Goal: Task Accomplishment & Management: Manage account settings

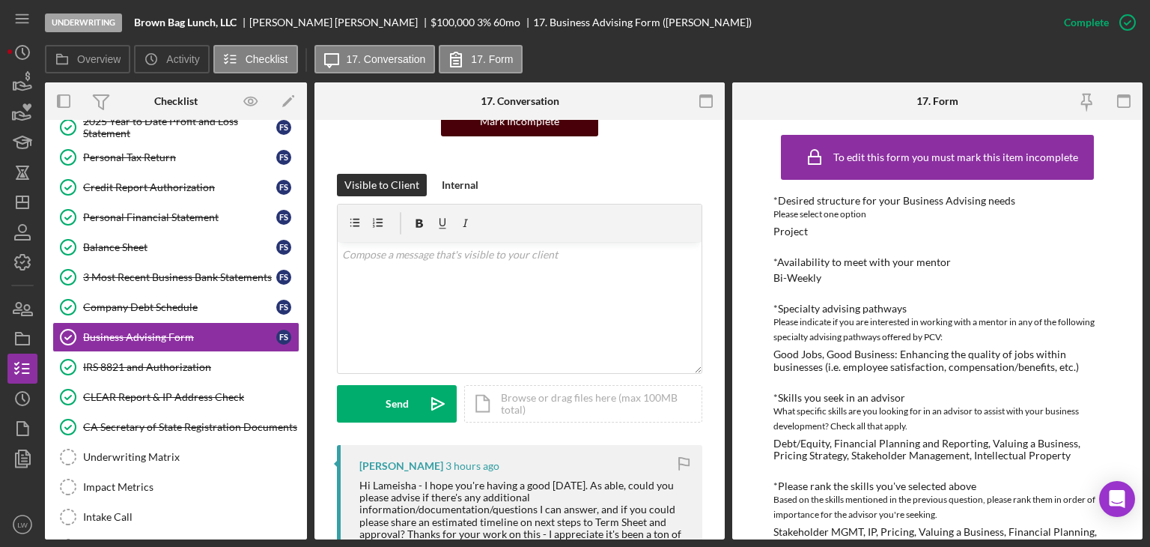
scroll to position [300, 0]
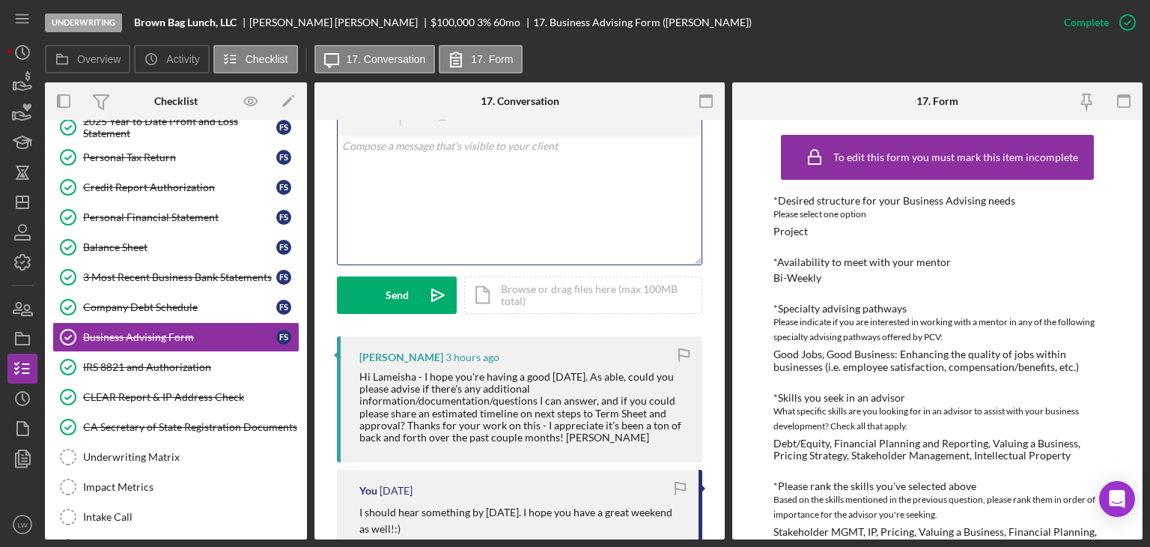
click at [471, 139] on div "v Color teal Color pink Remove color Add row above Add row below Add column bef…" at bounding box center [520, 198] width 364 height 131
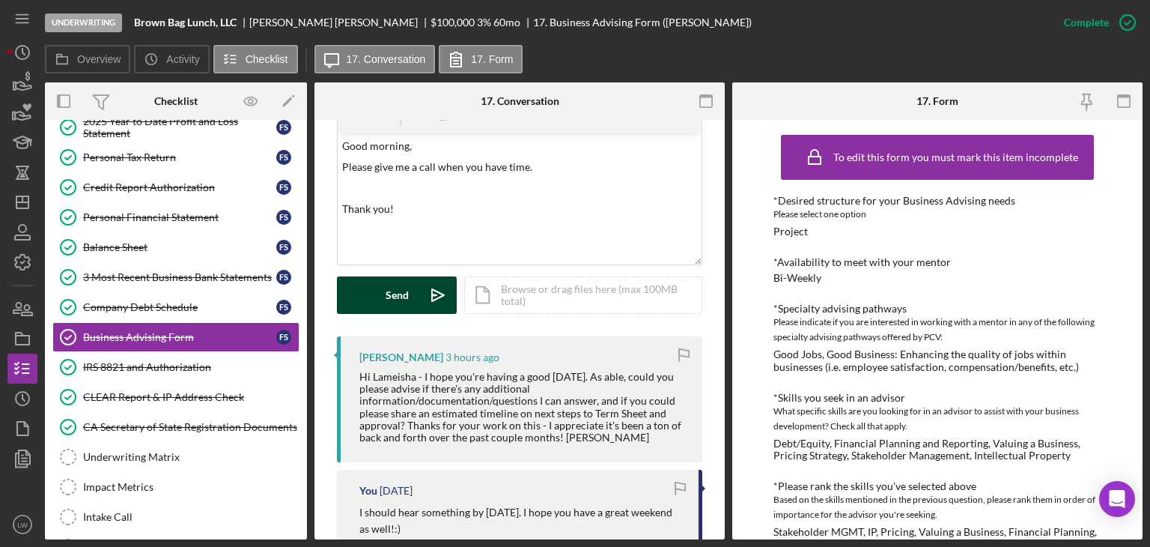
click at [395, 139] on div "Send" at bounding box center [397, 294] width 23 height 37
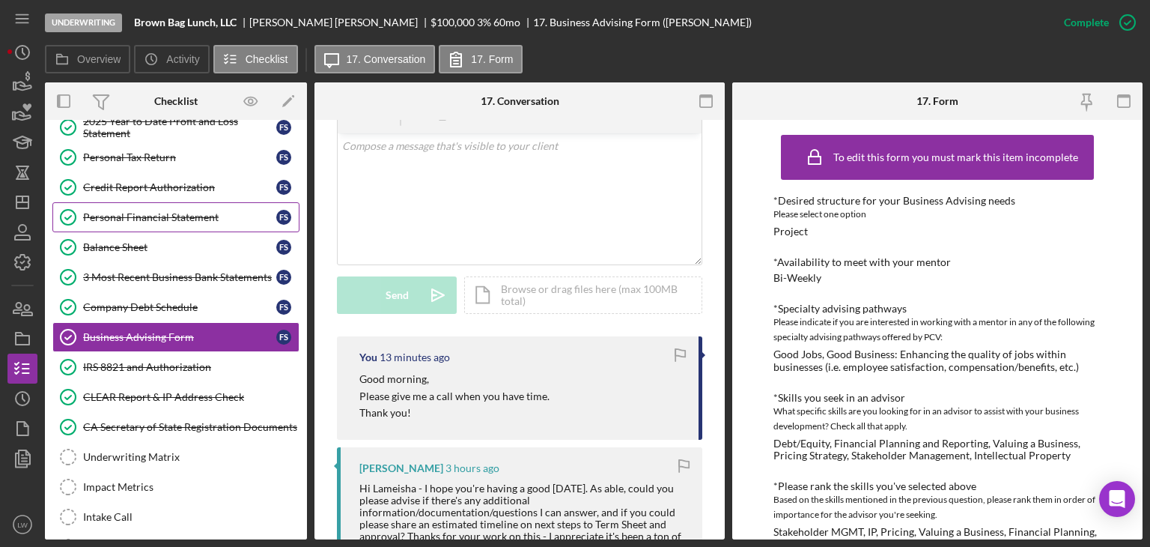
scroll to position [0, 0]
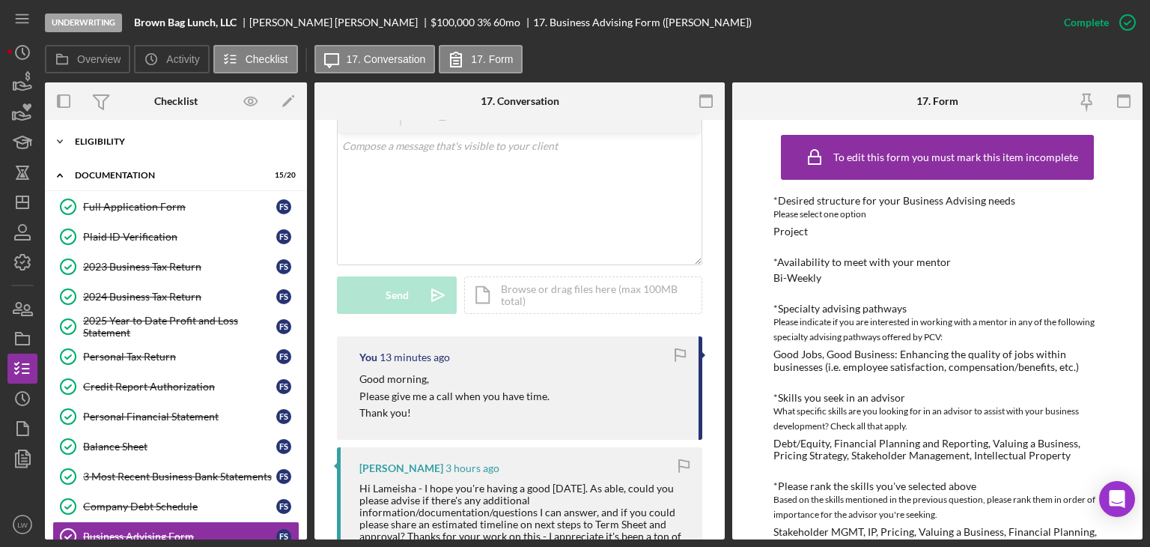
click at [125, 139] on div "Eligibility" at bounding box center [181, 141] width 213 height 9
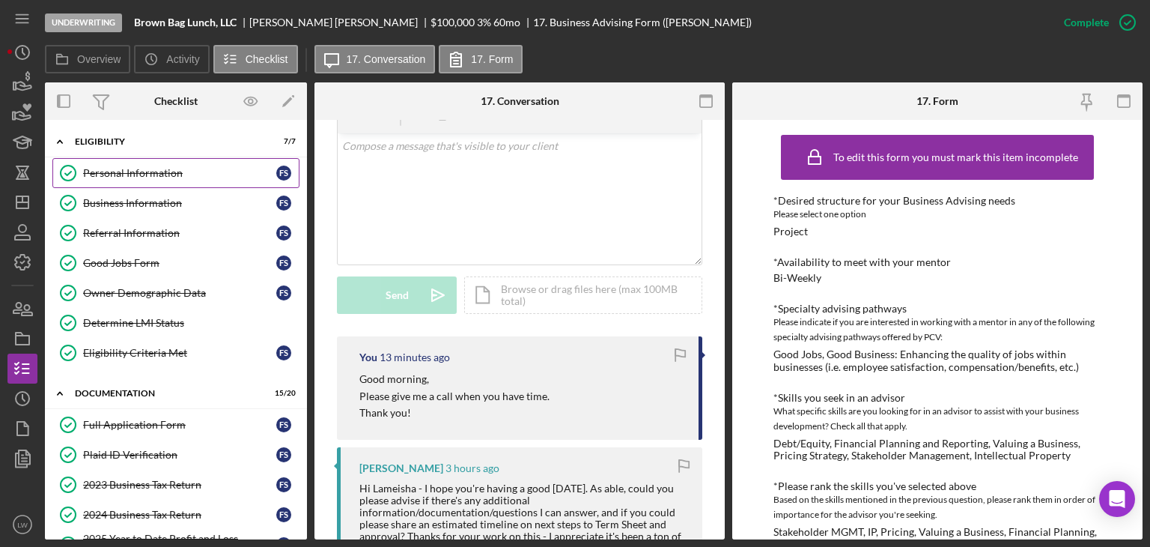
click at [122, 139] on div "Personal Information" at bounding box center [179, 173] width 193 height 12
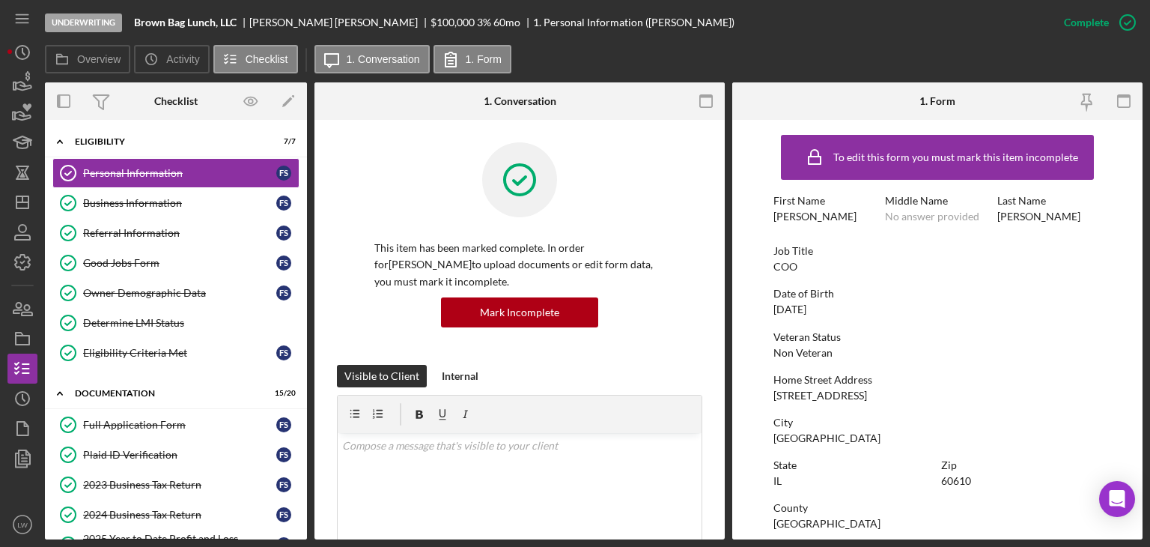
click at [189, 19] on b "Brown Bag Lunch, LLC" at bounding box center [185, 22] width 103 height 12
copy b "Brown Bag Lunch, LLC"
click at [291, 26] on div "Francis Scanlon" at bounding box center [339, 22] width 181 height 12
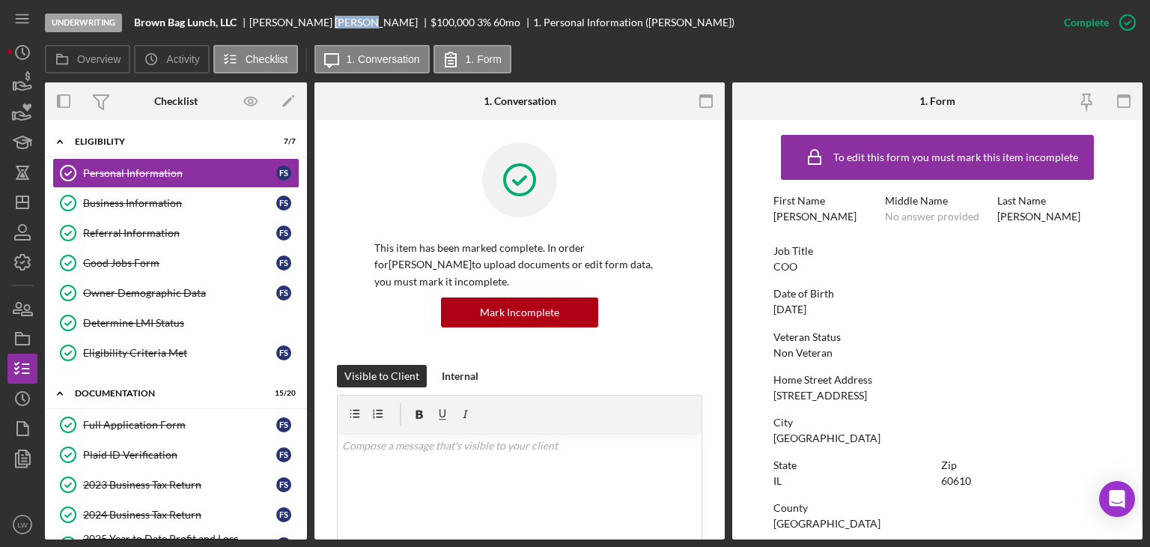
click at [291, 26] on div "Francis Scanlon" at bounding box center [339, 22] width 181 height 12
copy div "Francis Scanlon"
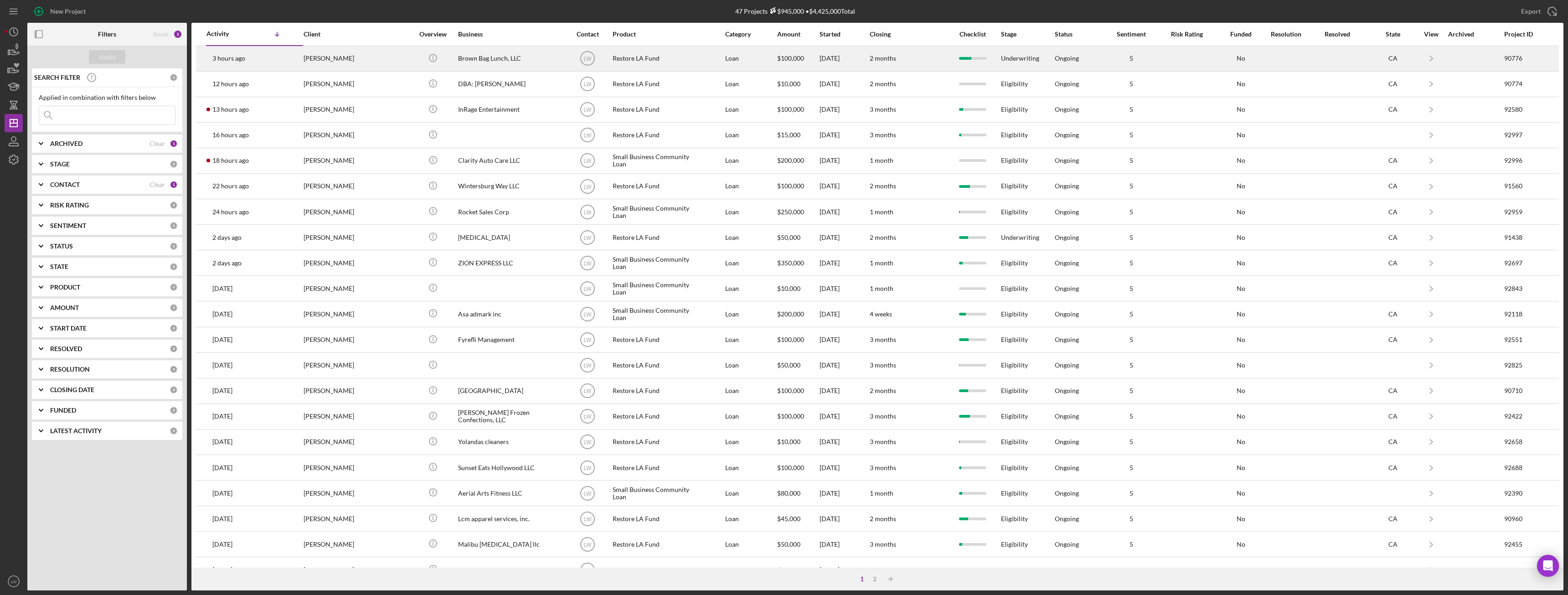
click at [498, 58] on div "Brown Bag Lunch, LLC" at bounding box center [504, 58] width 91 height 24
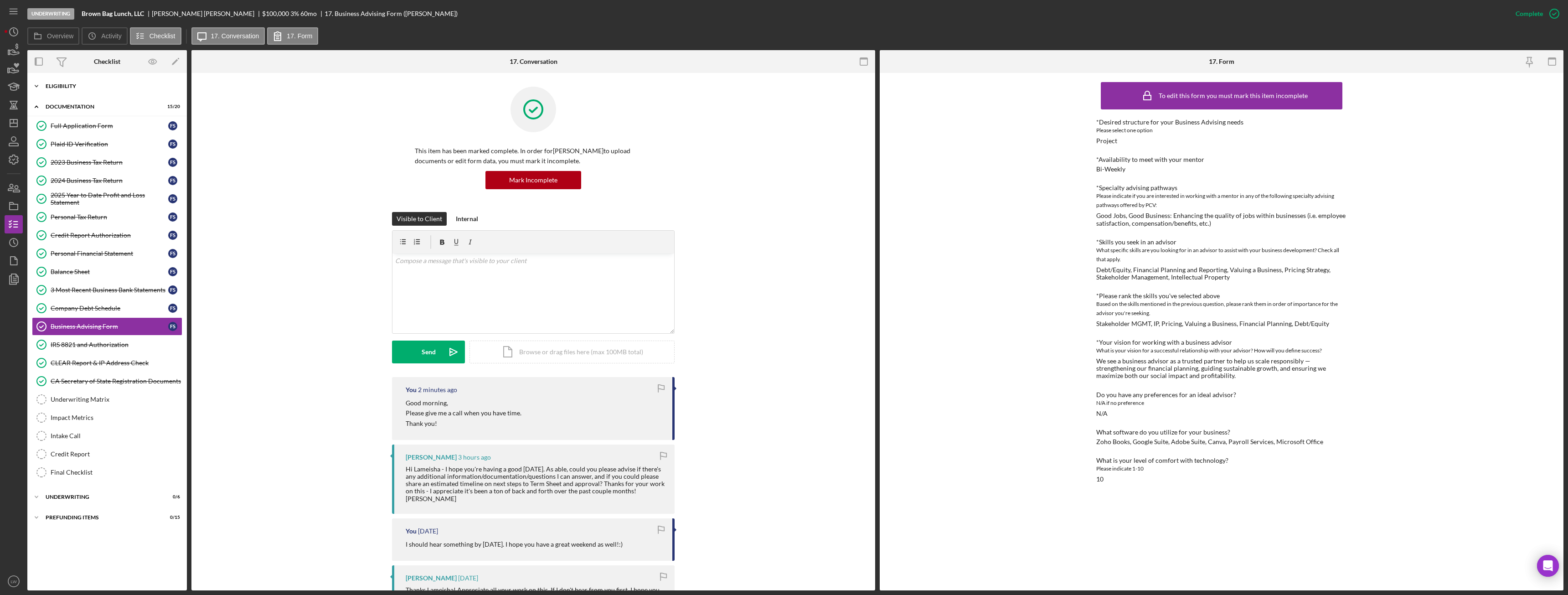
click at [93, 86] on div "Eligibility" at bounding box center [110, 86] width 130 height 5
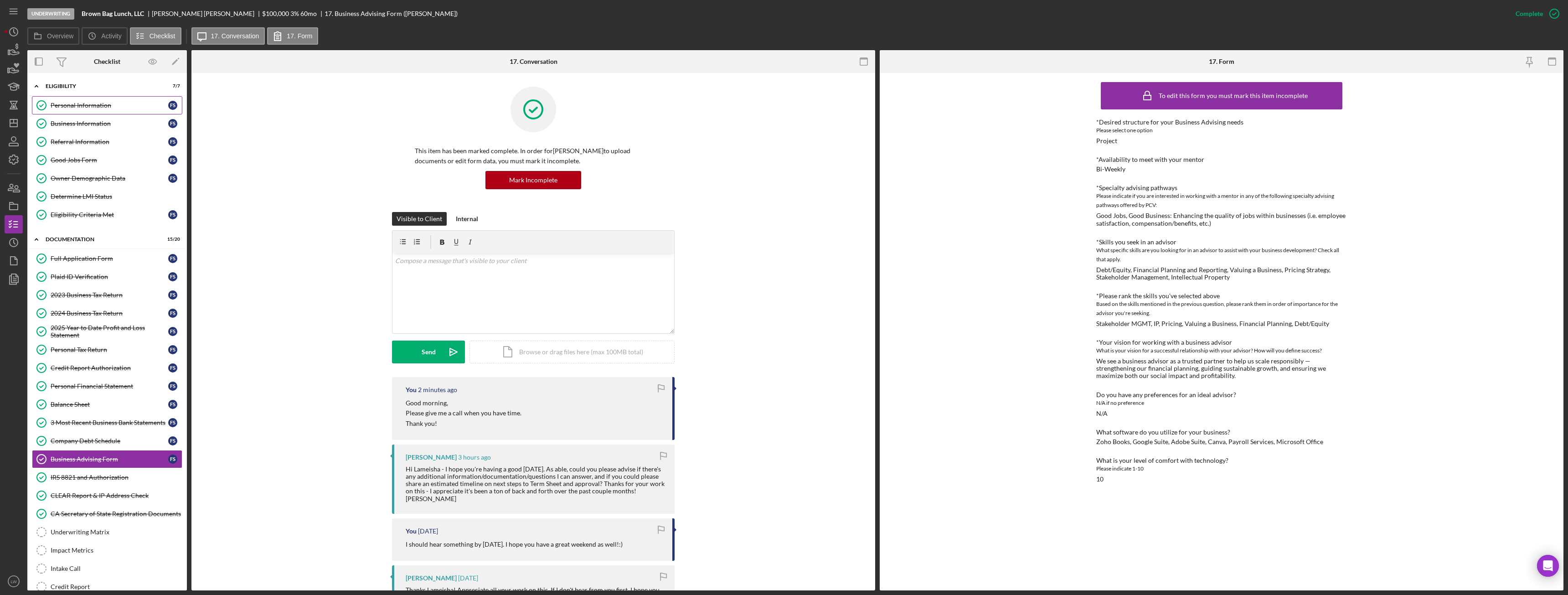
click at [96, 102] on div "Personal Information" at bounding box center [109, 105] width 117 height 7
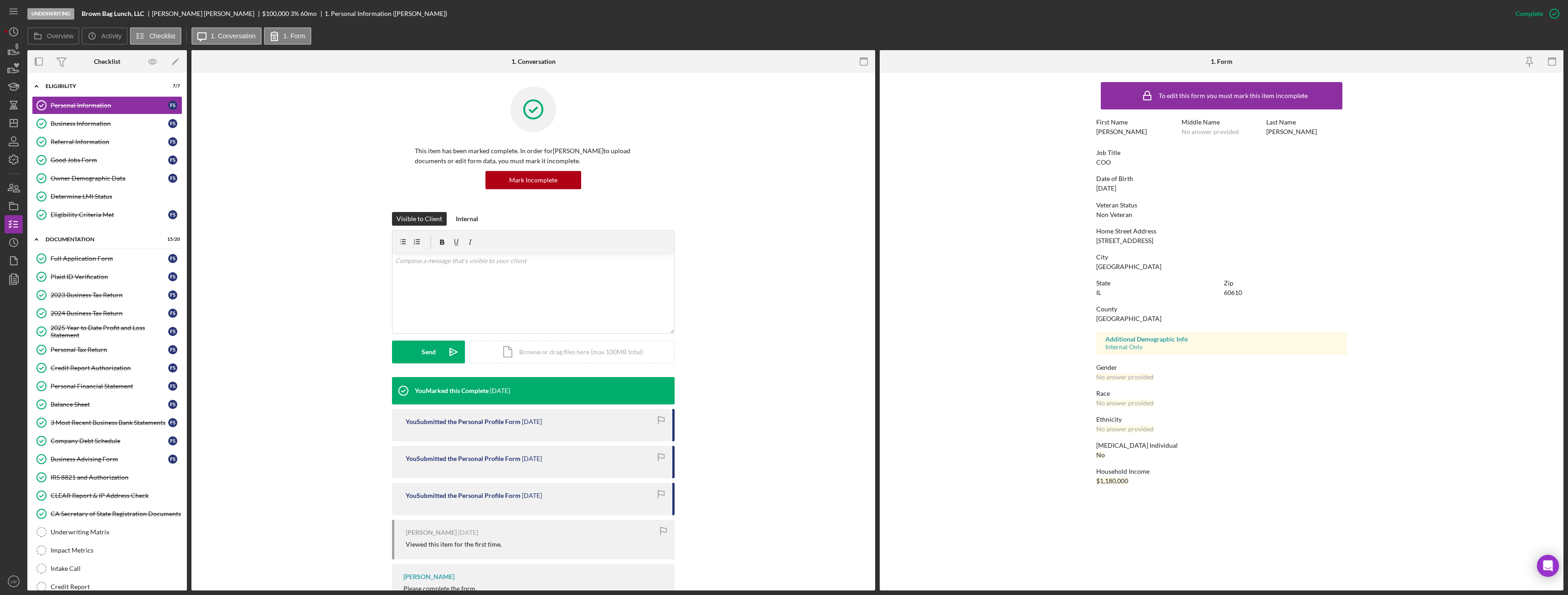
click at [125, 13] on b "Brown Bag Lunch, LLC" at bounding box center [113, 13] width 63 height 7
copy b "Brown Bag Lunch, LLC"
click at [121, 122] on div "Business Information" at bounding box center [109, 124] width 117 height 7
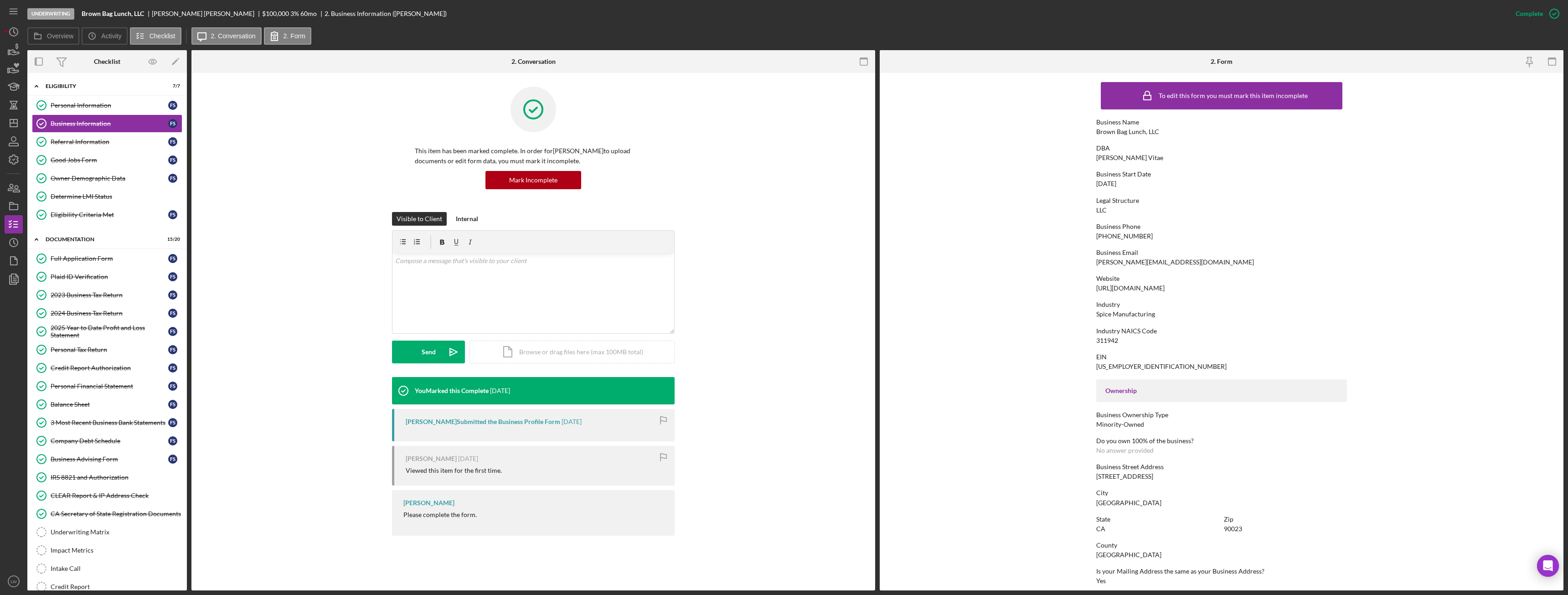
click at [183, 16] on div "Francis Scanlon" at bounding box center [206, 13] width 110 height 7
copy div "Francis Scanlon"
click at [110, 480] on div "IRS 8821 and Authorization" at bounding box center [116, 477] width 131 height 7
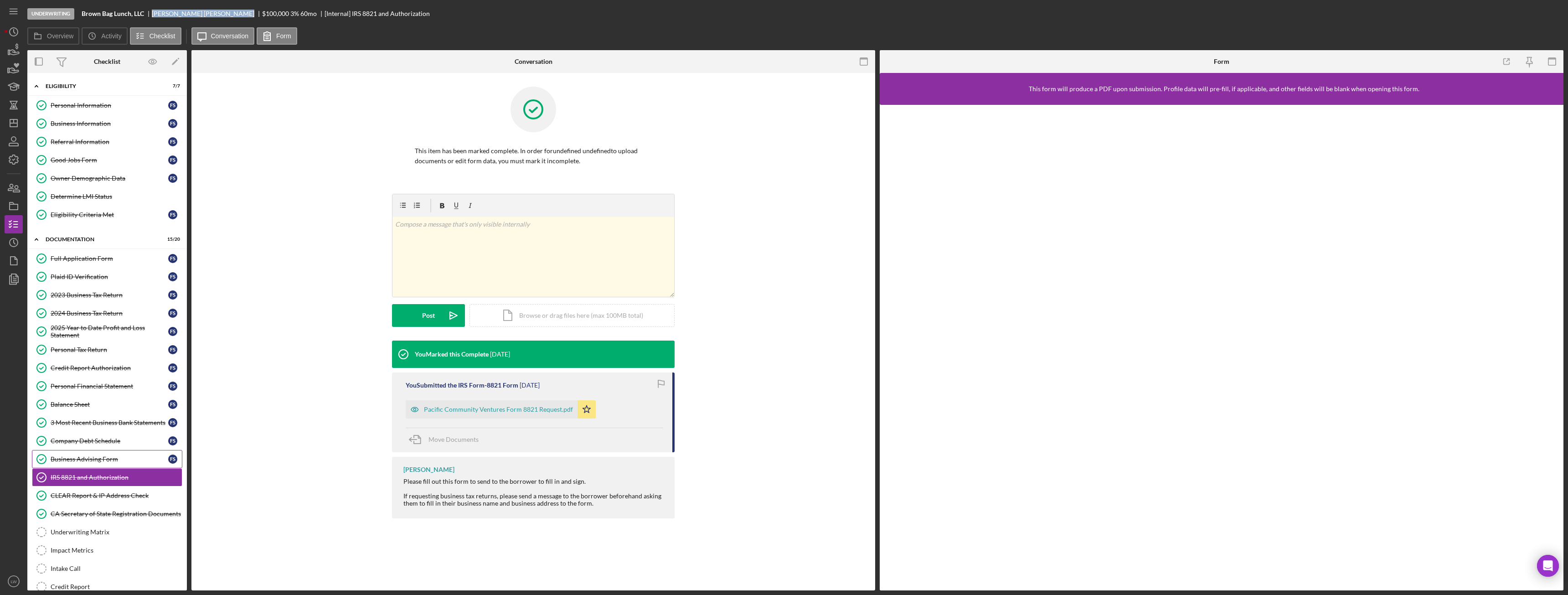
click at [107, 457] on div "Business Advising Form" at bounding box center [109, 459] width 117 height 7
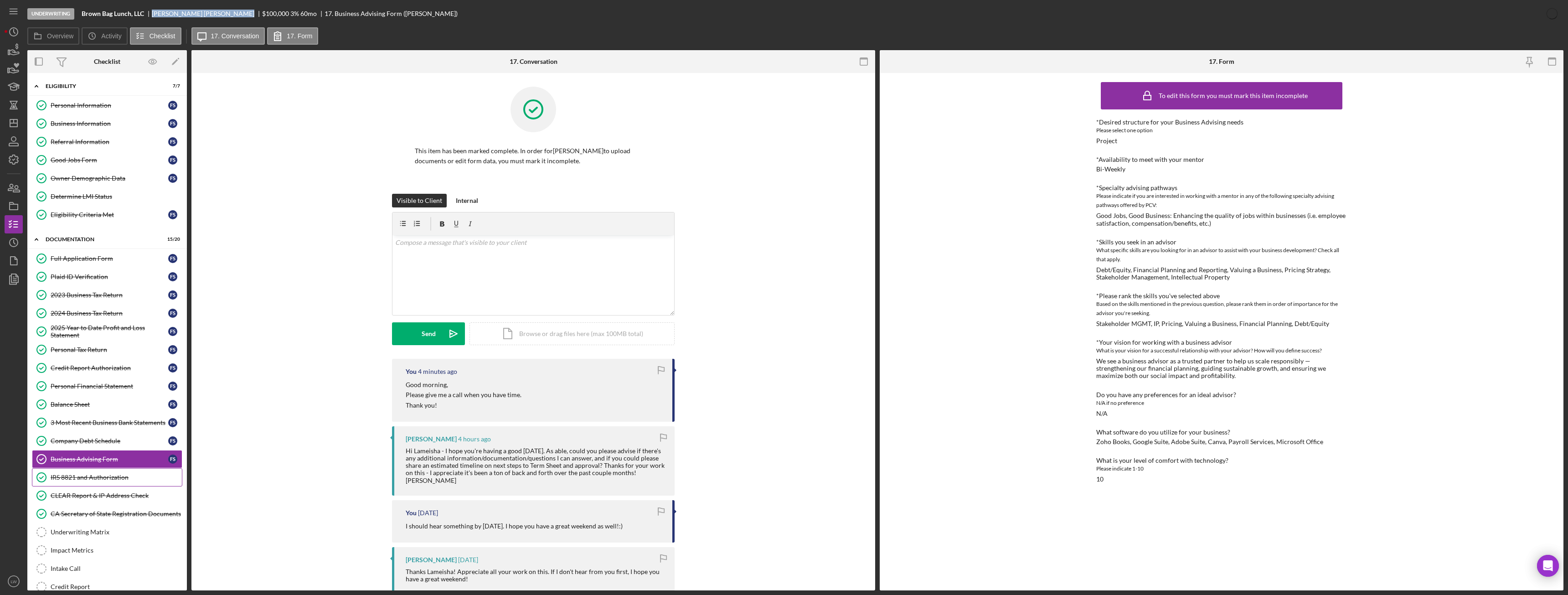
click at [106, 474] on div "IRS 8821 and Authorization" at bounding box center [116, 477] width 131 height 7
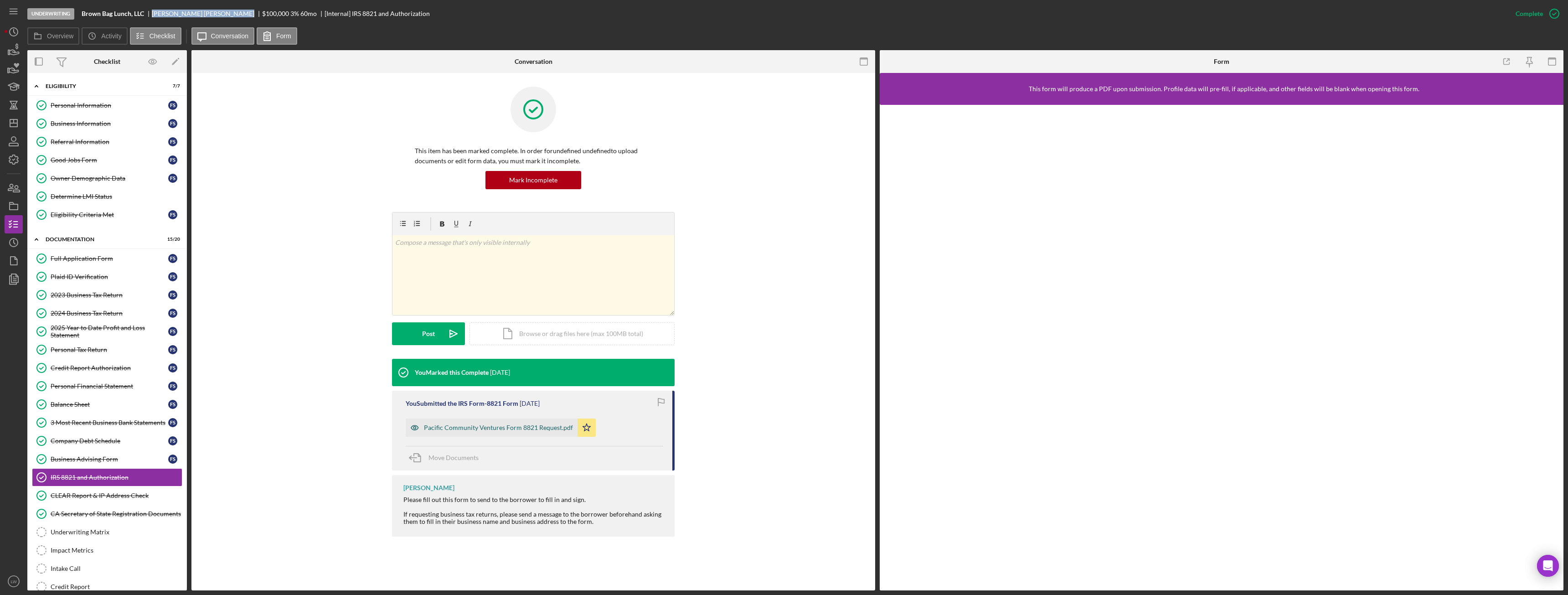
click at [519, 425] on div "Pacific Community Ventures Form 8821 Request.pdf" at bounding box center [498, 428] width 149 height 7
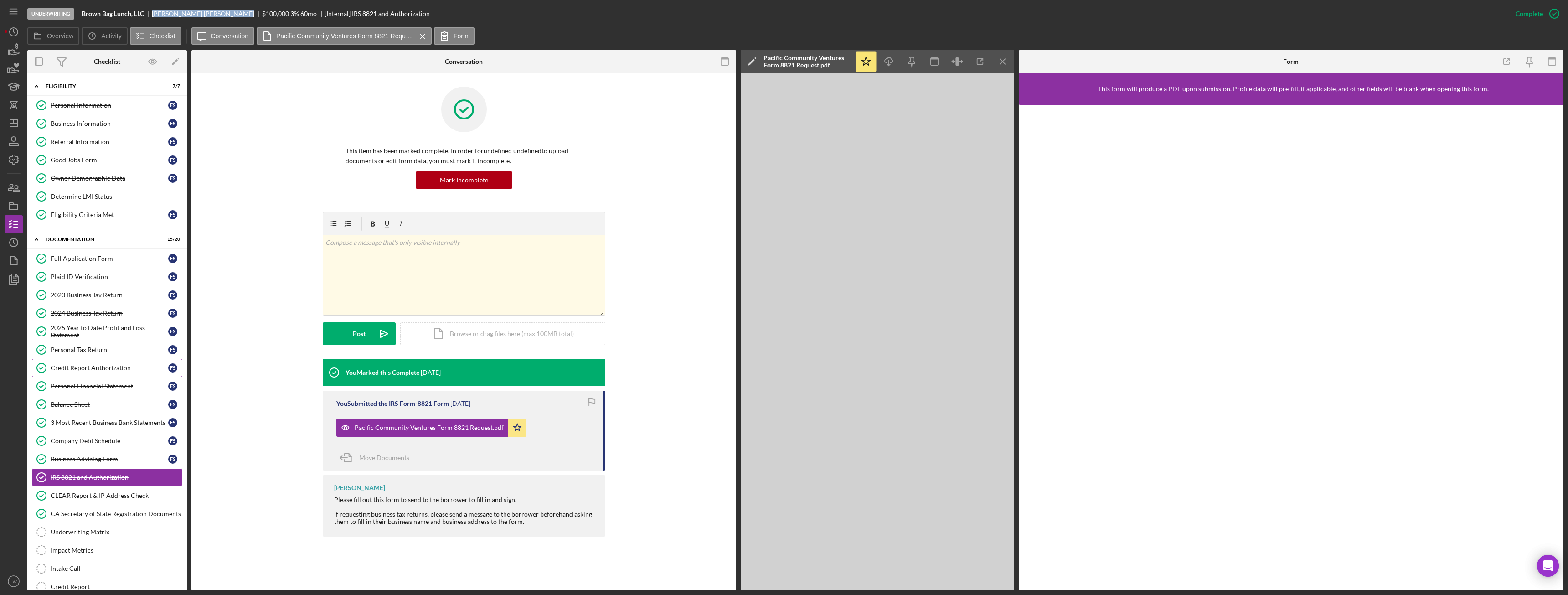
click at [139, 373] on link "Credit Report Authorization Credit Report Authorization F S" at bounding box center [107, 368] width 150 height 18
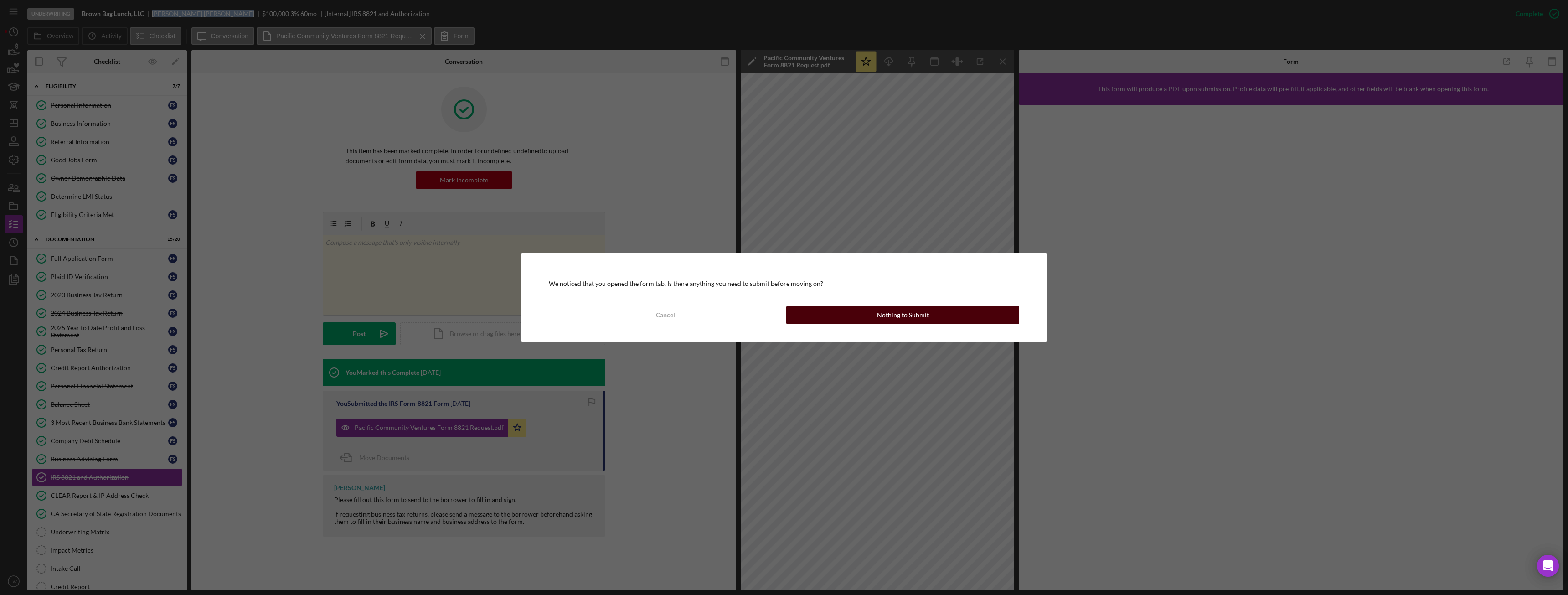
click at [867, 311] on button "Nothing to Submit" at bounding box center [903, 315] width 233 height 18
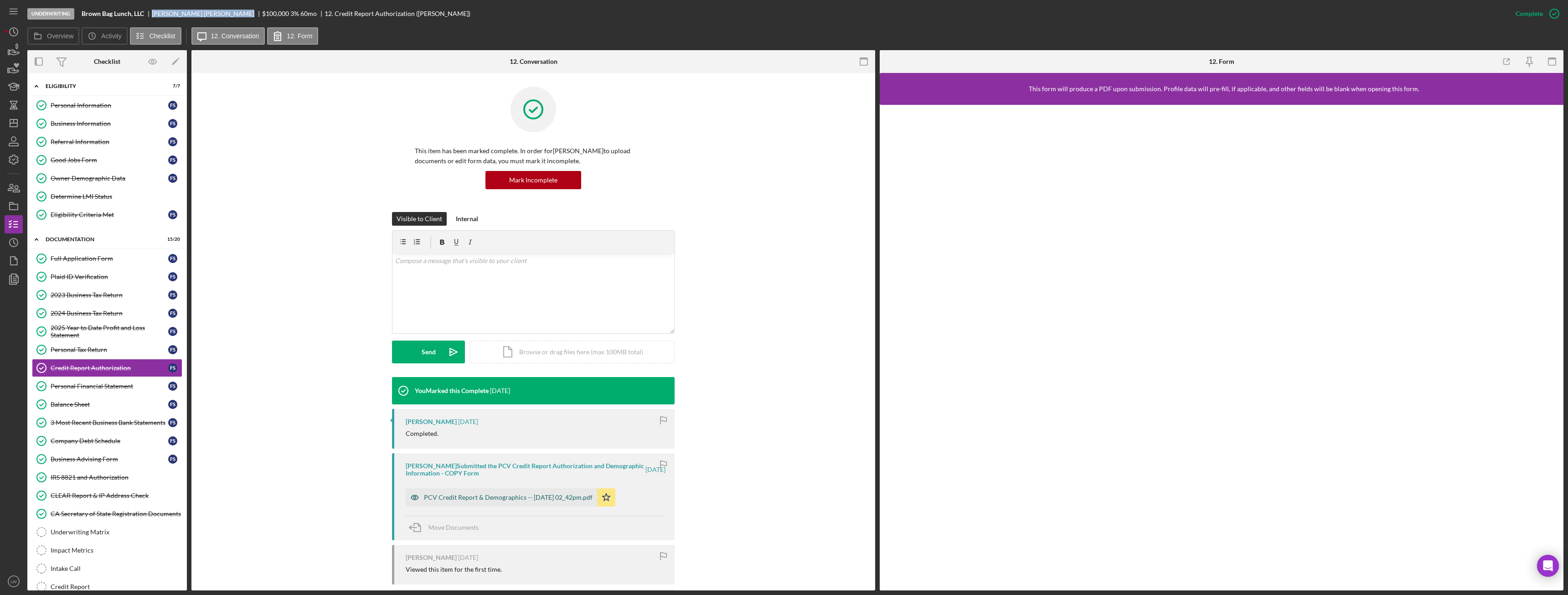
click at [469, 498] on div "PCV Credit Report & Demographics -- 2025-09-05 02_42pm.pdf" at bounding box center [508, 498] width 169 height 7
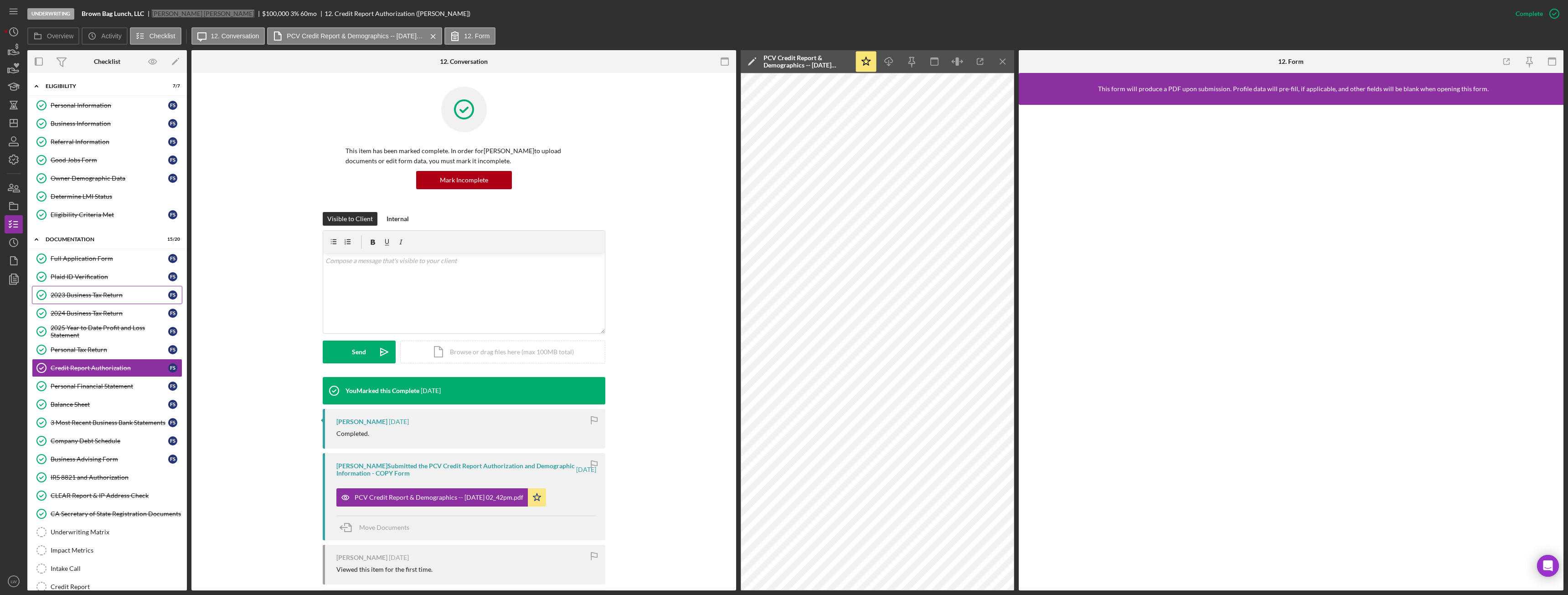
click at [88, 297] on div "2023 Business Tax Return" at bounding box center [109, 295] width 117 height 7
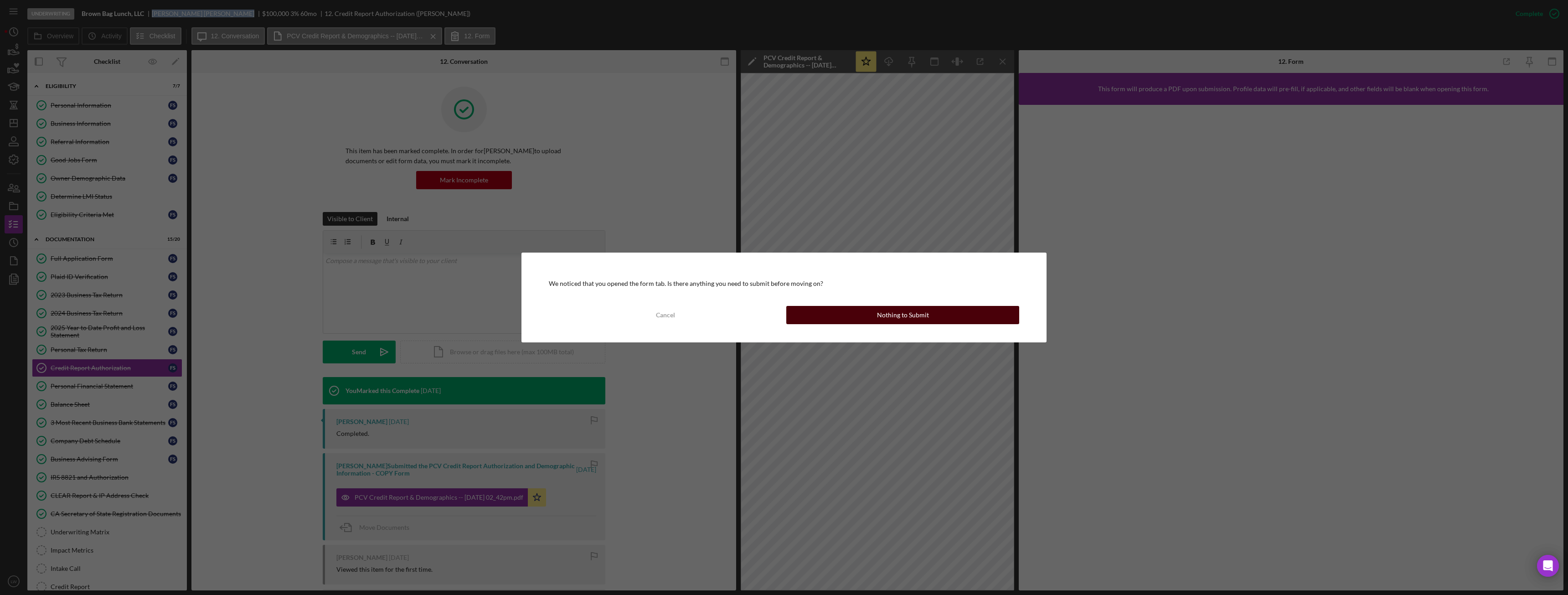
click at [858, 320] on button "Nothing to Submit" at bounding box center [903, 315] width 233 height 18
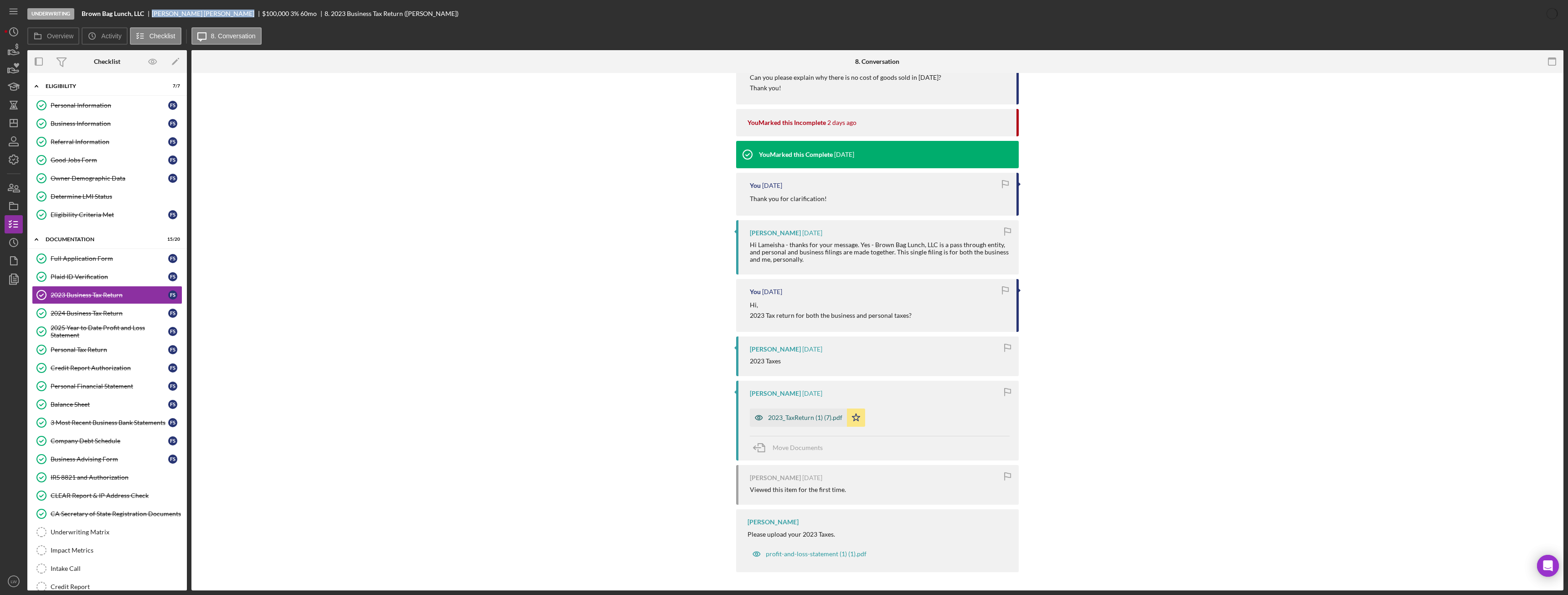
click at [797, 420] on div "2023_TaxReturn (1) (7).pdf" at bounding box center [805, 418] width 74 height 7
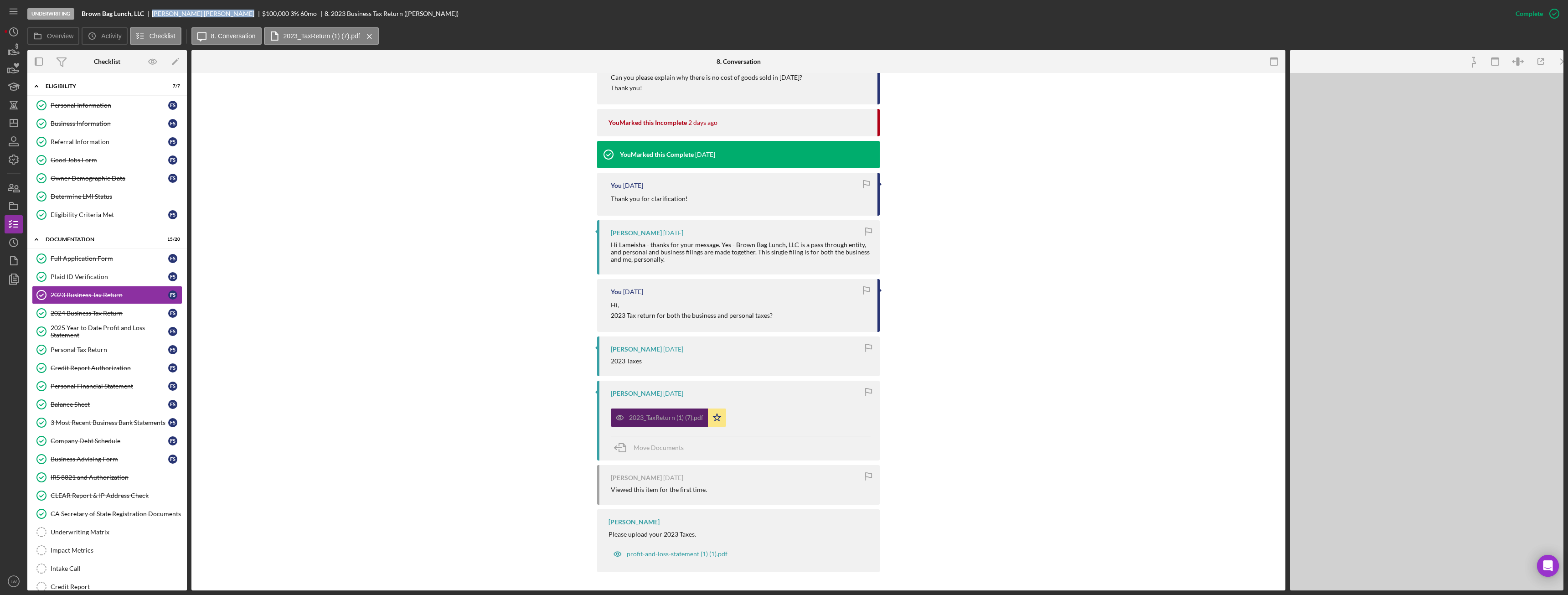
scroll to position [496, 0]
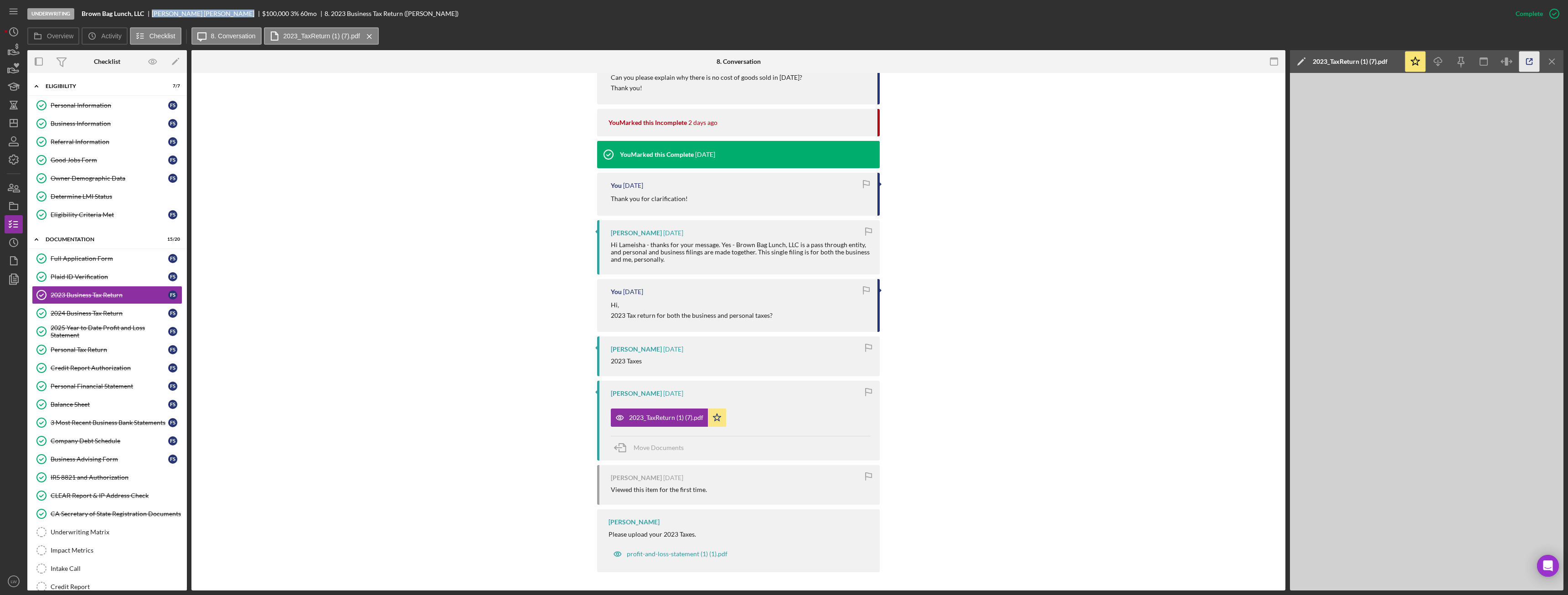
click at [1532, 63] on icon "button" at bounding box center [1530, 62] width 6 height 6
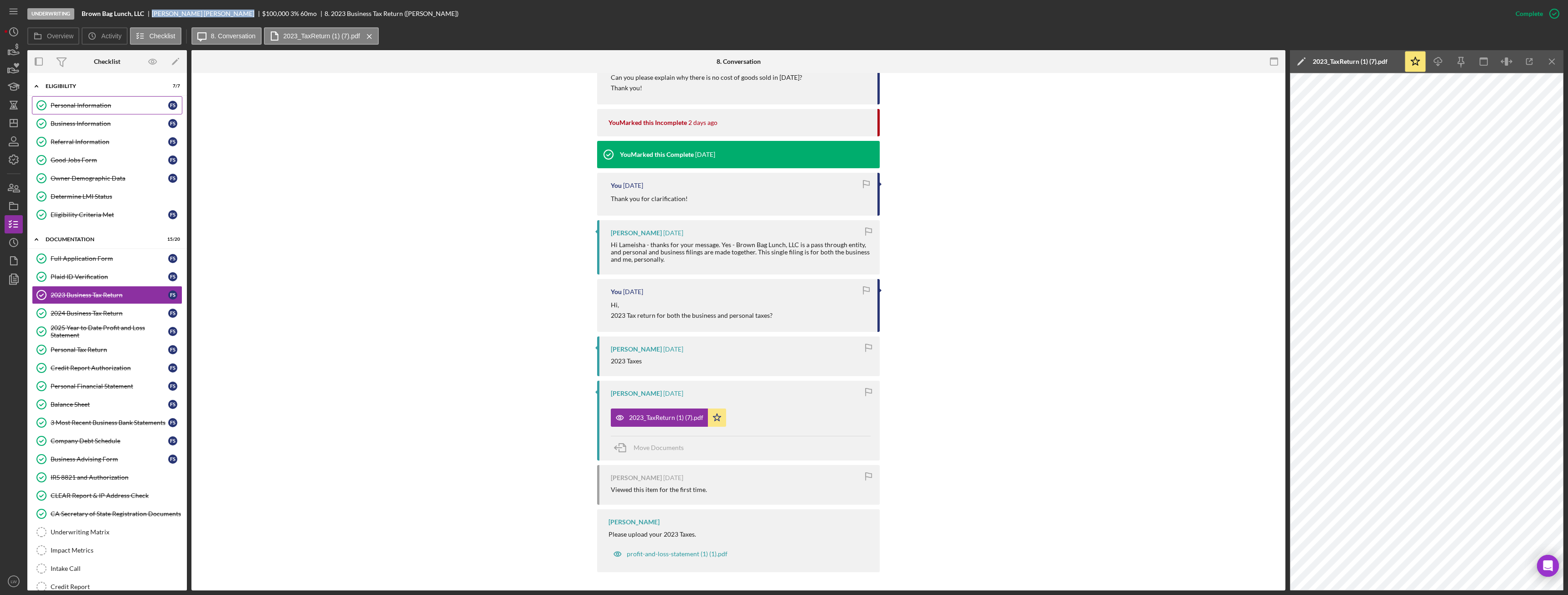
click at [103, 111] on link "Personal Information Personal Information F S" at bounding box center [107, 105] width 150 height 18
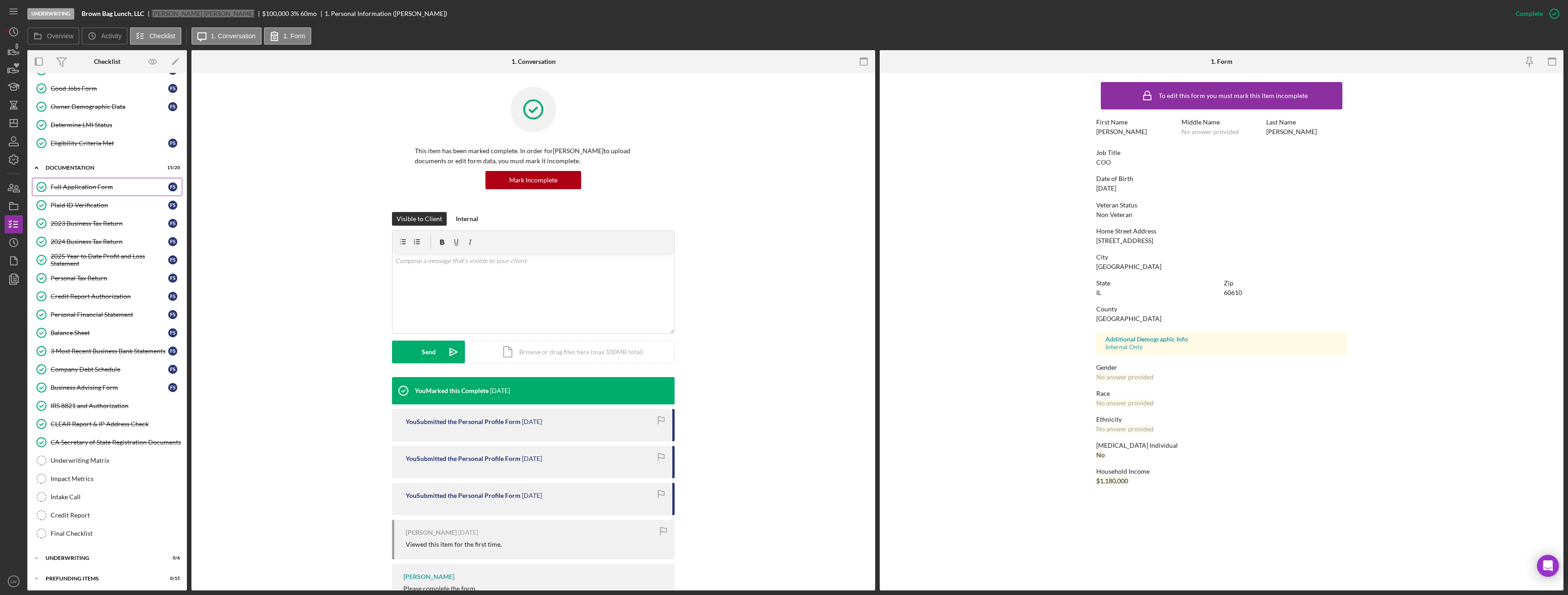
scroll to position [74, 0]
click at [177, 15] on div "Francis Scanlon" at bounding box center [206, 13] width 110 height 7
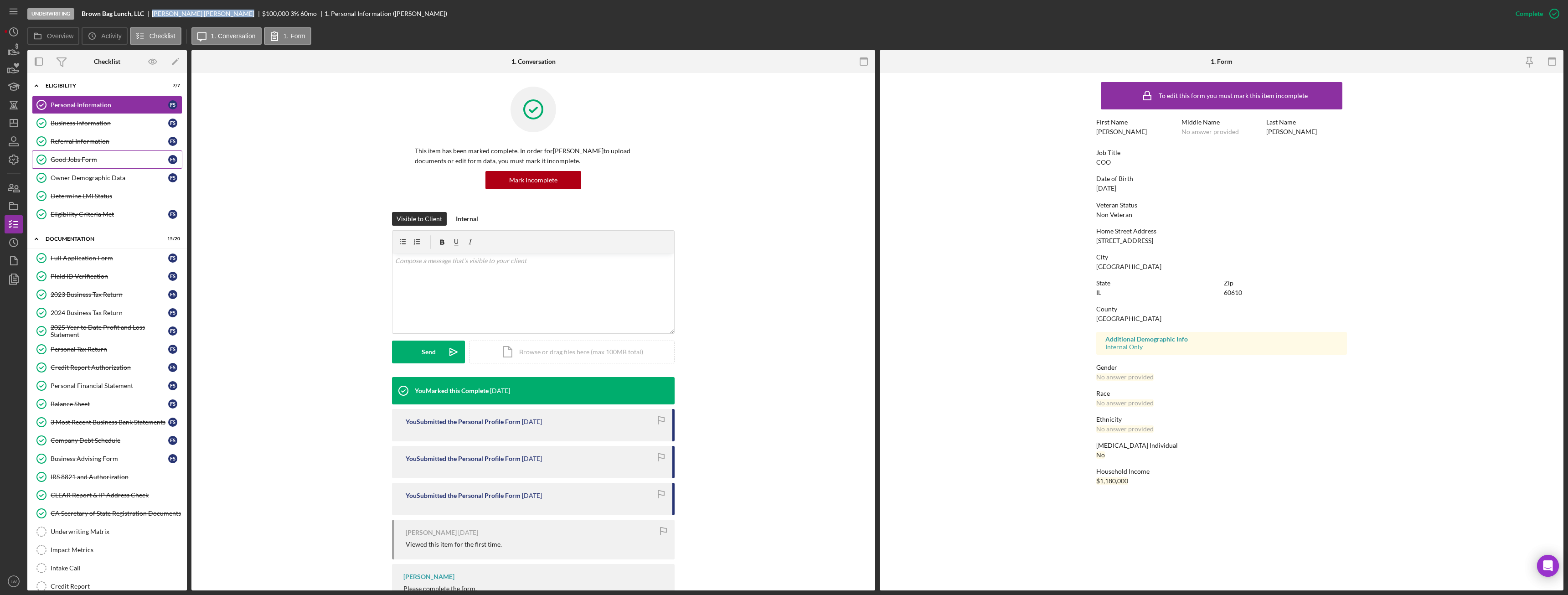
scroll to position [0, 0]
click at [104, 127] on link "Business Information Business Information F S" at bounding box center [107, 124] width 150 height 18
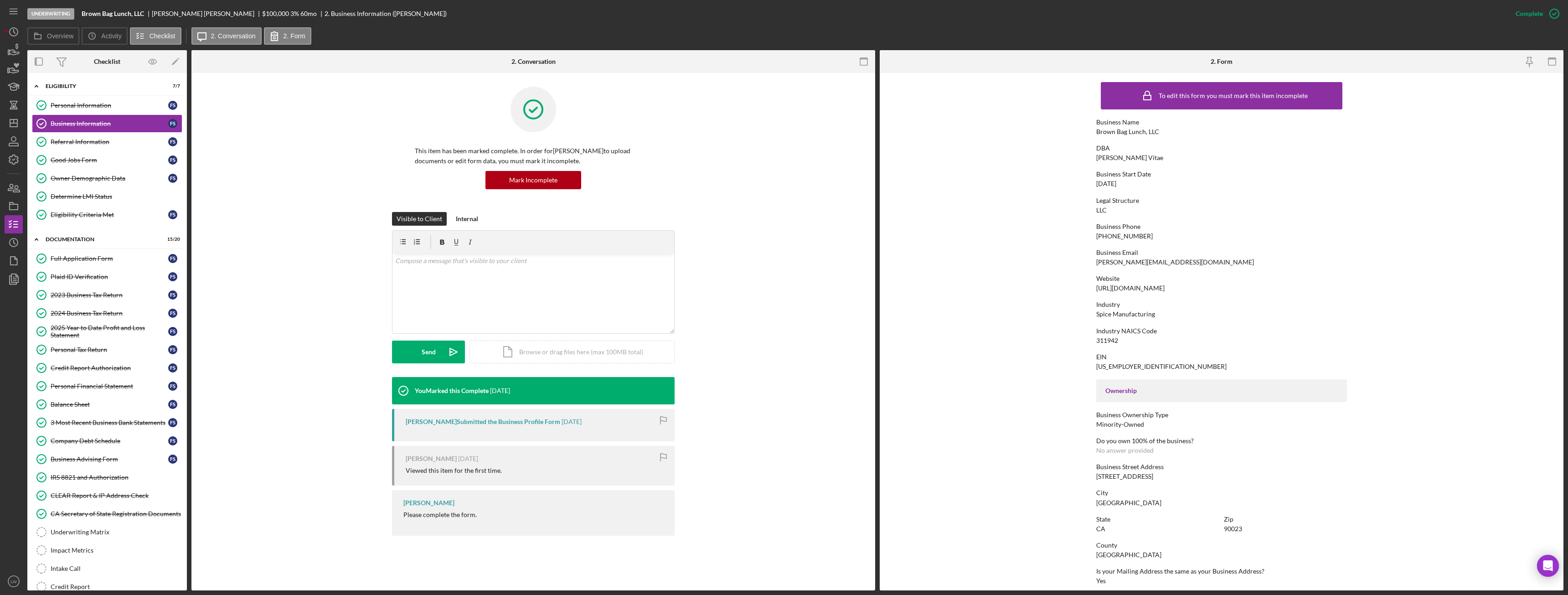
click at [103, 12] on b "Brown Bag Lunch, LLC" at bounding box center [113, 13] width 63 height 7
copy b "Brown Bag Lunch, LLC"
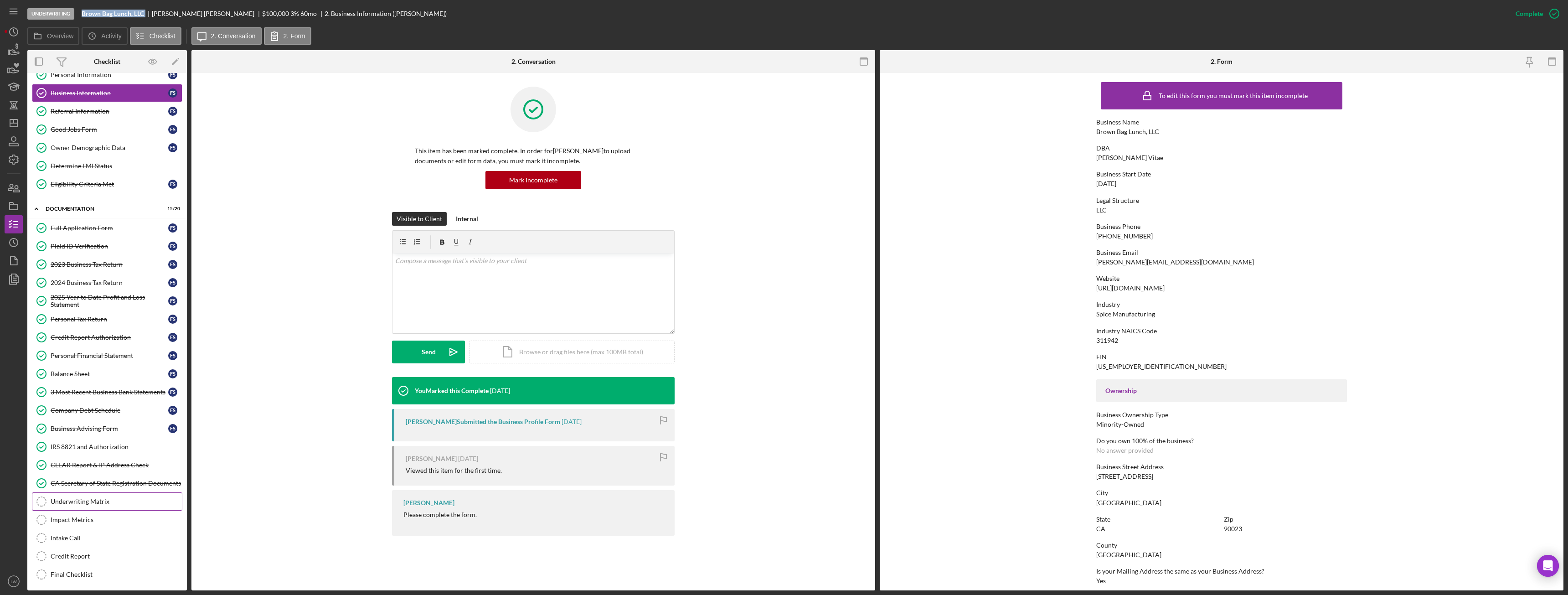
scroll to position [46, 0]
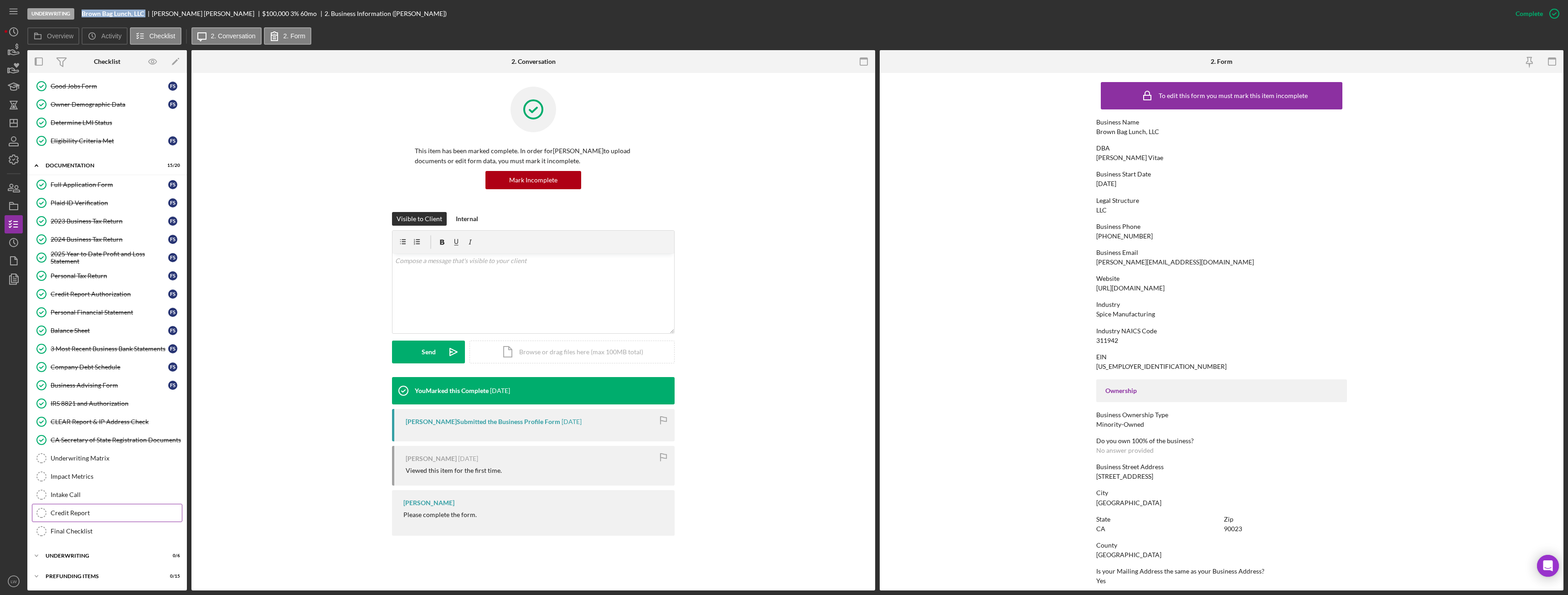
click at [106, 512] on div "Credit Report" at bounding box center [116, 513] width 131 height 7
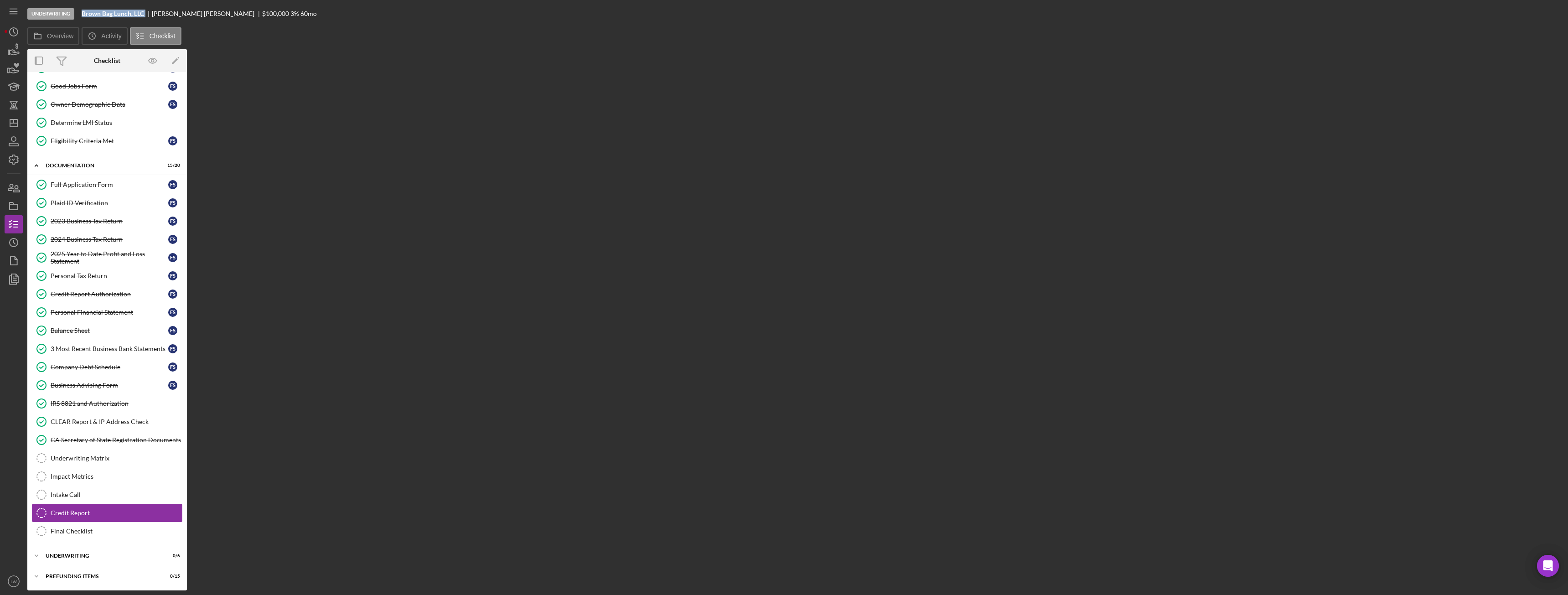
scroll to position [74, 0]
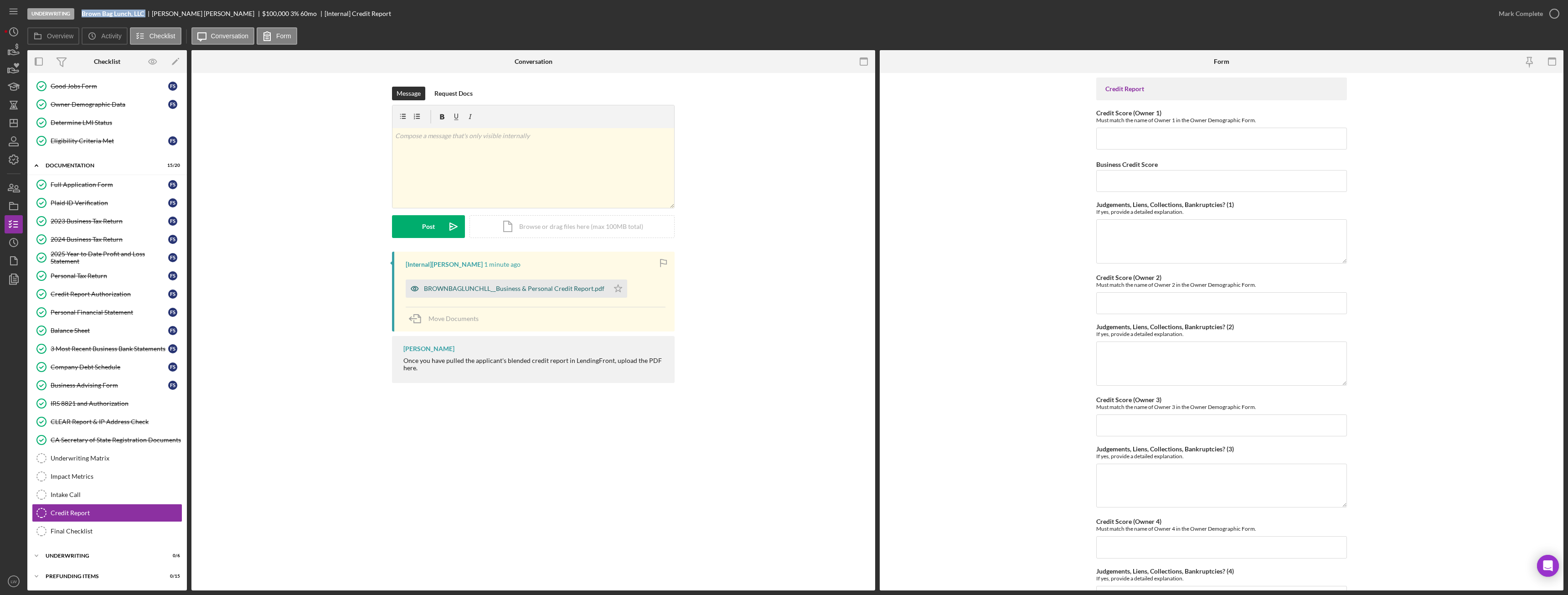
click at [478, 290] on div "BROWNBAGLUNCHLL__Business & Personal Credit Report.pdf" at bounding box center [514, 289] width 181 height 7
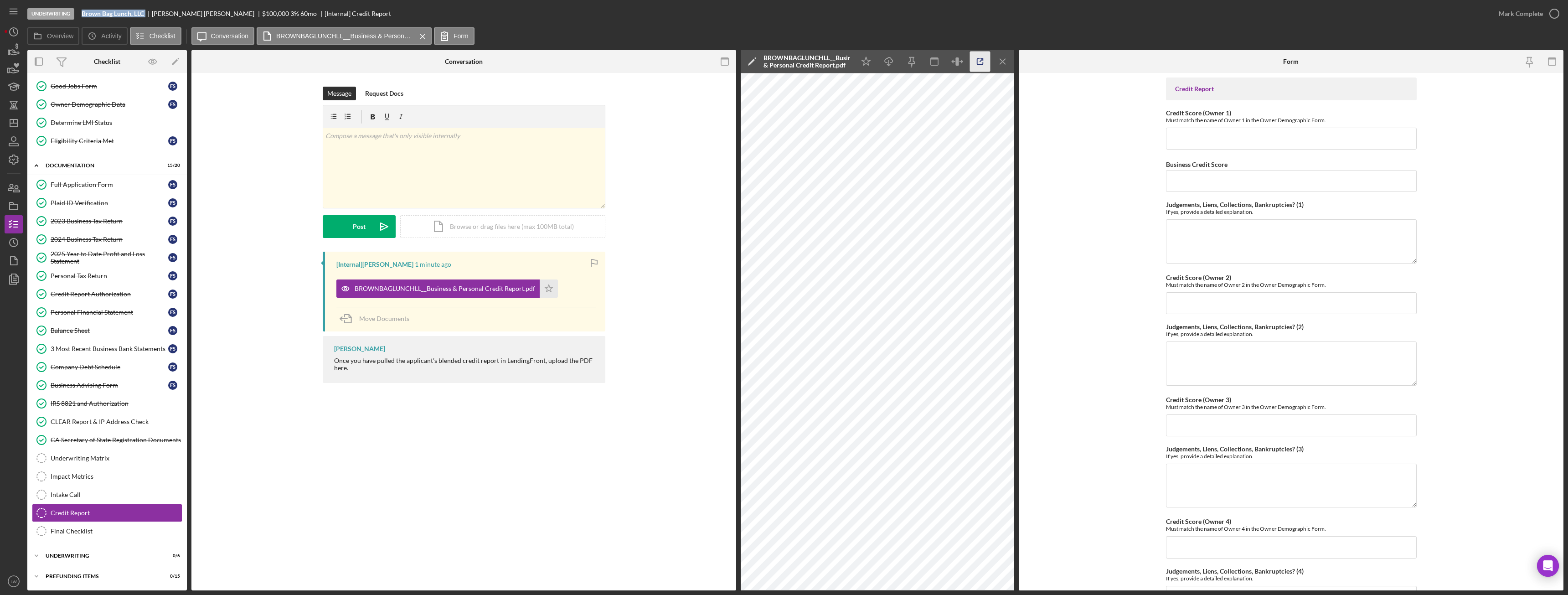
click at [981, 63] on icon "button" at bounding box center [981, 62] width 21 height 21
click at [1351, 139] on input "Credit Score (Owner 1)" at bounding box center [1292, 139] width 251 height 22
type input "719"
click at [1332, 175] on input "Business Credit Score" at bounding box center [1292, 181] width 251 height 22
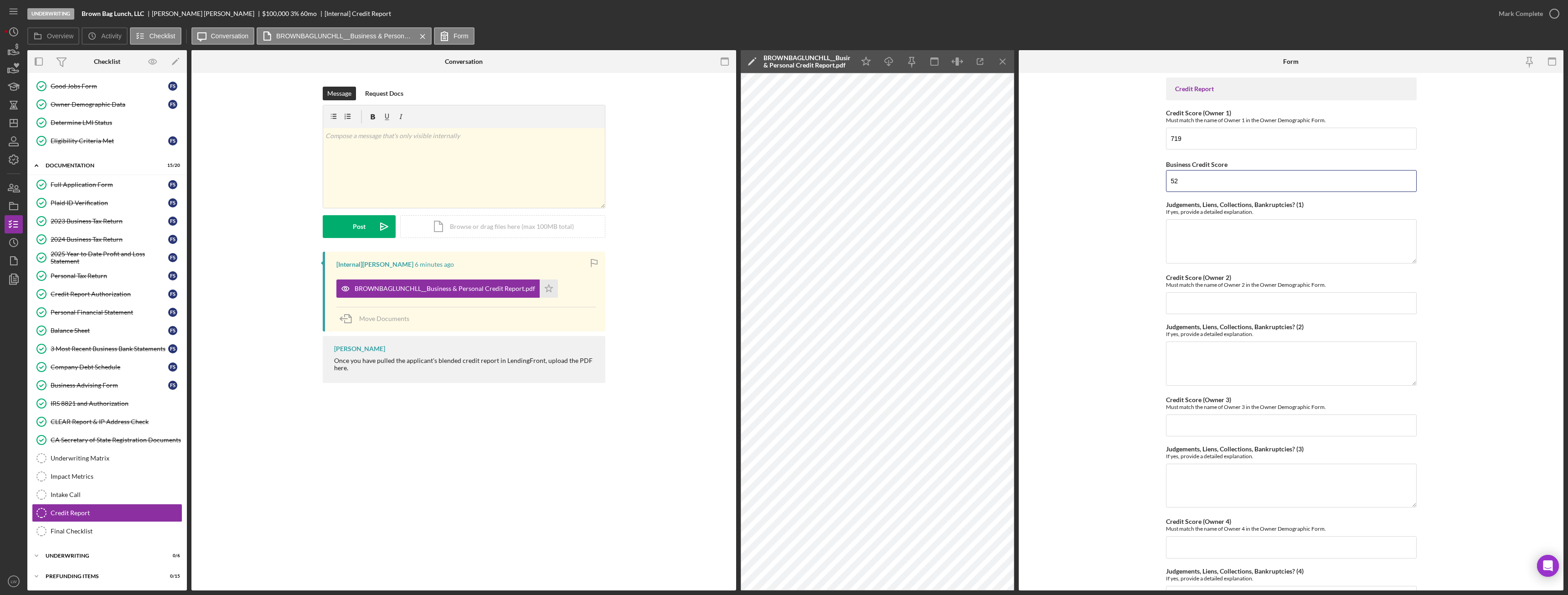
type input "52"
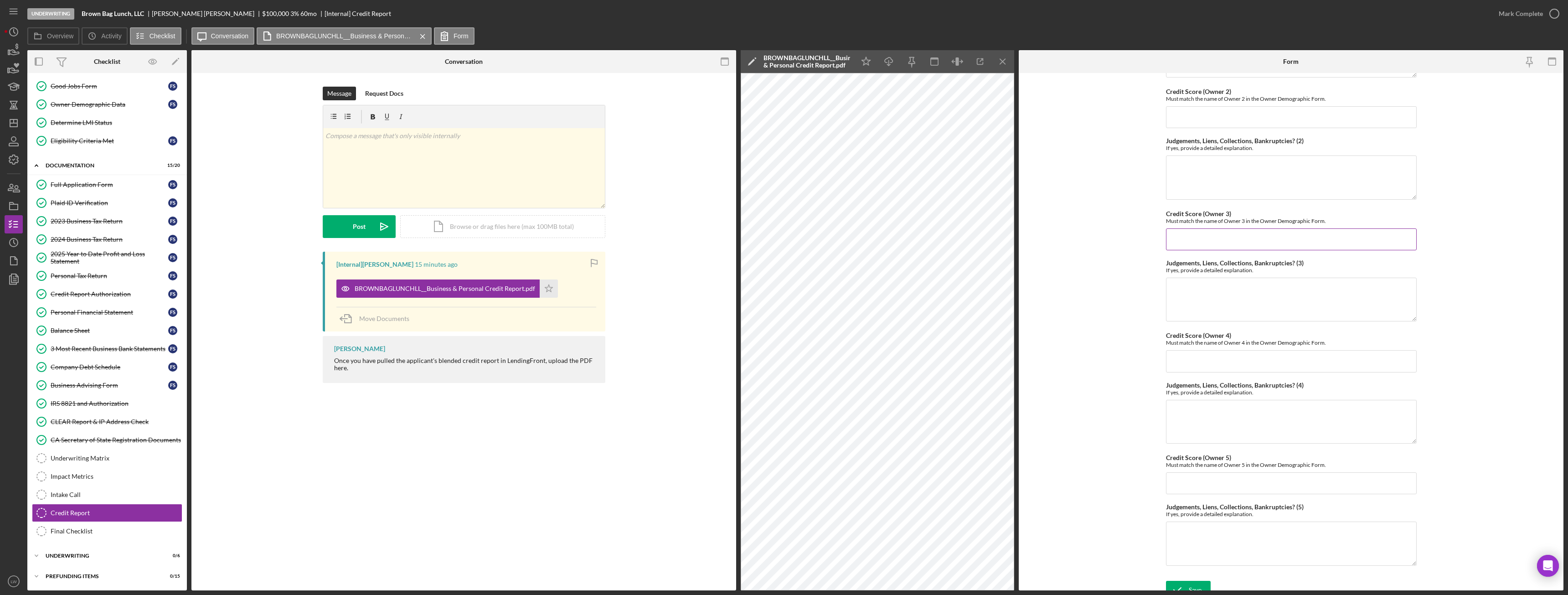
scroll to position [196, 0]
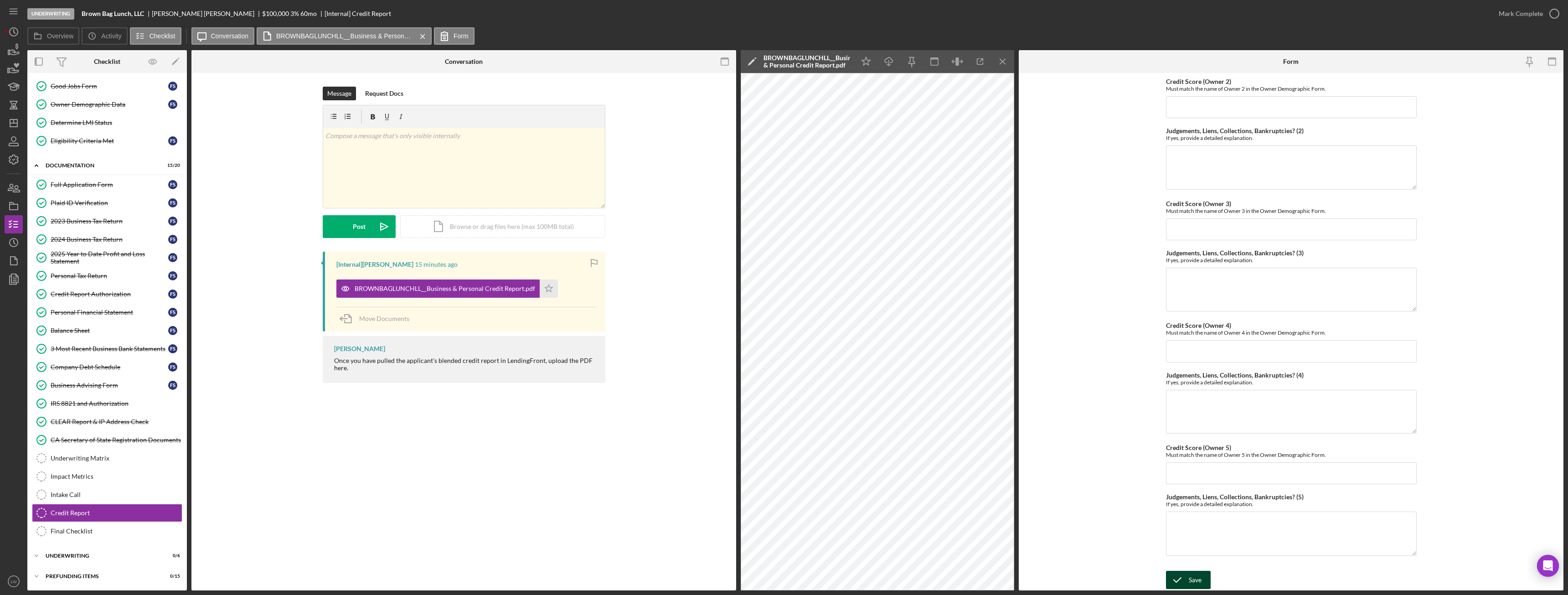
click at [1189, 579] on div "Save" at bounding box center [1195, 580] width 13 height 18
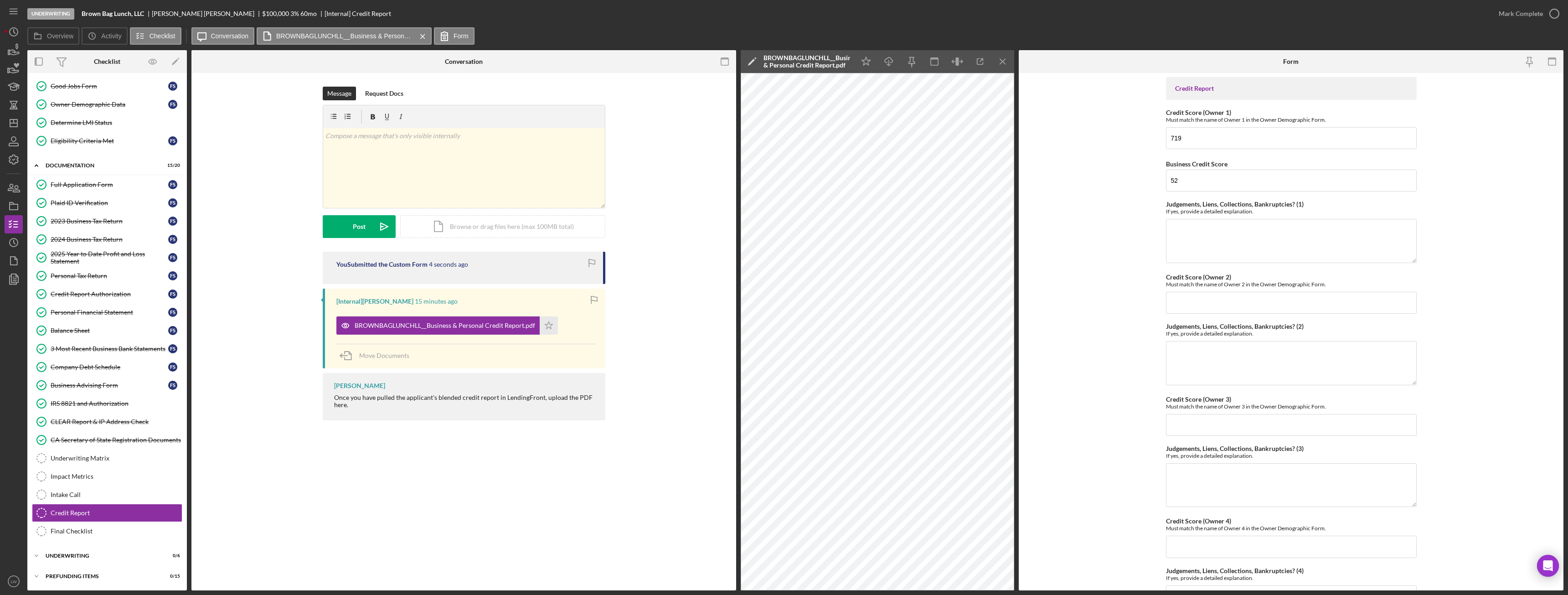
scroll to position [0, 0]
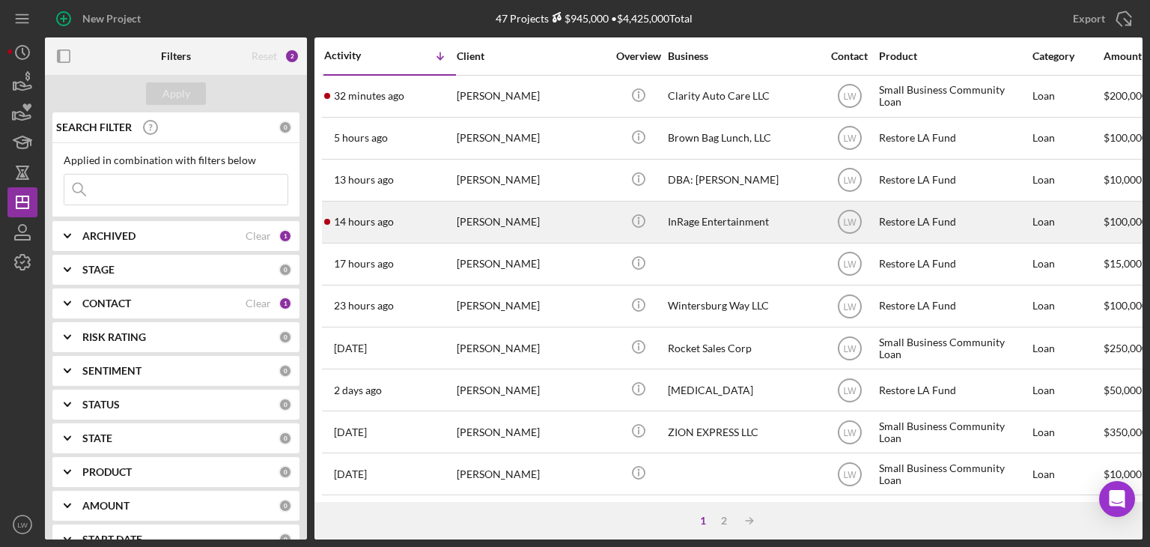
click at [497, 220] on div "[PERSON_NAME]" at bounding box center [532, 222] width 150 height 40
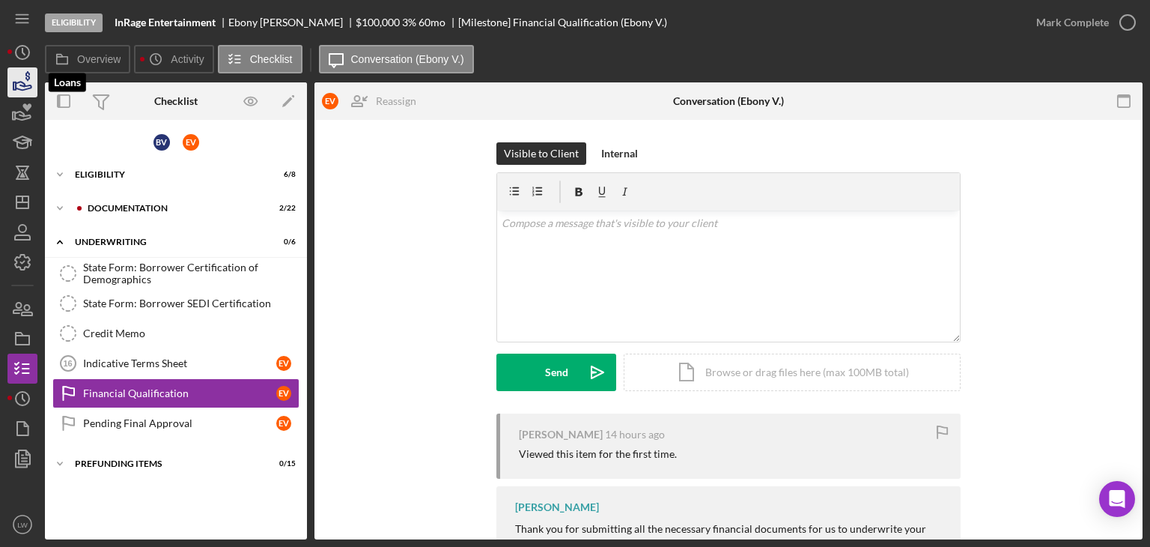
click at [26, 87] on icon "button" at bounding box center [22, 82] width 37 height 37
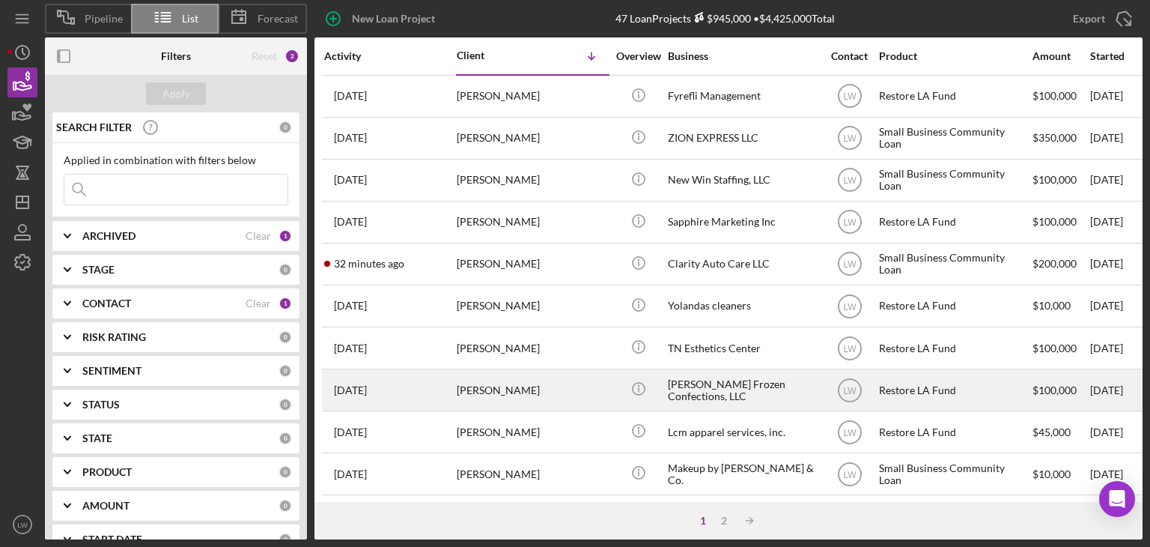
click at [705, 392] on div "Dibblee Frozen Confections, LLC" at bounding box center [743, 390] width 150 height 40
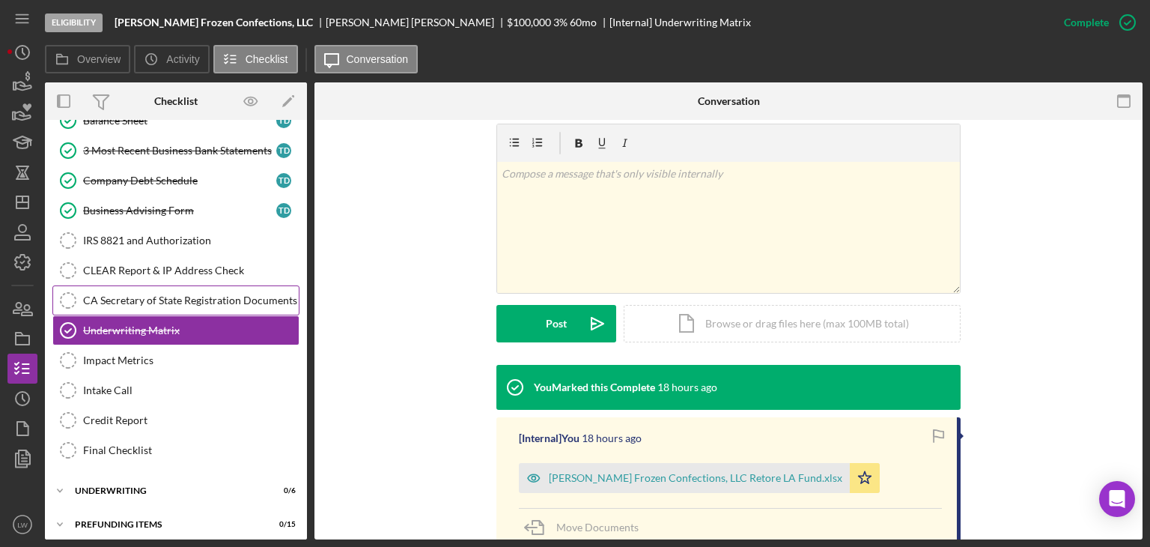
scroll to position [359, 0]
click at [159, 487] on div "Icon/Expander Underwriting 0 / 6" at bounding box center [176, 490] width 262 height 30
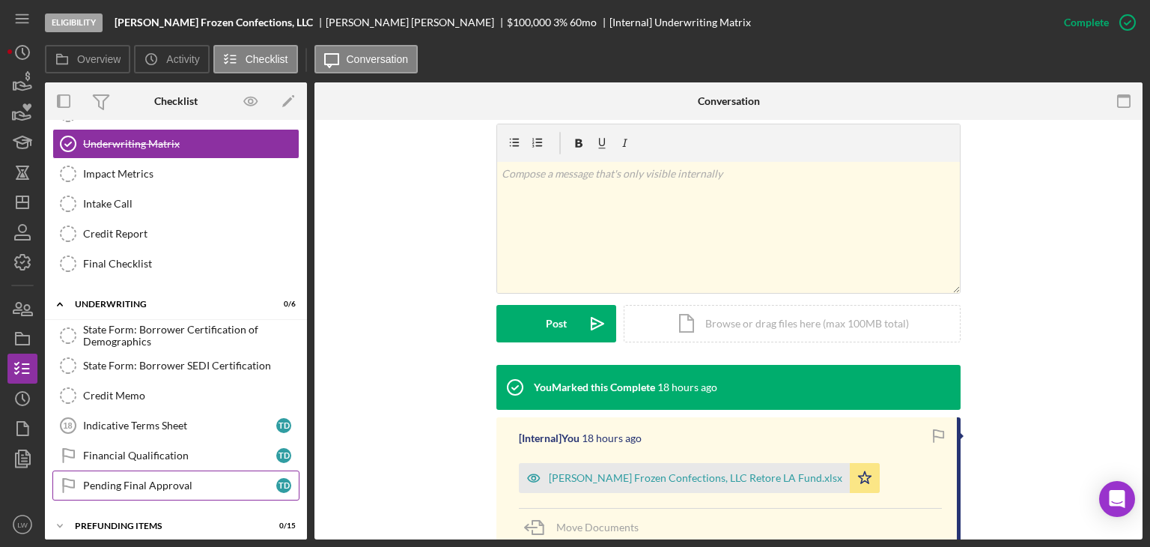
click at [169, 479] on div "Pending Final Approval" at bounding box center [179, 485] width 193 height 12
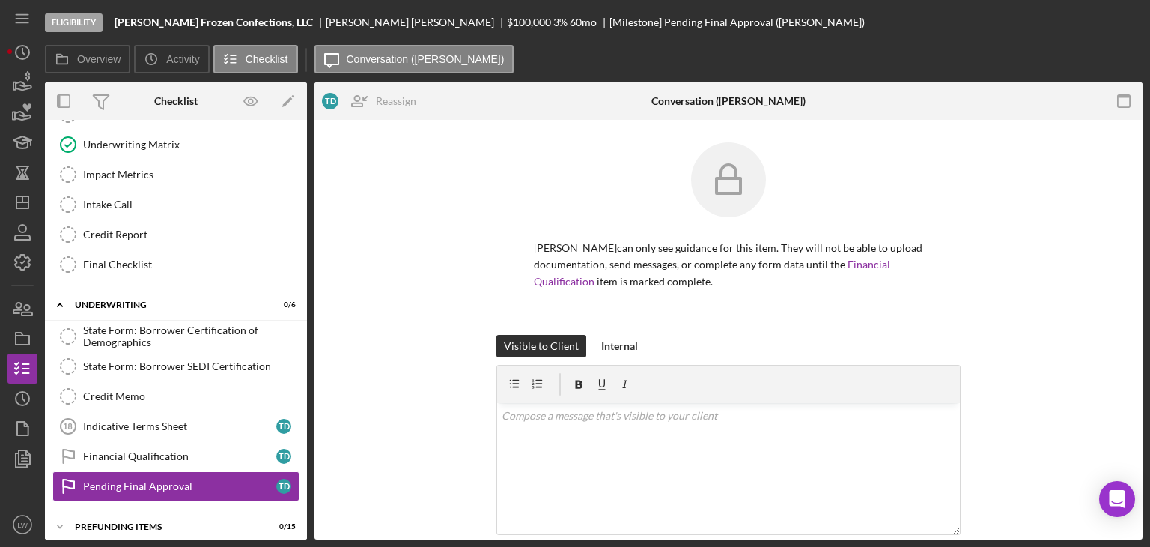
scroll to position [545, 0]
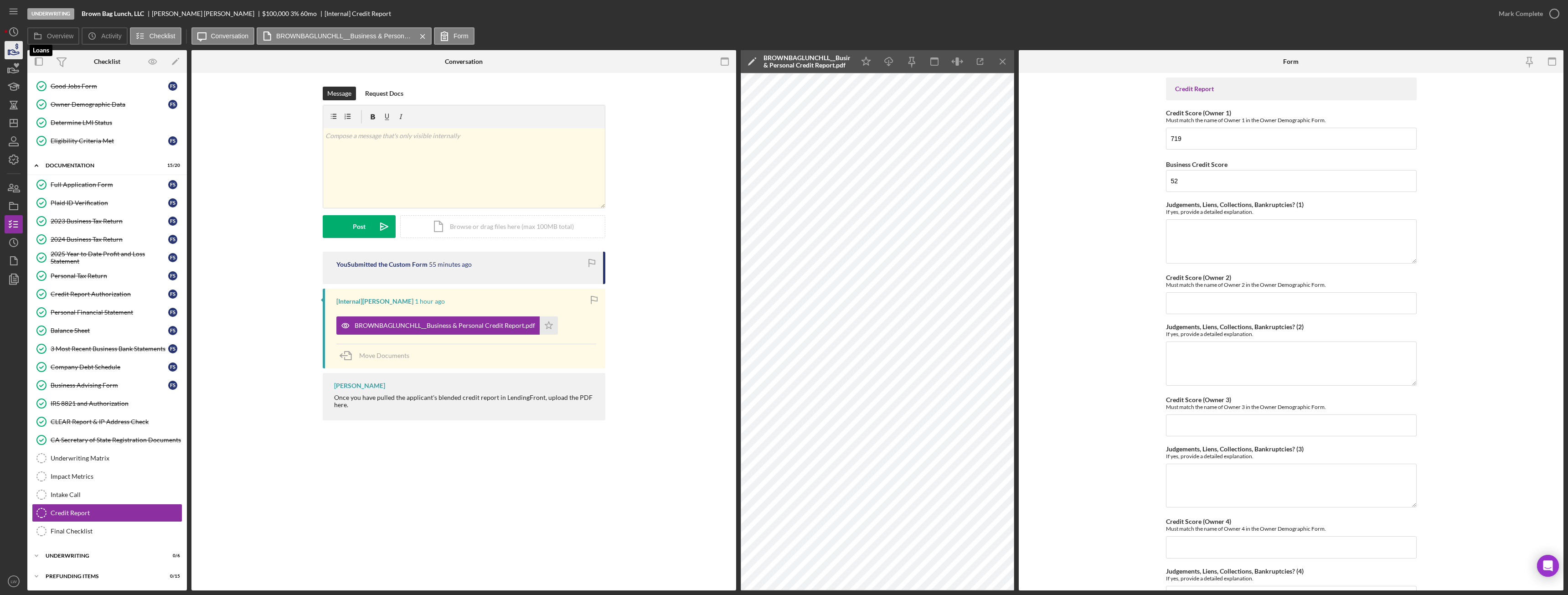
click at [11, 54] on icon "button" at bounding box center [15, 52] width 10 height 5
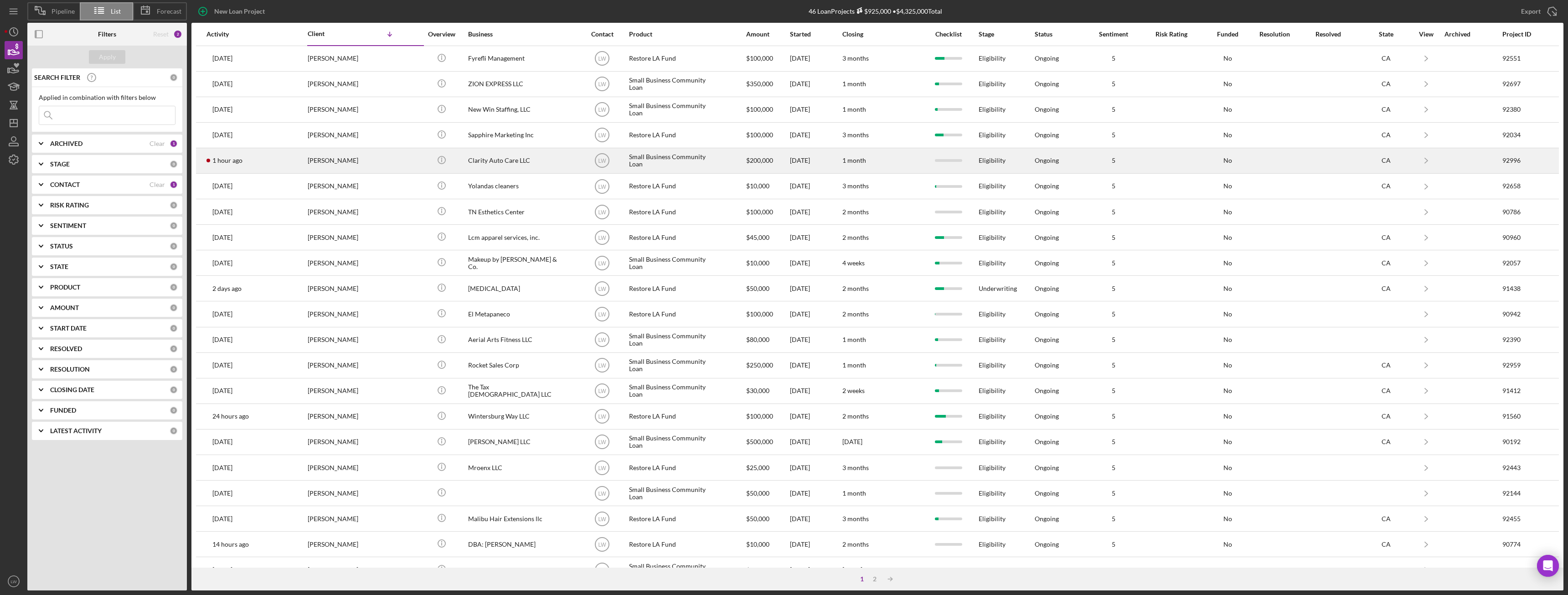
click at [332, 160] on div "[PERSON_NAME]" at bounding box center [353, 161] width 91 height 24
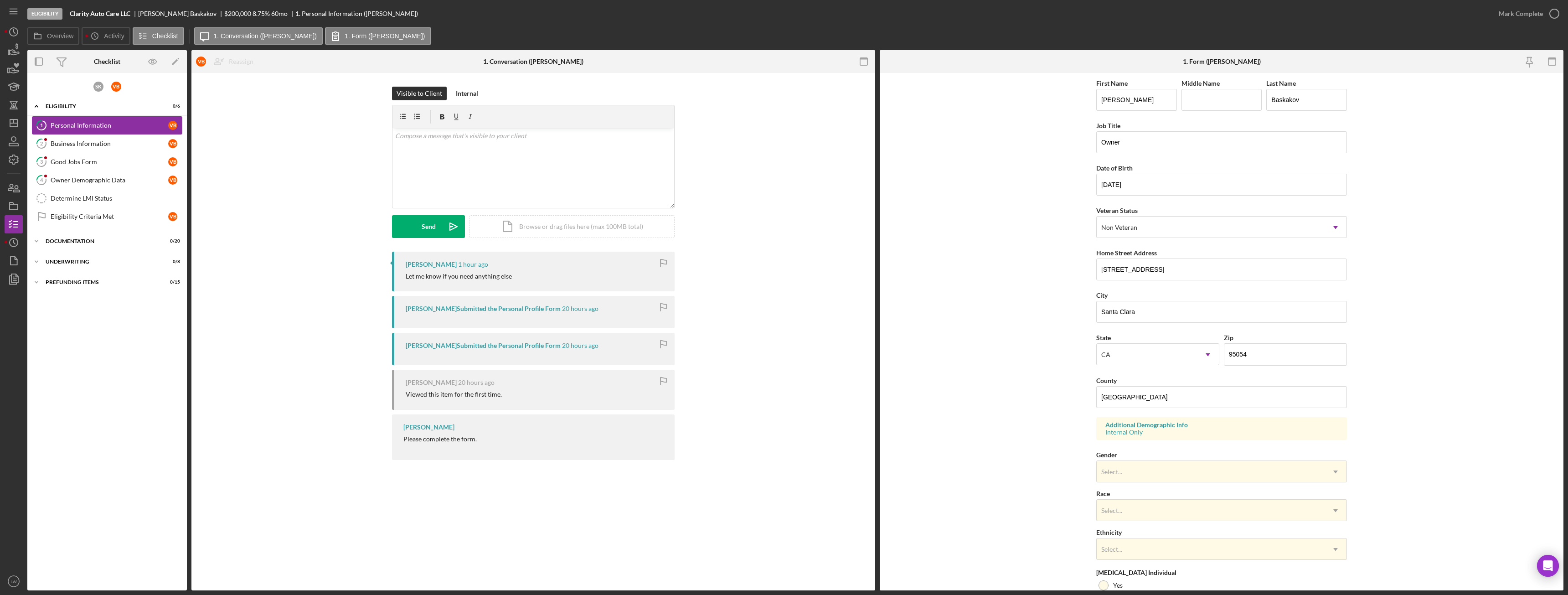
click at [116, 134] on link "1 Personal Information V B" at bounding box center [107, 125] width 150 height 18
click at [111, 144] on div "Business Information" at bounding box center [109, 144] width 117 height 7
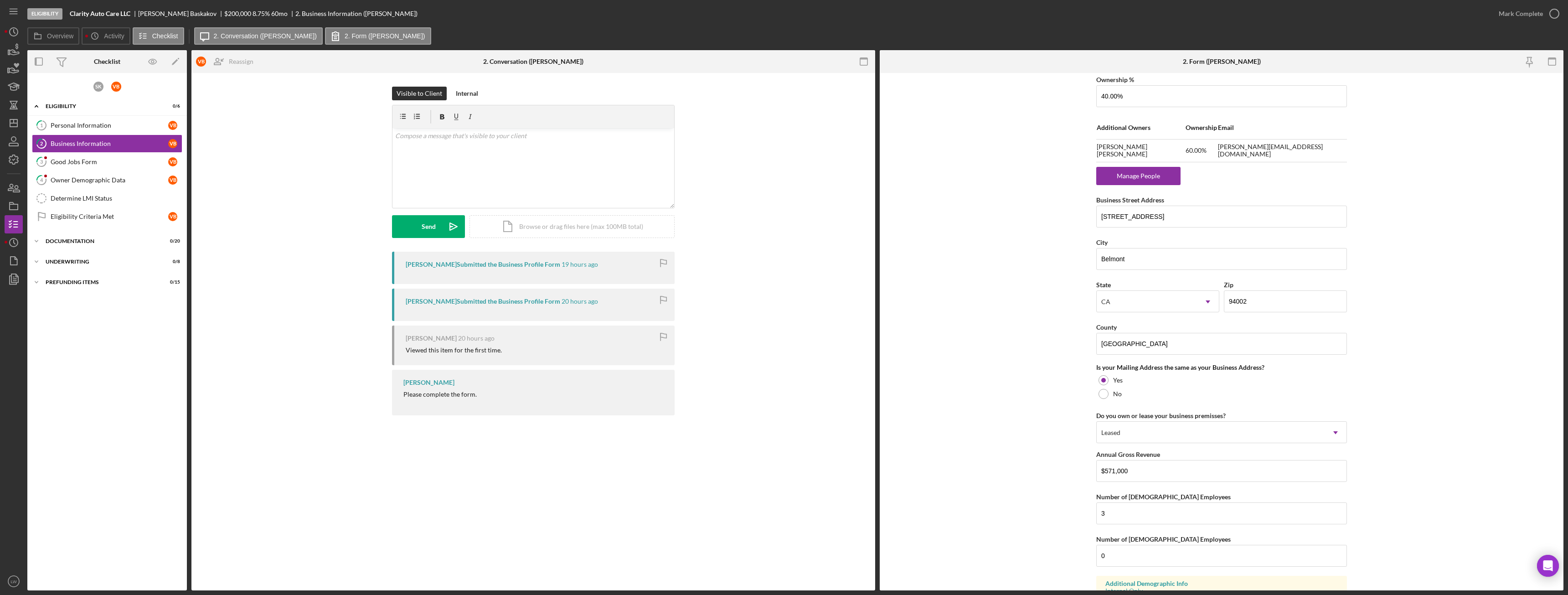
scroll to position [614, 0]
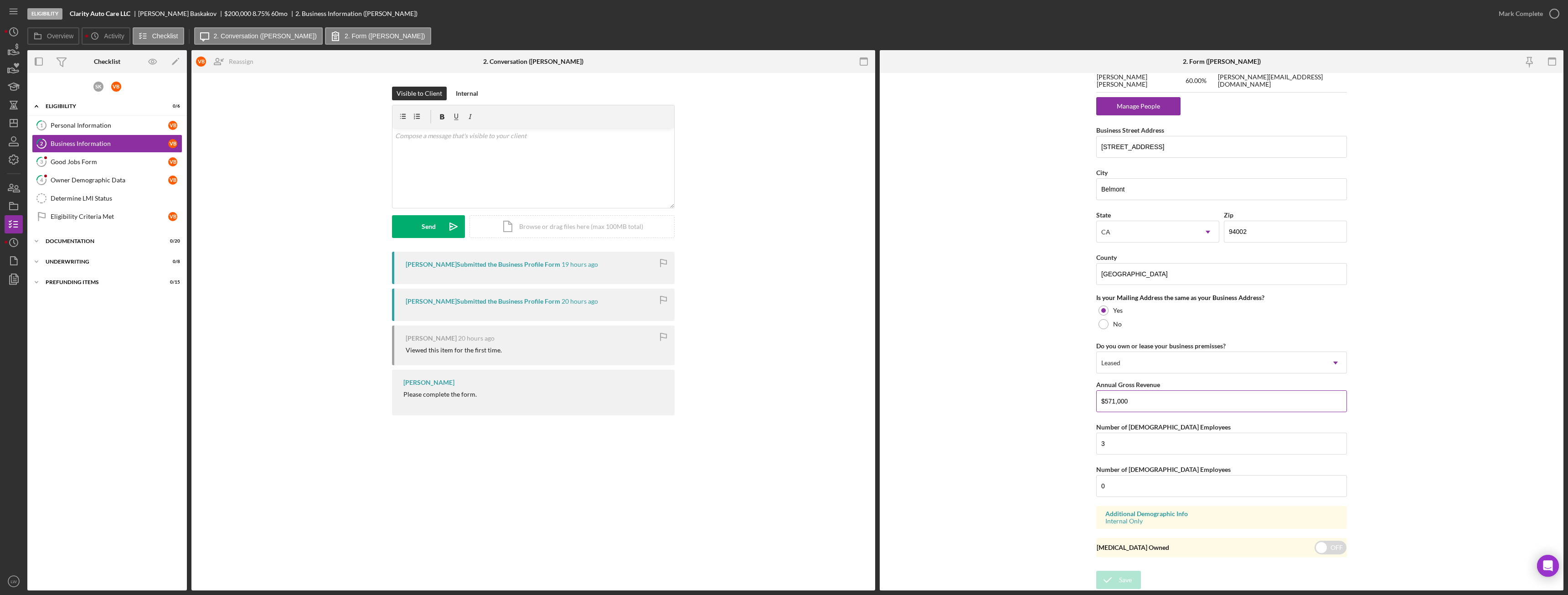
drag, startPoint x: 1128, startPoint y: 398, endPoint x: 1104, endPoint y: 402, distance: 24.3
click at [1104, 402] on input "$571,000" at bounding box center [1222, 401] width 251 height 22
click at [983, 277] on form "Business Name Clarity Auto Care LLC DBA Clarity Auto Care Business Start Date […" at bounding box center [1221, 332] width 684 height 518
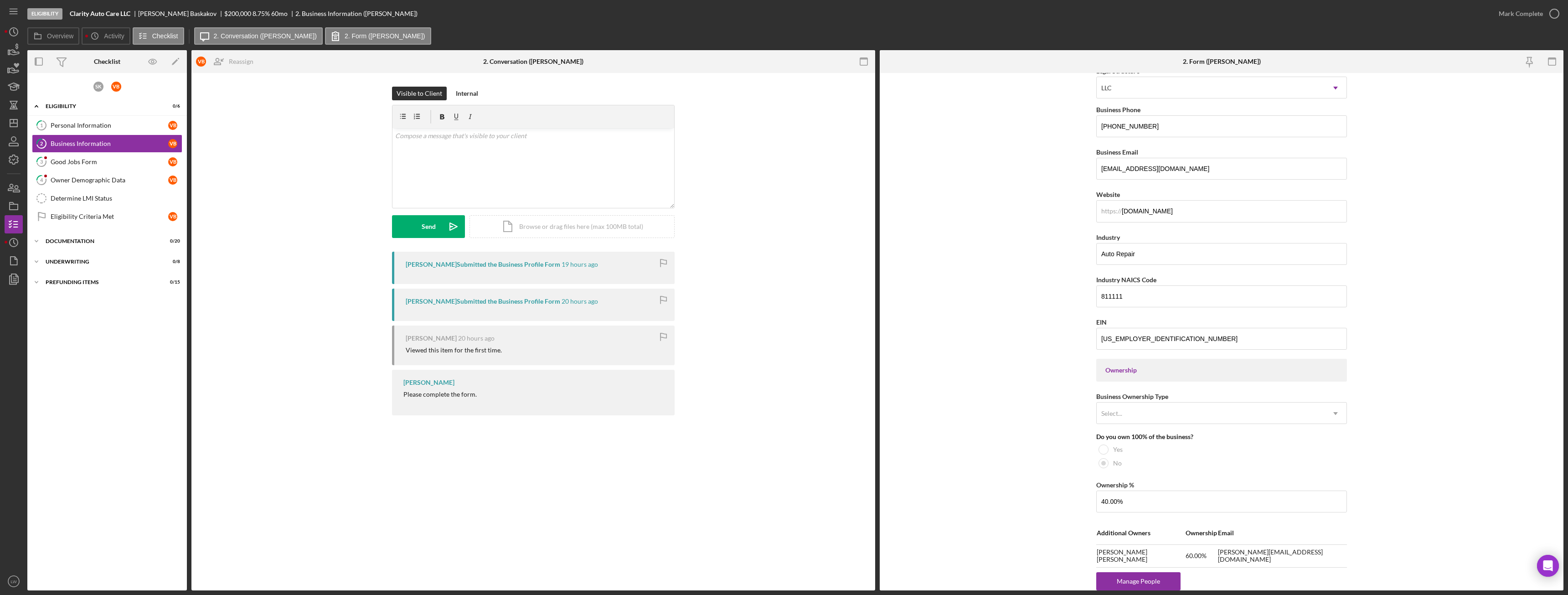
scroll to position [0, 0]
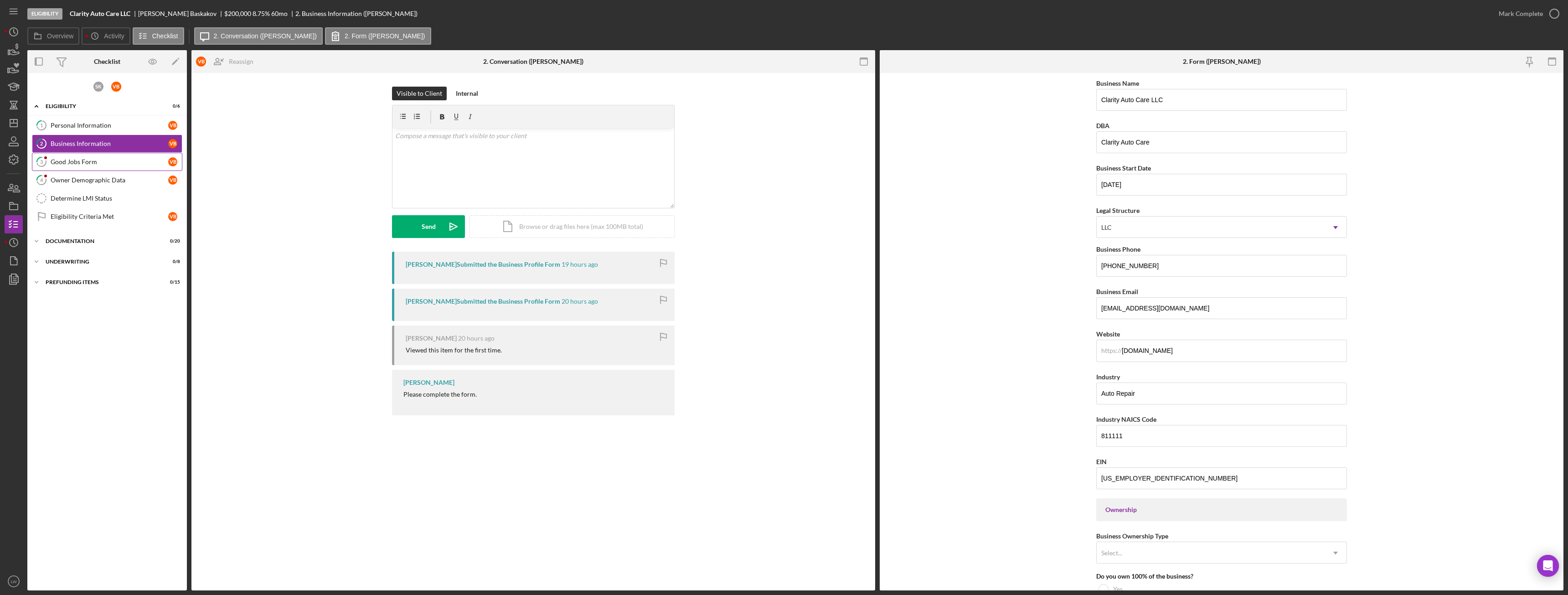
click at [96, 163] on div "Good Jobs Form" at bounding box center [109, 162] width 117 height 7
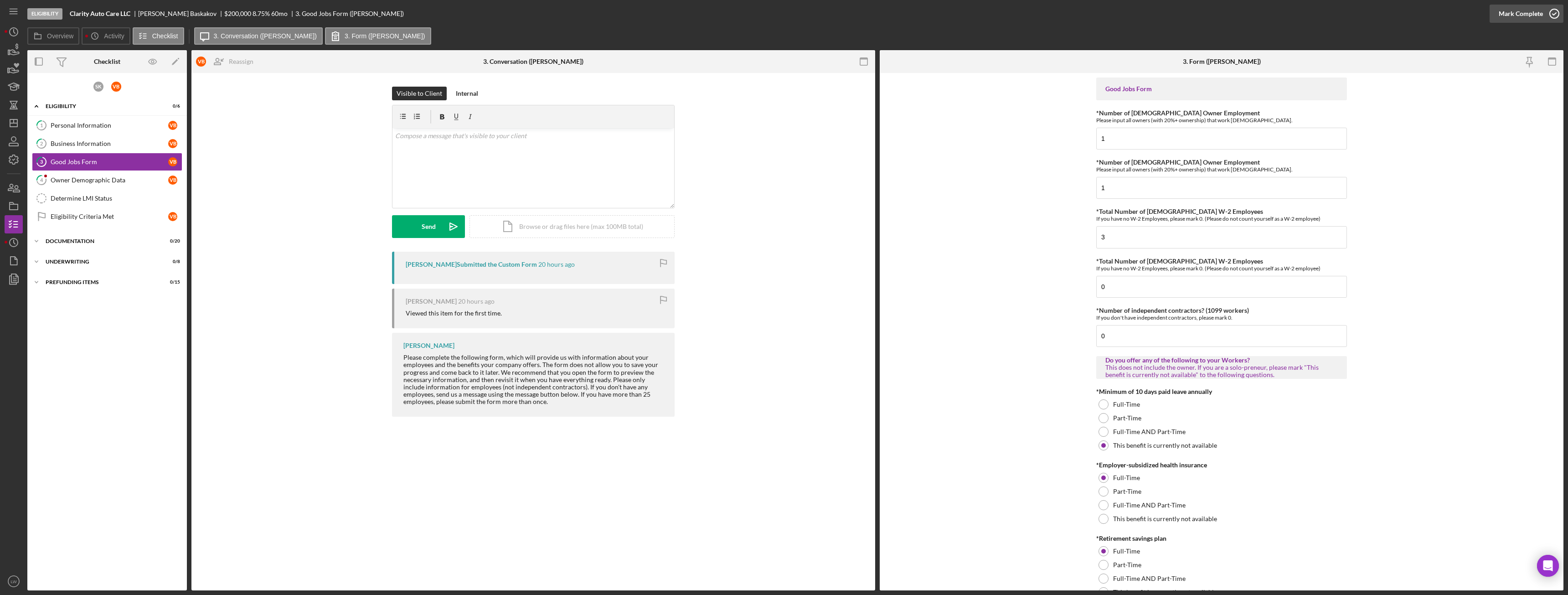
click at [1513, 15] on div "Mark Complete" at bounding box center [1521, 13] width 44 height 18
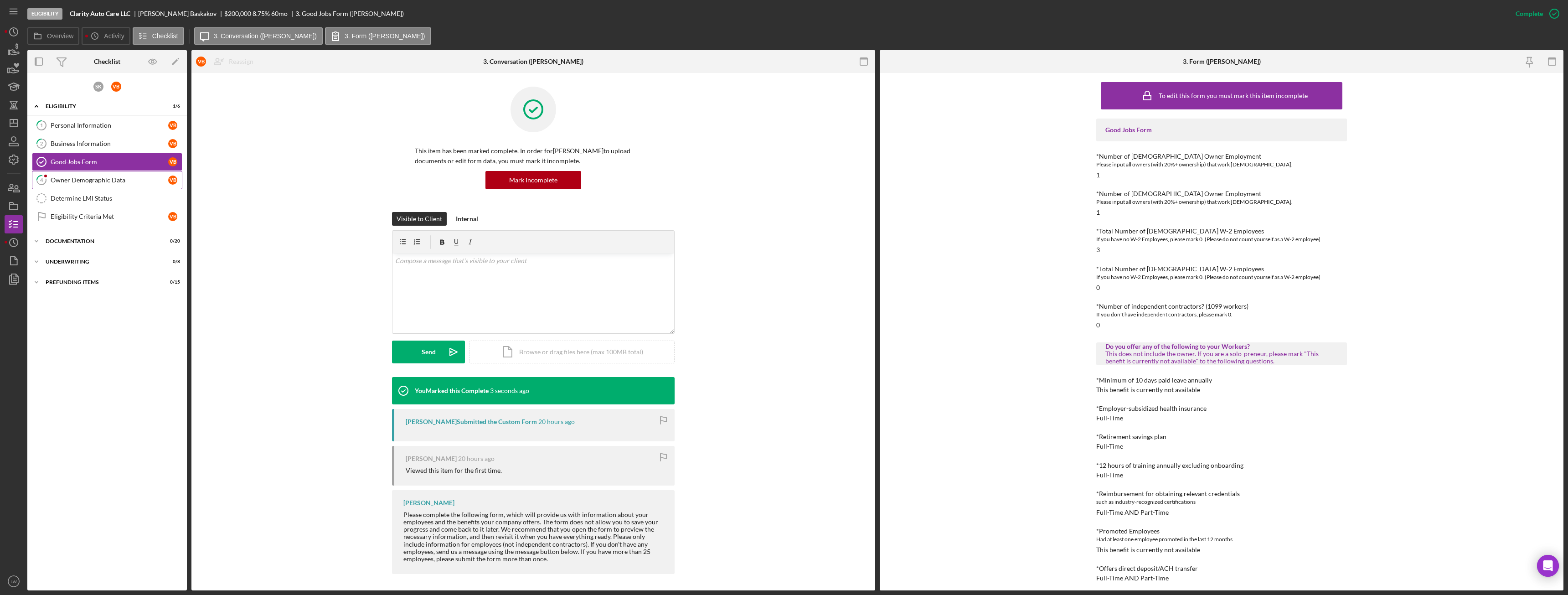
click at [100, 185] on link "4 Owner Demographic Data V B" at bounding box center [107, 180] width 150 height 18
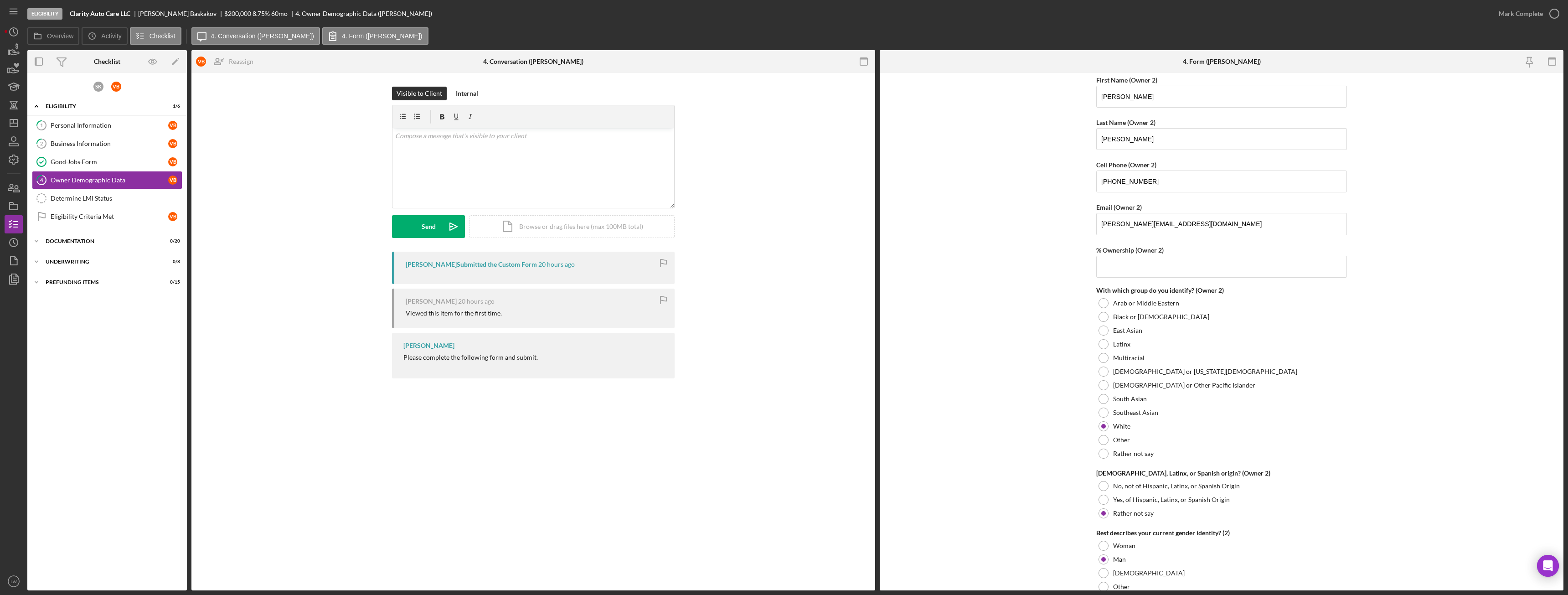
scroll to position [1414, 0]
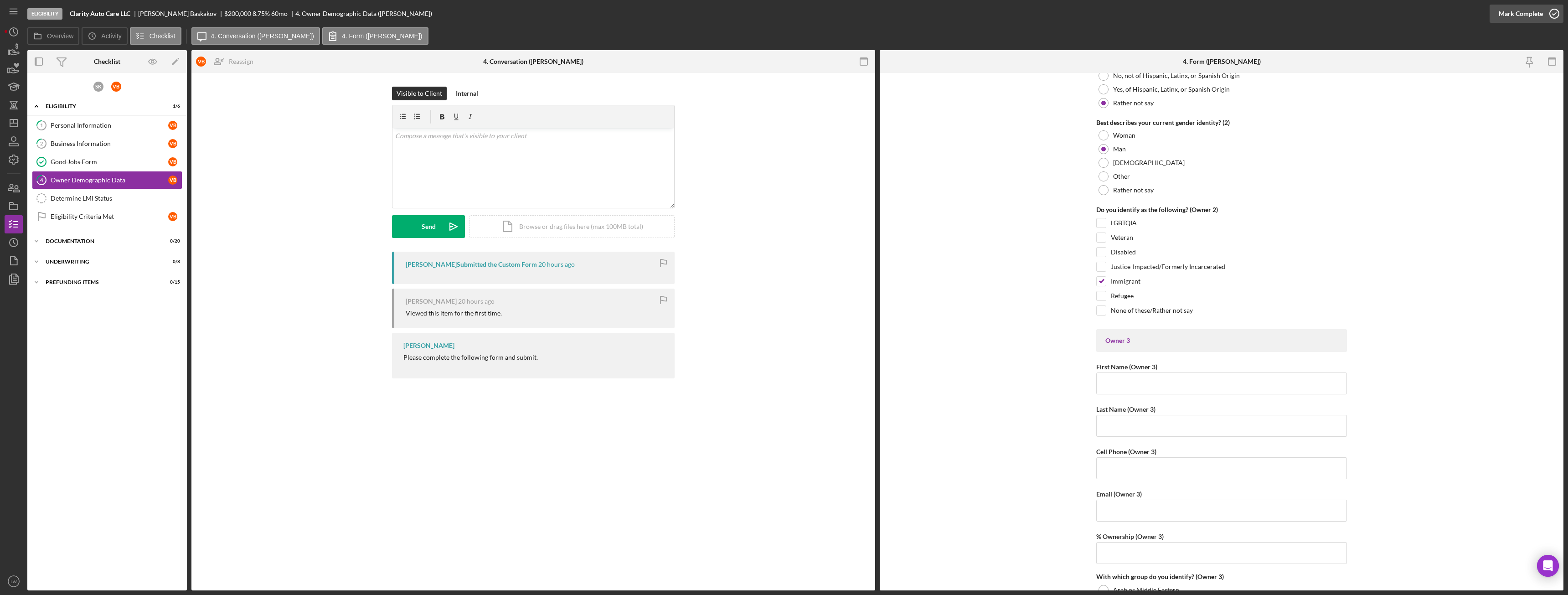
click at [1510, 17] on div "Mark Complete" at bounding box center [1521, 13] width 44 height 18
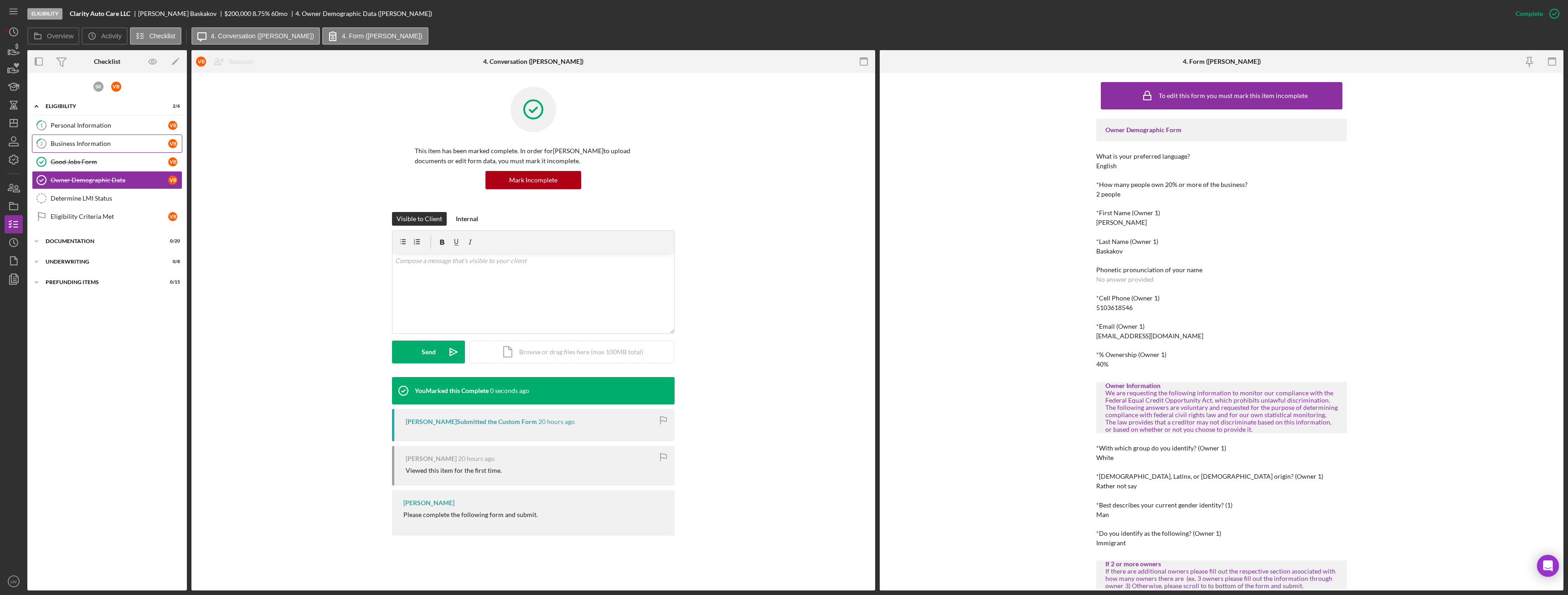
click at [81, 140] on div "Business Information" at bounding box center [109, 144] width 117 height 7
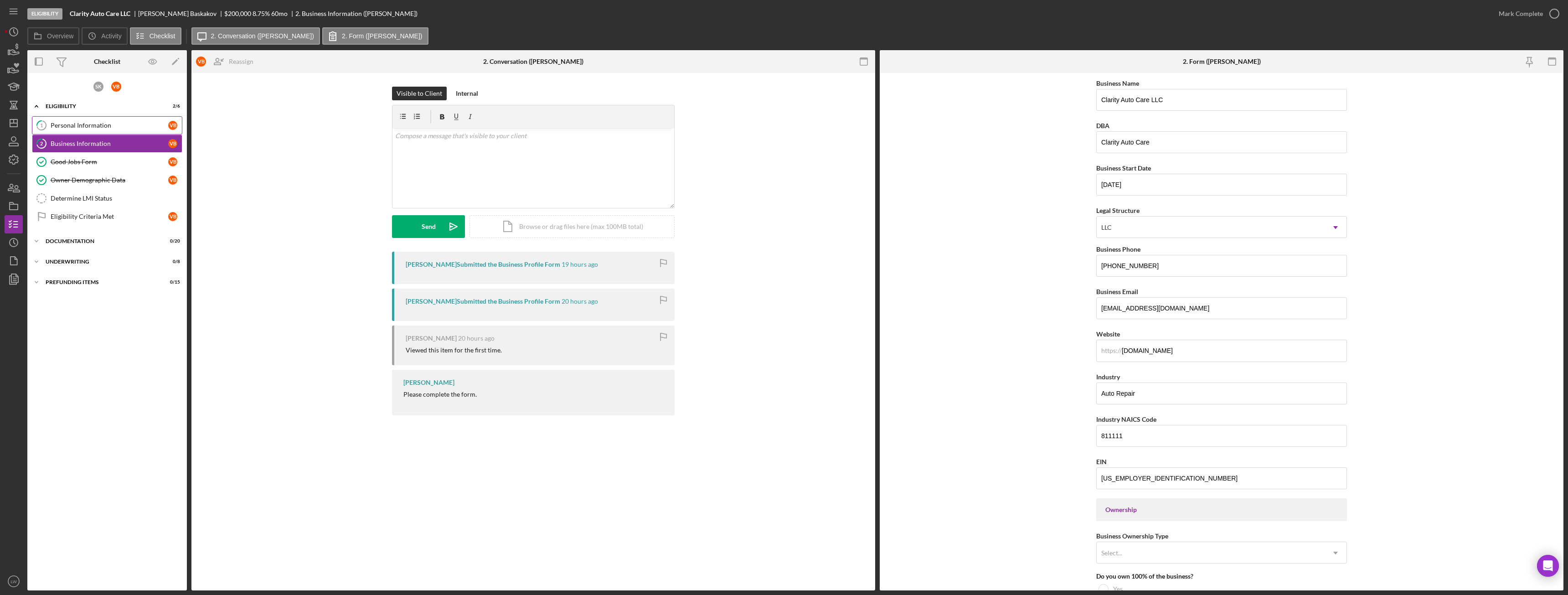
click at [90, 129] on div "Personal Information" at bounding box center [109, 125] width 117 height 7
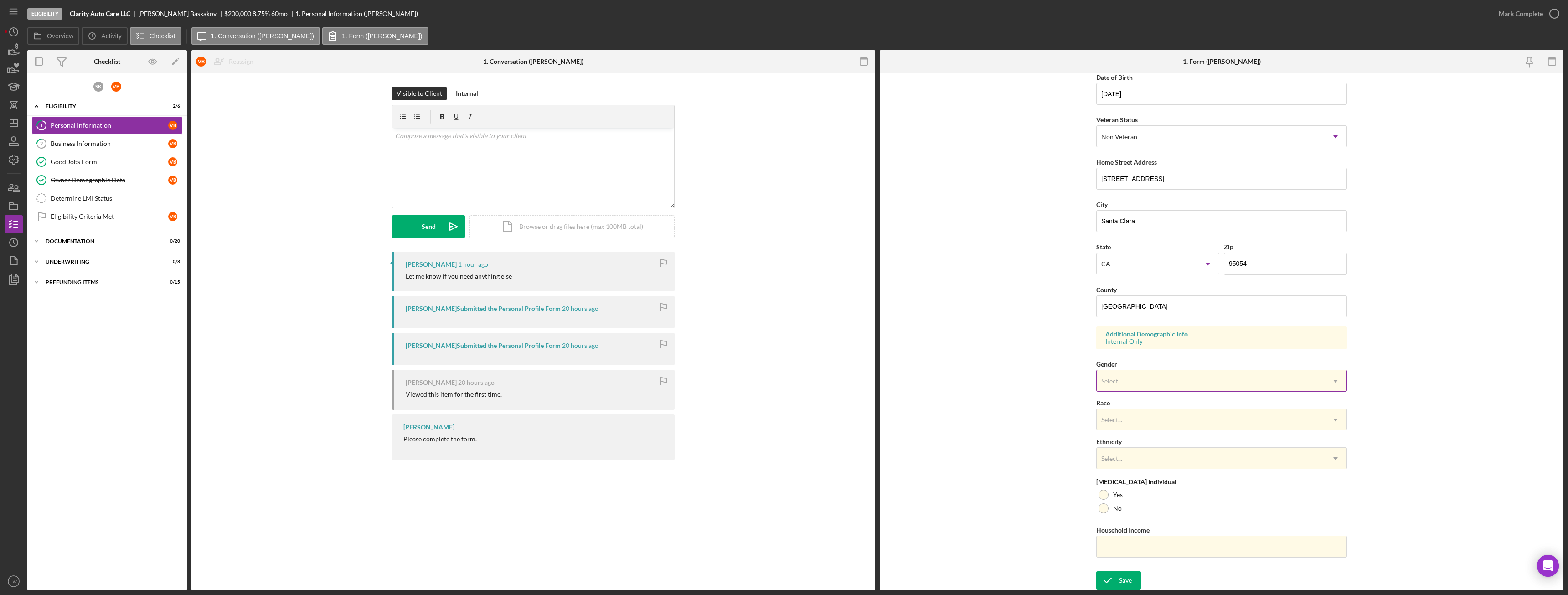
scroll to position [91, 0]
click at [1157, 384] on div "Select..." at bounding box center [1211, 381] width 228 height 21
click at [1135, 451] on div "Male" at bounding box center [1220, 454] width 250 height 23
click at [1129, 417] on div "Select..." at bounding box center [1211, 420] width 228 height 21
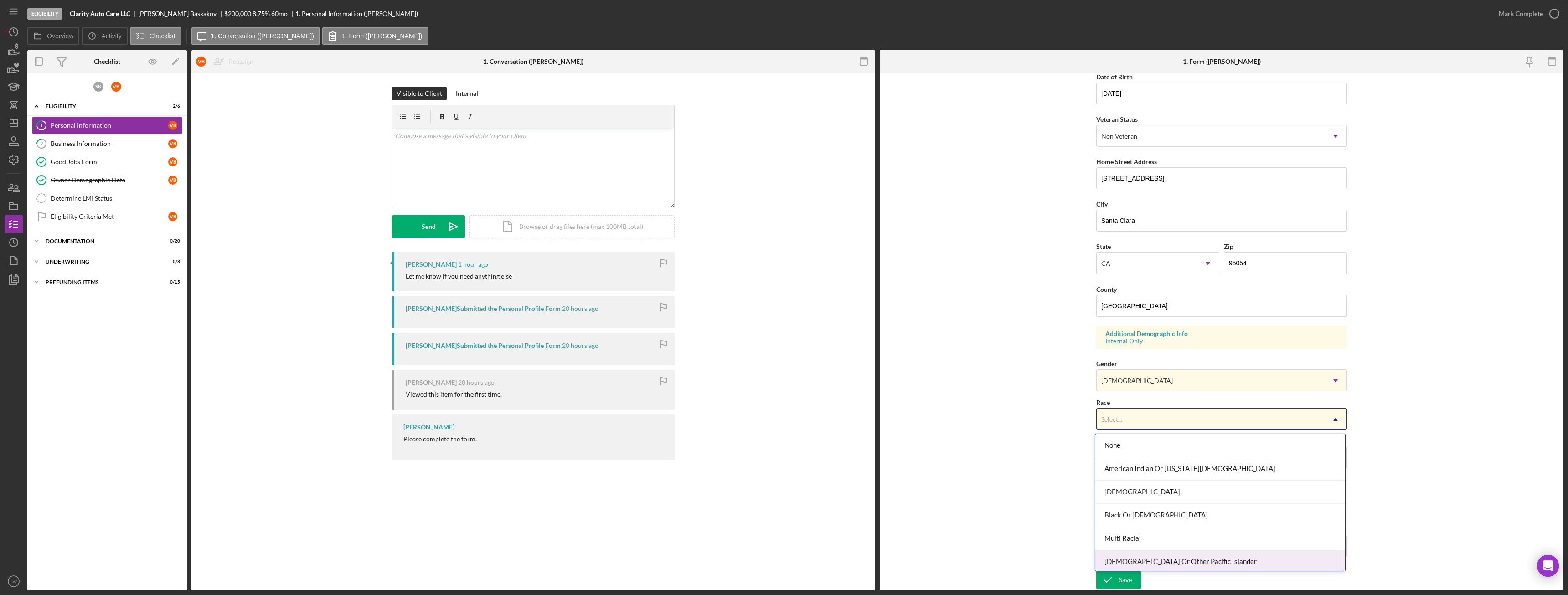
scroll to position [49, 0]
click at [1141, 562] on div "White" at bounding box center [1220, 559] width 250 height 23
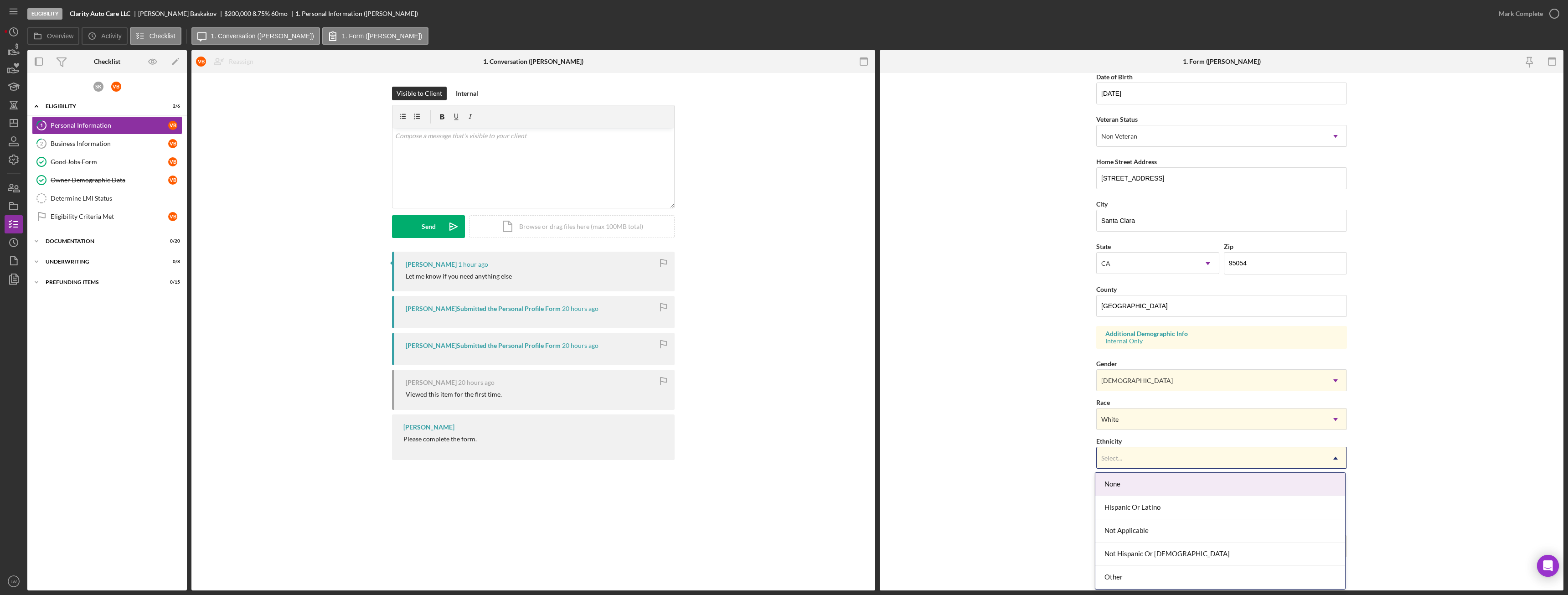
click at [1149, 457] on div "Select..." at bounding box center [1211, 458] width 228 height 21
click at [1146, 549] on div "Not Hispanic Or Latino" at bounding box center [1220, 554] width 250 height 23
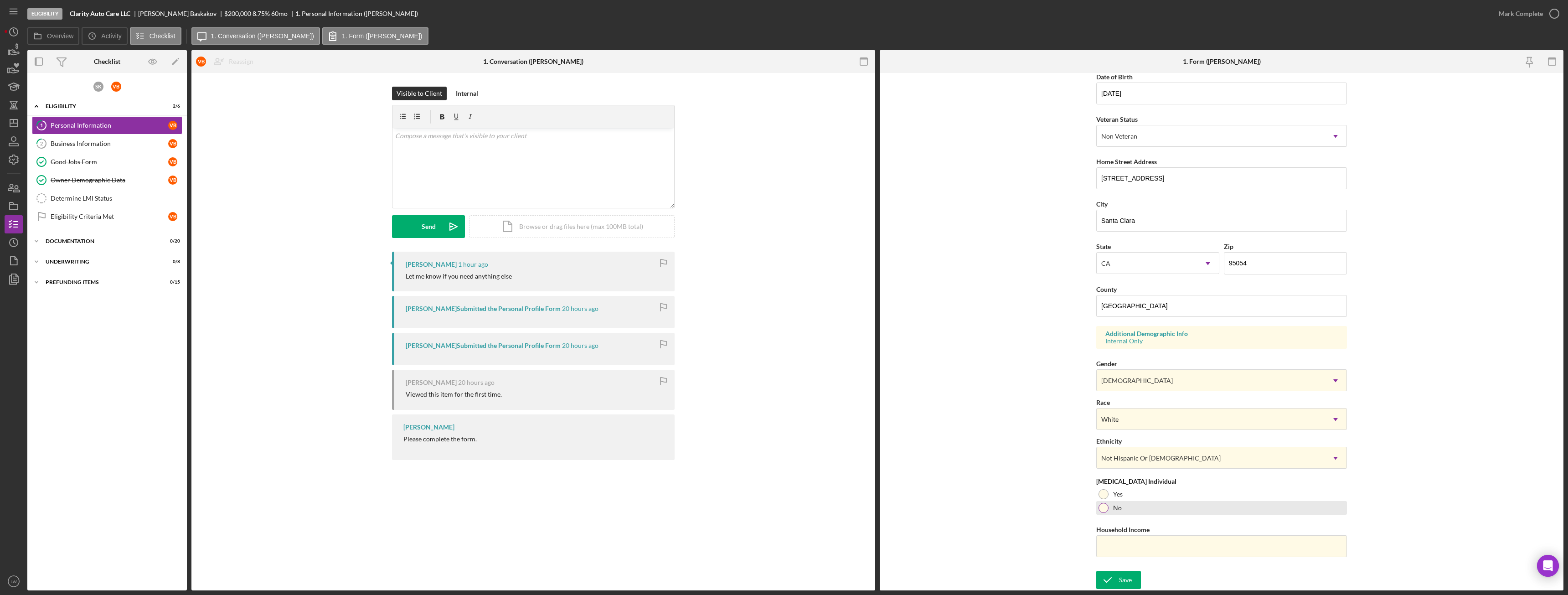
click at [1101, 507] on div at bounding box center [1104, 508] width 10 height 10
click at [1125, 543] on input "Household Income" at bounding box center [1222, 546] width 251 height 22
paste input "$571,000"
type input "$571,000"
click at [1126, 576] on div "Save" at bounding box center [1125, 580] width 13 height 18
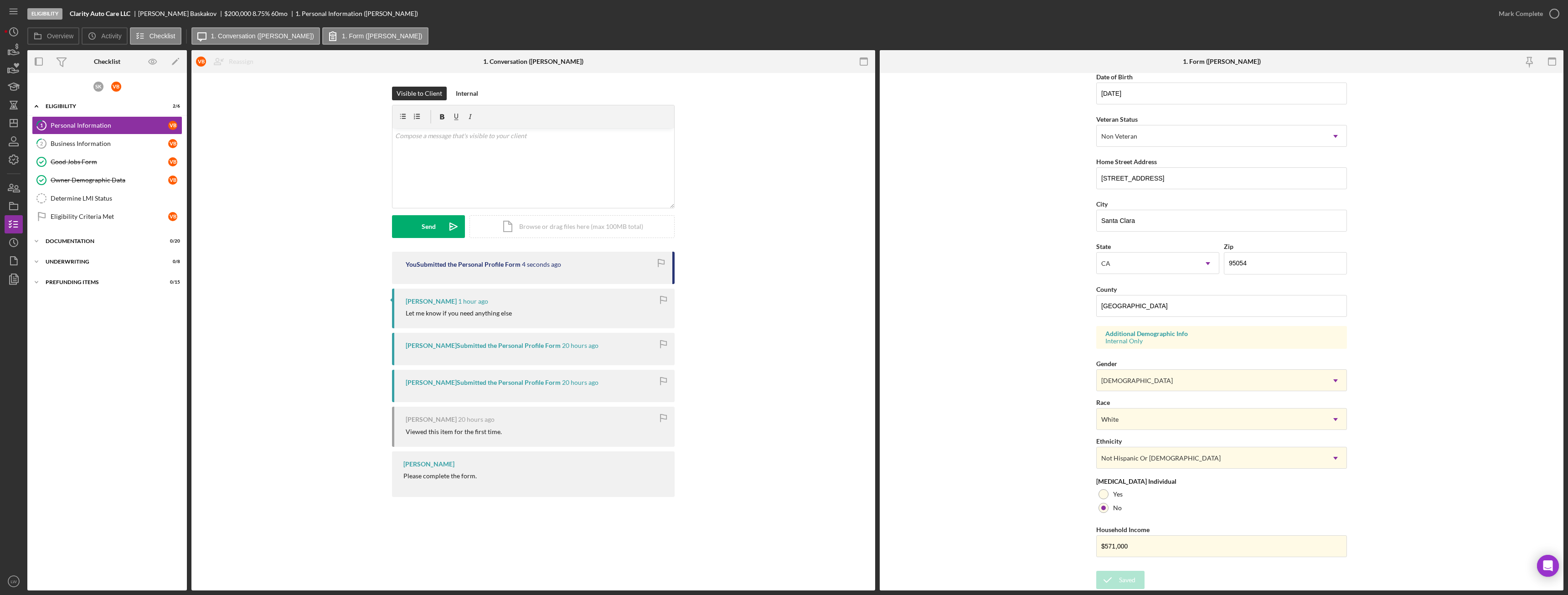
scroll to position [0, 0]
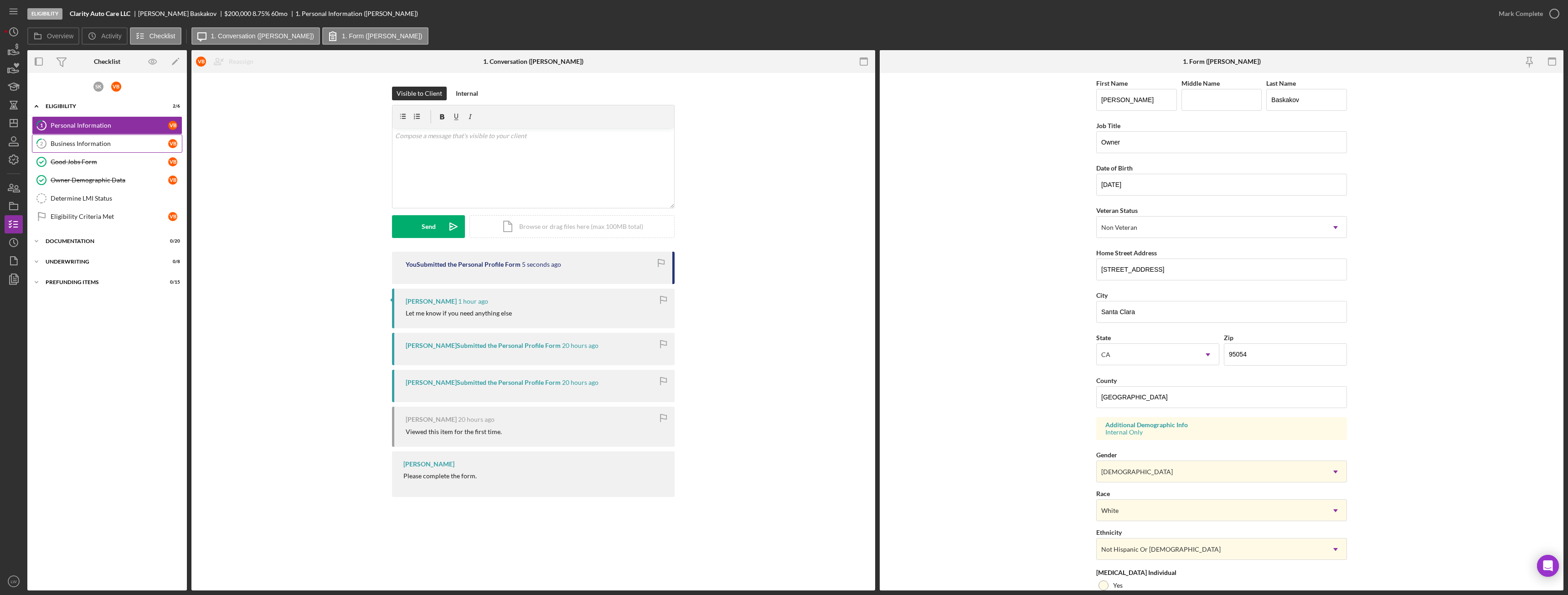
click at [114, 146] on div "Business Information" at bounding box center [109, 144] width 117 height 7
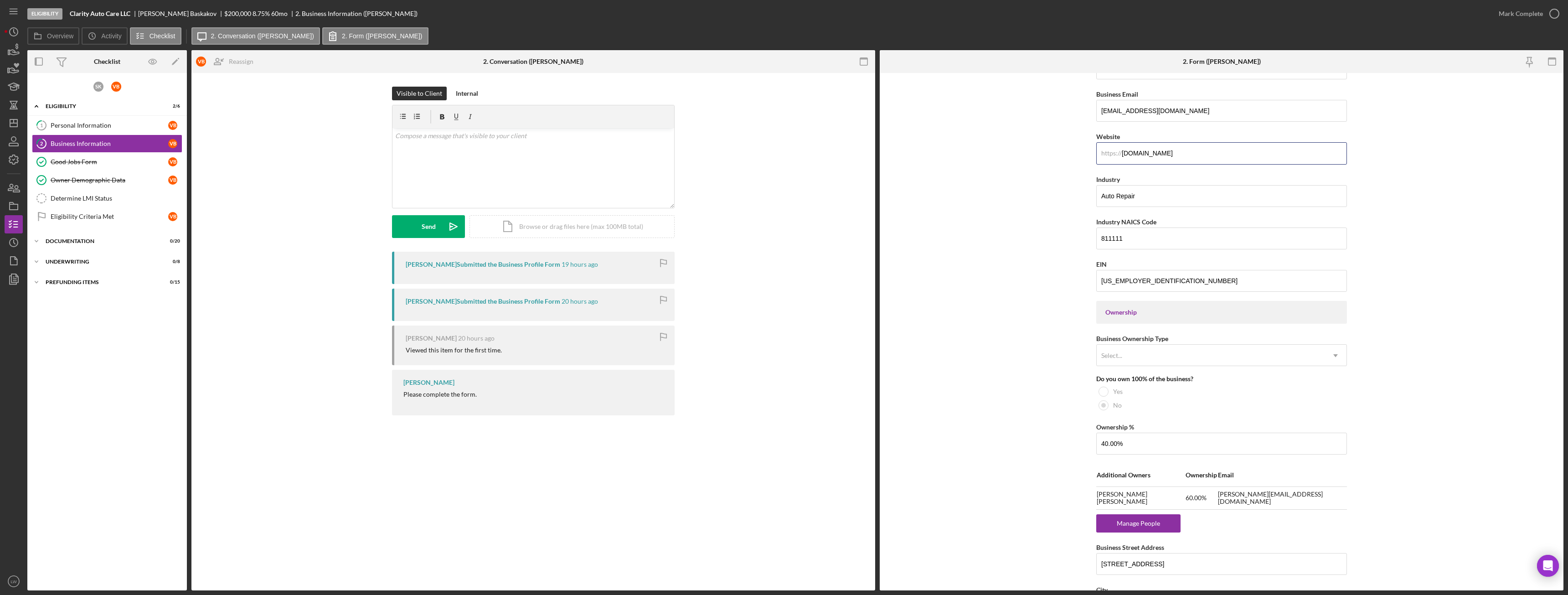
scroll to position [125, 0]
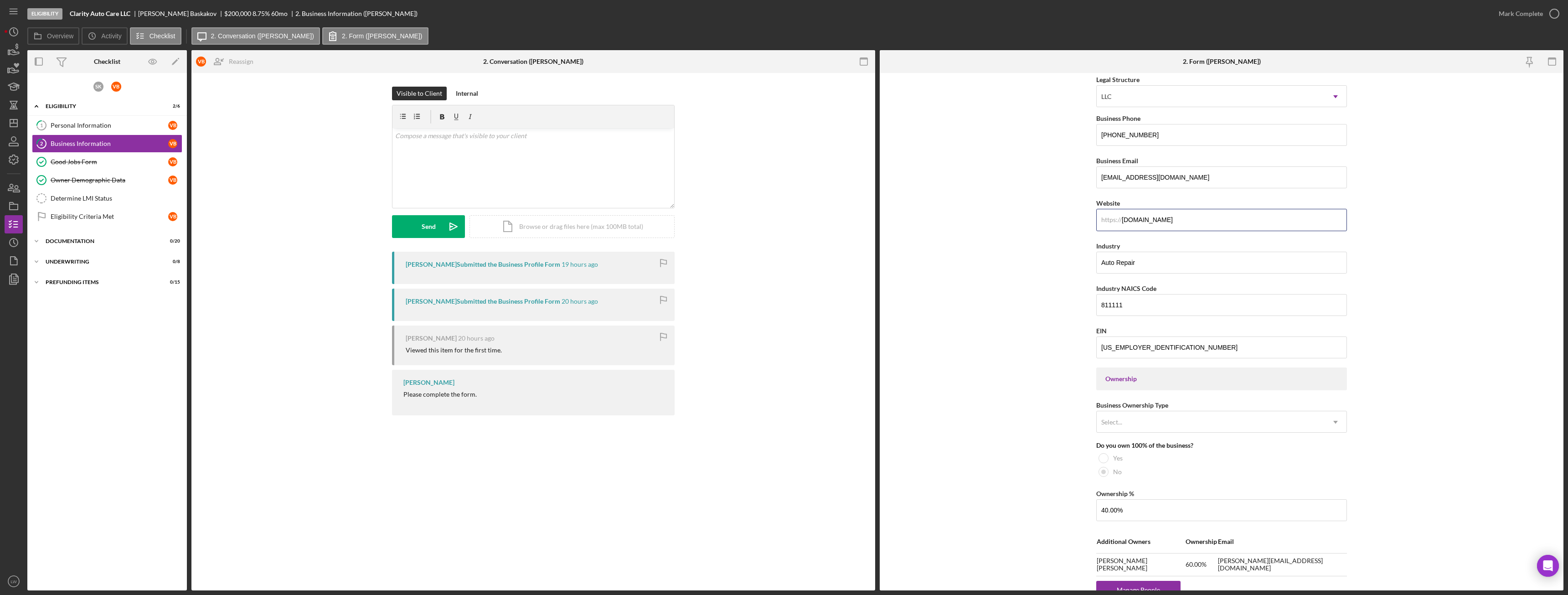
drag, startPoint x: 1199, startPoint y: 77, endPoint x: 1141, endPoint y: 76, distance: 58.0
click at [1141, 76] on div "Business Name Clarity Auto Care LLC DBA Clarity Auto Care Business Start Date 0…" at bounding box center [1222, 498] width 251 height 1104
click at [1202, 230] on input "www.clarityautocare.com" at bounding box center [1222, 226] width 251 height 22
drag, startPoint x: 1177, startPoint y: 225, endPoint x: 1122, endPoint y: 226, distance: 55.0
click at [1122, 226] on input "www.clarityautocare.com" at bounding box center [1222, 226] width 251 height 22
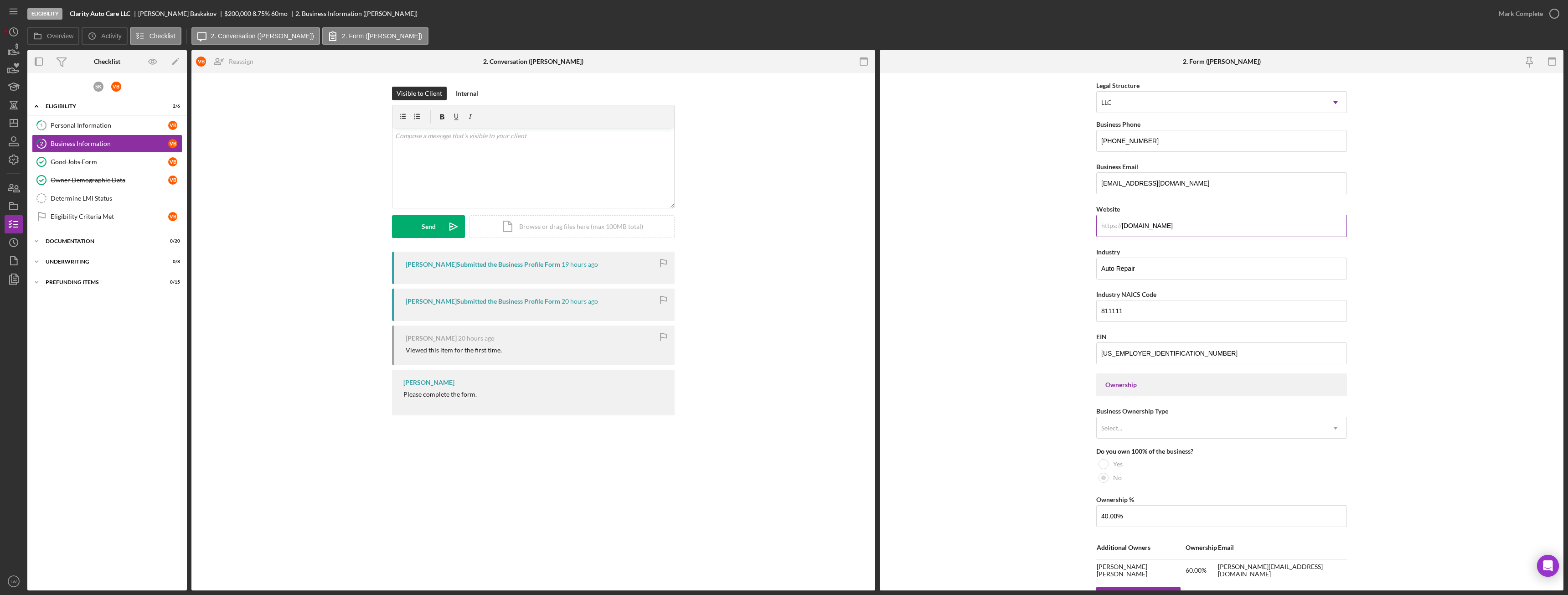
click at [1213, 235] on input "www.clarityautocare.com" at bounding box center [1222, 226] width 251 height 22
drag, startPoint x: 1193, startPoint y: 230, endPoint x: 1135, endPoint y: 224, distance: 58.3
click at [1122, 229] on input "www.clarityautocare.com" at bounding box center [1222, 226] width 251 height 22
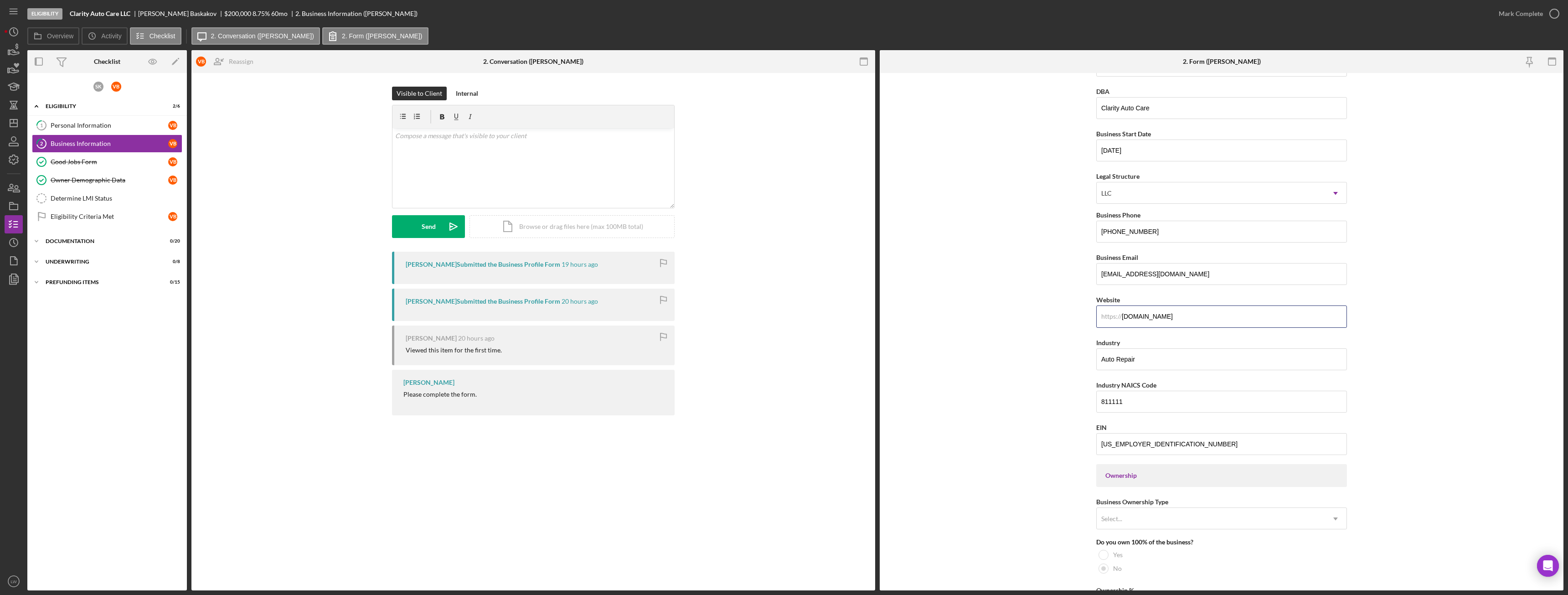
scroll to position [0, 0]
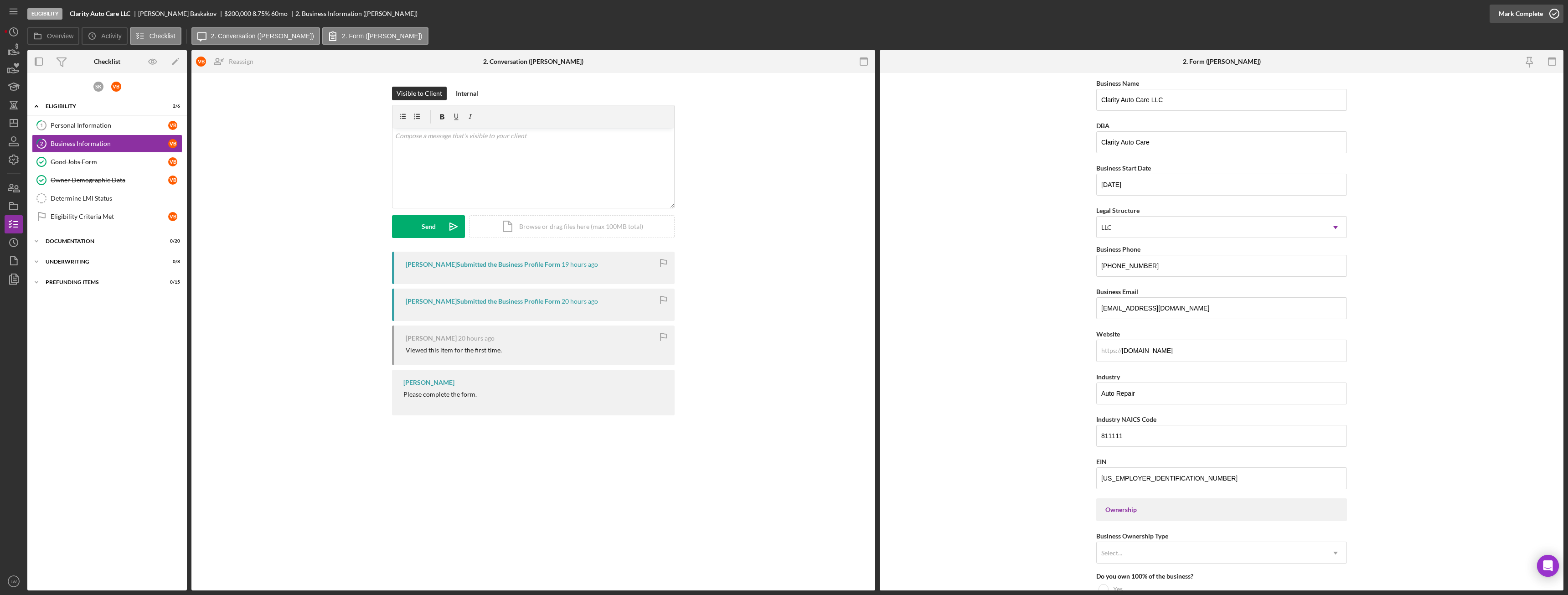
click at [1525, 13] on div "Mark Complete" at bounding box center [1521, 13] width 44 height 18
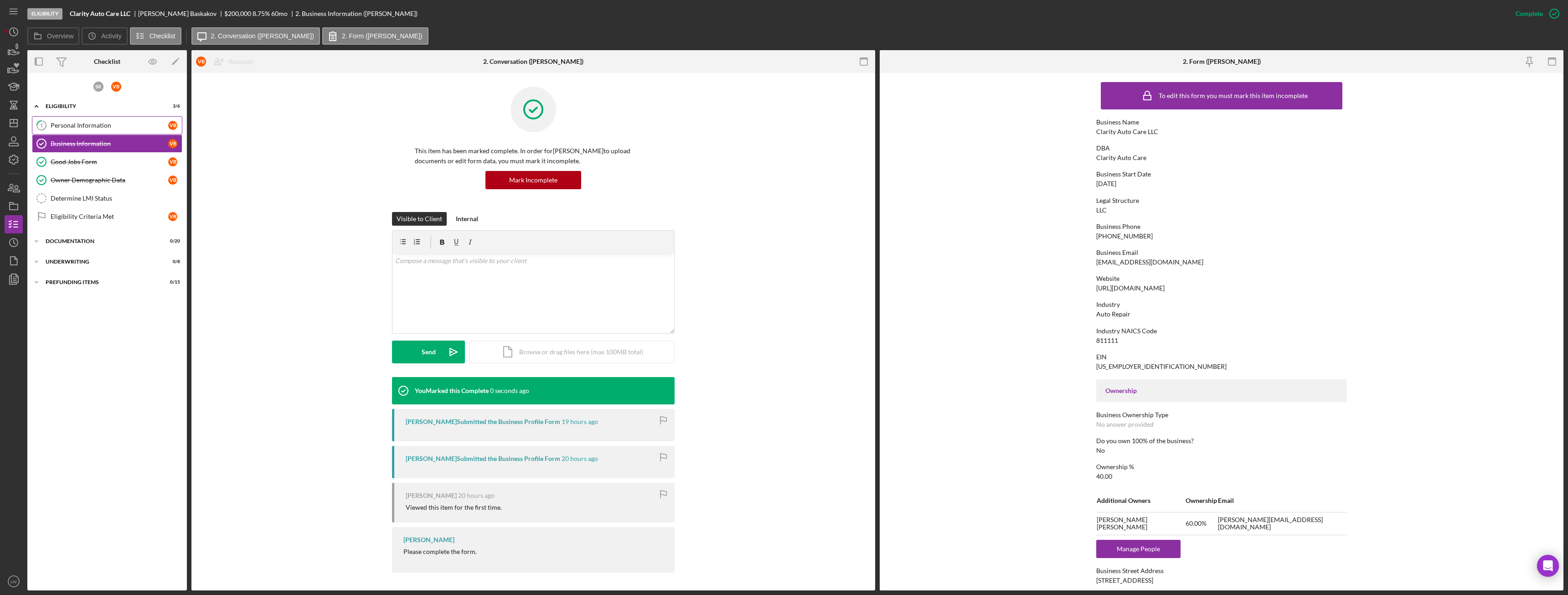
click at [56, 119] on link "1 Personal Information V B" at bounding box center [107, 125] width 150 height 18
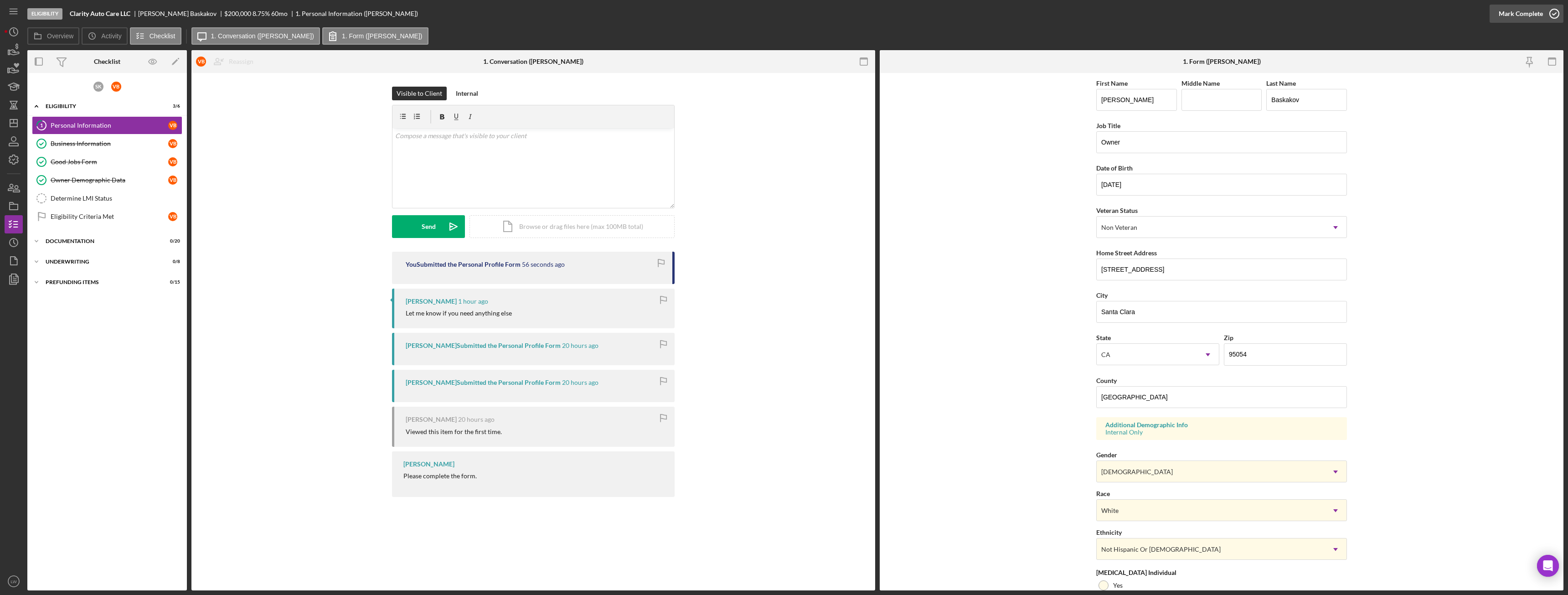
click at [1509, 18] on div "Mark Complete" at bounding box center [1521, 13] width 44 height 18
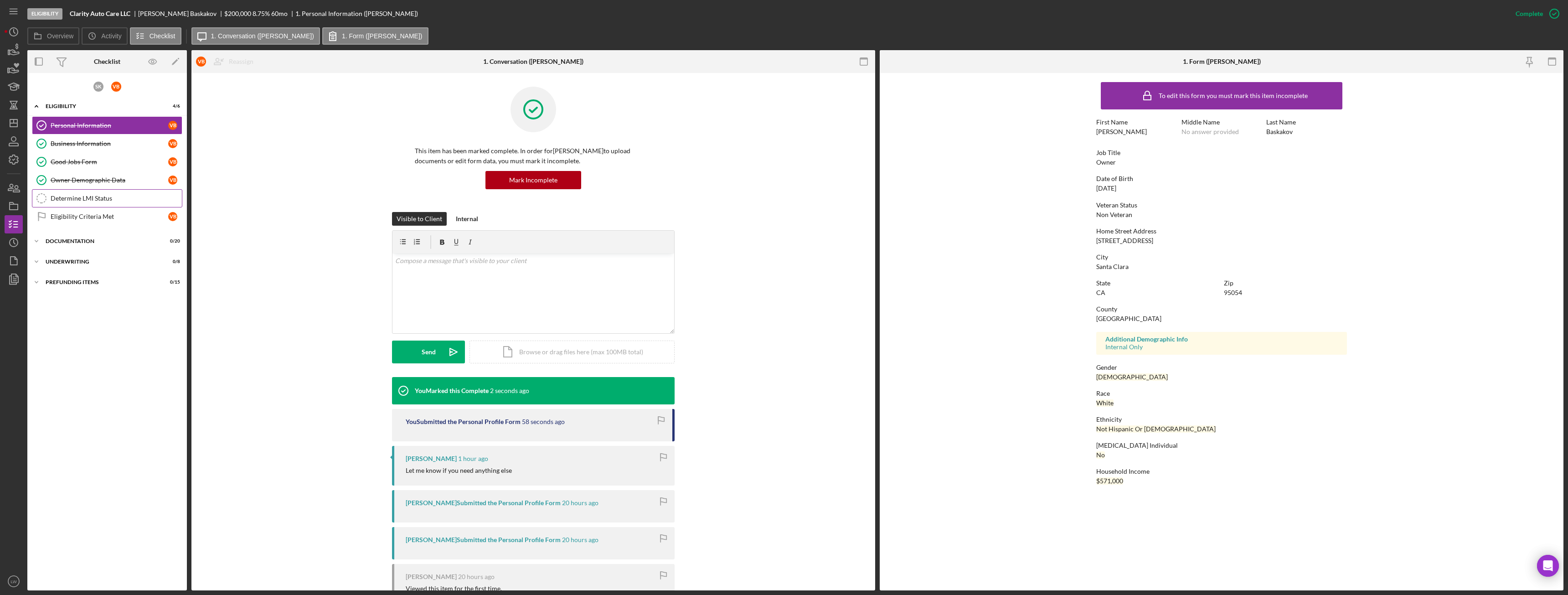
click at [100, 200] on div "Determine LMI Status" at bounding box center [116, 199] width 131 height 7
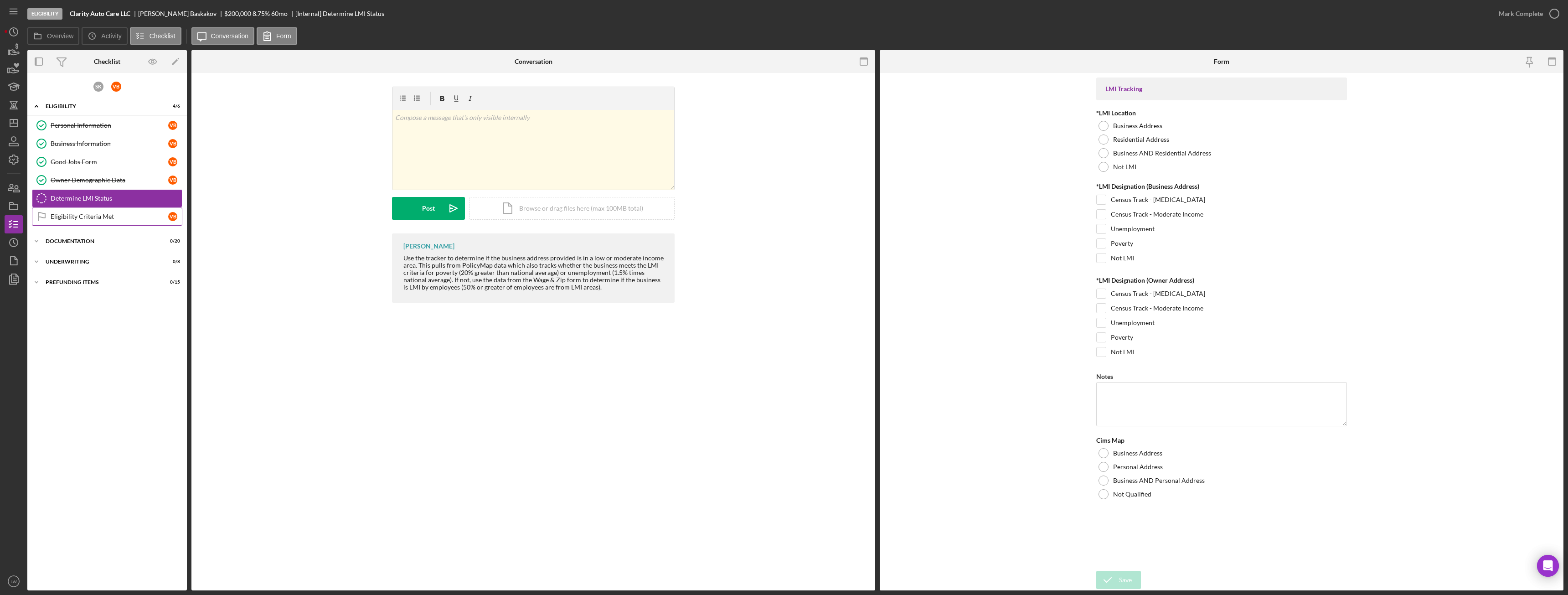
click at [100, 208] on link "Eligibility Criteria Met Eligibility Criteria Met V B" at bounding box center [107, 217] width 150 height 18
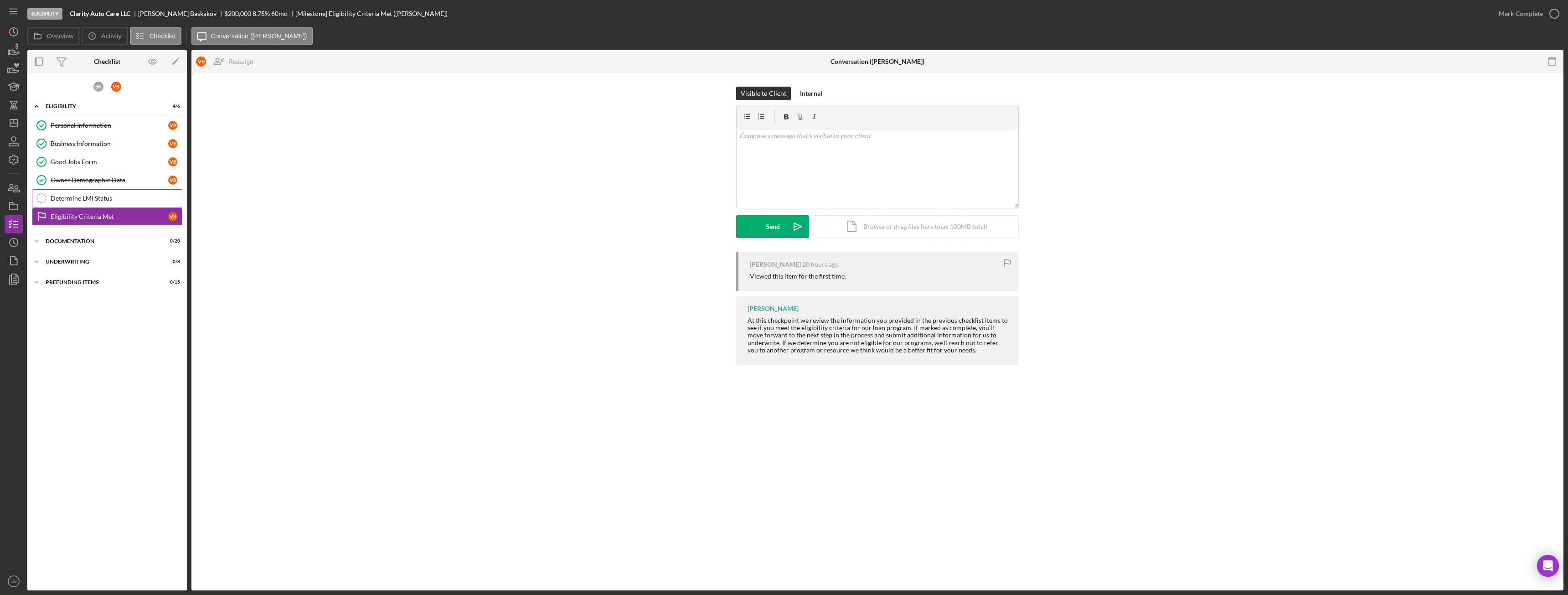
click at [109, 195] on div "Determine LMI Status" at bounding box center [116, 199] width 131 height 7
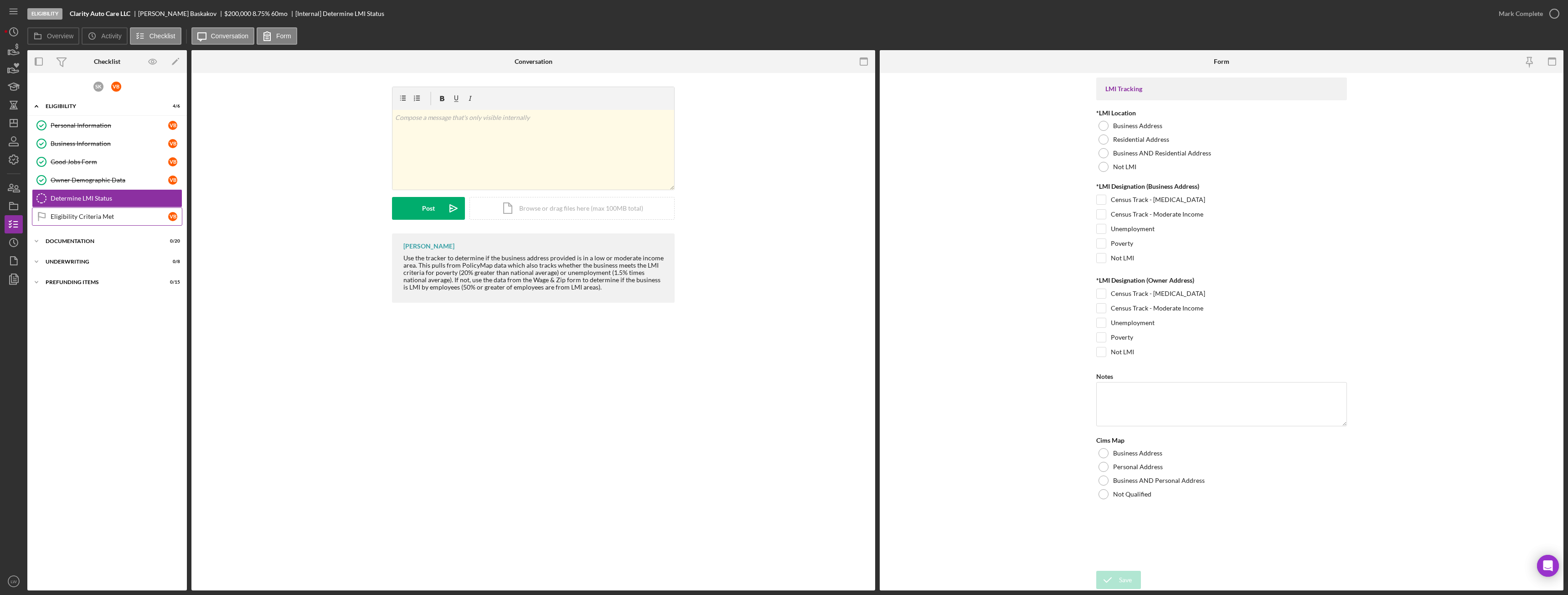
click at [108, 217] on div "Eligibility Criteria Met" at bounding box center [109, 217] width 117 height 7
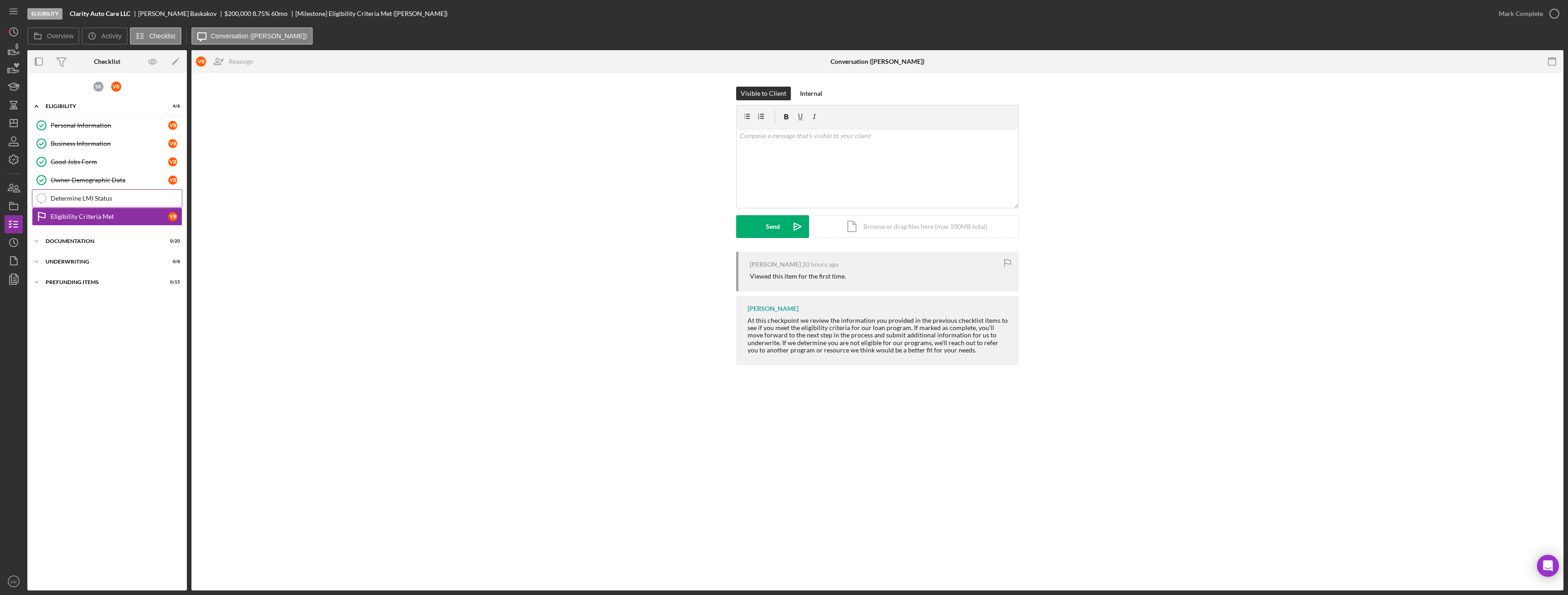
click at [105, 197] on div "Determine LMI Status" at bounding box center [116, 199] width 131 height 7
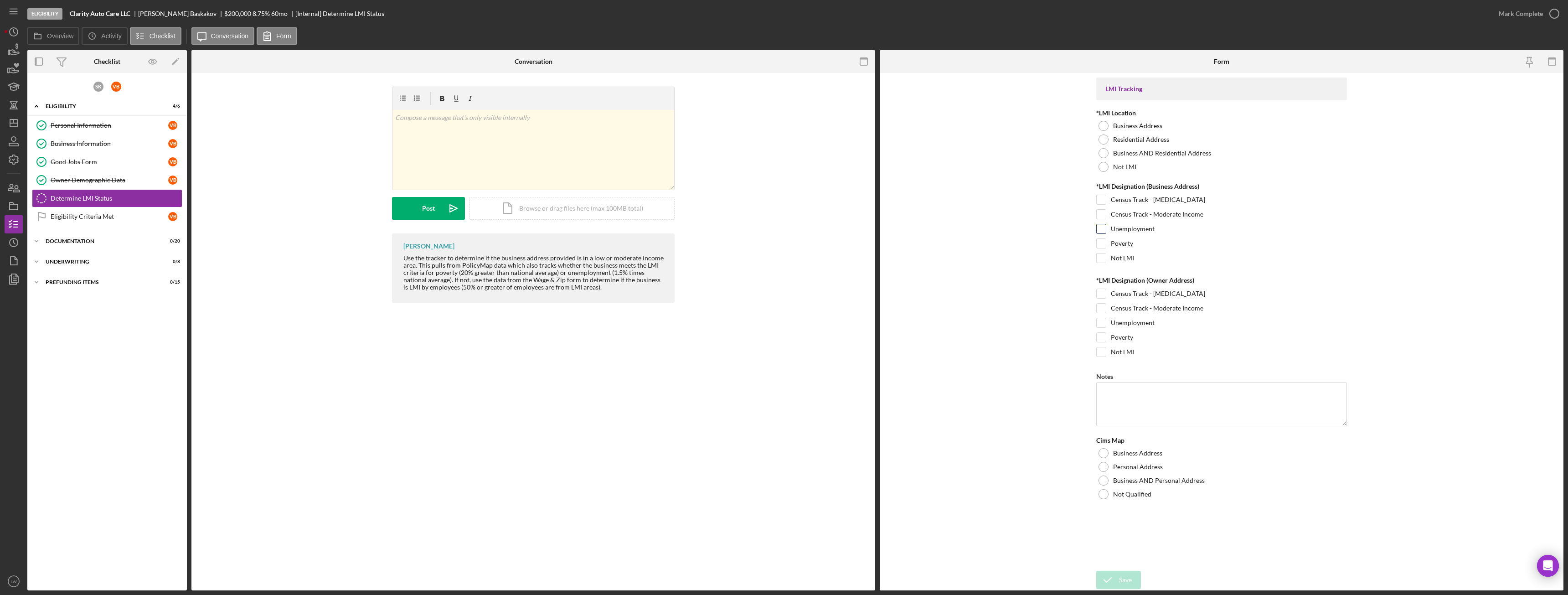
click at [1105, 228] on input "Unemployment" at bounding box center [1101, 228] width 9 height 9
checkbox input "true"
click at [1102, 325] on input "Unemployment" at bounding box center [1101, 323] width 9 height 9
checkbox input "true"
click at [1105, 154] on div at bounding box center [1104, 153] width 10 height 10
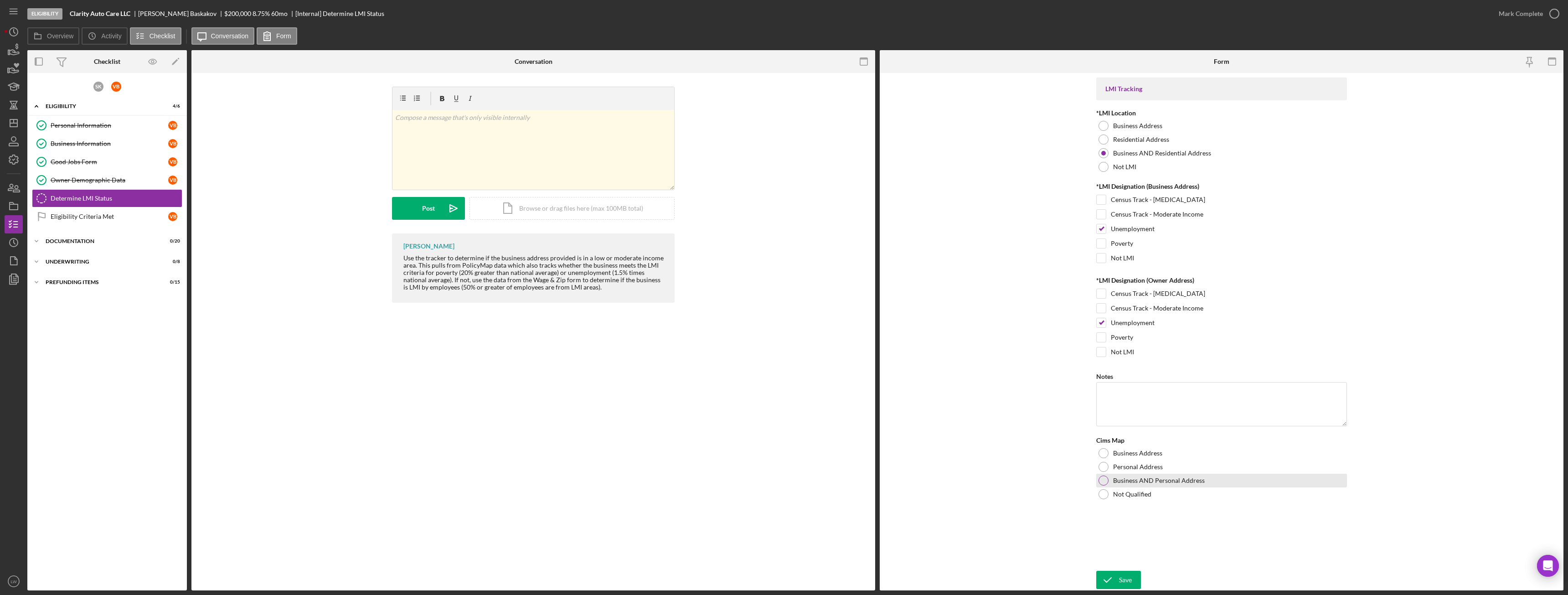
click at [1102, 477] on div at bounding box center [1104, 481] width 10 height 10
click at [1125, 582] on div "Save" at bounding box center [1125, 580] width 13 height 18
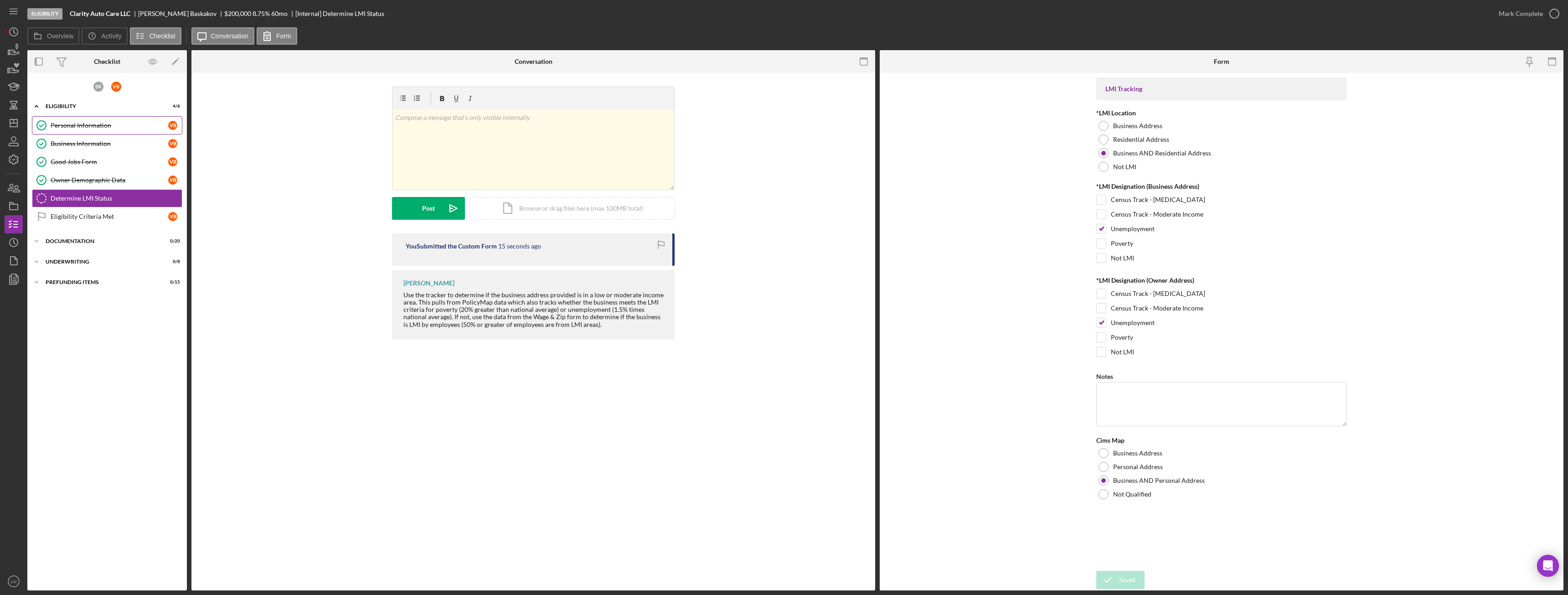
click at [85, 127] on div "Personal Information" at bounding box center [109, 125] width 117 height 7
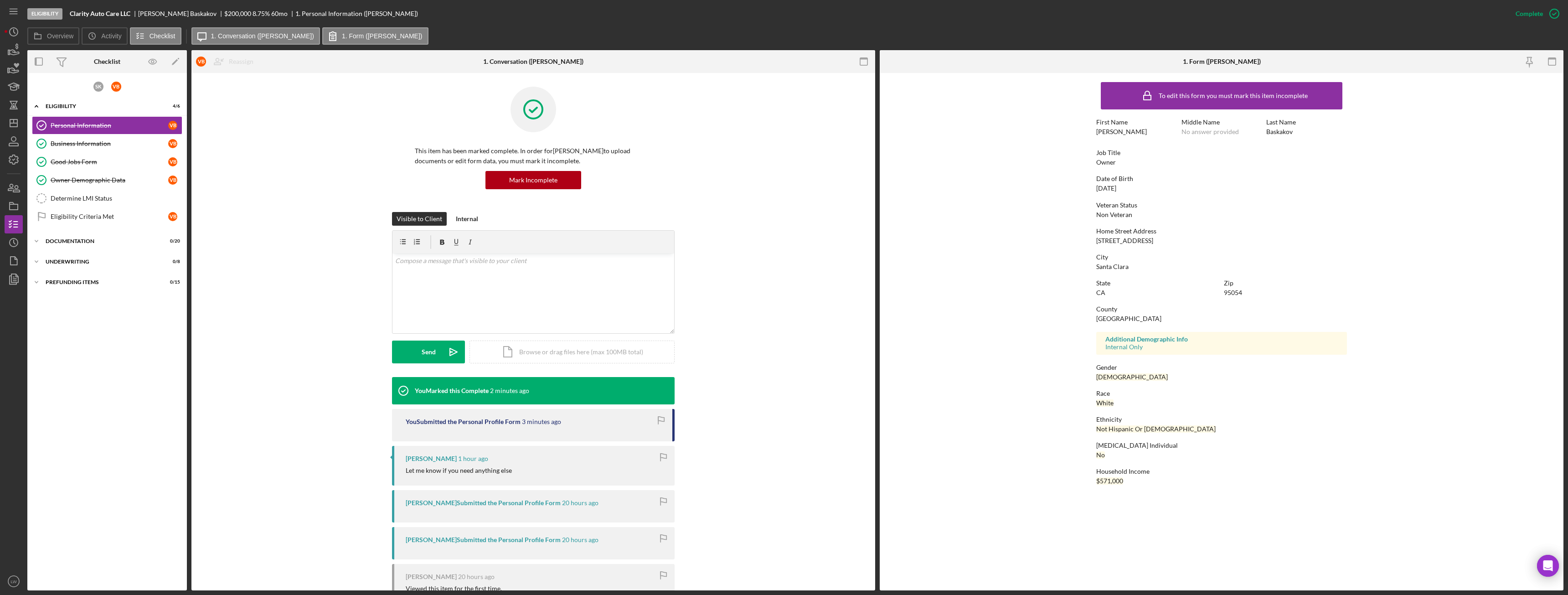
click at [1123, 242] on div "2333 Calle Del Mundo" at bounding box center [1125, 241] width 57 height 7
copy div "2333 Calle Del Mundo"
click at [110, 144] on div "Business Information" at bounding box center [109, 144] width 117 height 7
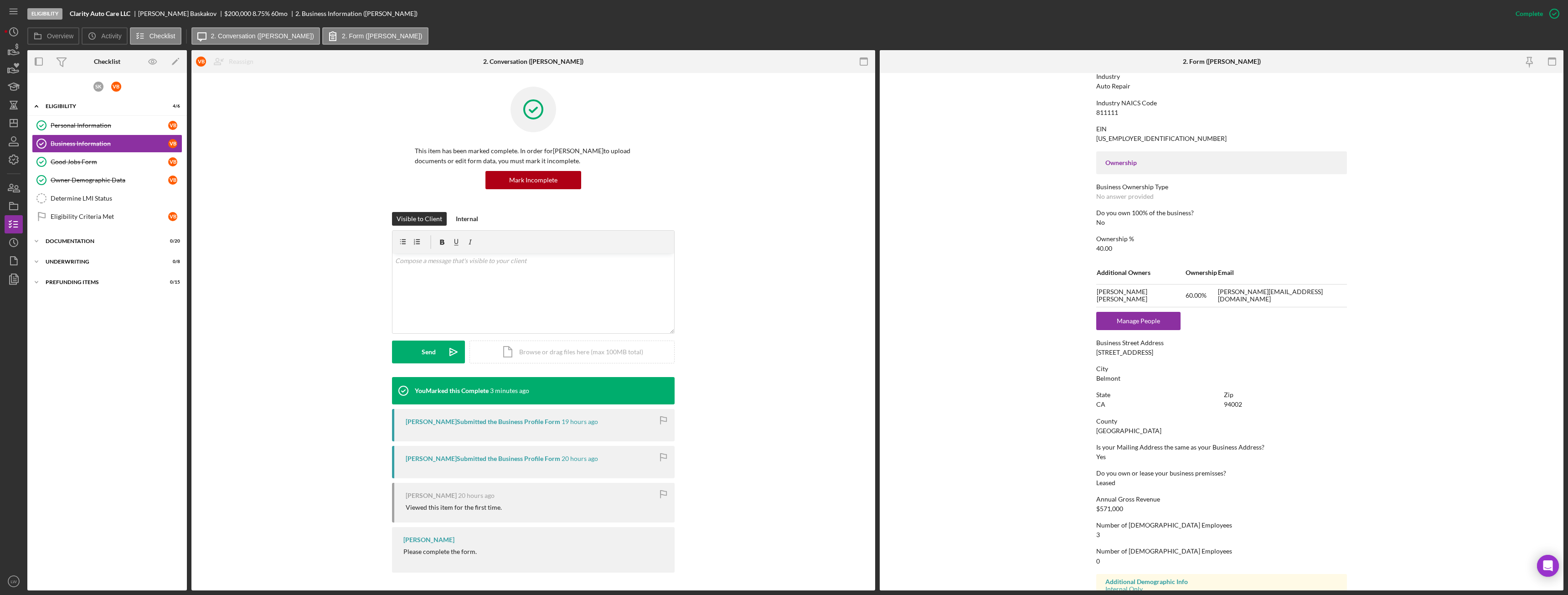
scroll to position [274, 0]
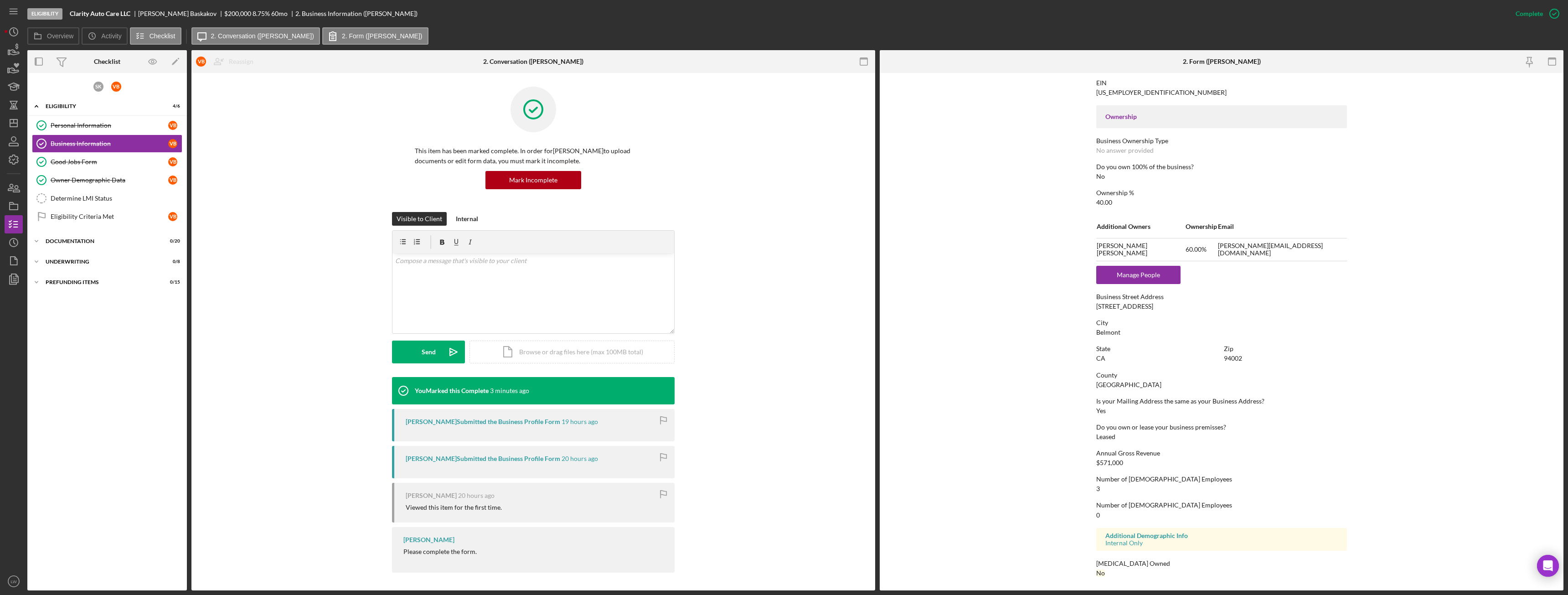
click at [1121, 304] on div "1296 Old County Rd" at bounding box center [1125, 306] width 57 height 7
copy div "1296 Old County Rd"
click at [1463, 422] on form "To edit this form you must mark this item incomplete Business Name Clarity Auto…" at bounding box center [1221, 332] width 684 height 518
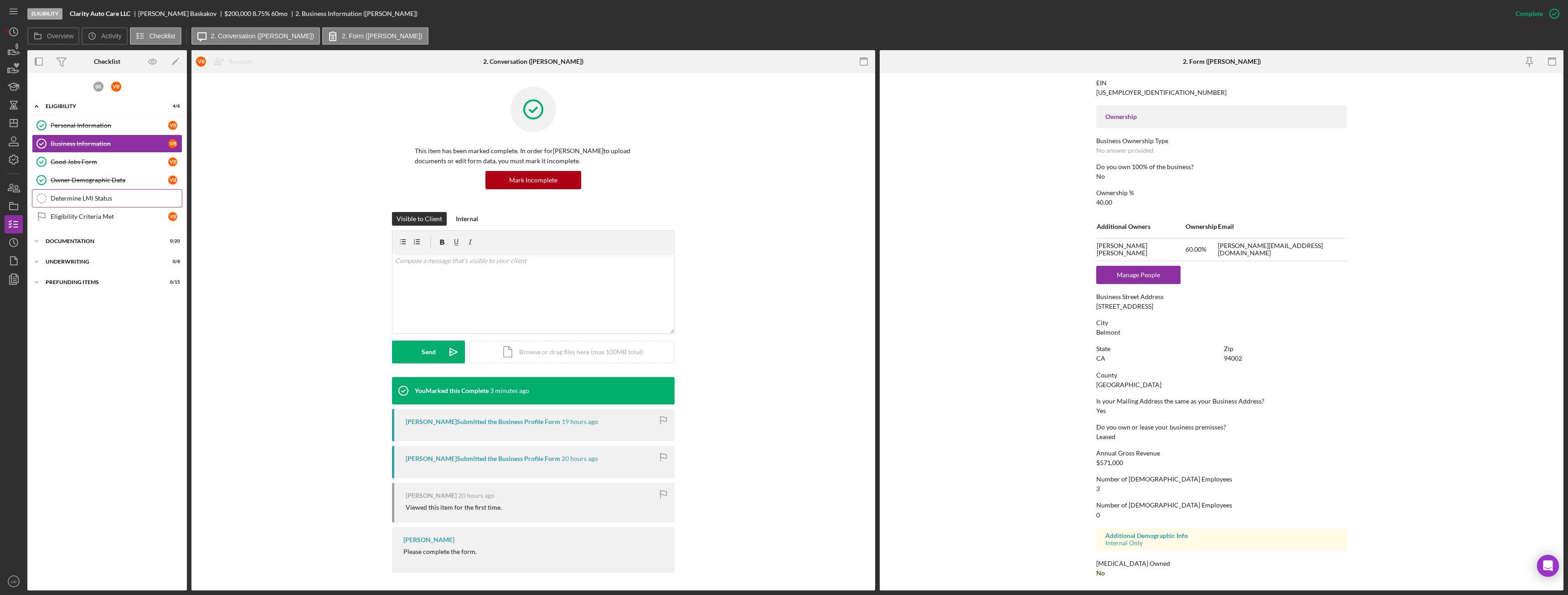
click at [102, 197] on div "Determine LMI Status" at bounding box center [116, 199] width 131 height 7
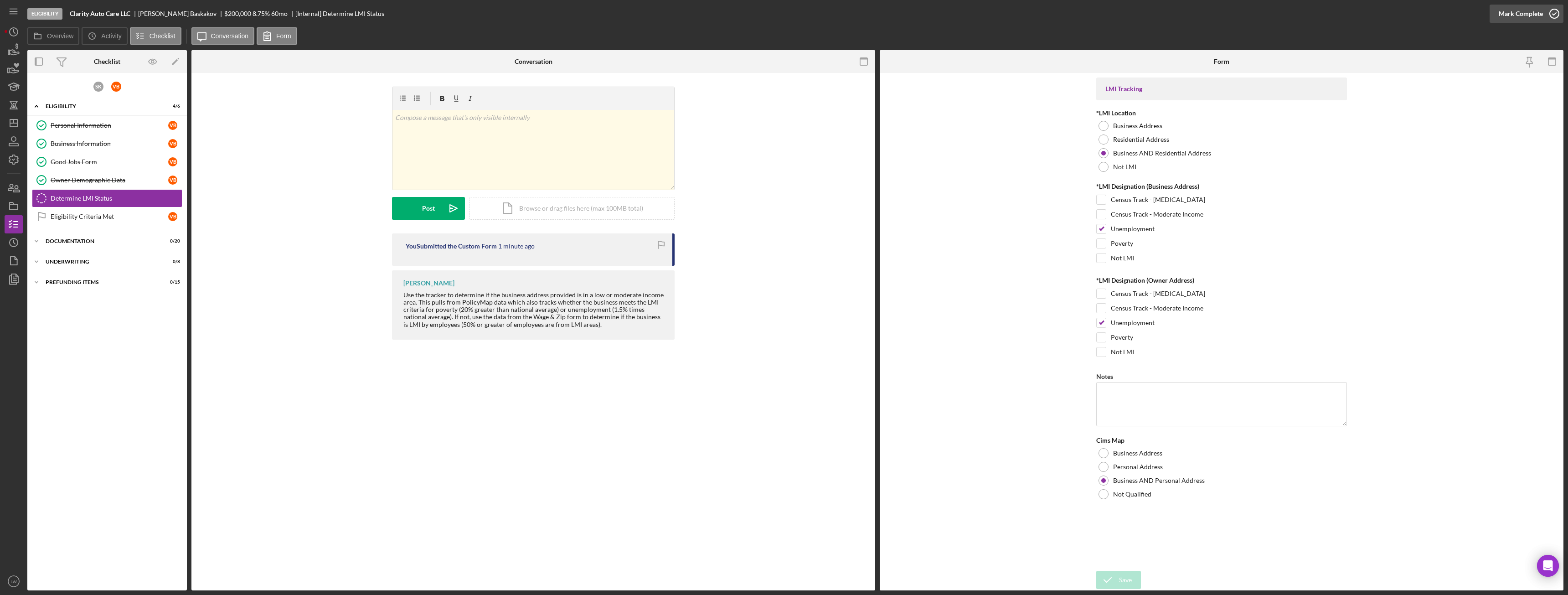
click at [1535, 14] on div "Mark Complete" at bounding box center [1521, 13] width 44 height 18
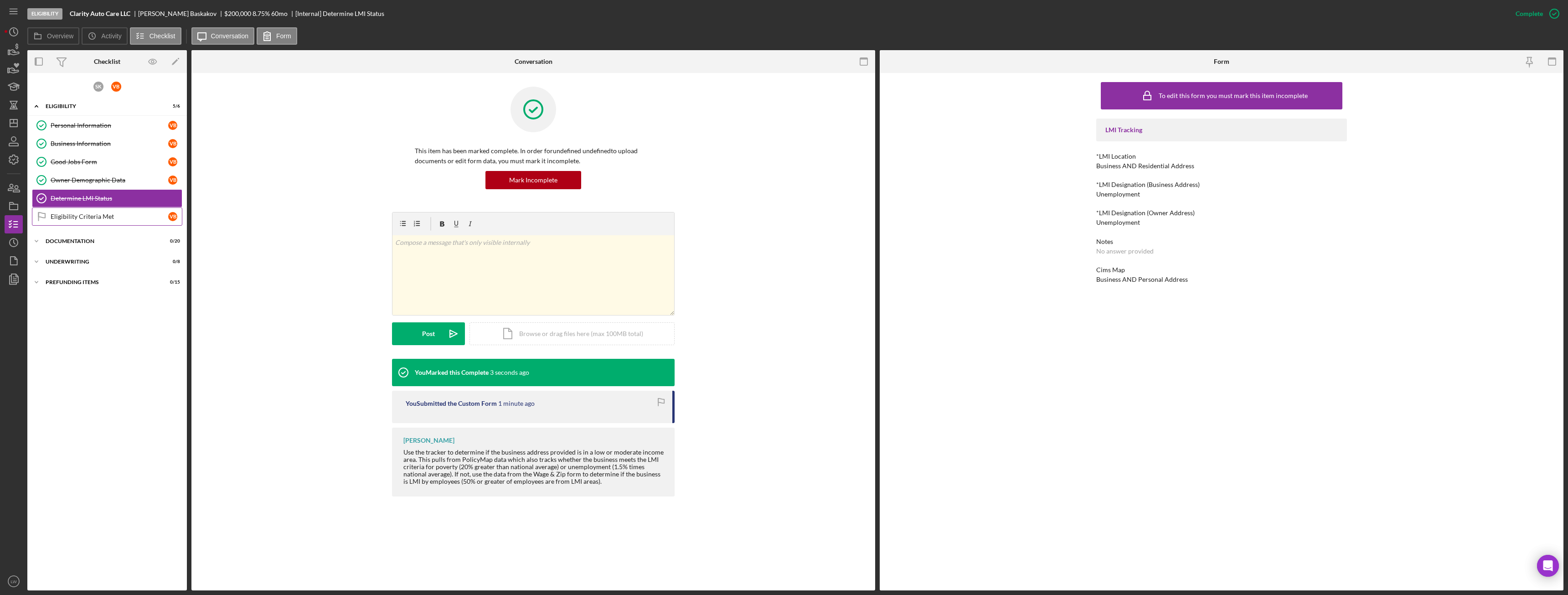
click at [107, 214] on div "Eligibility Criteria Met" at bounding box center [109, 217] width 117 height 7
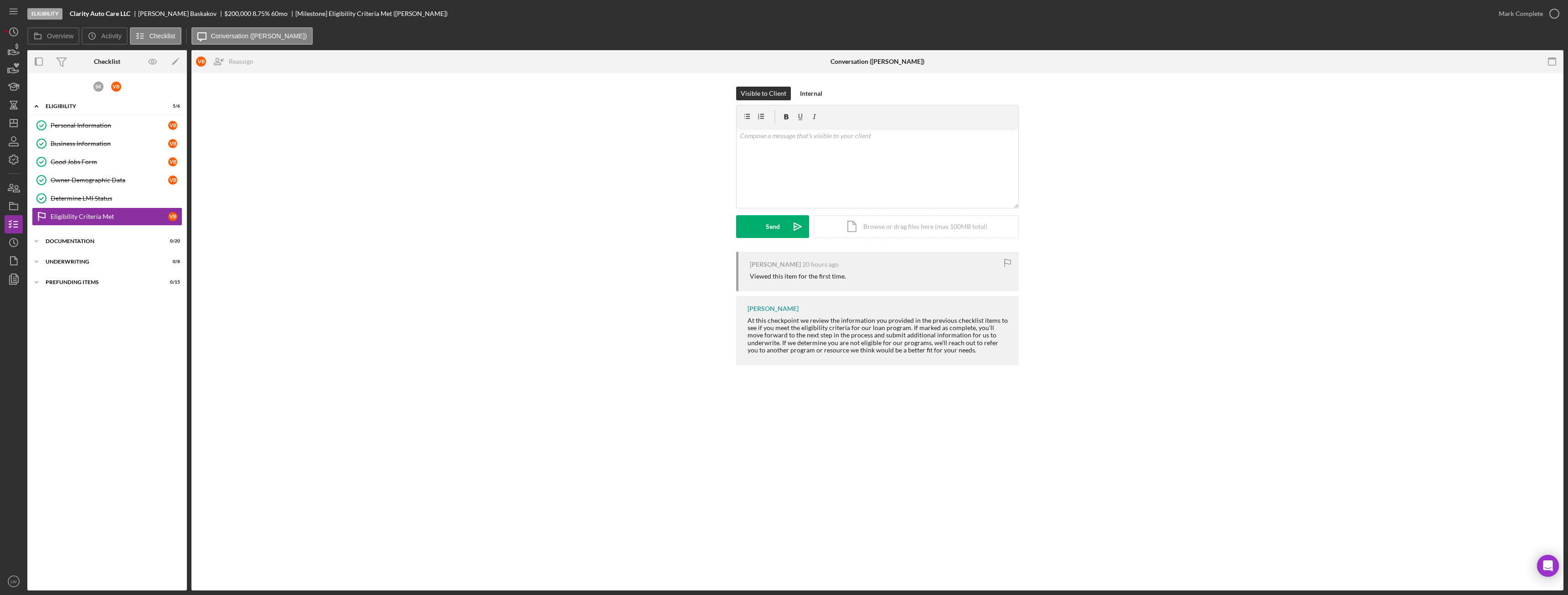
click at [1530, 23] on div "Mark Complete" at bounding box center [1526, 13] width 74 height 27
click at [1536, 14] on div "Mark Complete" at bounding box center [1521, 13] width 44 height 18
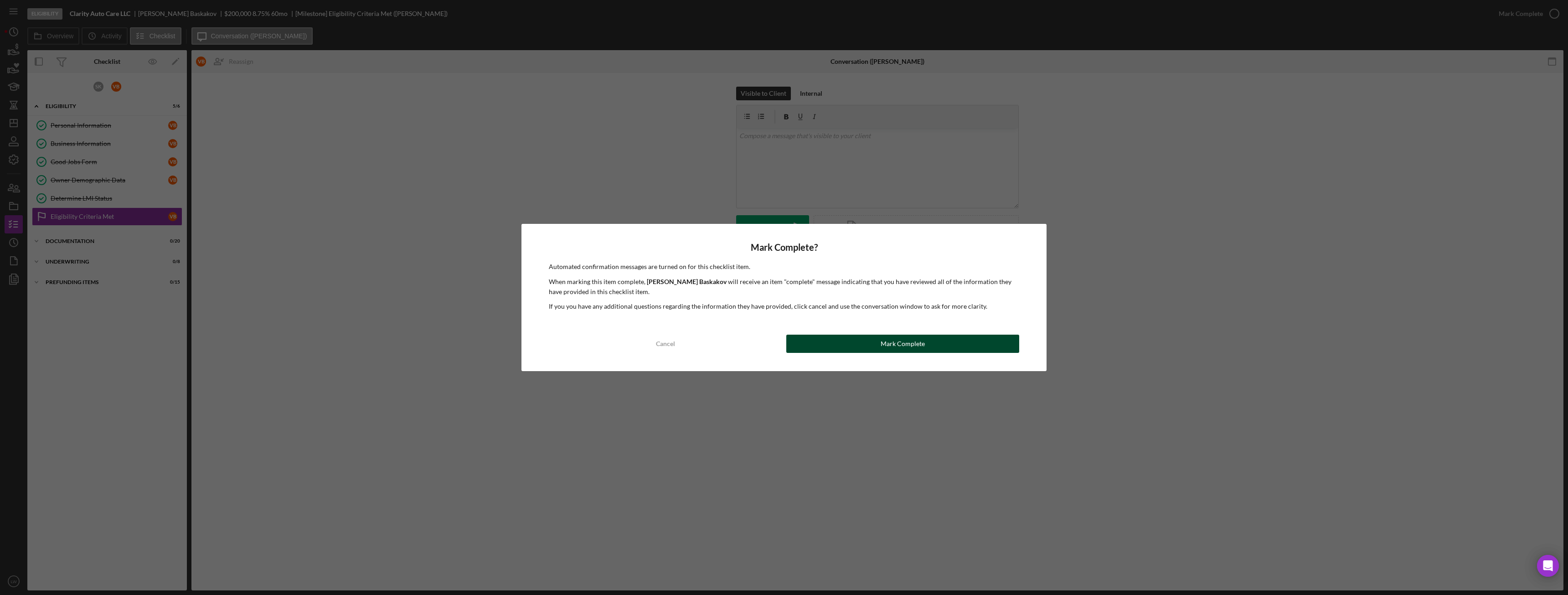
click at [895, 346] on div "Mark Complete" at bounding box center [903, 344] width 44 height 18
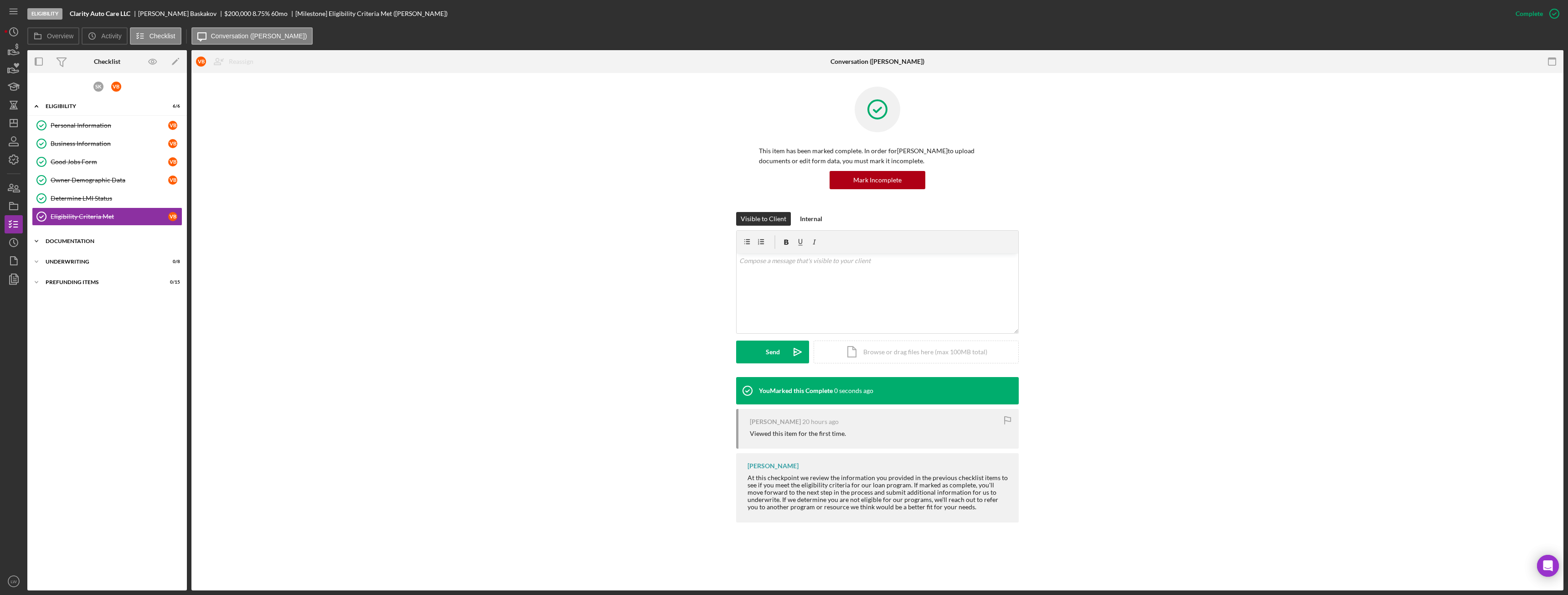
click at [52, 239] on div "Documentation" at bounding box center [110, 241] width 130 height 5
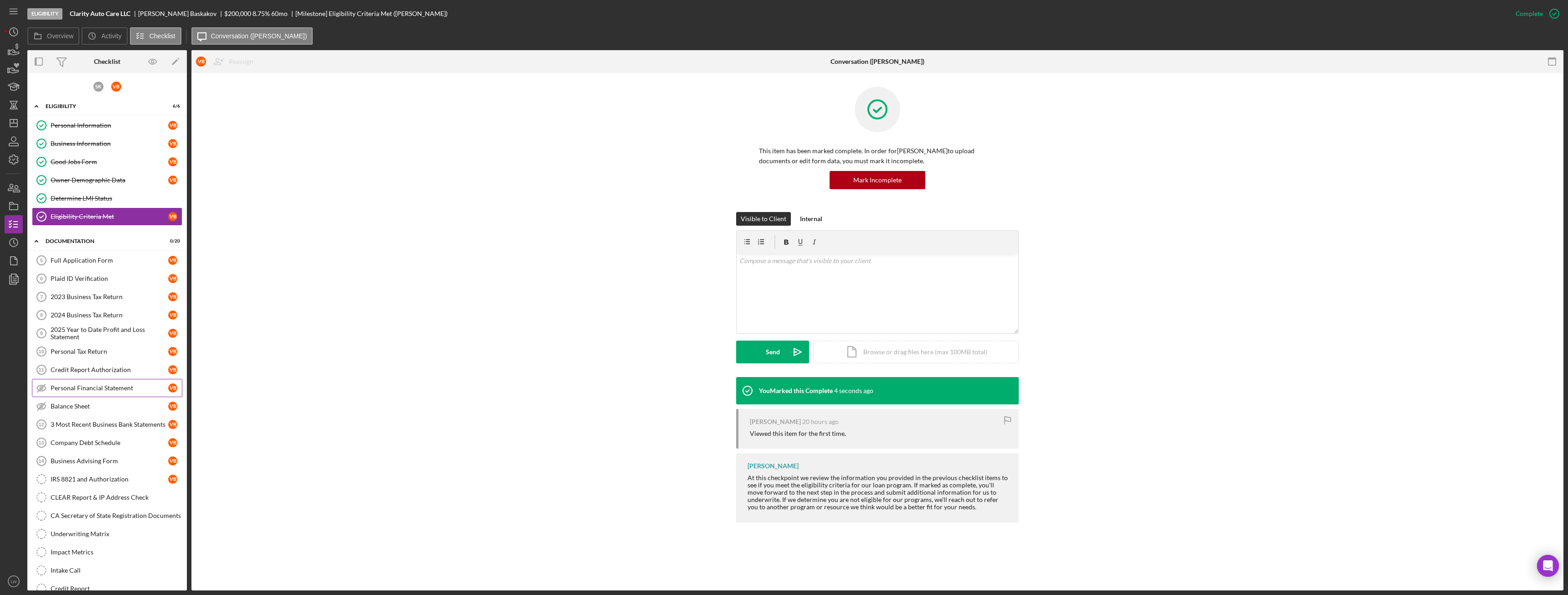
click at [74, 389] on div "Personal Financial Statement" at bounding box center [109, 388] width 117 height 7
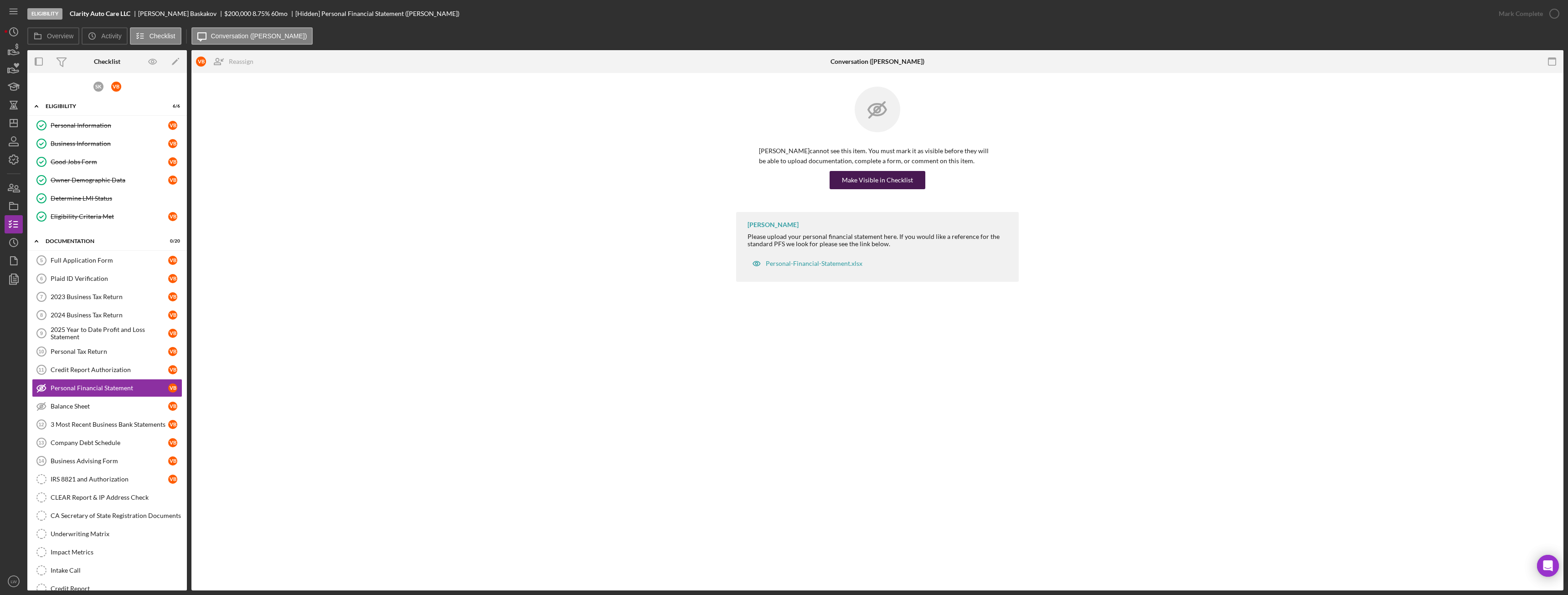
click at [857, 182] on div "Make Visible in Checklist" at bounding box center [877, 180] width 71 height 18
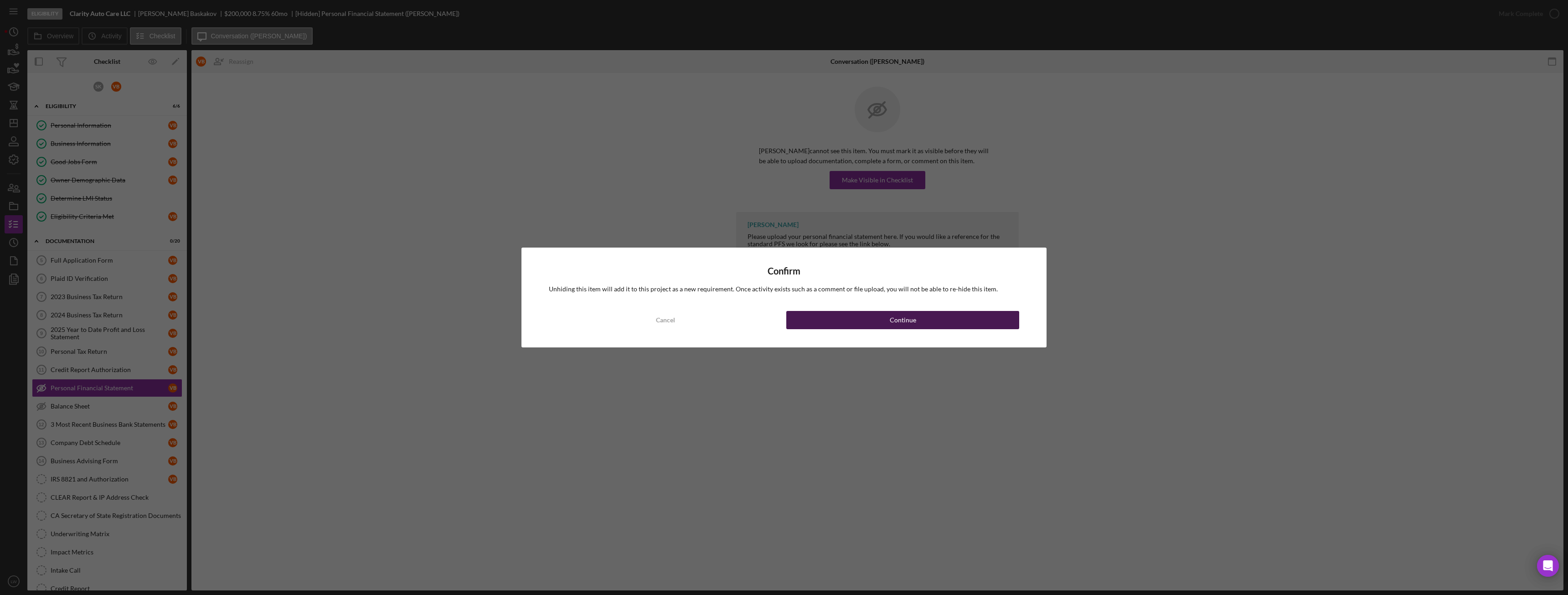
click at [841, 324] on button "Continue" at bounding box center [903, 320] width 233 height 18
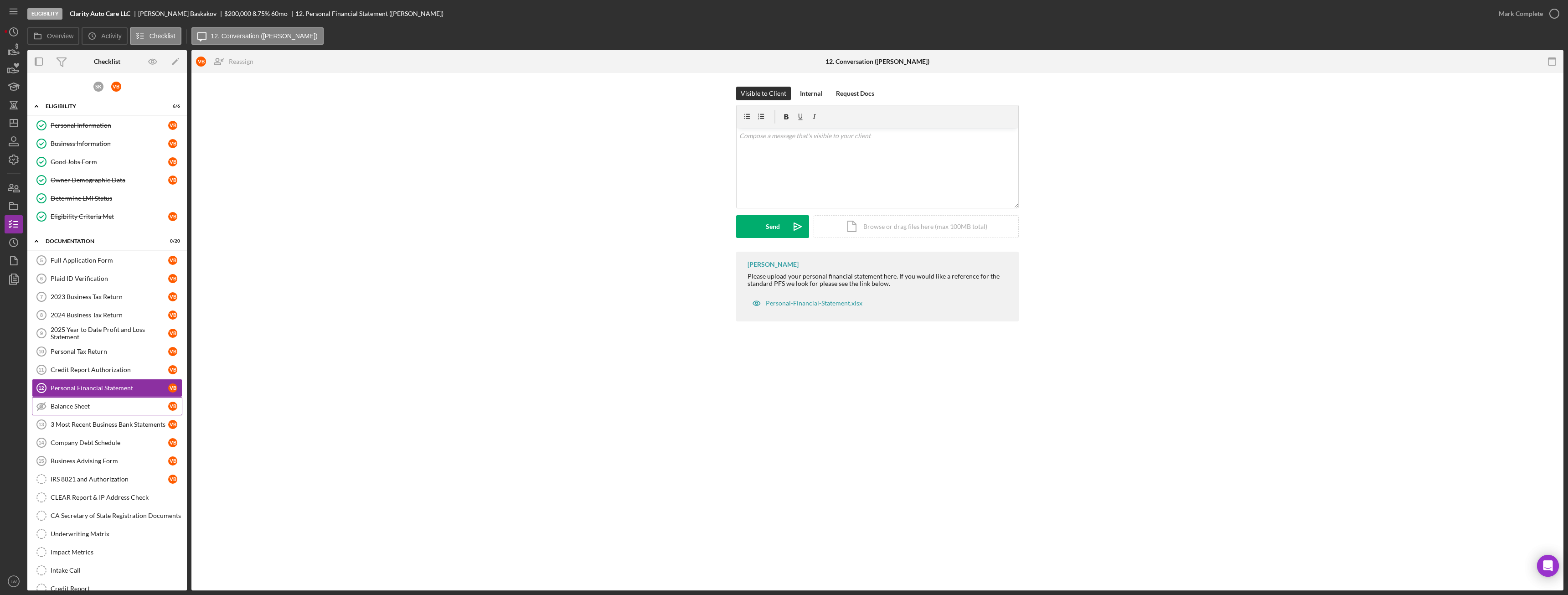
click at [111, 402] on link "Balance Sheet Balance Sheet V B" at bounding box center [107, 406] width 150 height 18
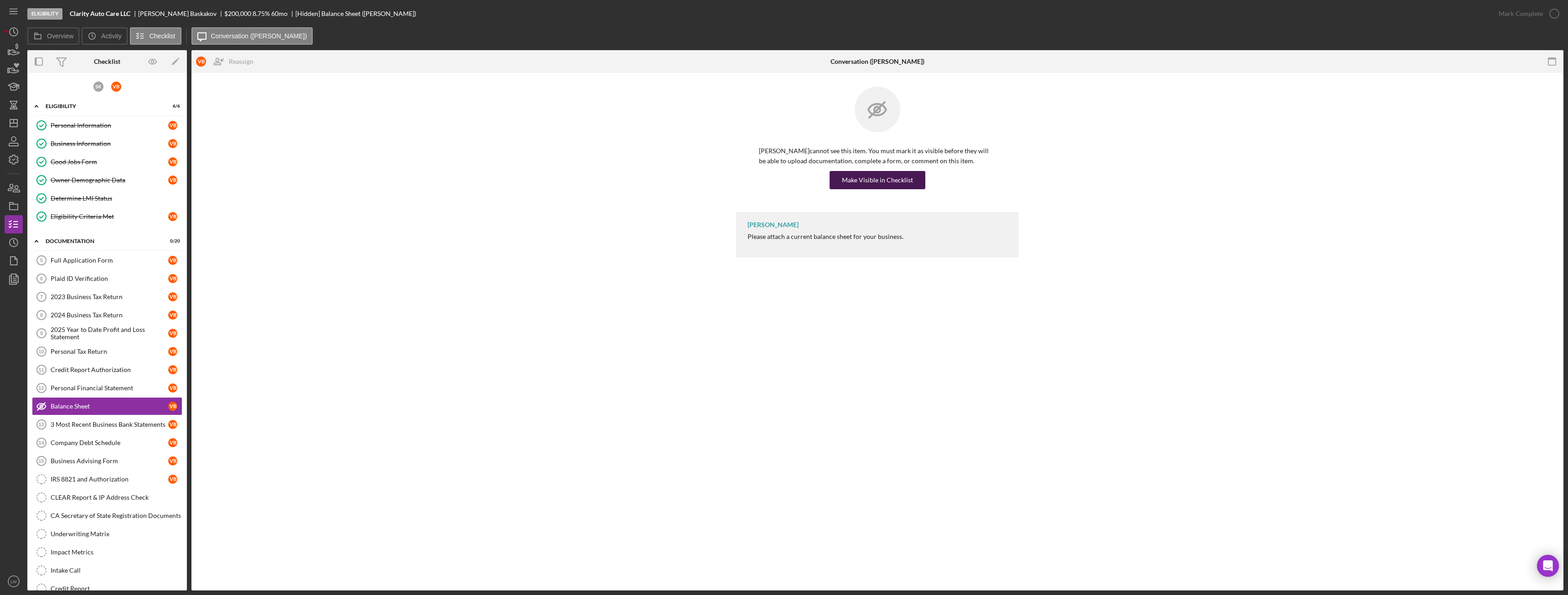
click at [858, 180] on div "Make Visible in Checklist" at bounding box center [877, 180] width 71 height 18
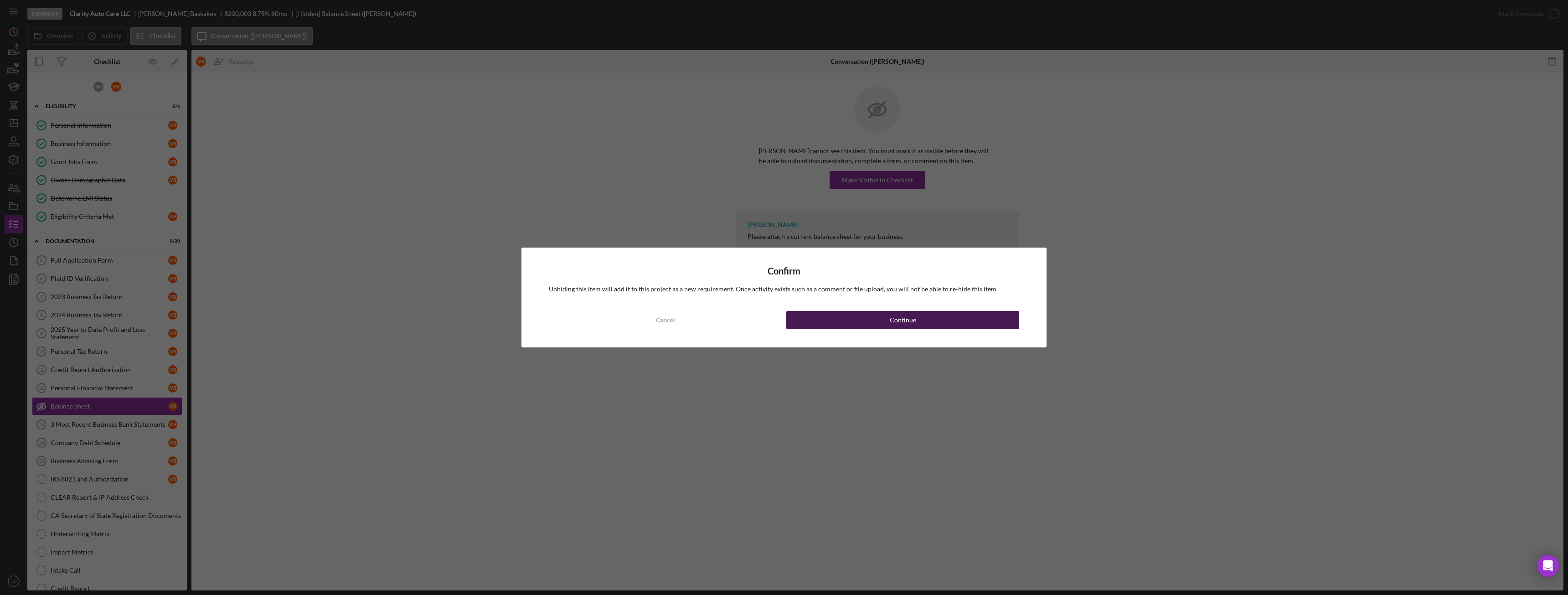
click at [827, 323] on button "Continue" at bounding box center [903, 320] width 233 height 18
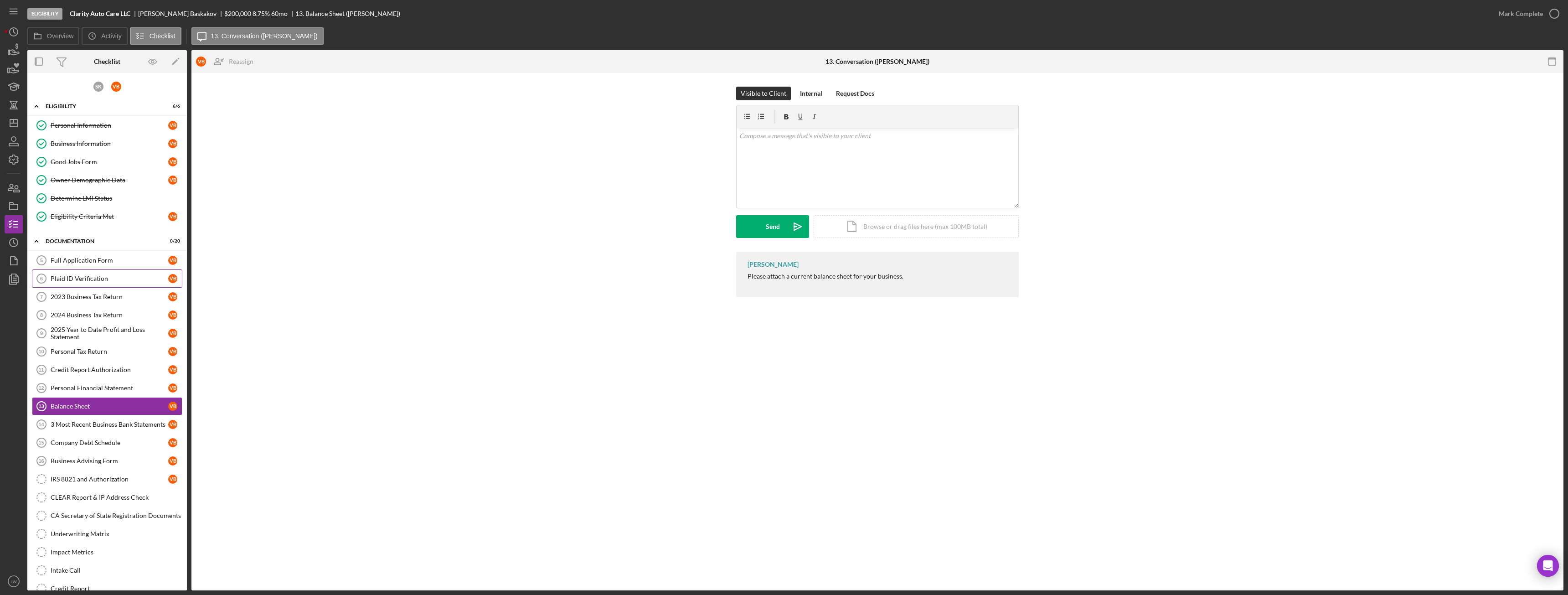
click at [92, 278] on div "Plaid ID Verification" at bounding box center [109, 279] width 117 height 7
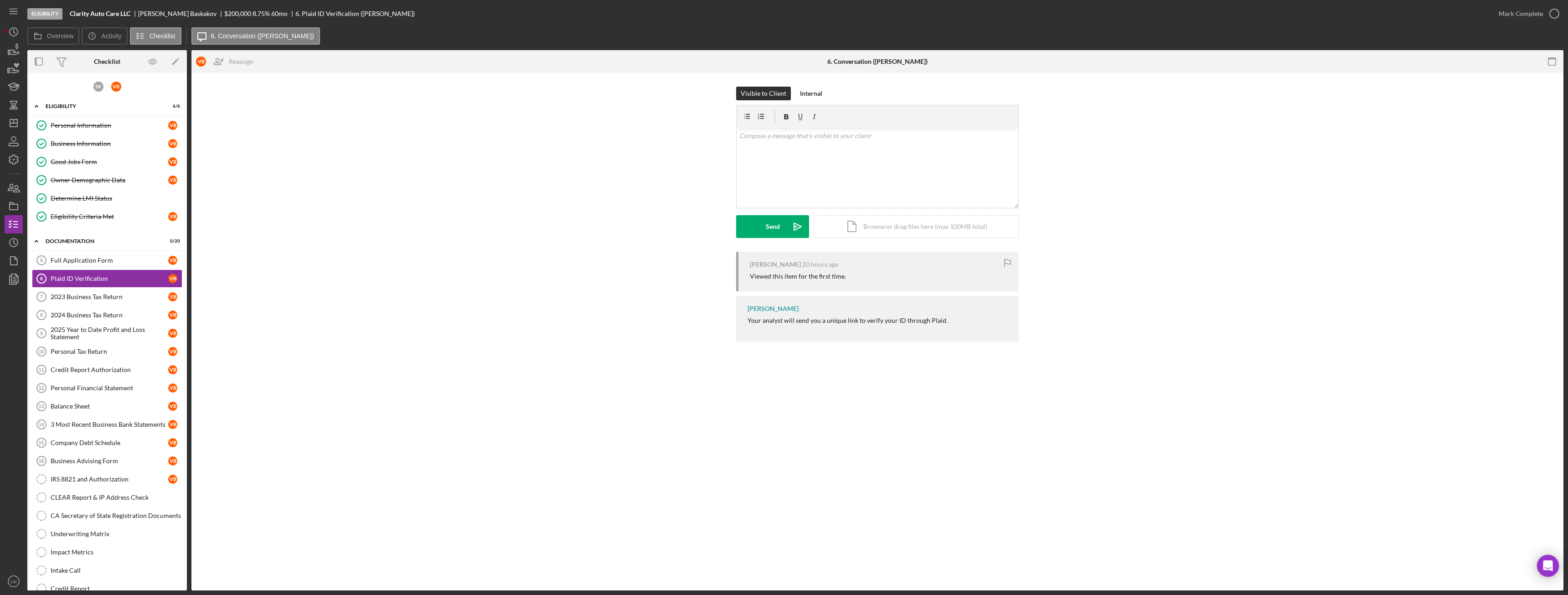
click at [169, 13] on div "Vladimir Baskakov" at bounding box center [181, 13] width 86 height 7
copy div "Vladimir Baskakov"
click at [77, 141] on div "Business Information" at bounding box center [109, 144] width 117 height 7
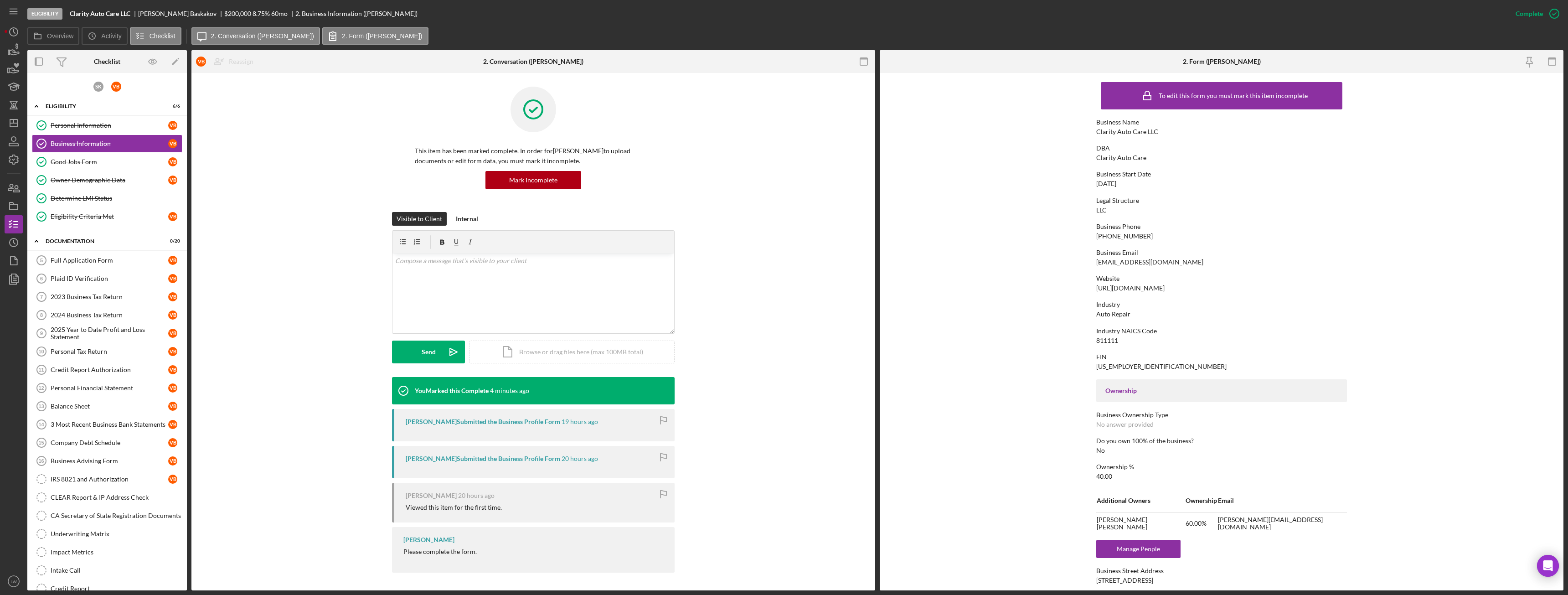
click at [1137, 261] on div "vlad@clarityautocare.com" at bounding box center [1150, 262] width 107 height 7
copy div "vlad@clarityautocare.com"
click at [99, 271] on div "Full Application Form 5 Full Application Form V B Plaid ID Verification 6 Plaid…" at bounding box center [107, 436] width 159 height 370
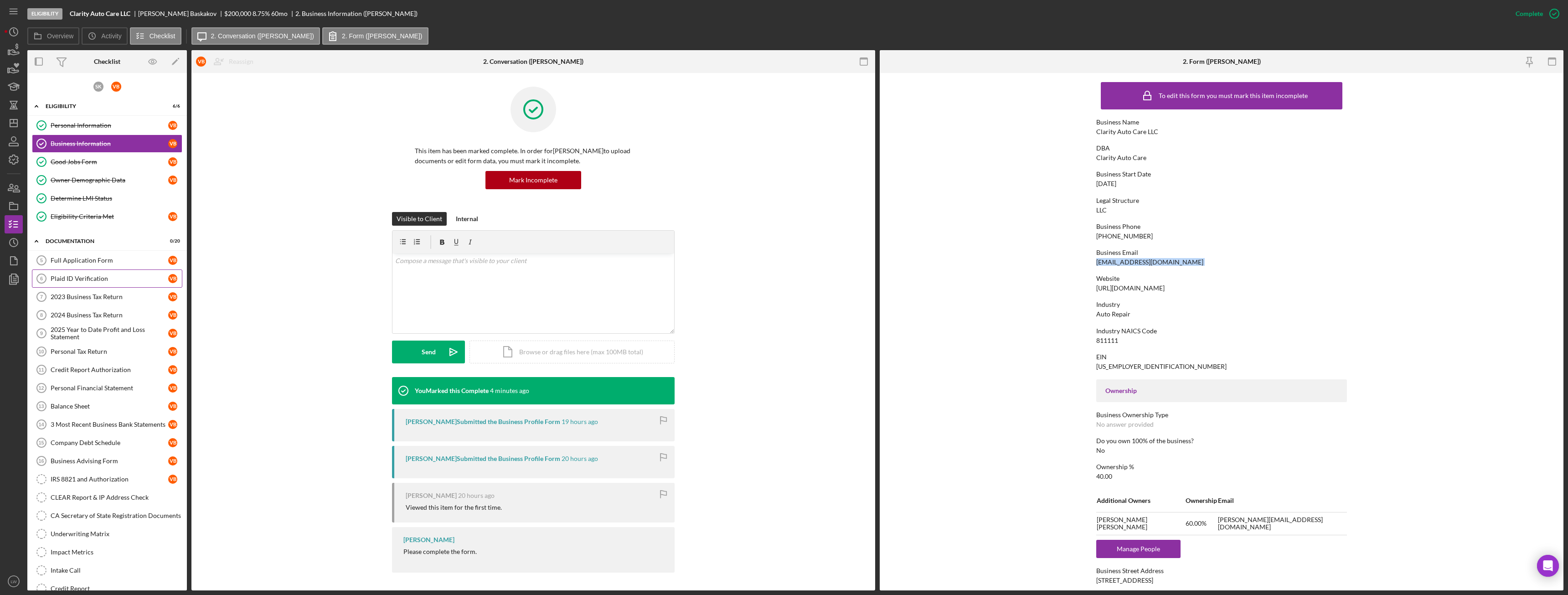
click at [98, 278] on div "Plaid ID Verification" at bounding box center [109, 279] width 117 height 7
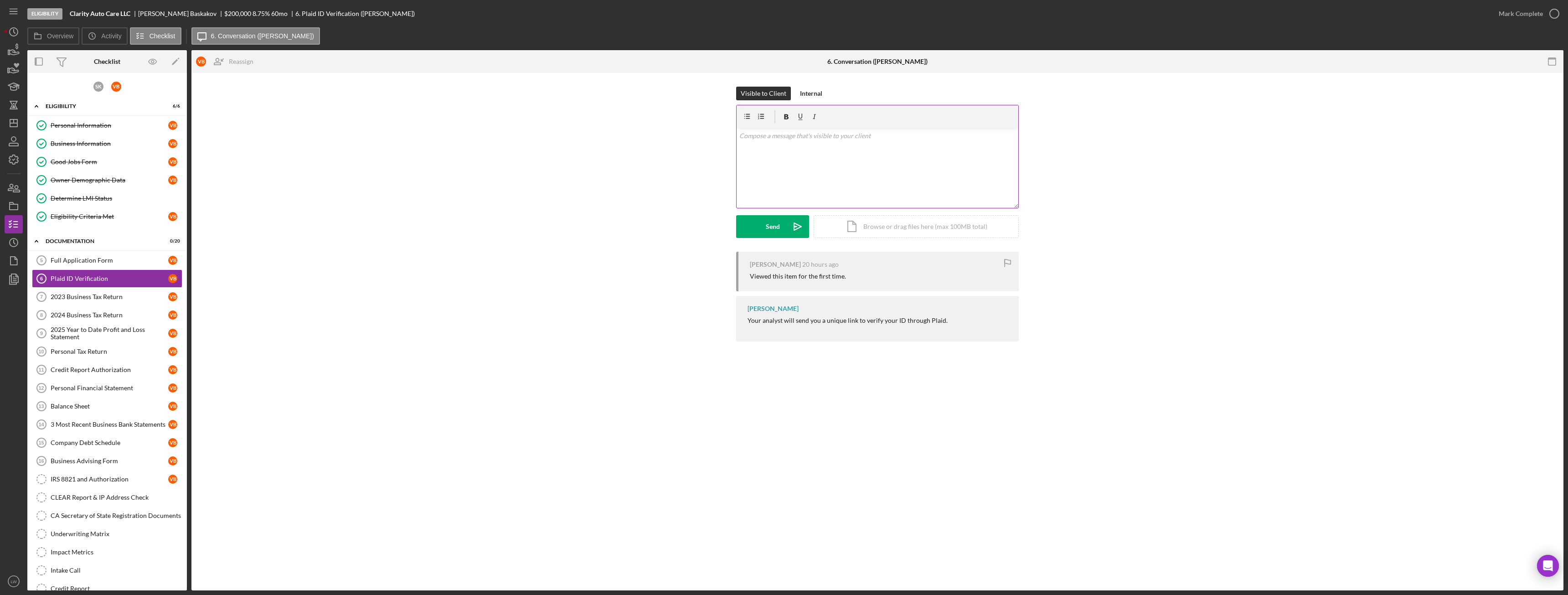
click at [859, 180] on div "v Color teal Color pink Remove color Add row above Add row below Add column bef…" at bounding box center [877, 167] width 282 height 80
click at [785, 226] on button "Send Icon/icon-invite-send" at bounding box center [772, 226] width 73 height 23
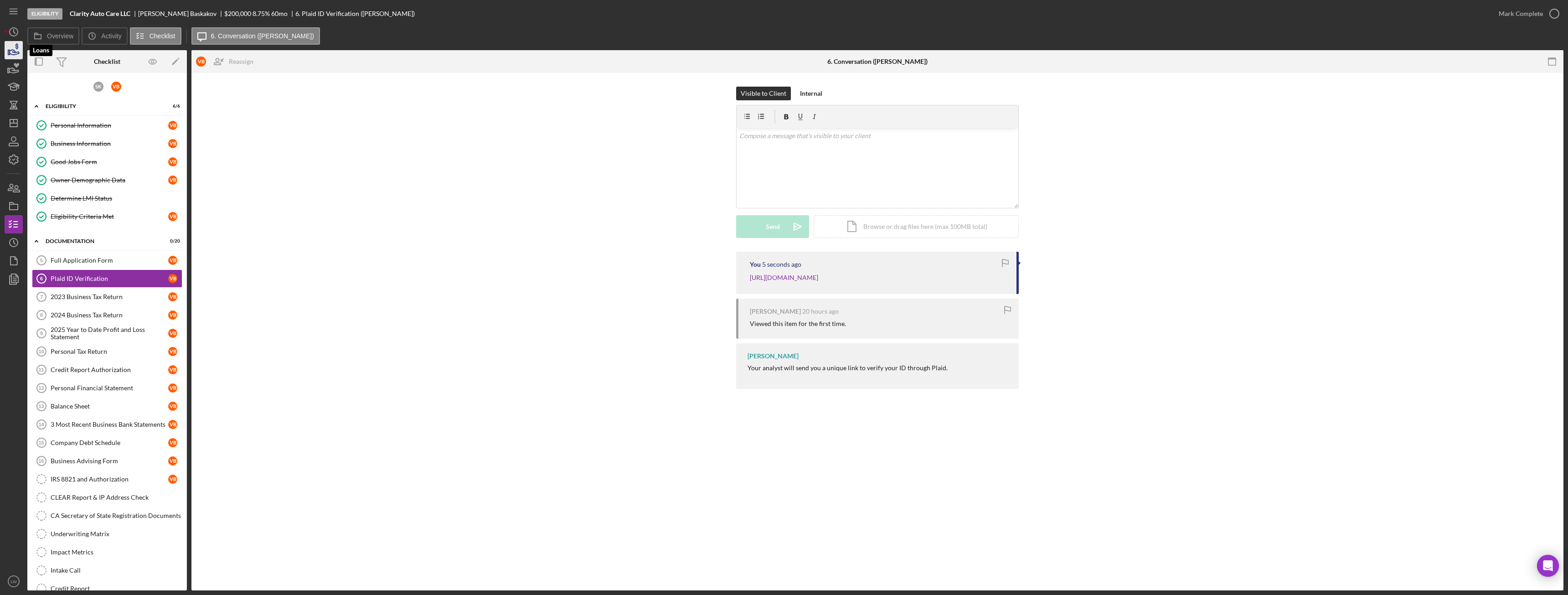
click at [7, 51] on icon "button" at bounding box center [13, 50] width 23 height 23
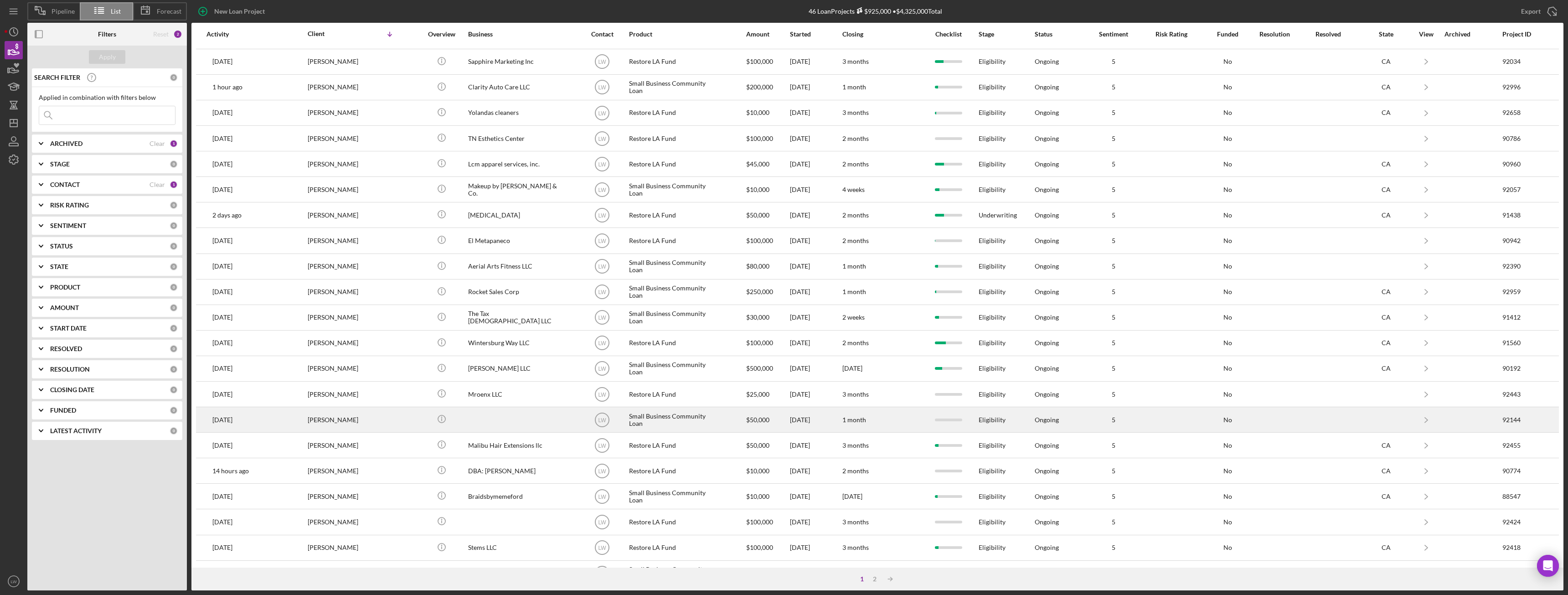
scroll to position [122, 0]
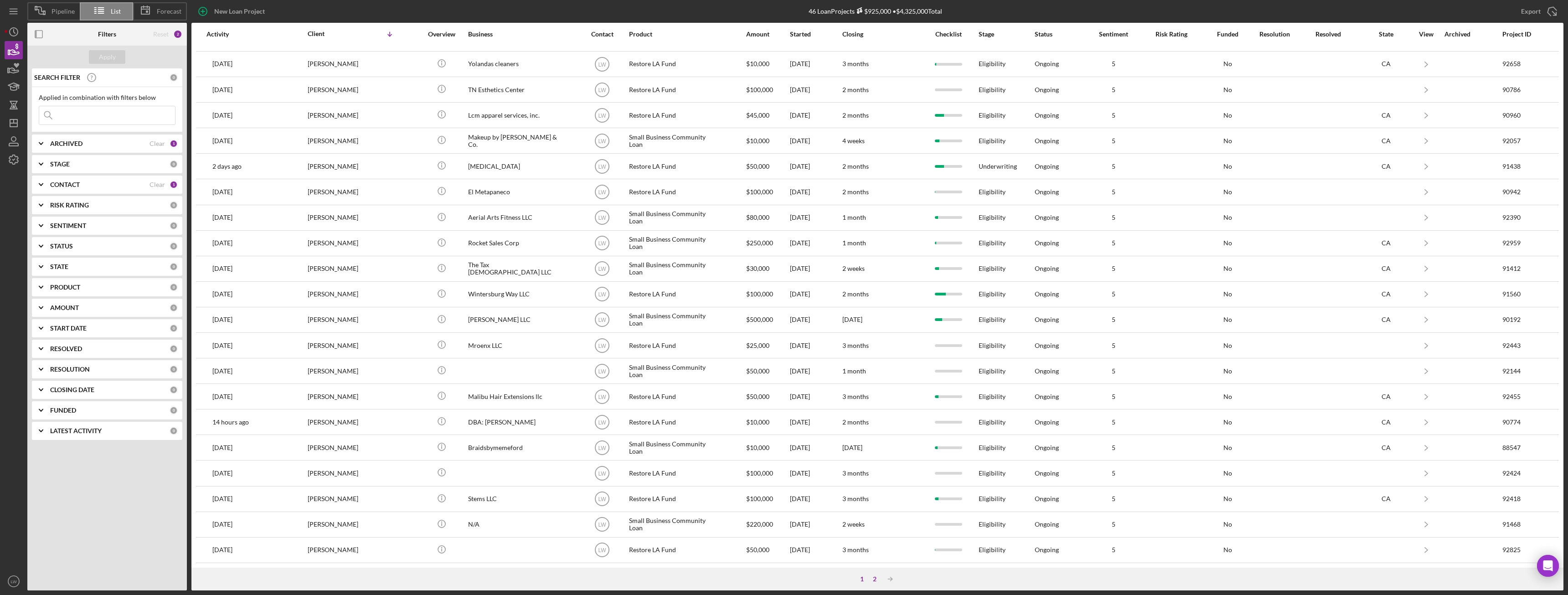
click at [875, 580] on div "2" at bounding box center [875, 579] width 13 height 7
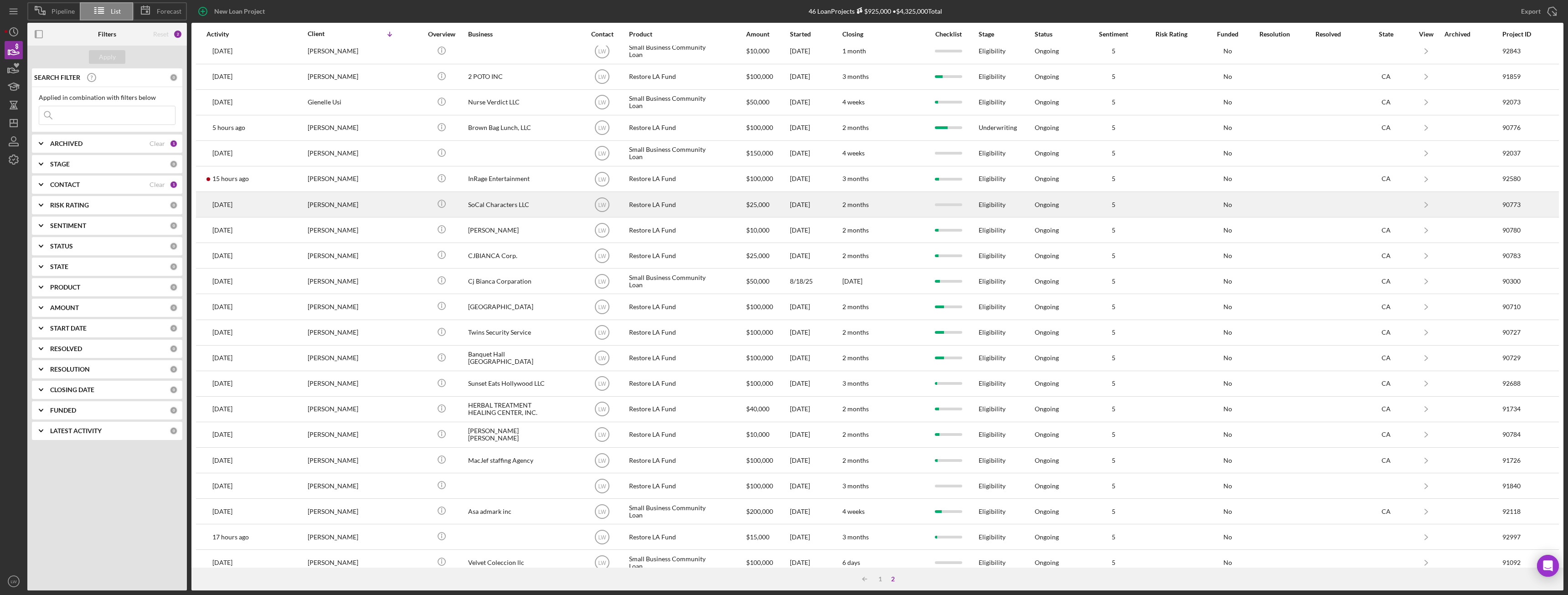
scroll to position [19, 0]
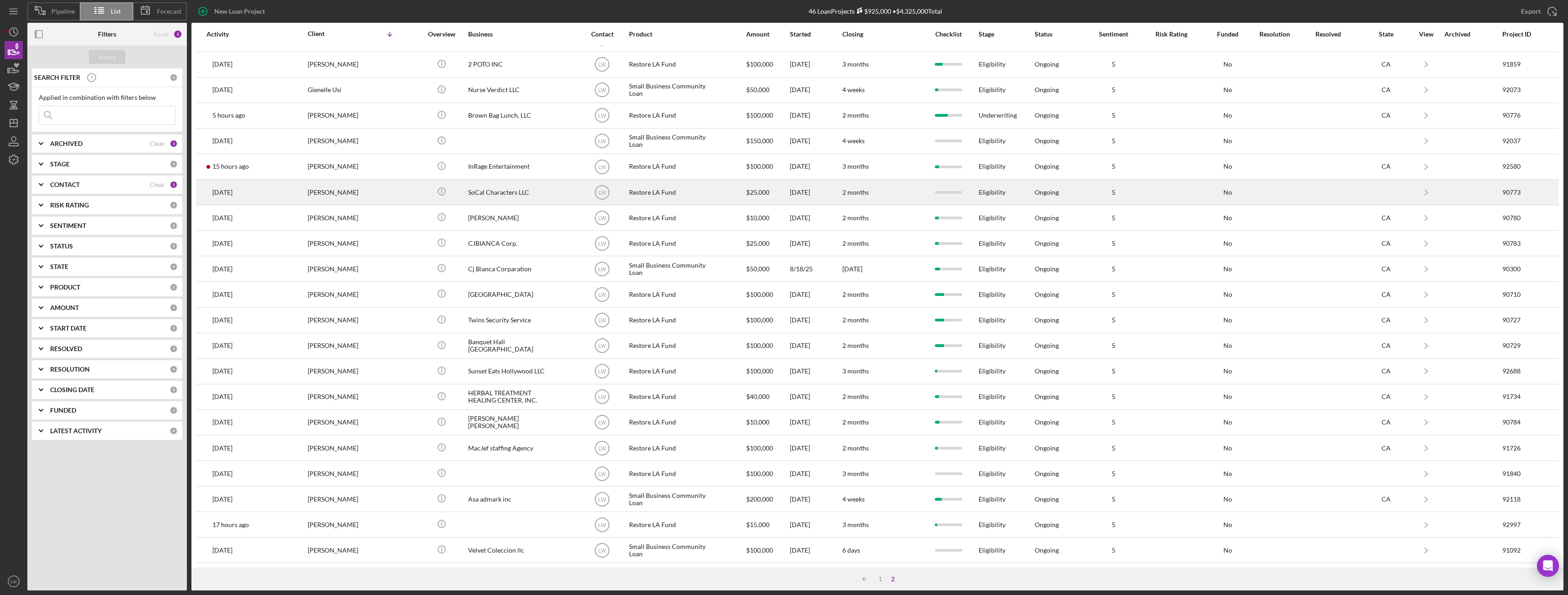
click at [357, 193] on div "Donald Penegar" at bounding box center [353, 192] width 91 height 24
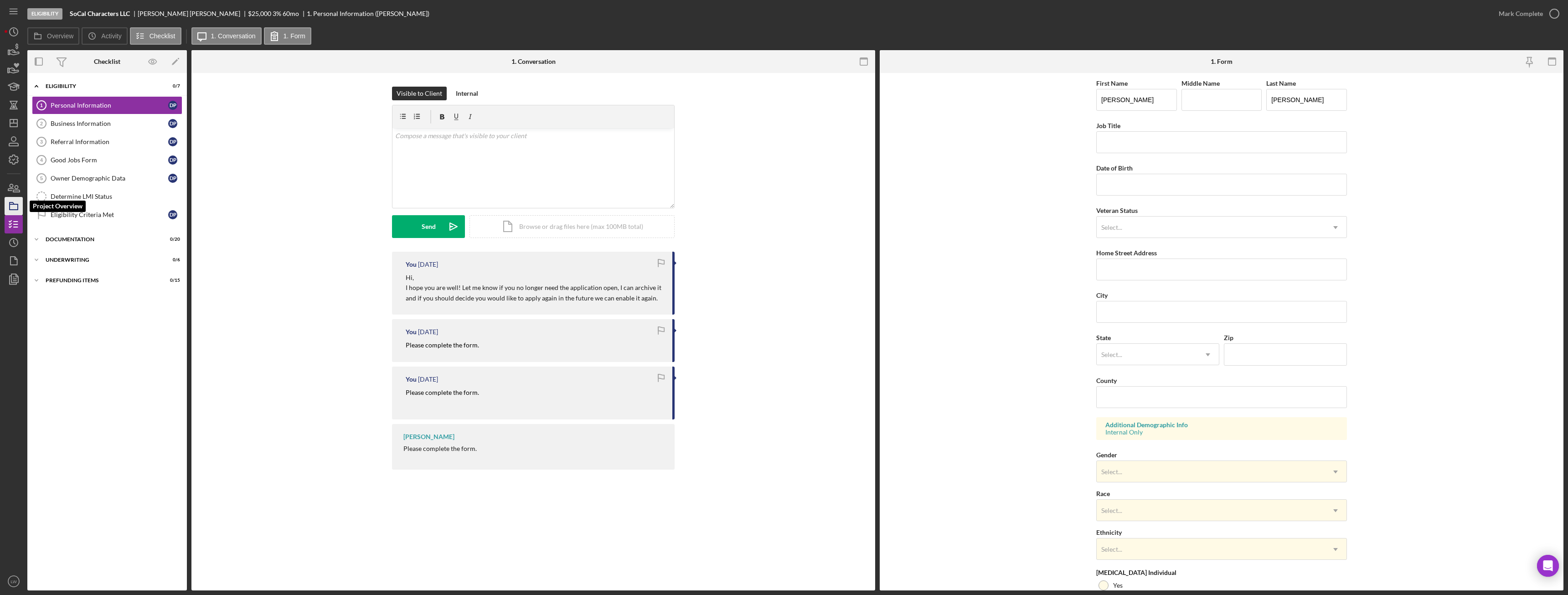
click at [15, 204] on rect "button" at bounding box center [13, 206] width 8 height 5
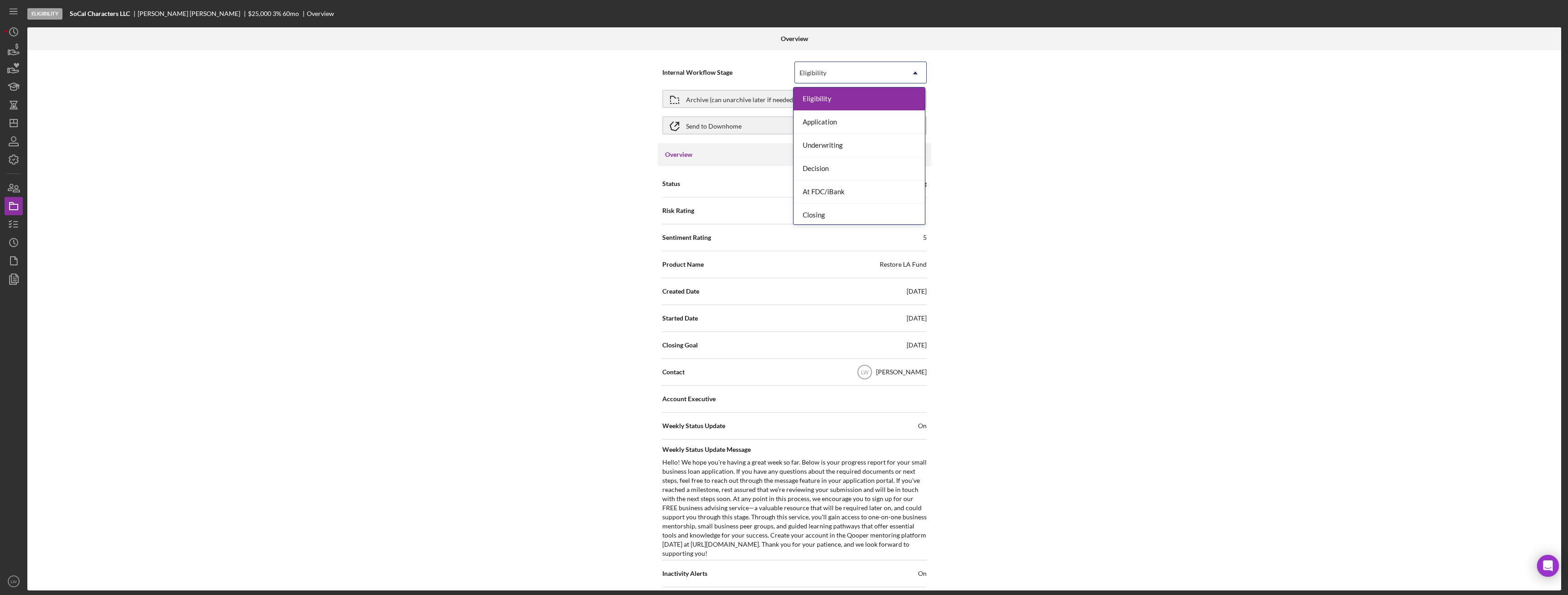
click at [827, 73] on div "Eligibility" at bounding box center [850, 73] width 110 height 21
click at [834, 213] on div "Done" at bounding box center [859, 213] width 131 height 23
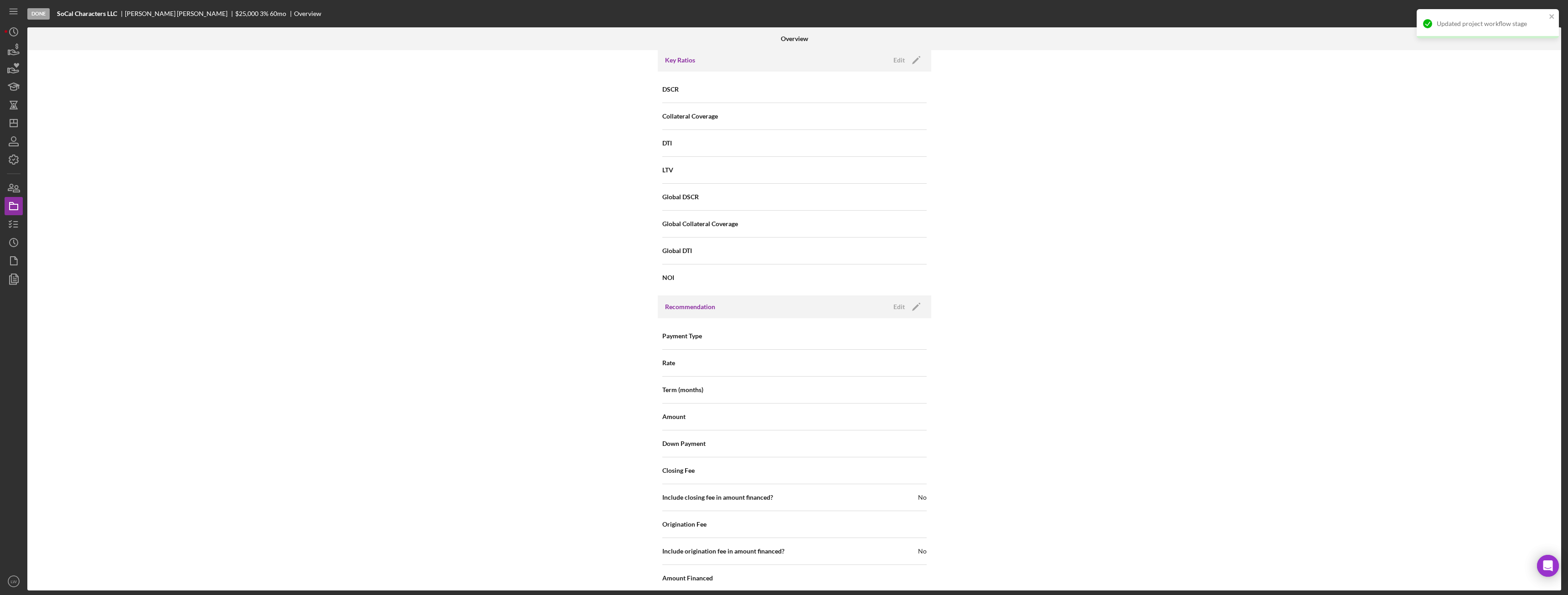
scroll to position [906, 0]
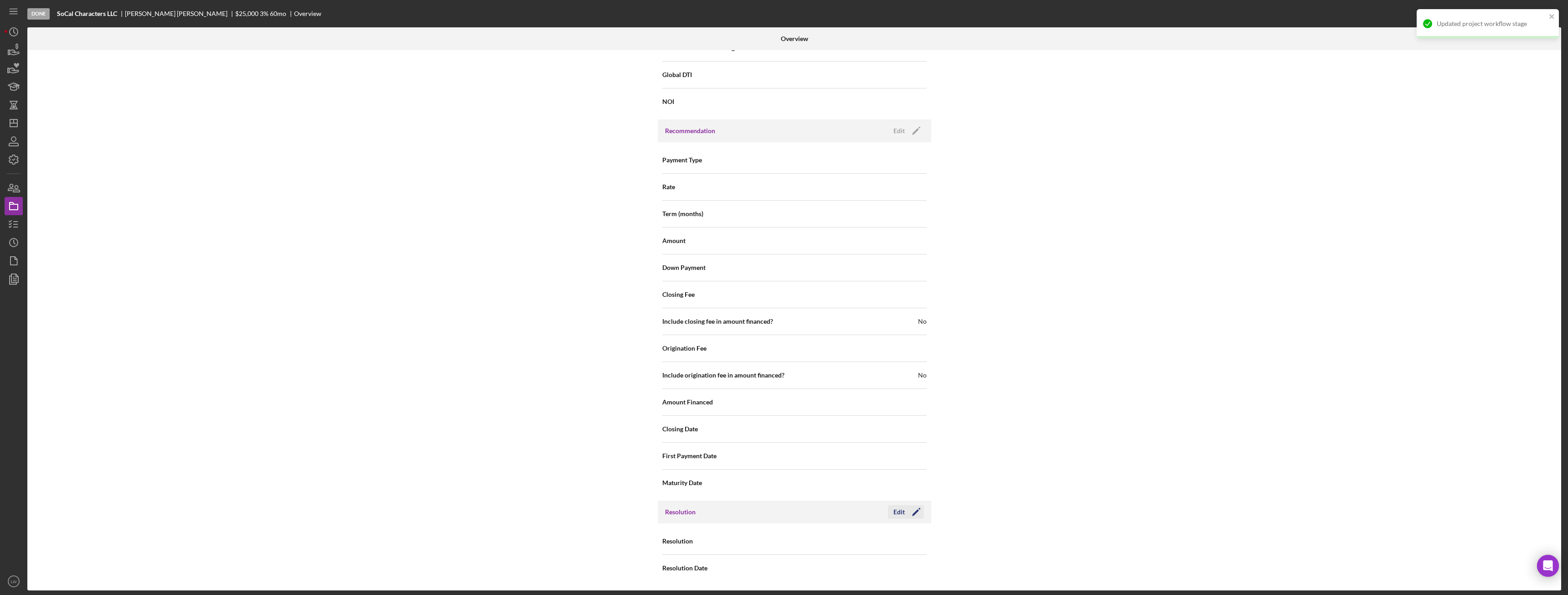
click at [902, 513] on div "Edit" at bounding box center [899, 512] width 12 height 13
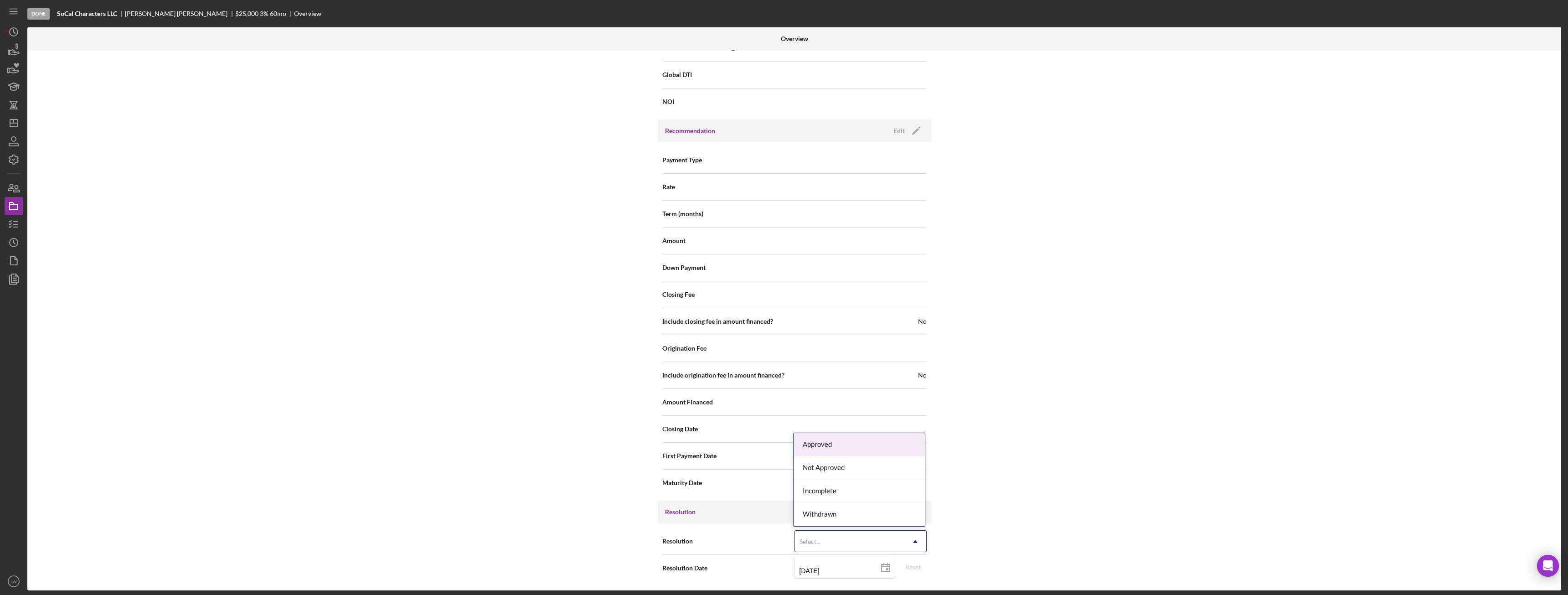
click at [906, 544] on icon "Icon/Dropdown Arrow" at bounding box center [915, 542] width 22 height 22
click at [894, 490] on div "Incomplete" at bounding box center [859, 491] width 131 height 23
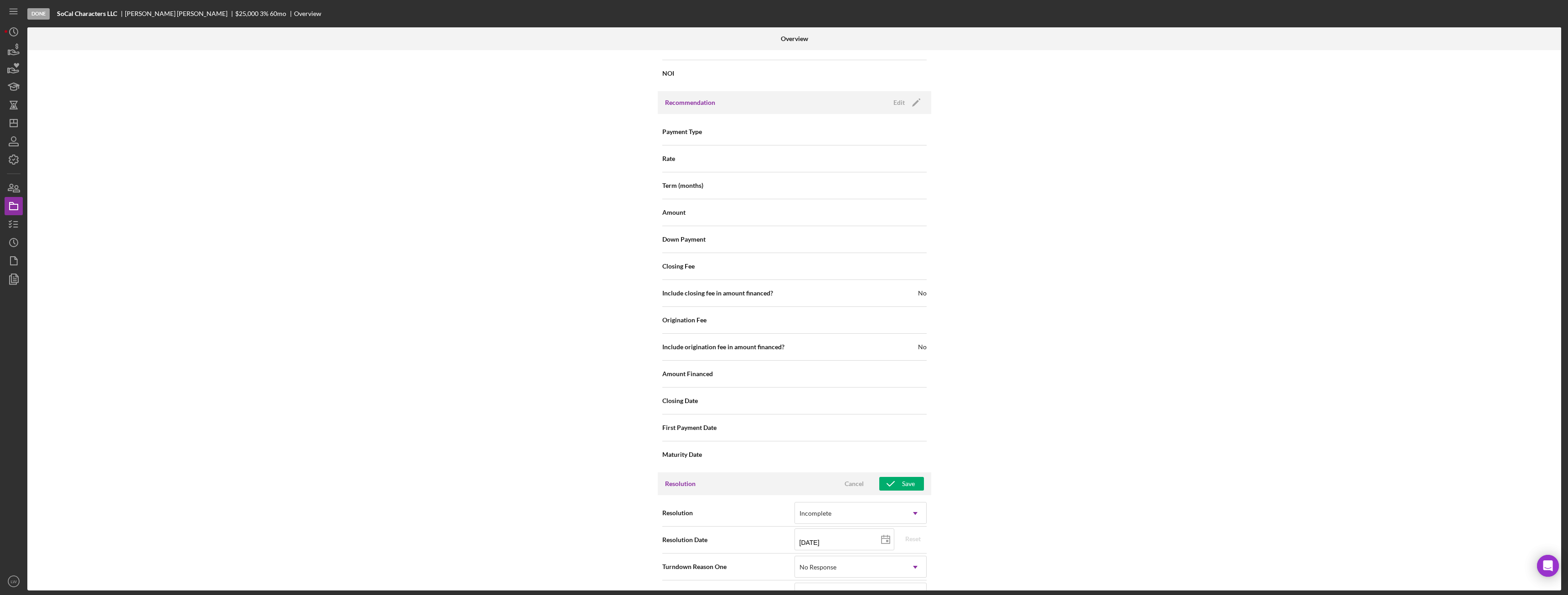
scroll to position [960, 0]
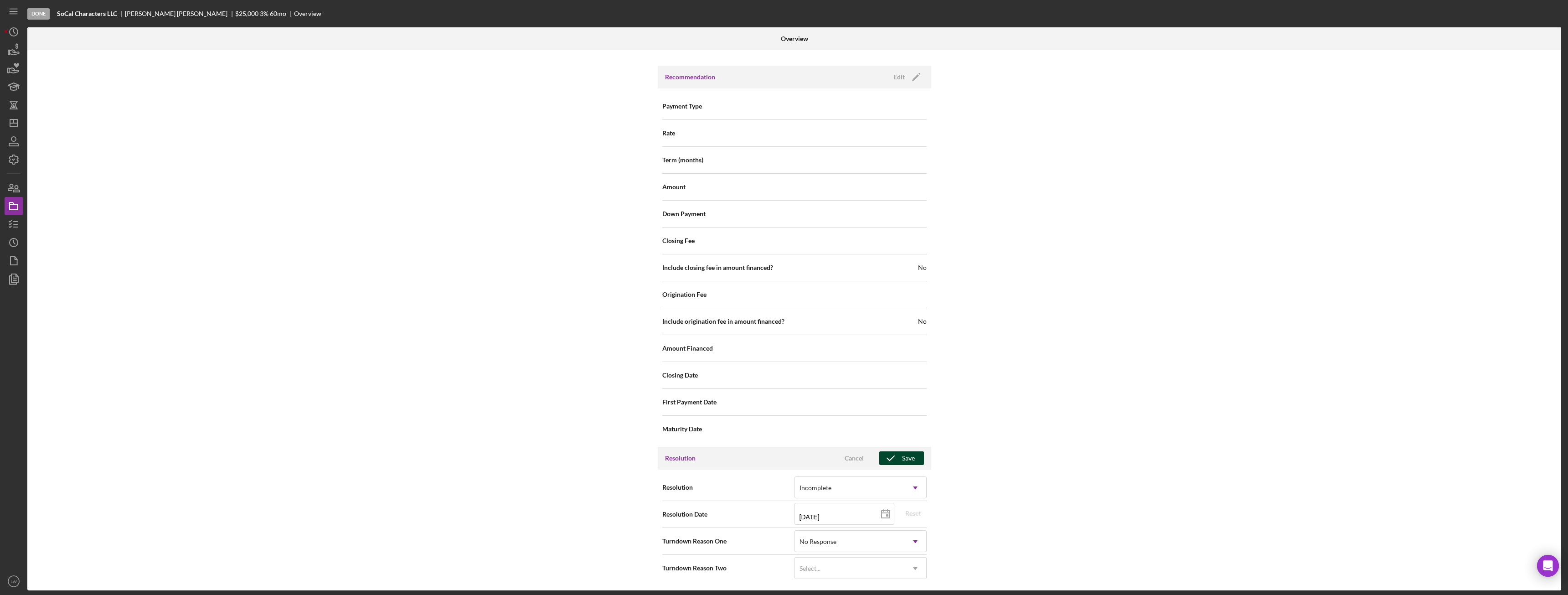
click at [910, 457] on div "Save" at bounding box center [908, 458] width 13 height 13
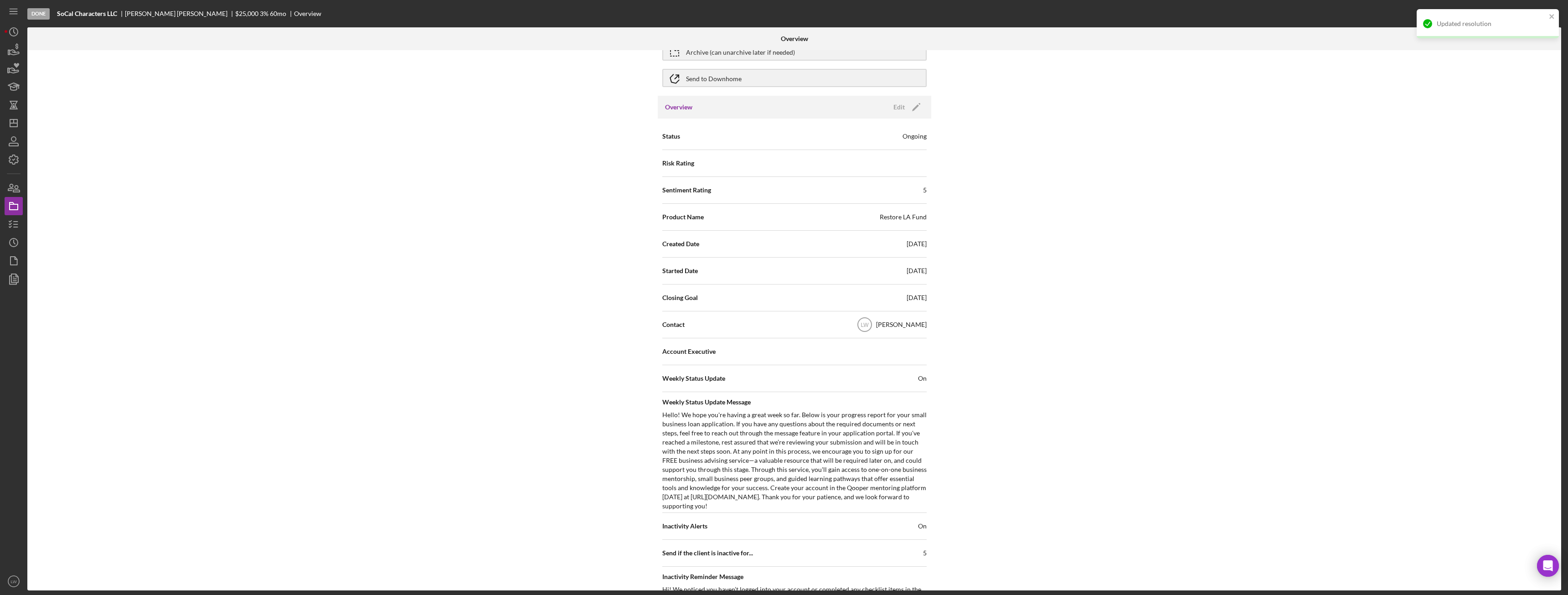
scroll to position [0, 0]
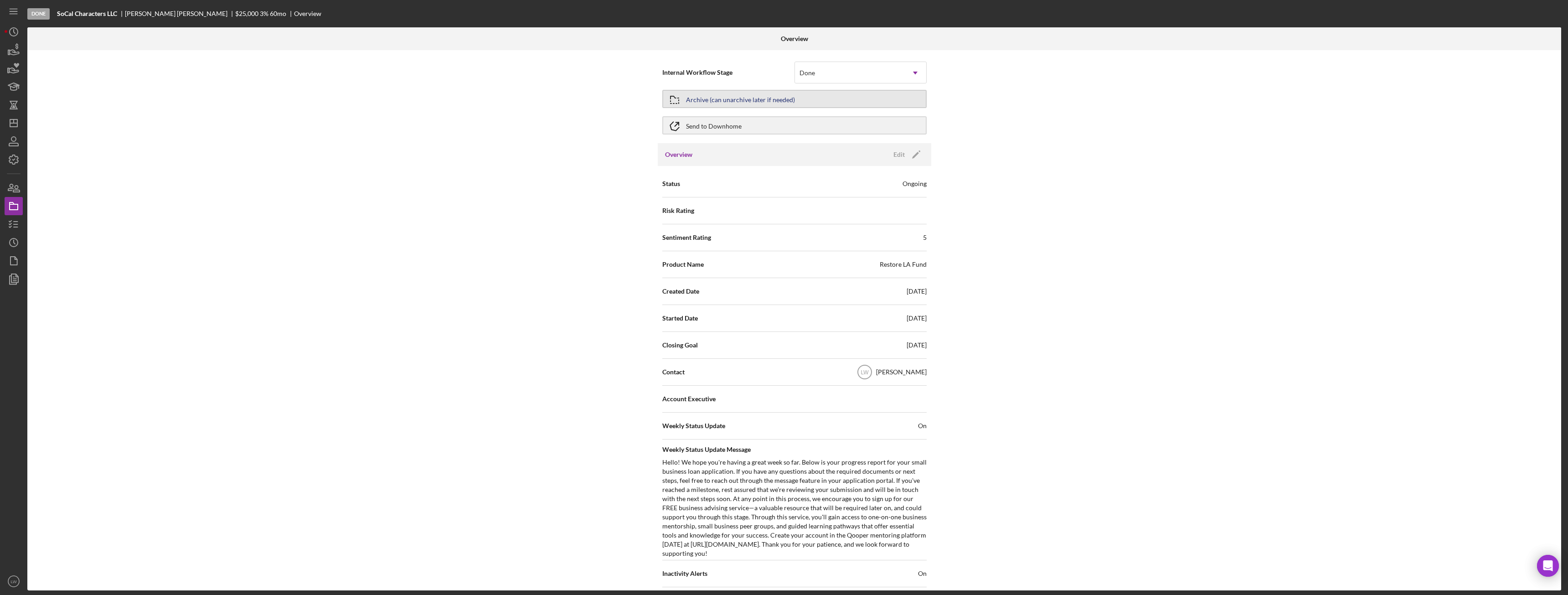
click at [723, 100] on div "Archive (can unarchive later if needed)" at bounding box center [740, 99] width 109 height 16
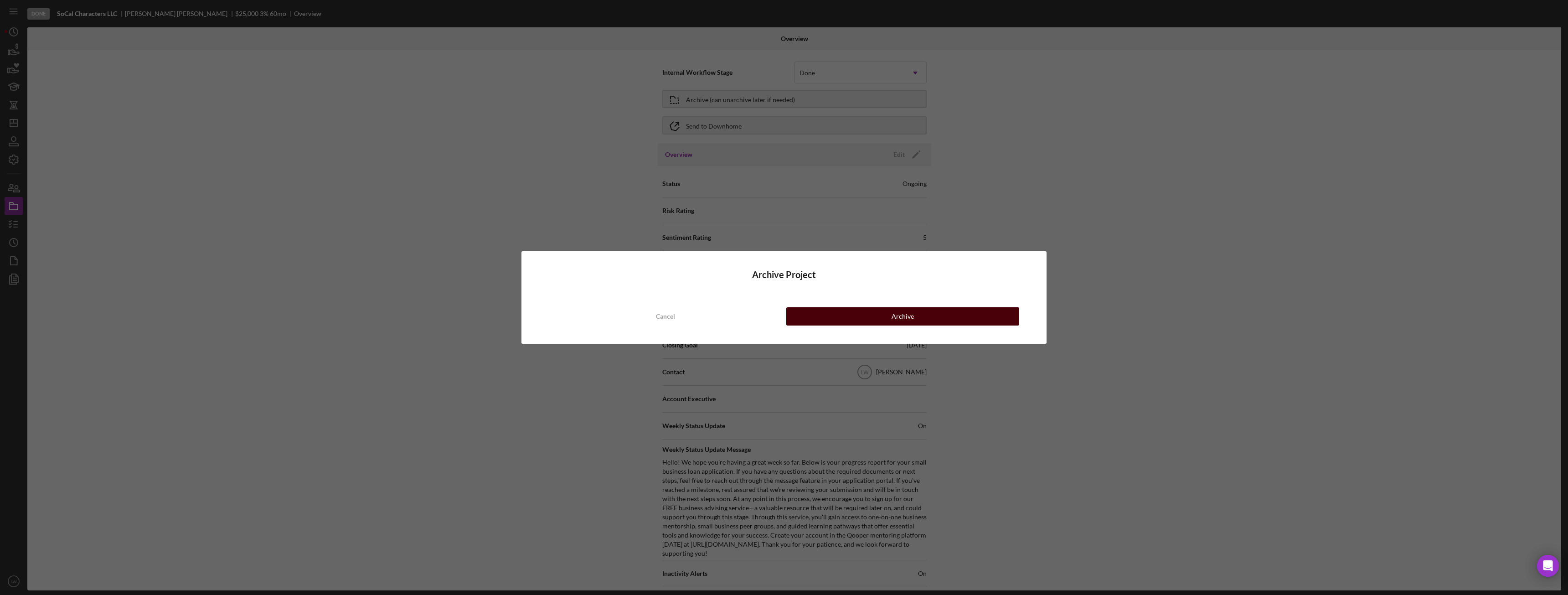
click at [884, 317] on button "Archive" at bounding box center [903, 317] width 233 height 18
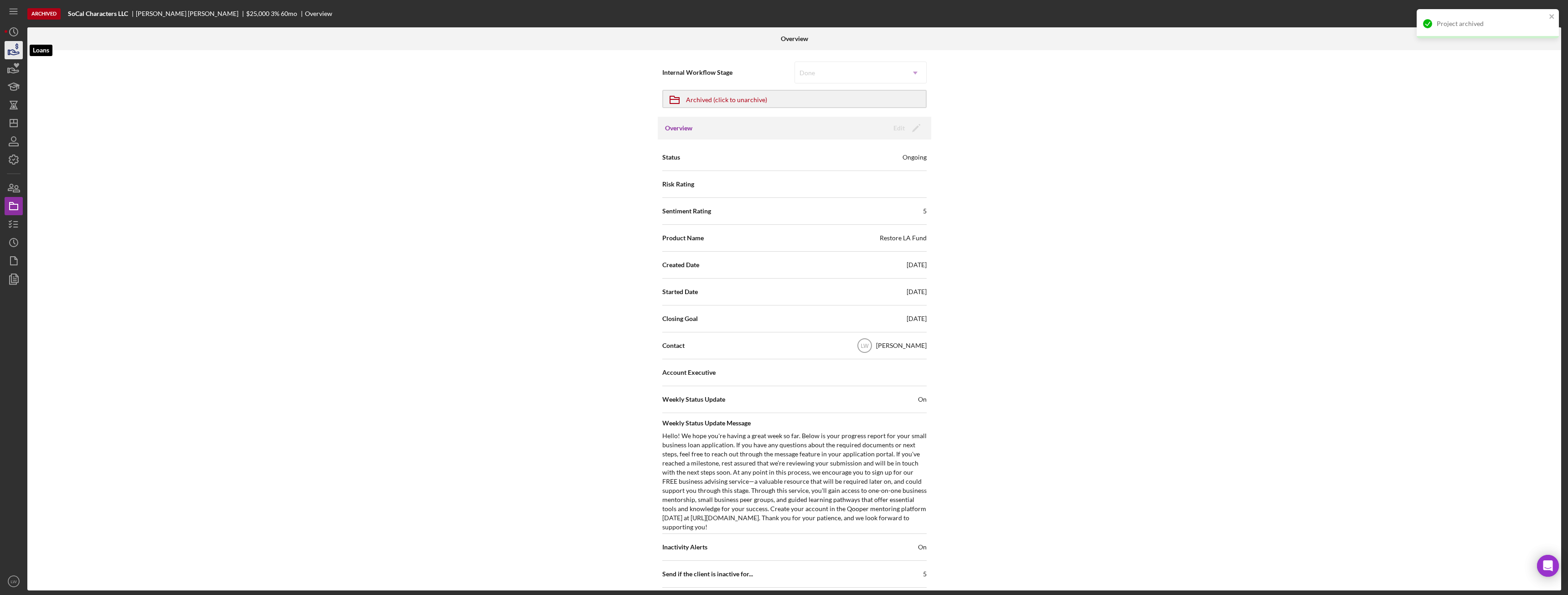
click at [16, 52] on icon "button" at bounding box center [13, 50] width 23 height 23
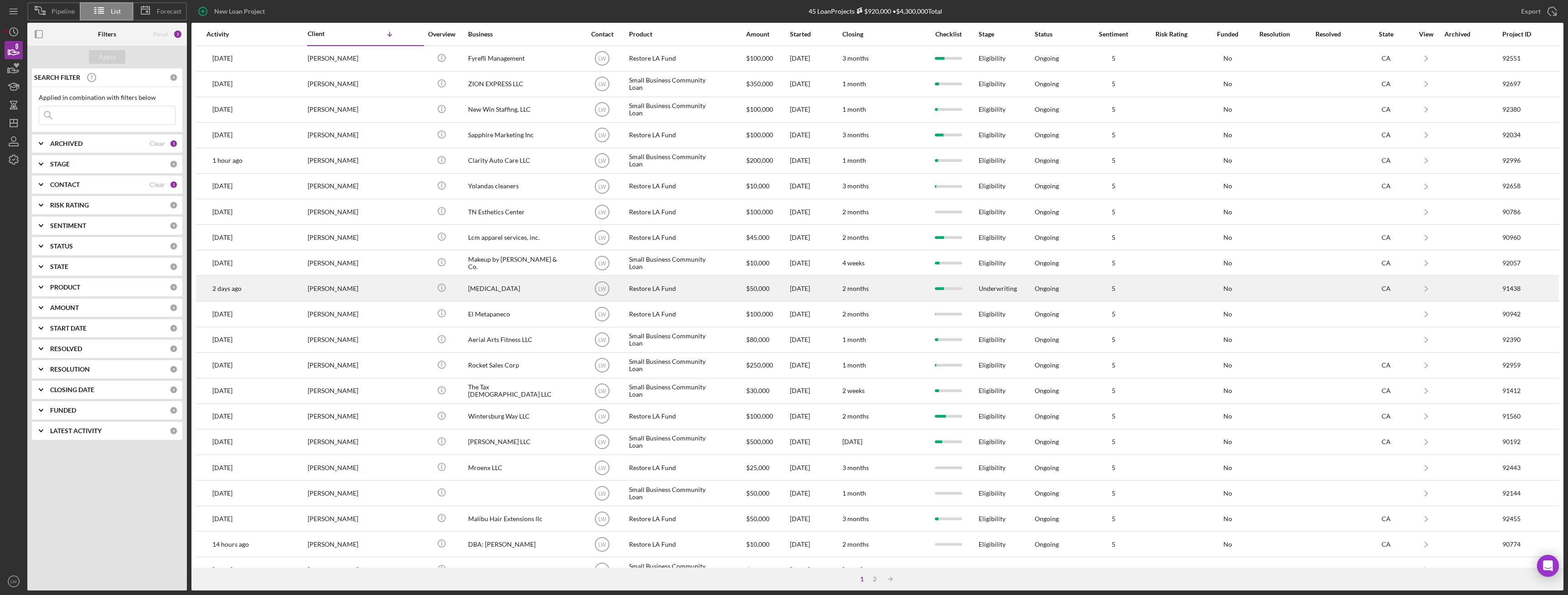
scroll to position [122, 0]
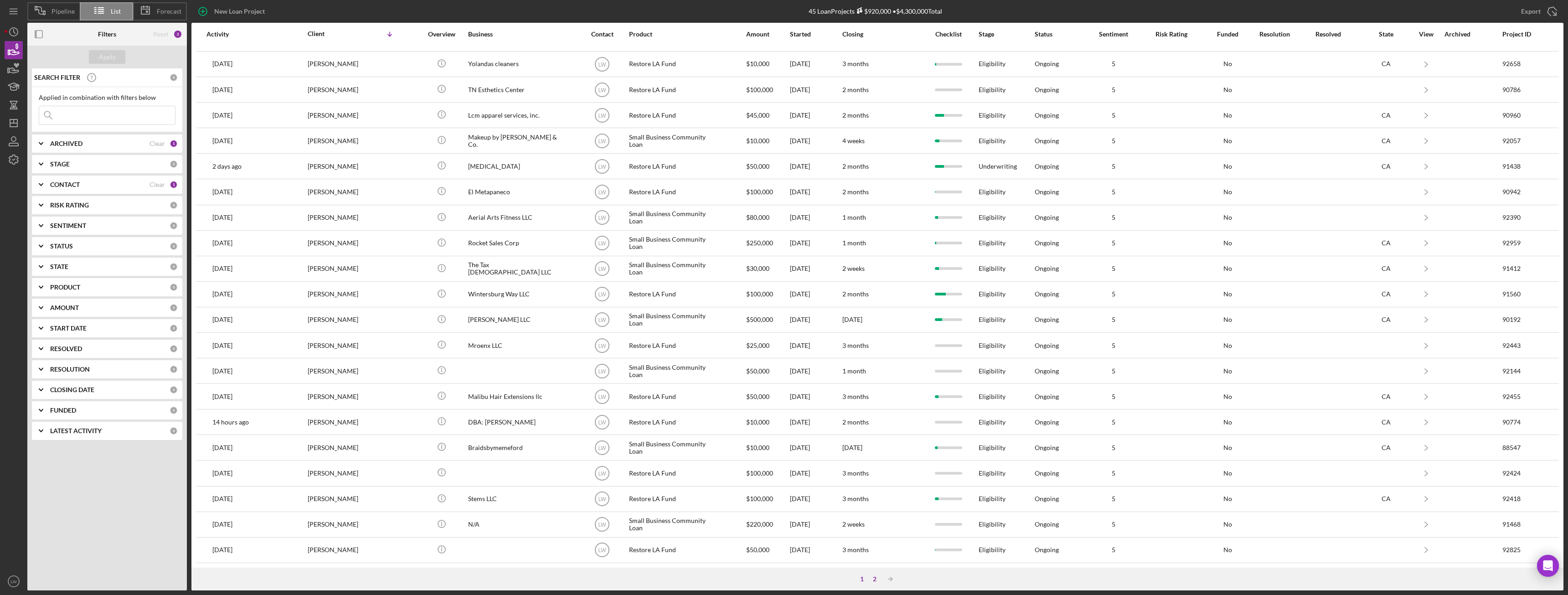
click at [874, 582] on div "2" at bounding box center [875, 579] width 13 height 7
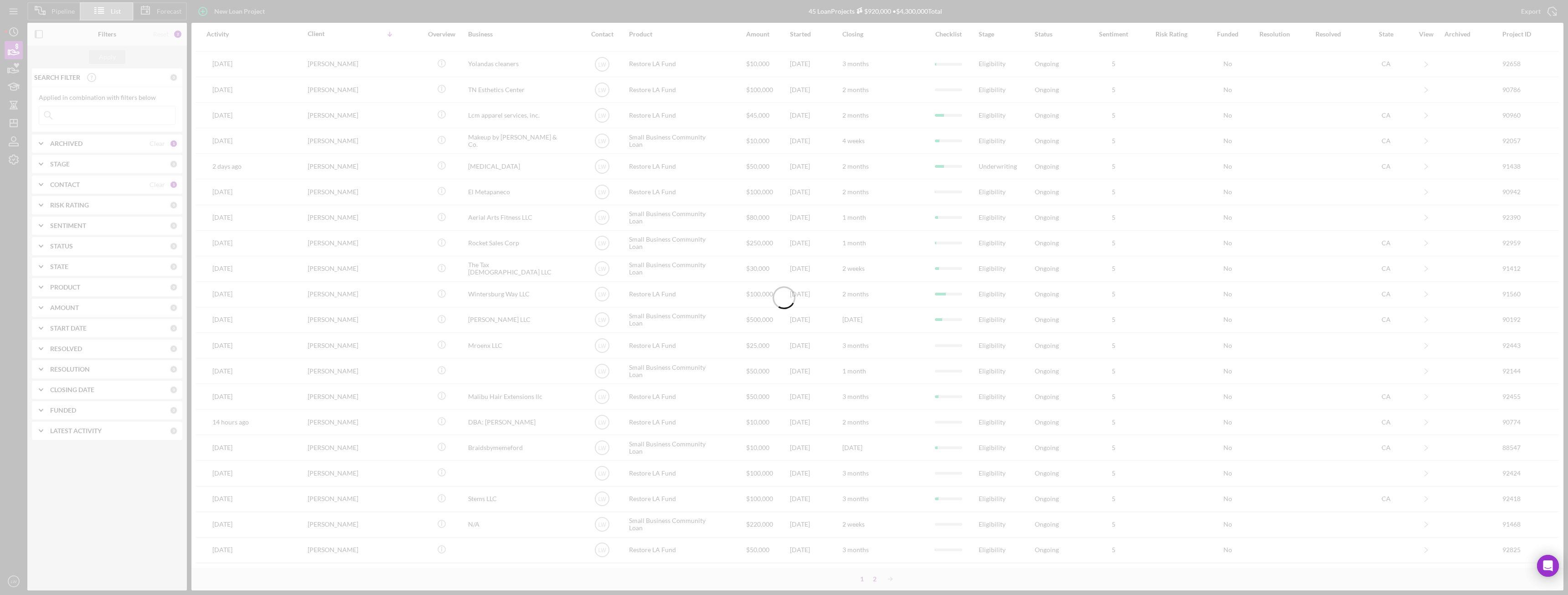
scroll to position [0, 0]
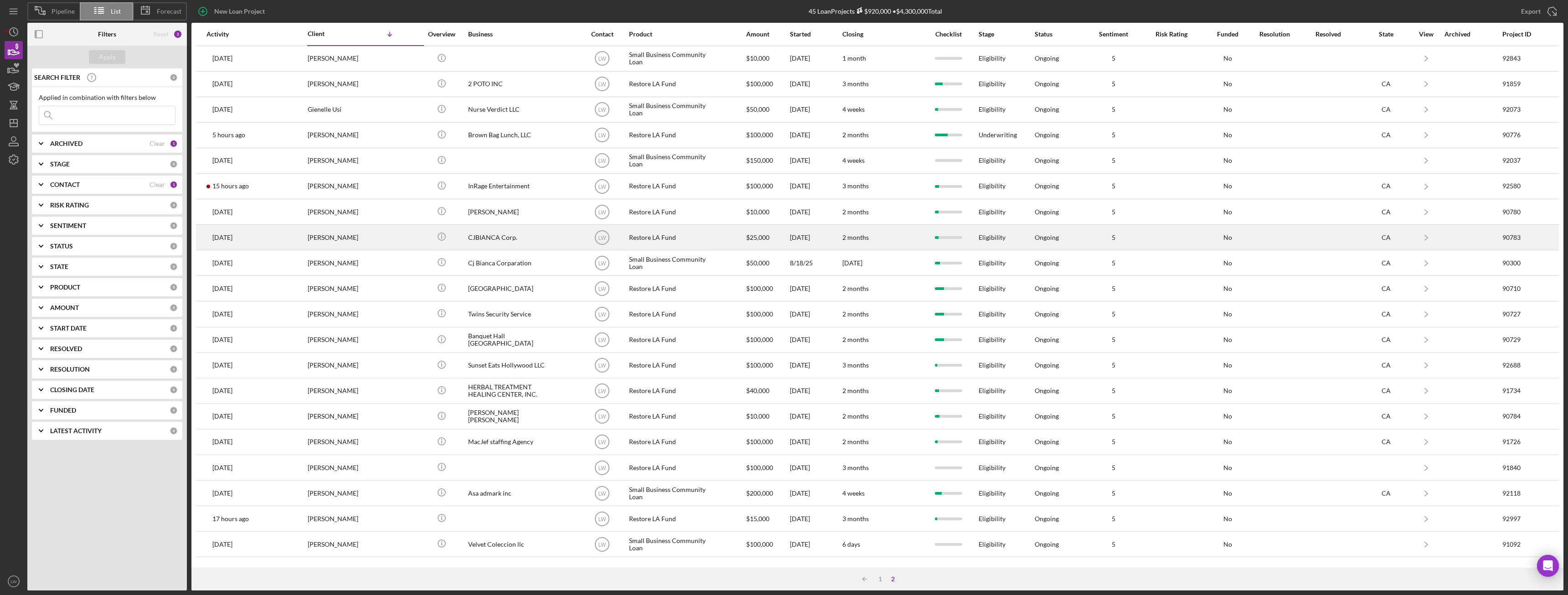
click at [344, 239] on div "Cesar Lopez" at bounding box center [353, 238] width 91 height 24
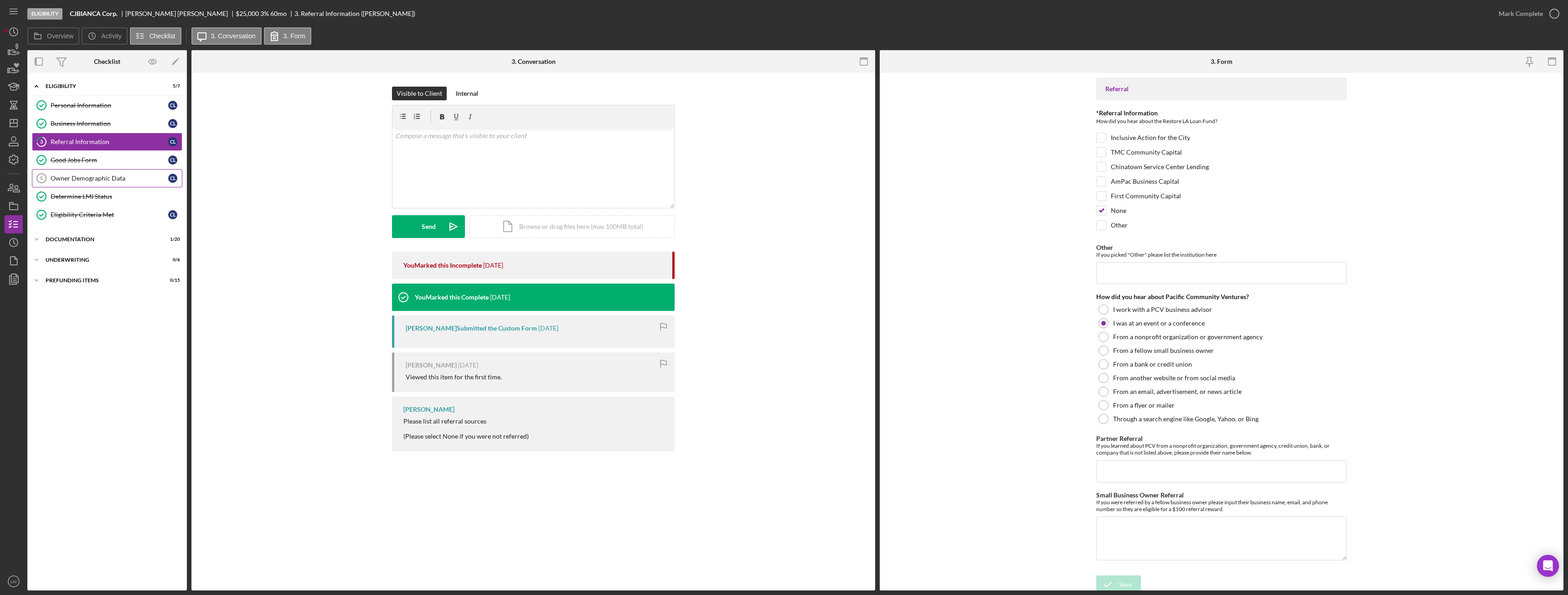
click at [136, 179] on div "Owner Demographic Data" at bounding box center [109, 178] width 117 height 7
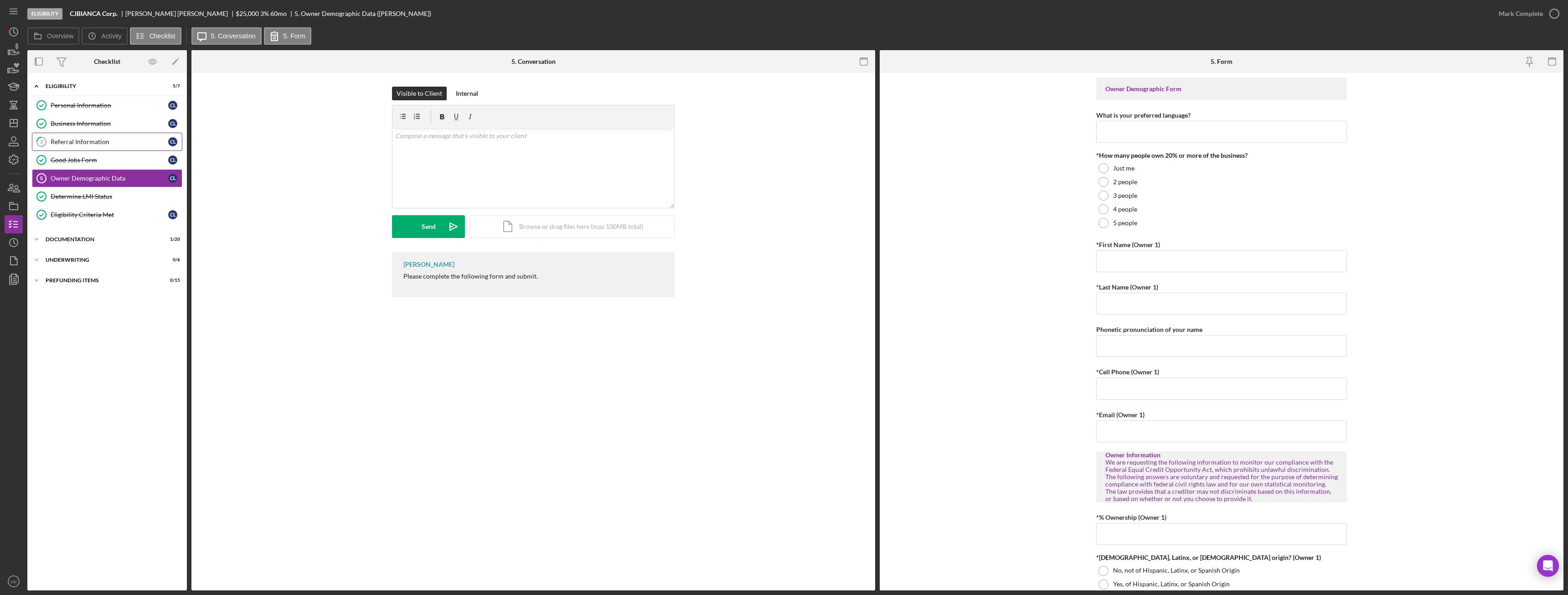
click at [108, 144] on div "Referral Information" at bounding box center [109, 142] width 117 height 7
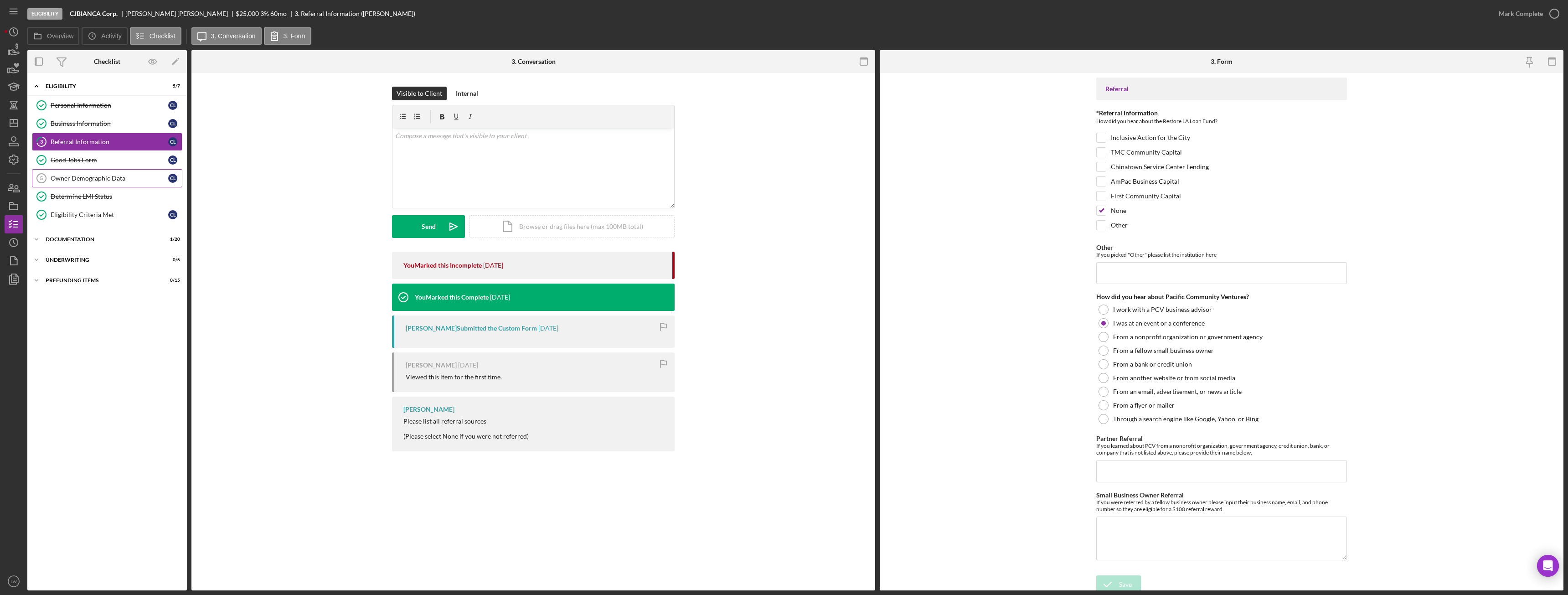
click at [112, 181] on div "Owner Demographic Data" at bounding box center [109, 178] width 117 height 7
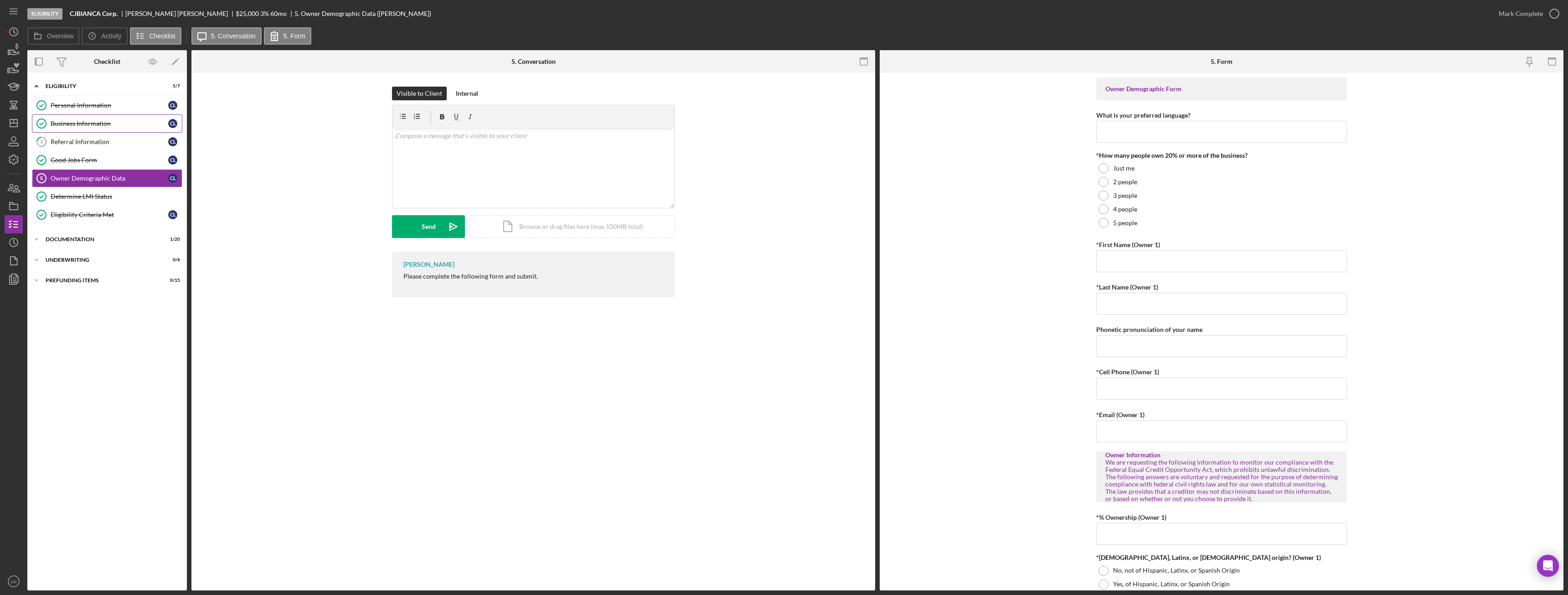
click at [96, 117] on link "Business Information Business Information C L" at bounding box center [107, 124] width 150 height 18
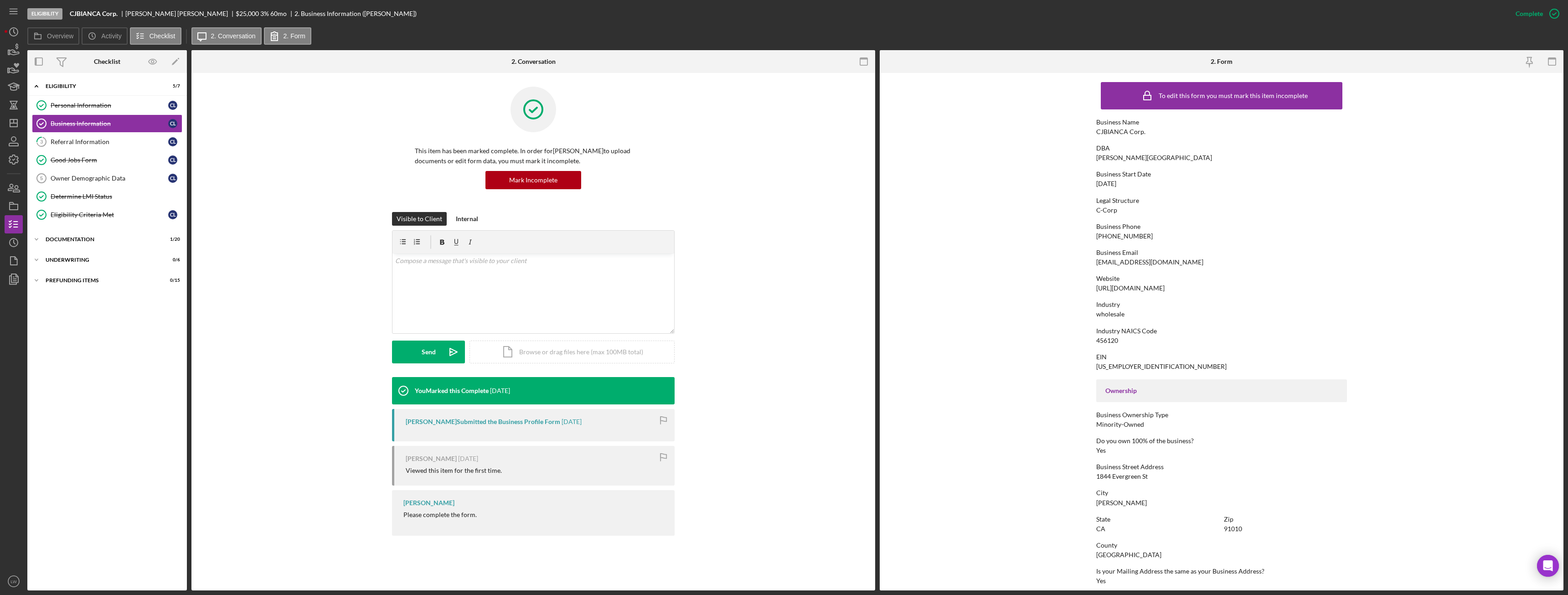
click at [1136, 289] on div "https://www.chenice.it" at bounding box center [1130, 288] width 68 height 7
click at [121, 178] on div "Owner Demographic Data" at bounding box center [109, 178] width 117 height 7
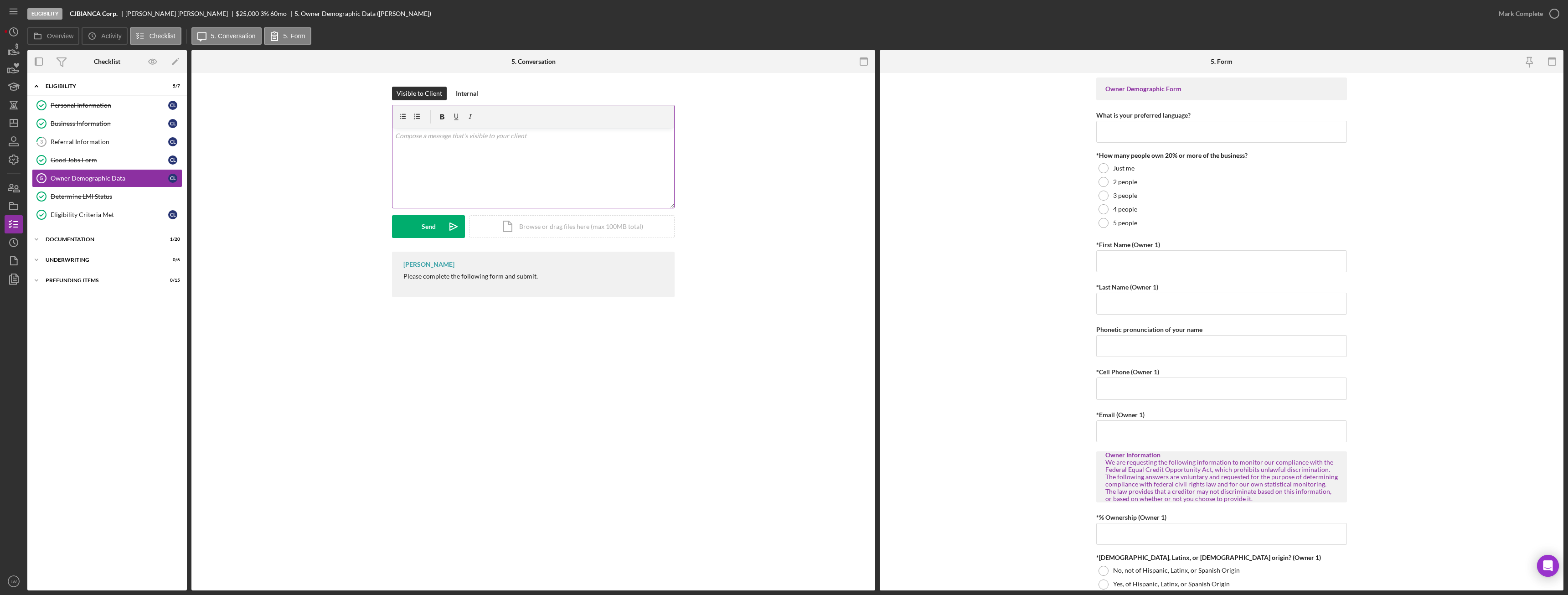
click at [533, 150] on div "v Color teal Color pink Remove color Add row above Add row below Add column bef…" at bounding box center [533, 167] width 282 height 80
click at [452, 228] on icon "Icon/icon-invite-send" at bounding box center [453, 226] width 23 height 23
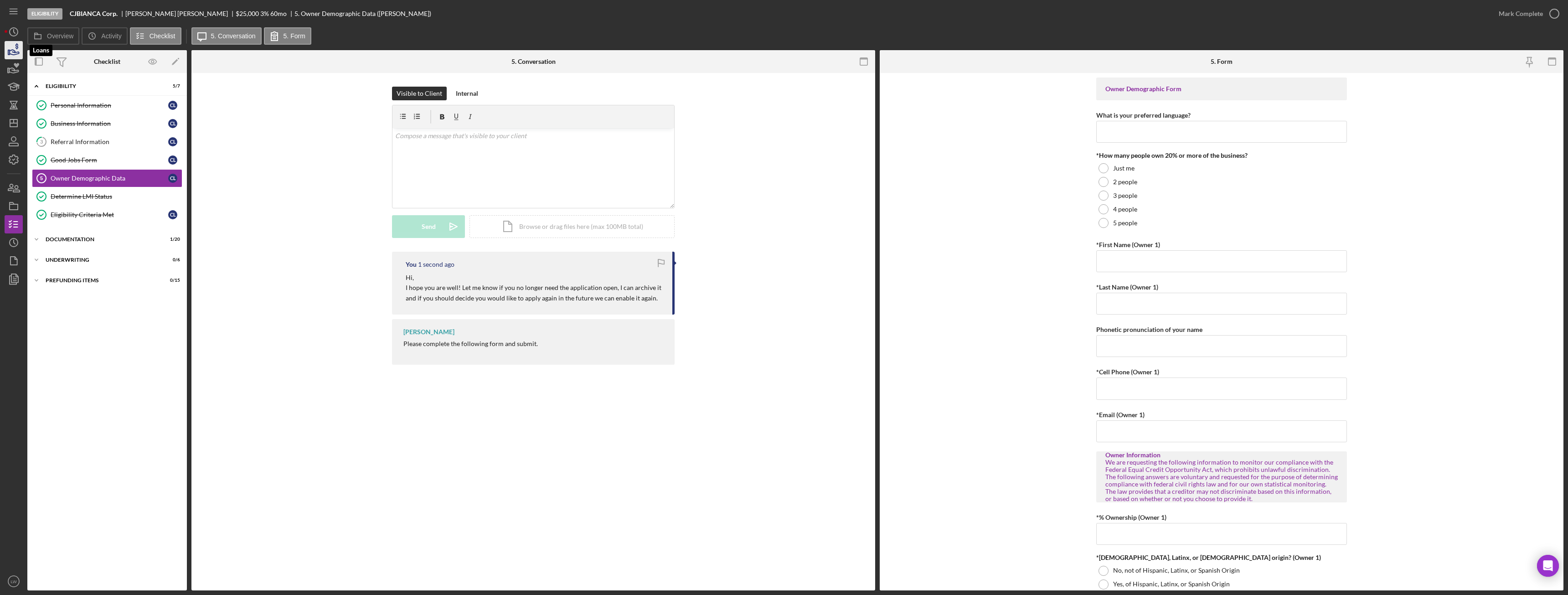
click at [21, 54] on icon "button" at bounding box center [13, 50] width 23 height 23
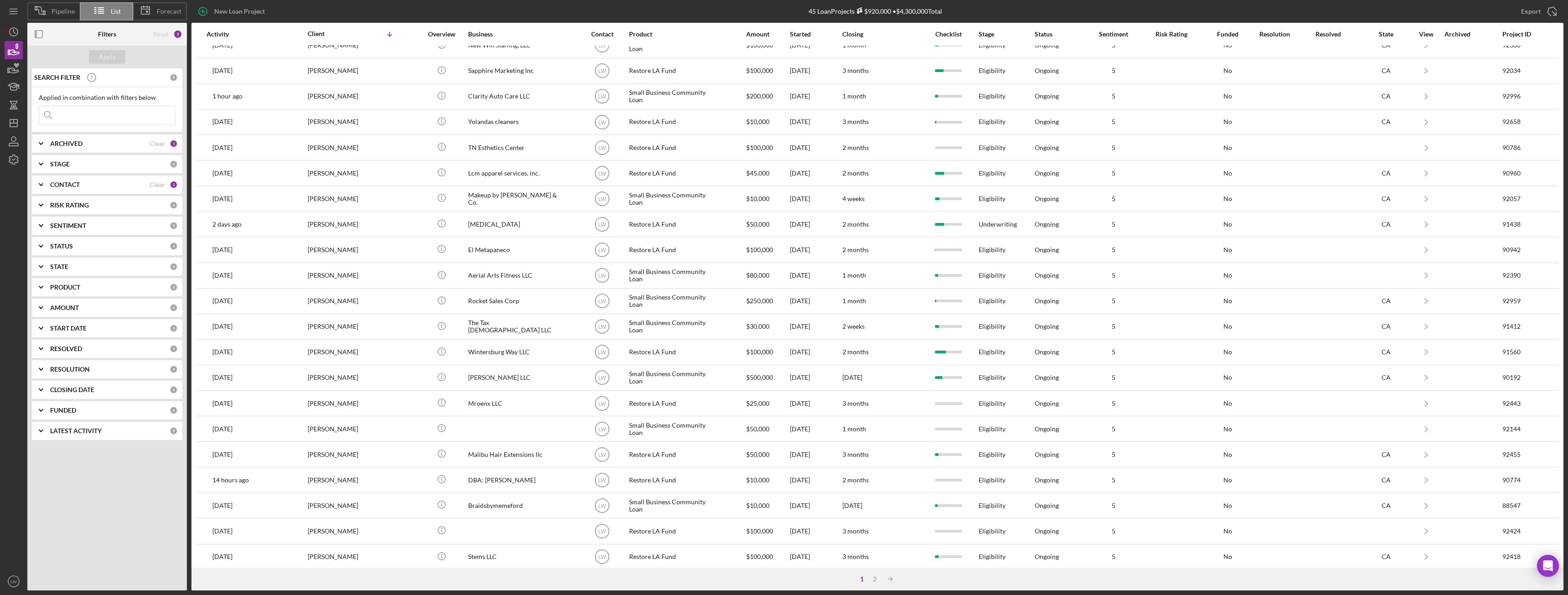
scroll to position [122, 0]
click at [875, 581] on div "2" at bounding box center [875, 579] width 13 height 7
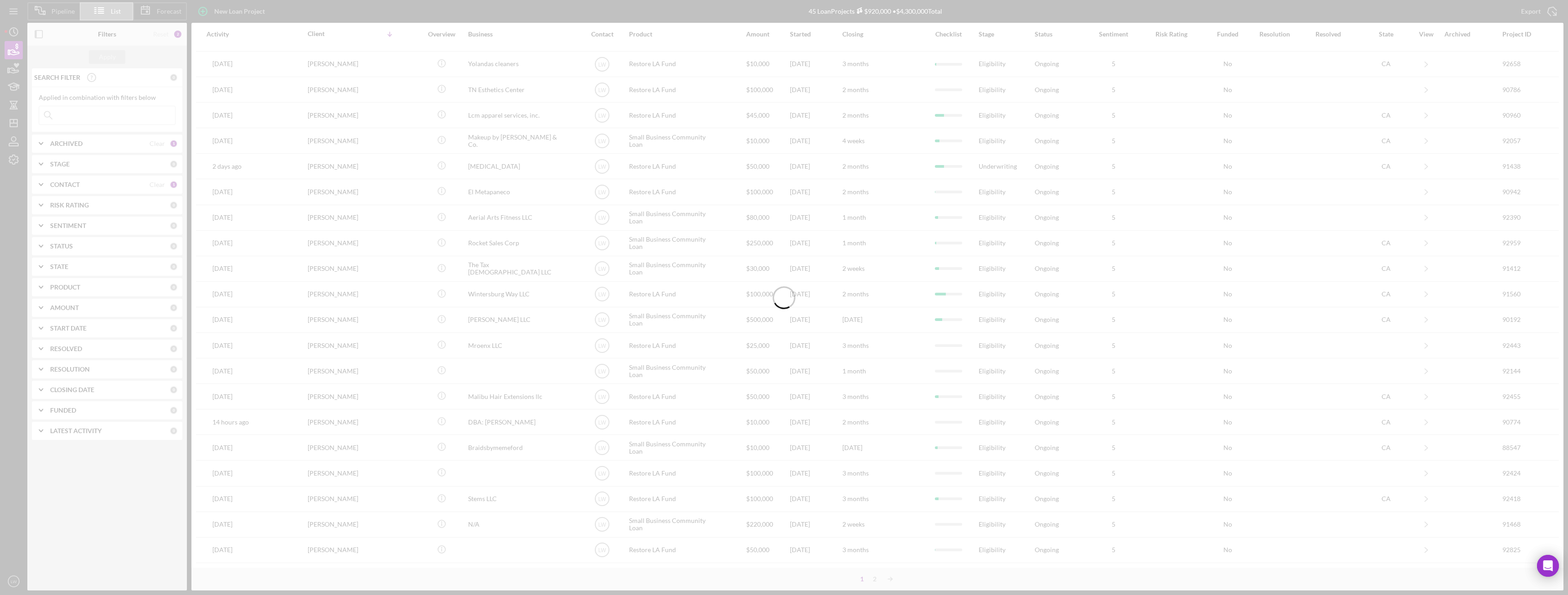
scroll to position [0, 0]
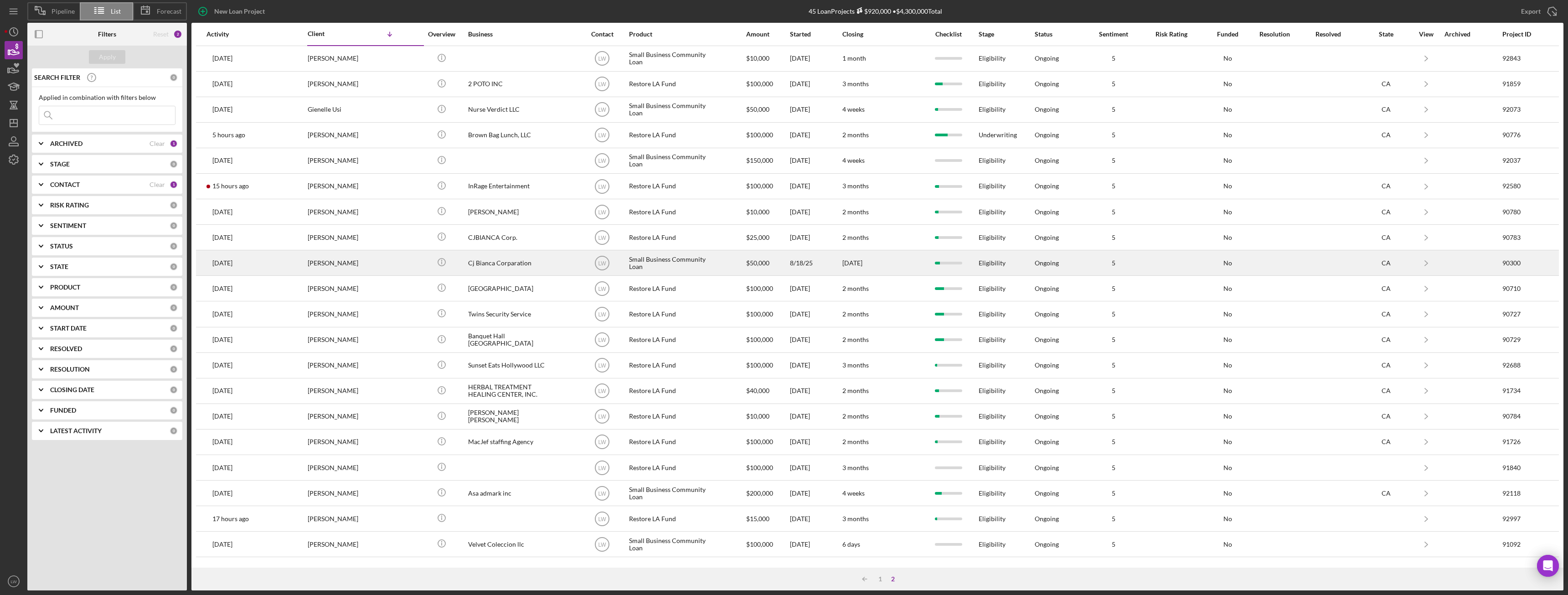
click at [403, 259] on td "Cesar Lopez" at bounding box center [366, 263] width 117 height 26
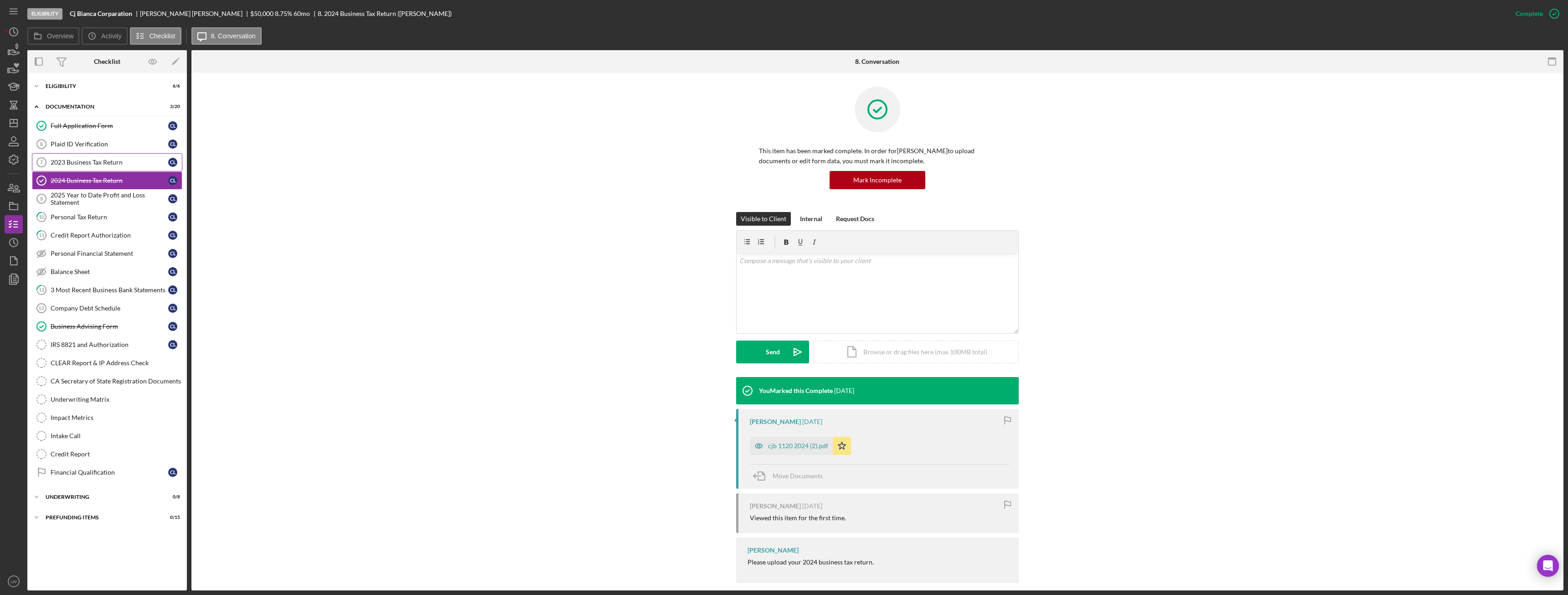
click at [96, 163] on div "2023 Business Tax Return" at bounding box center [109, 163] width 117 height 7
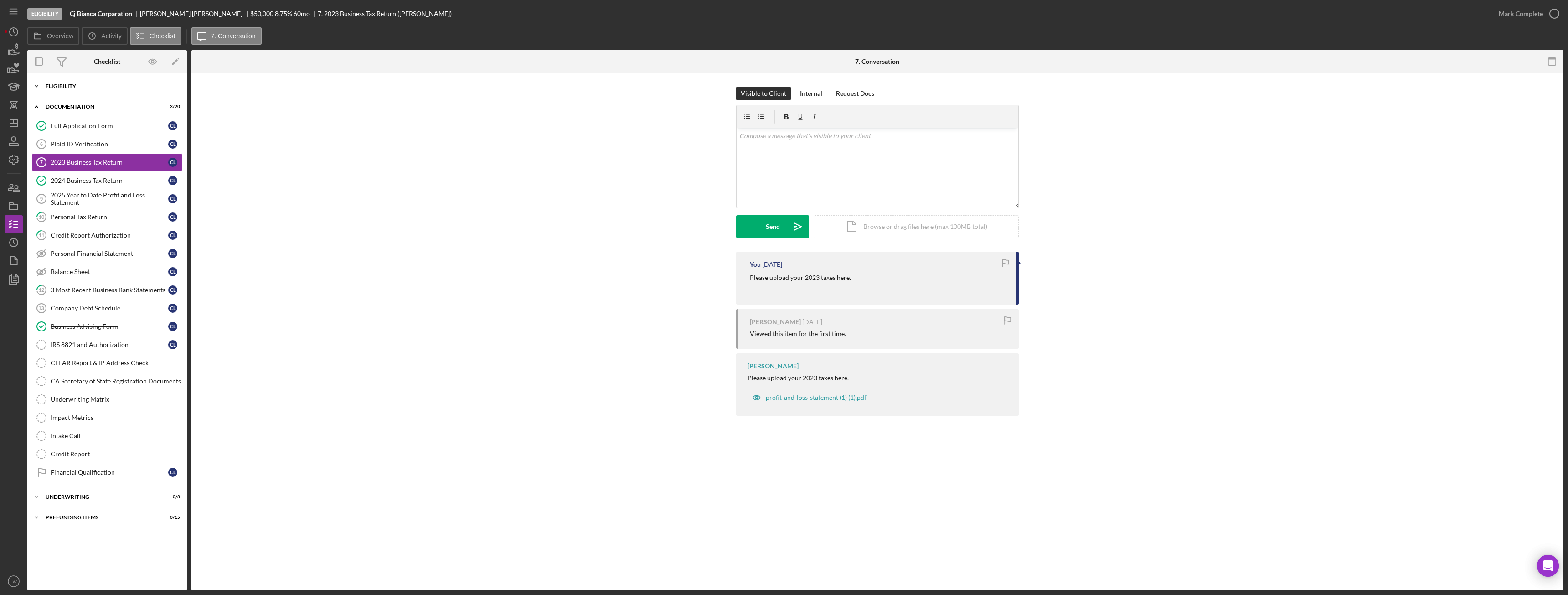
click at [88, 82] on div "Icon/Expander Eligibility 6 / 6" at bounding box center [107, 86] width 159 height 18
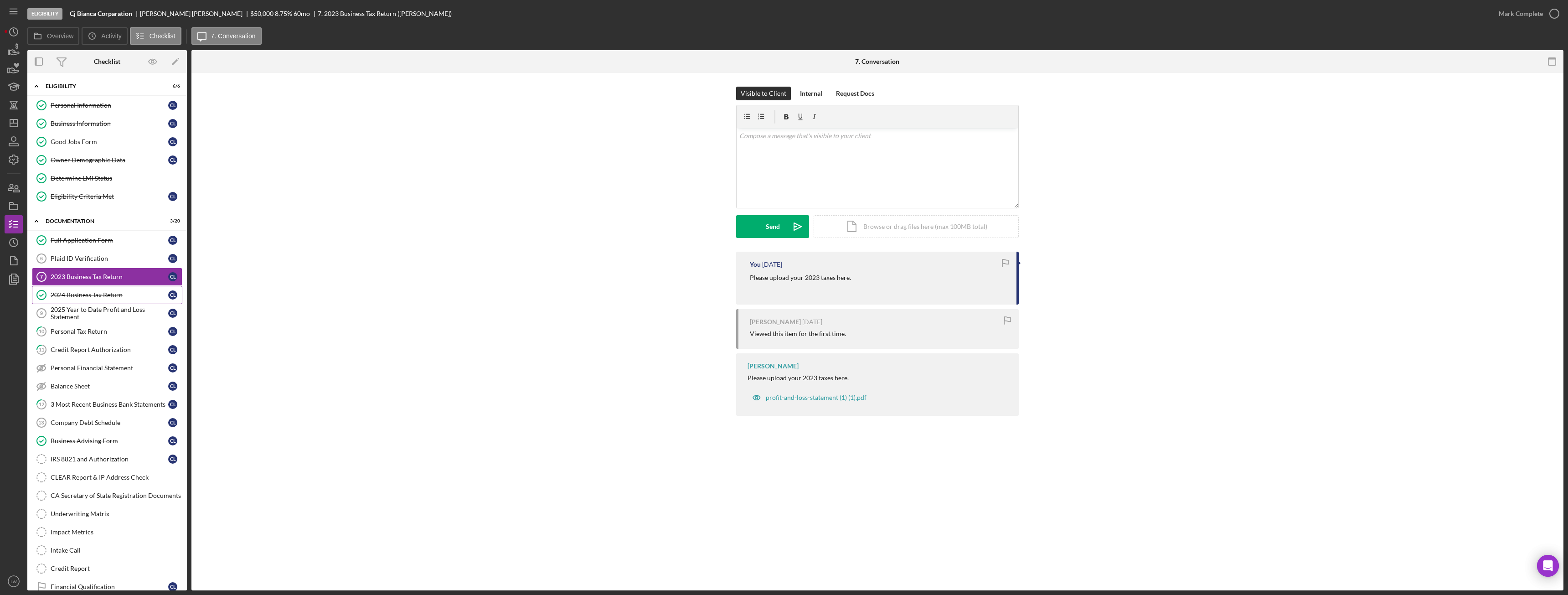
click at [110, 296] on div "2024 Business Tax Return" at bounding box center [109, 295] width 117 height 7
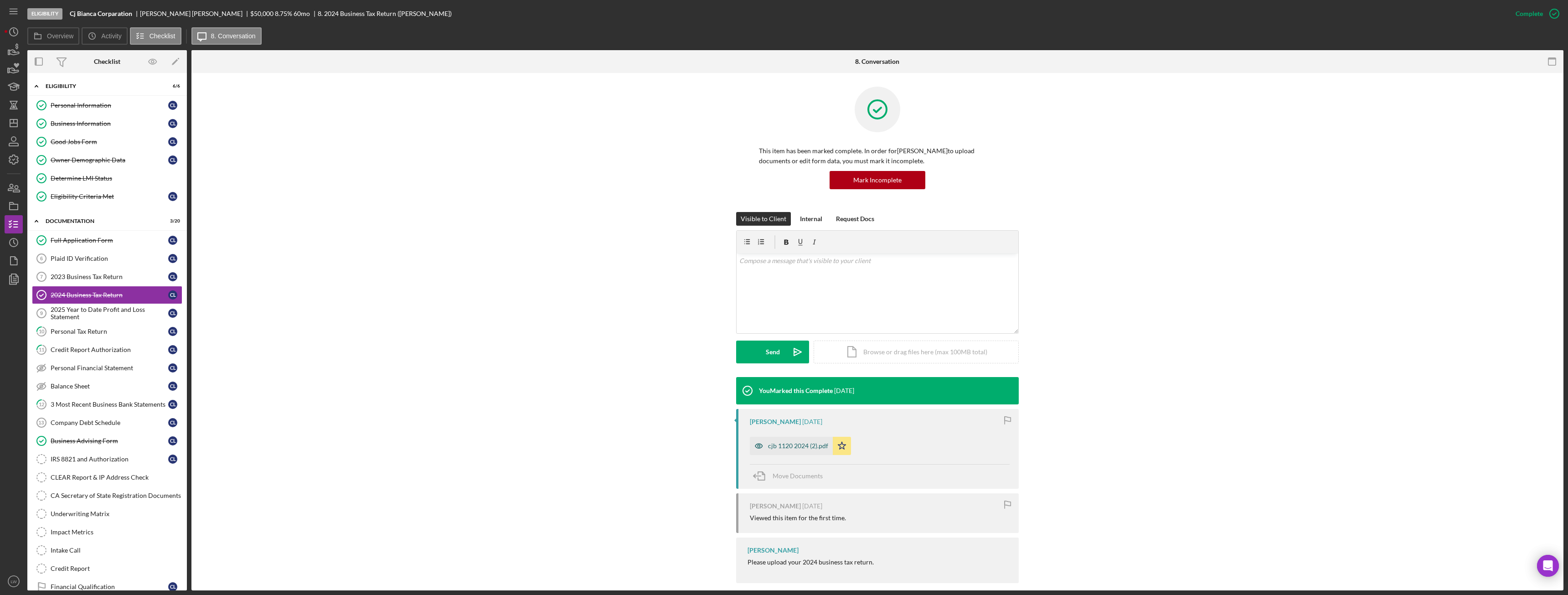
click at [790, 448] on div "cjb 1120 2024 (2).pdf" at bounding box center [798, 446] width 60 height 7
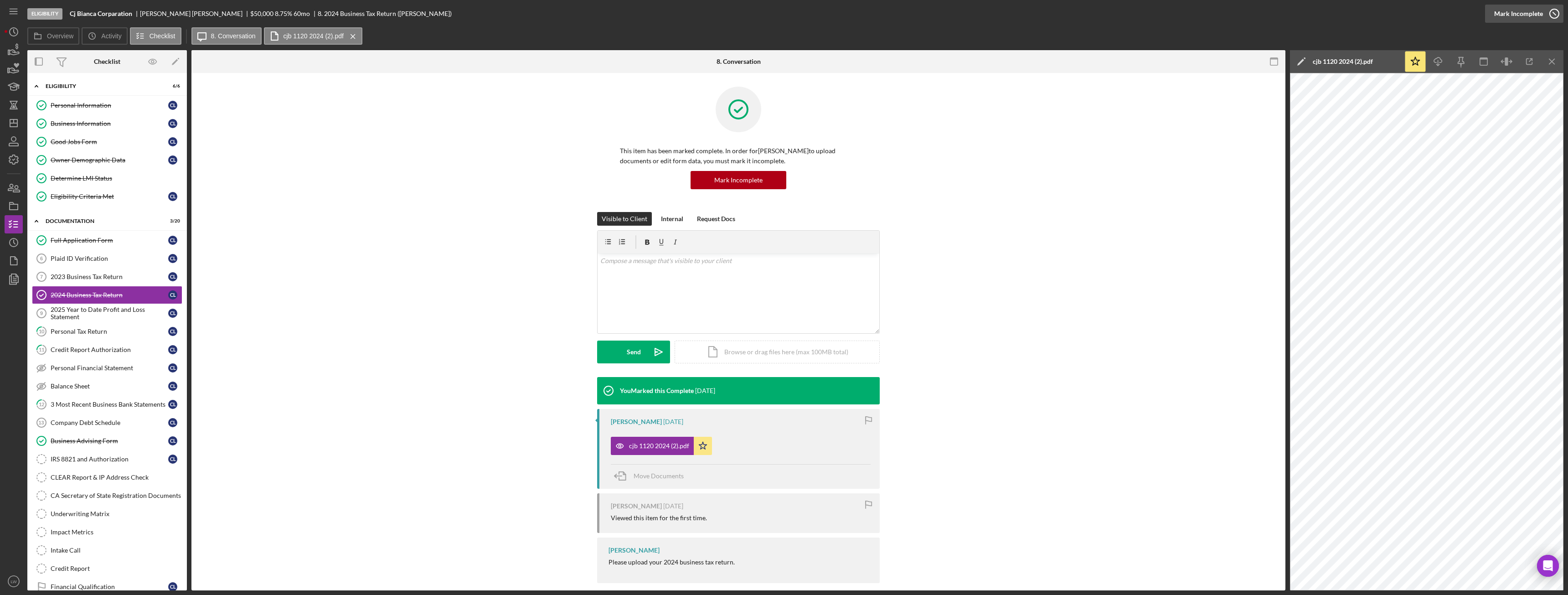
click at [1524, 15] on div "Mark Incomplete" at bounding box center [1519, 13] width 49 height 18
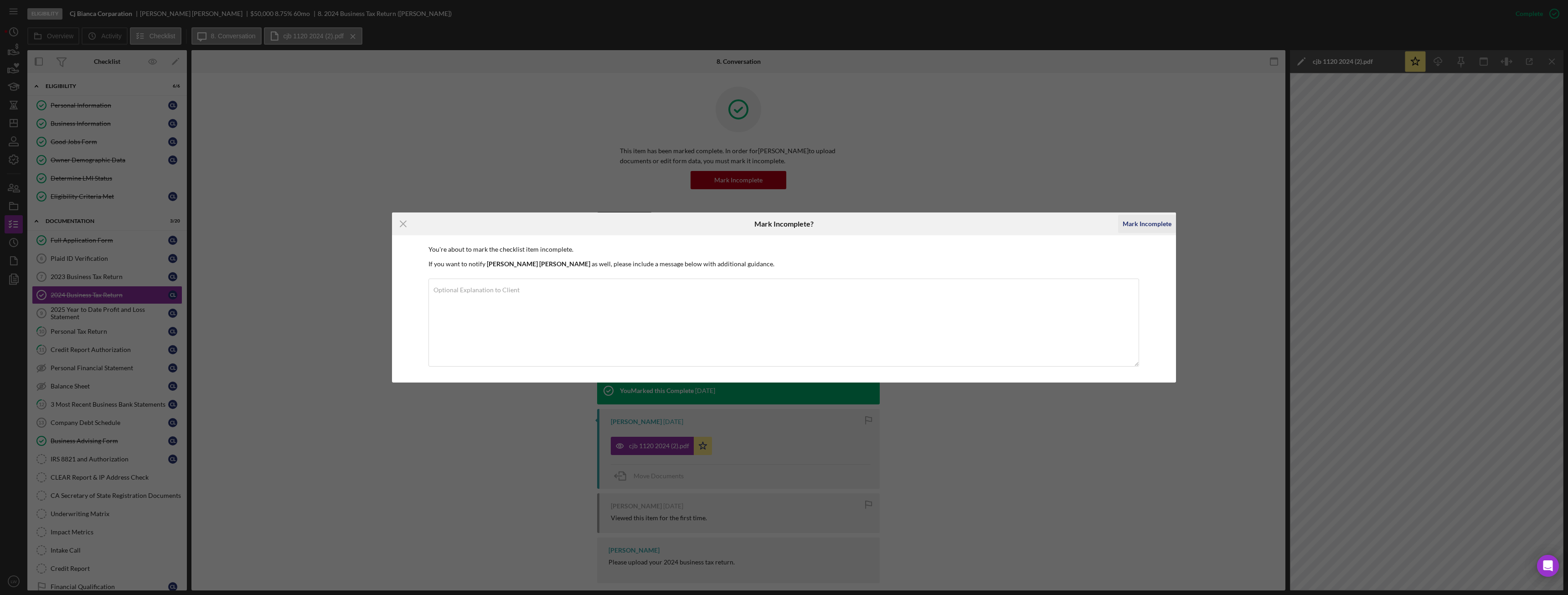
click at [1139, 226] on div "Mark Incomplete" at bounding box center [1147, 224] width 49 height 18
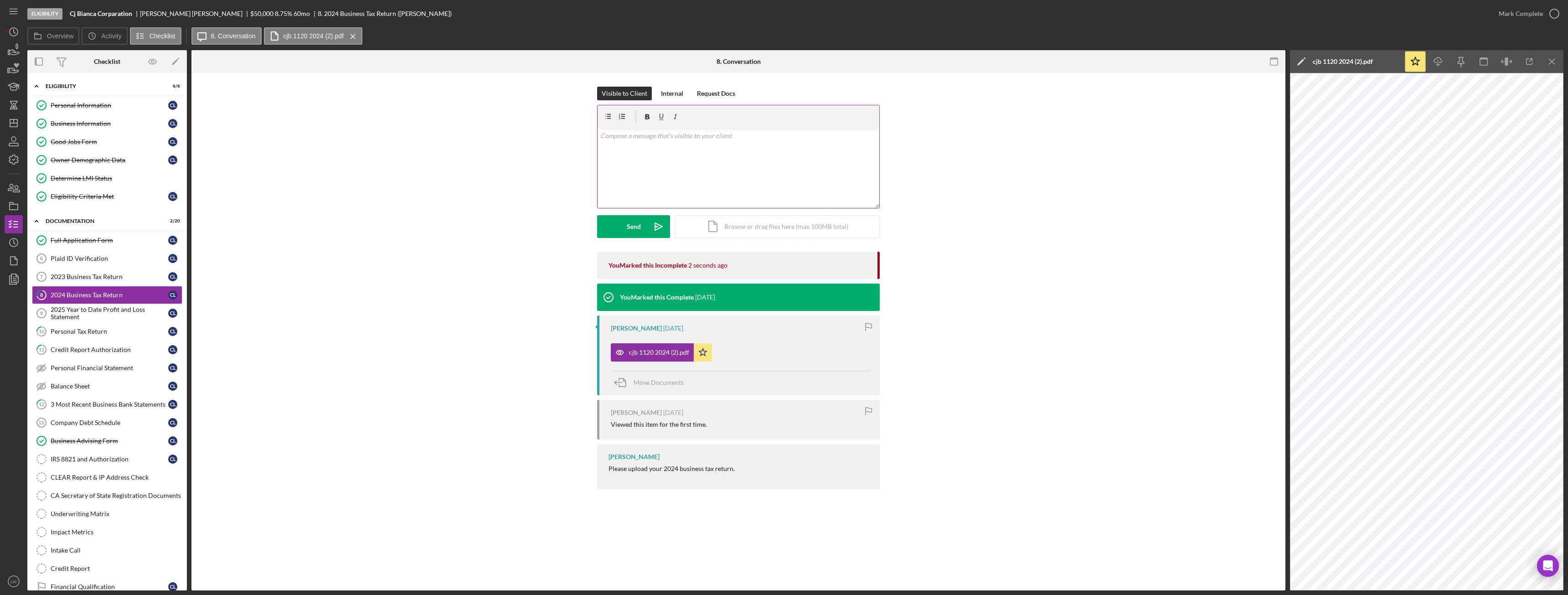
click at [692, 175] on div "v Color teal Color pink Remove color Add row above Add row below Add column bef…" at bounding box center [738, 167] width 282 height 80
click at [628, 226] on div "Send" at bounding box center [634, 226] width 14 height 23
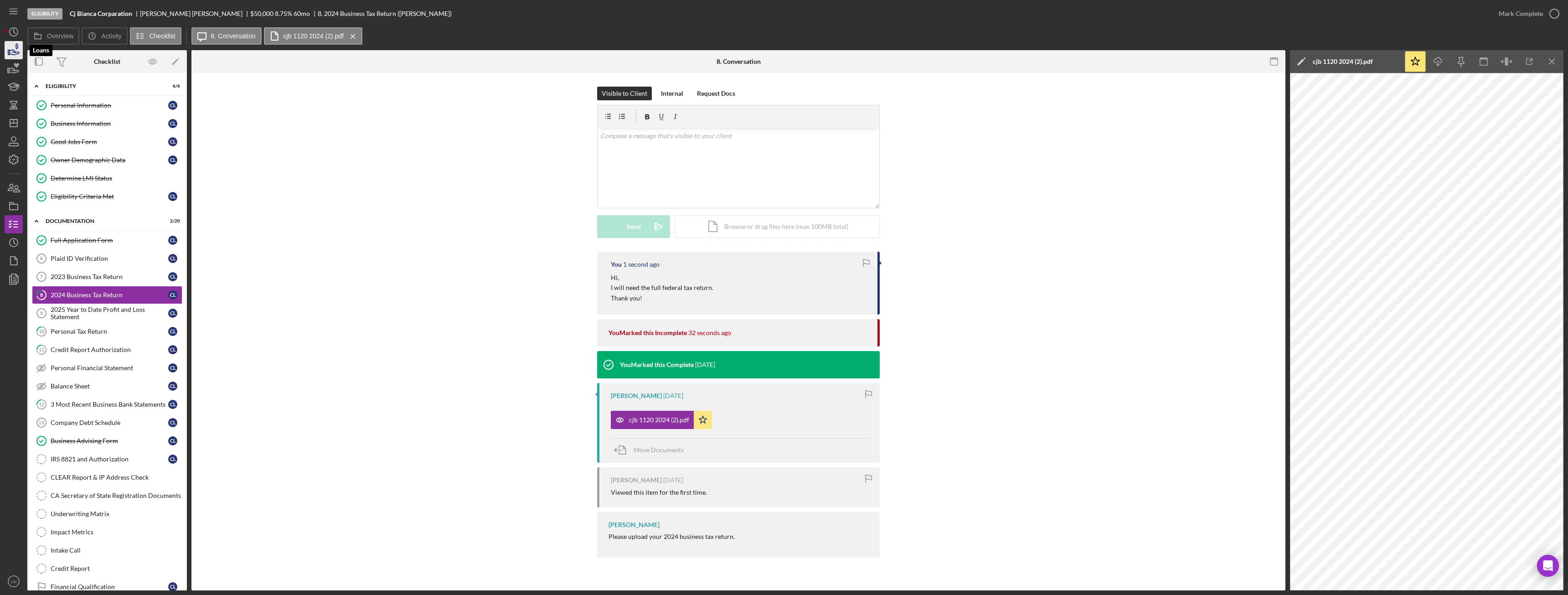
click at [15, 52] on icon "button" at bounding box center [15, 52] width 10 height 5
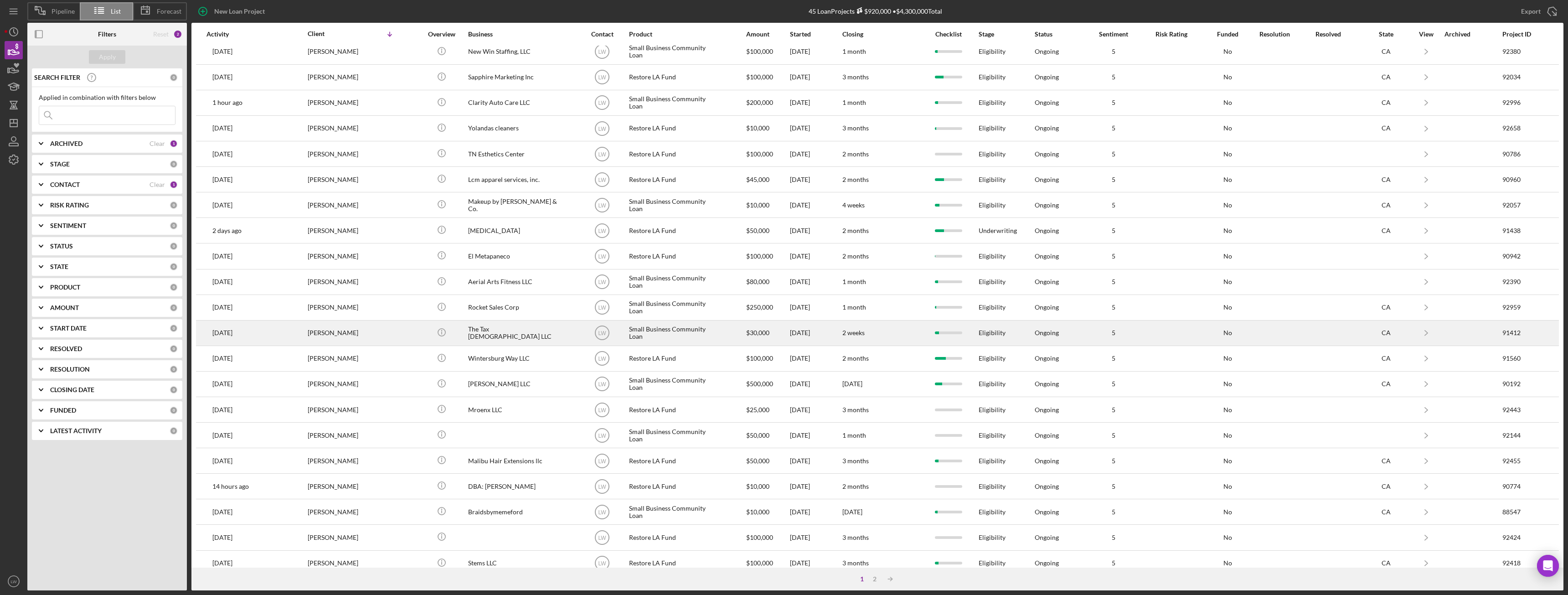
scroll to position [122, 0]
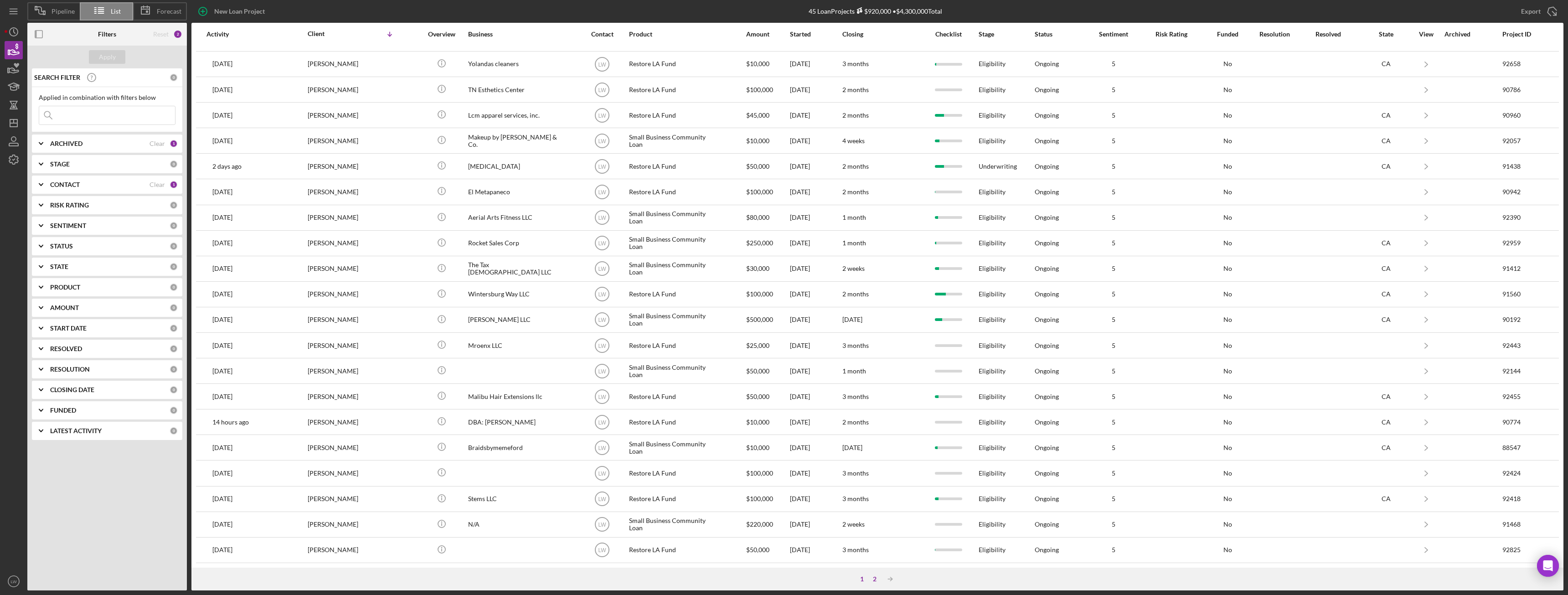
click at [874, 580] on div "2" at bounding box center [875, 579] width 13 height 7
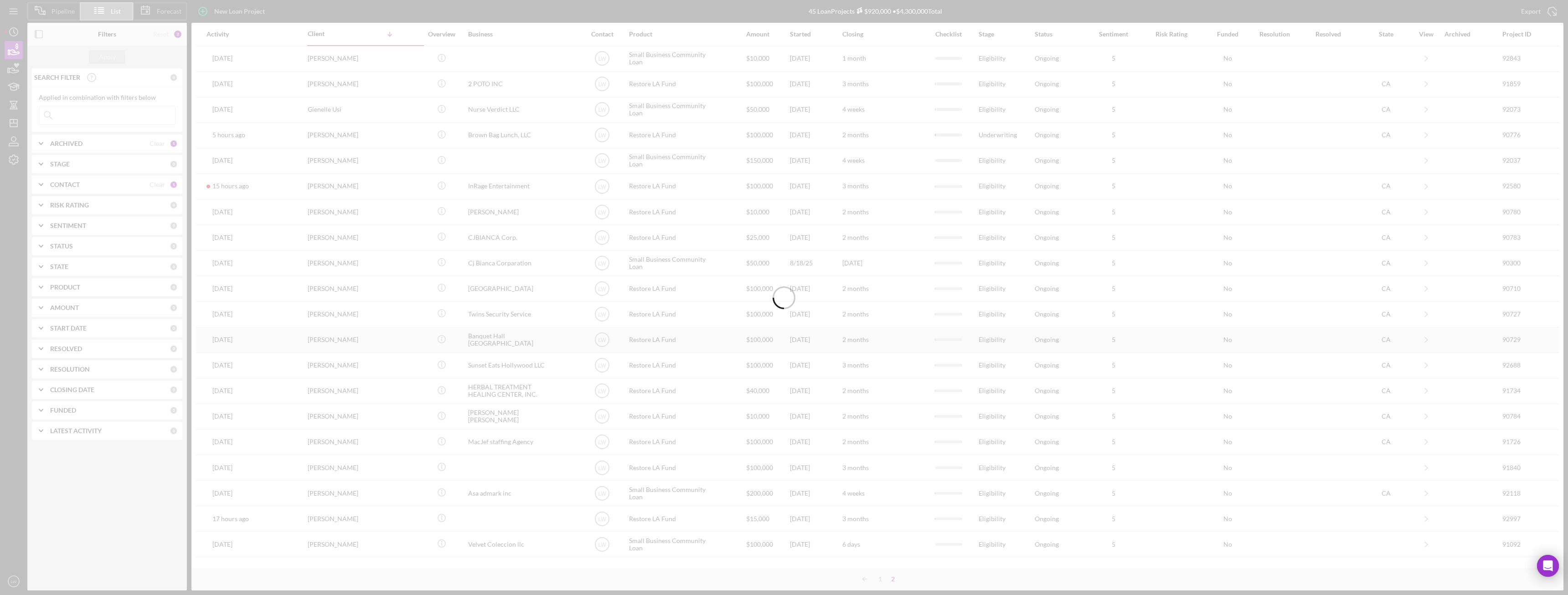
scroll to position [0, 0]
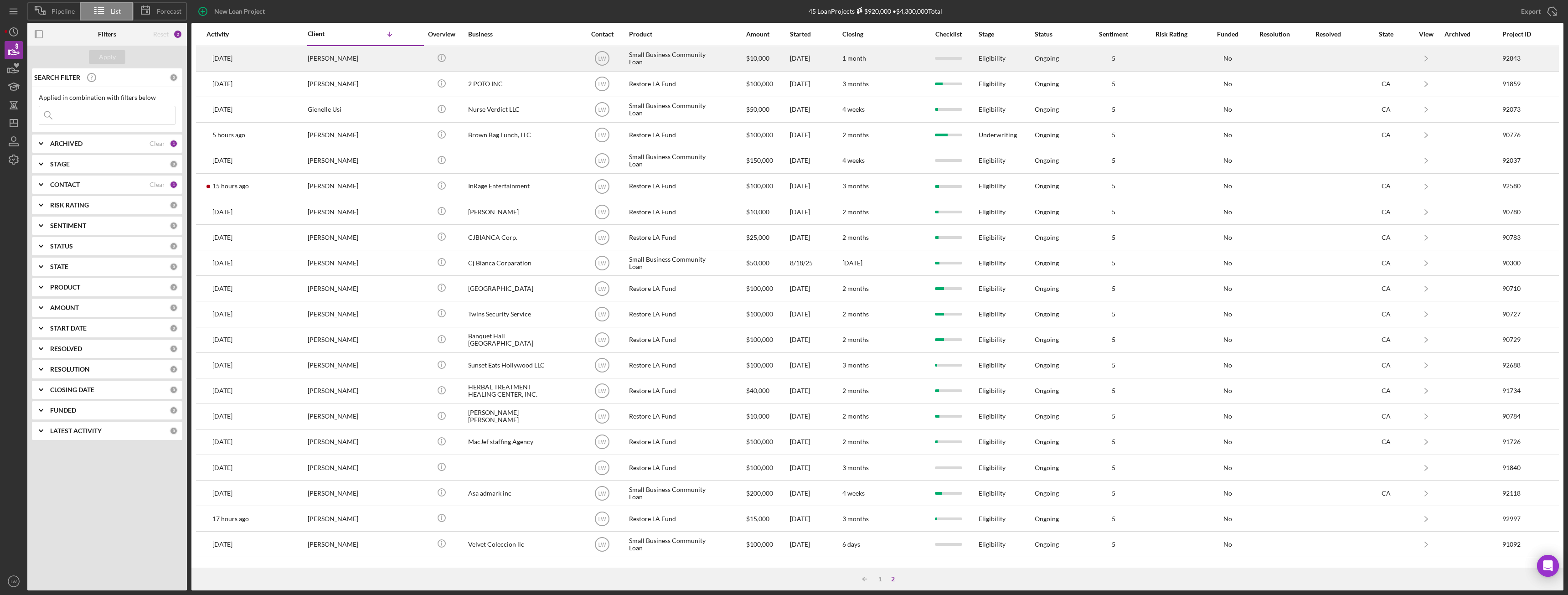
click at [345, 57] on div "[PERSON_NAME]" at bounding box center [353, 58] width 91 height 24
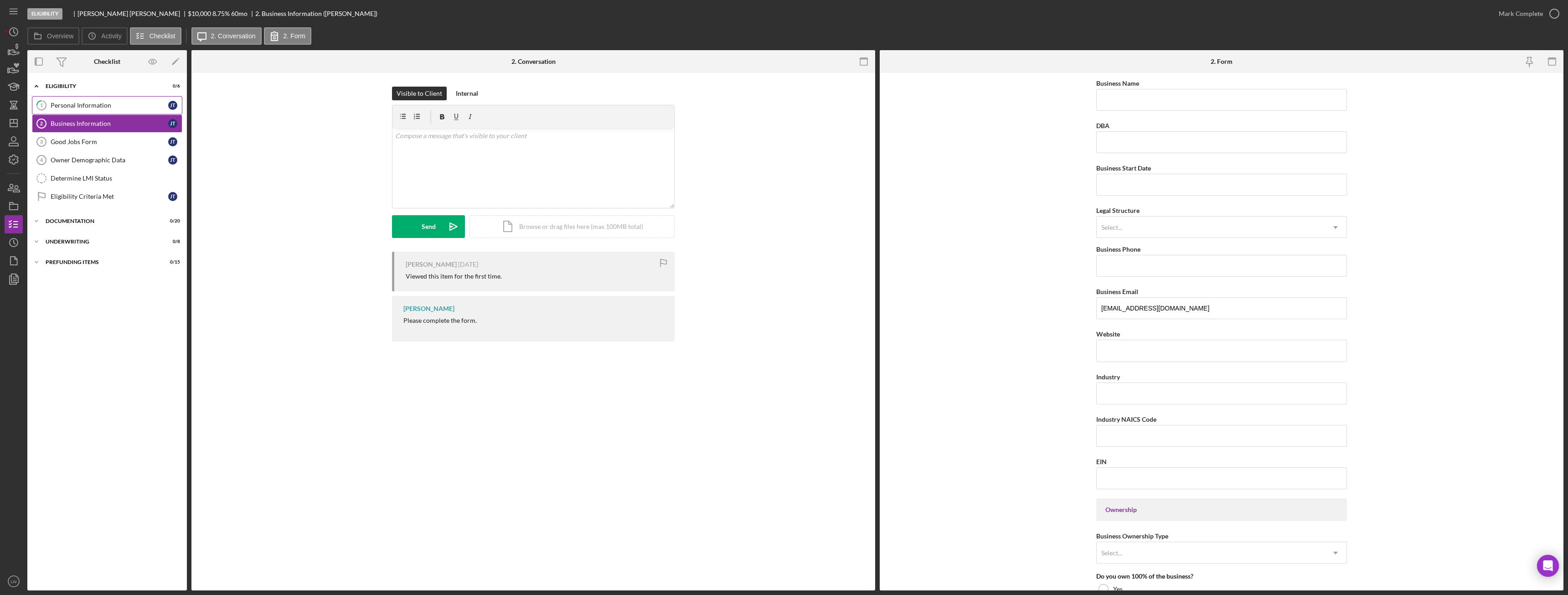
click at [63, 104] on div "Personal Information" at bounding box center [109, 105] width 117 height 7
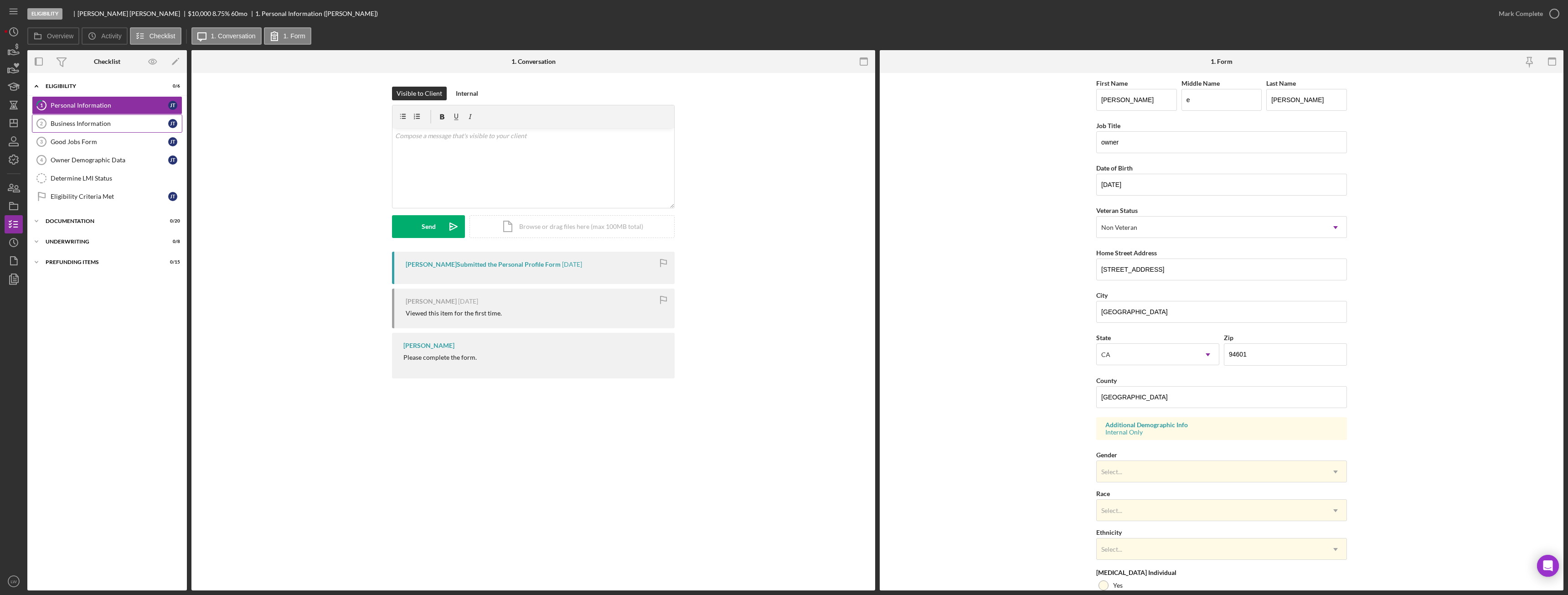
click at [124, 124] on div "Business Information" at bounding box center [109, 124] width 117 height 7
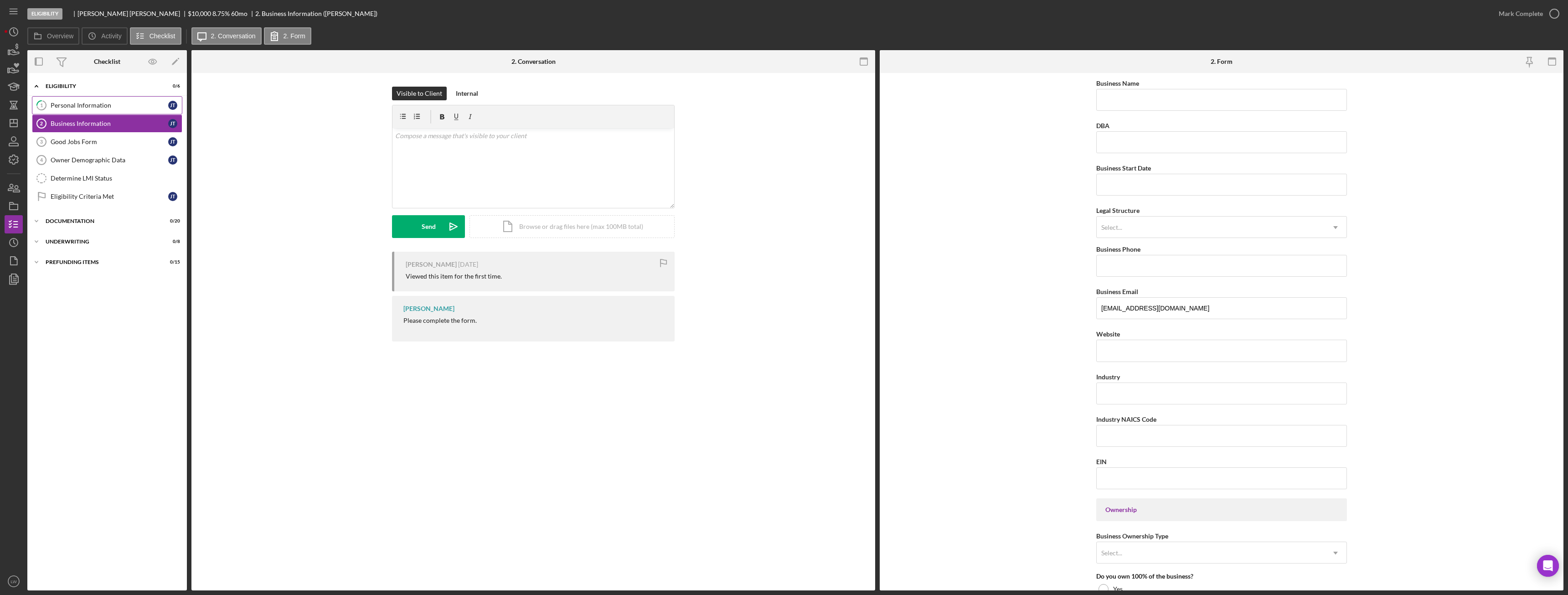
click at [111, 104] on div "Personal Information" at bounding box center [109, 105] width 117 height 7
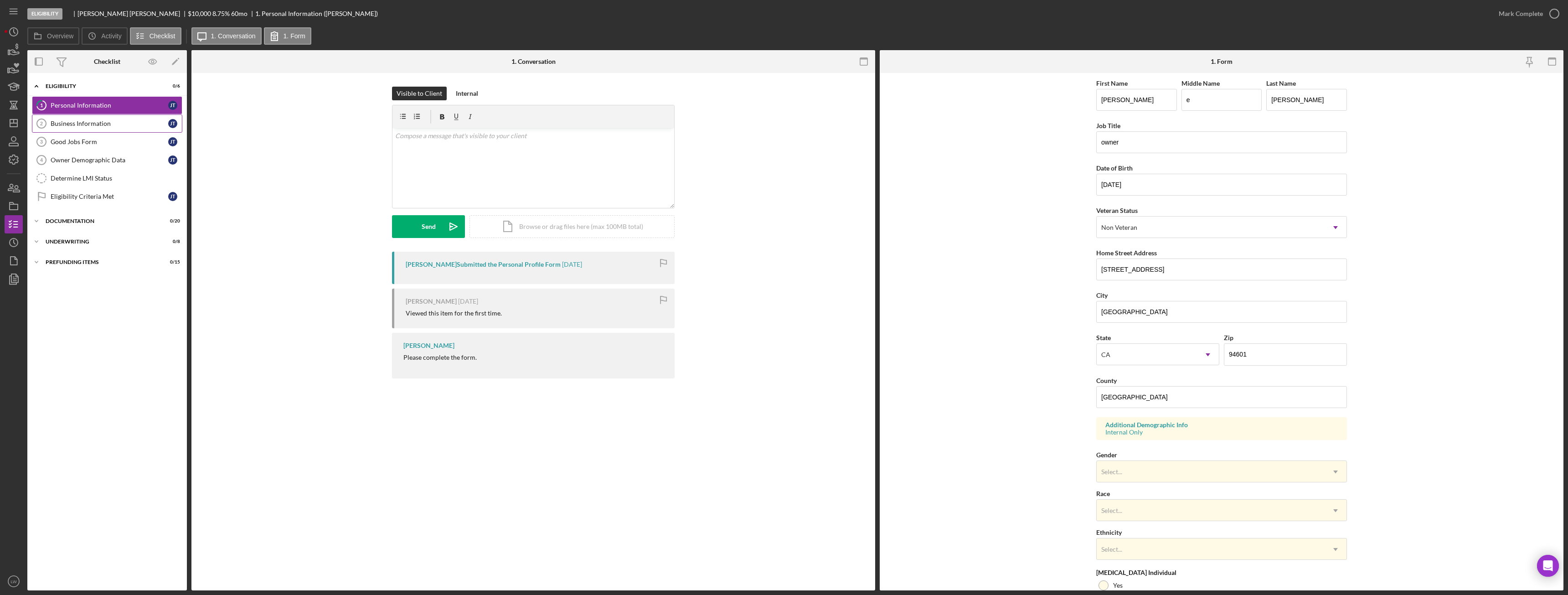
click at [121, 124] on div "Business Information" at bounding box center [109, 124] width 117 height 7
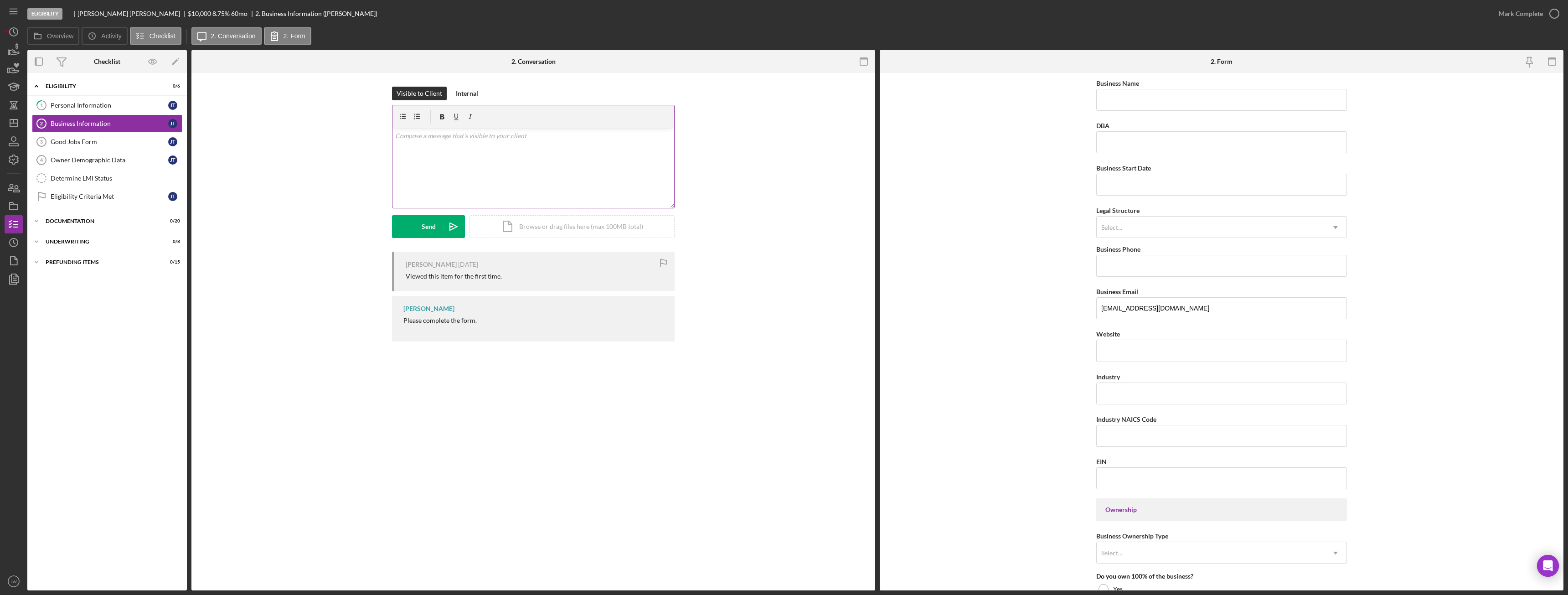
click at [558, 169] on div "v Color teal Color pink Remove color Add row above Add row below Add column bef…" at bounding box center [533, 167] width 282 height 80
click at [437, 228] on button "Send Icon/icon-invite-send" at bounding box center [429, 226] width 73 height 23
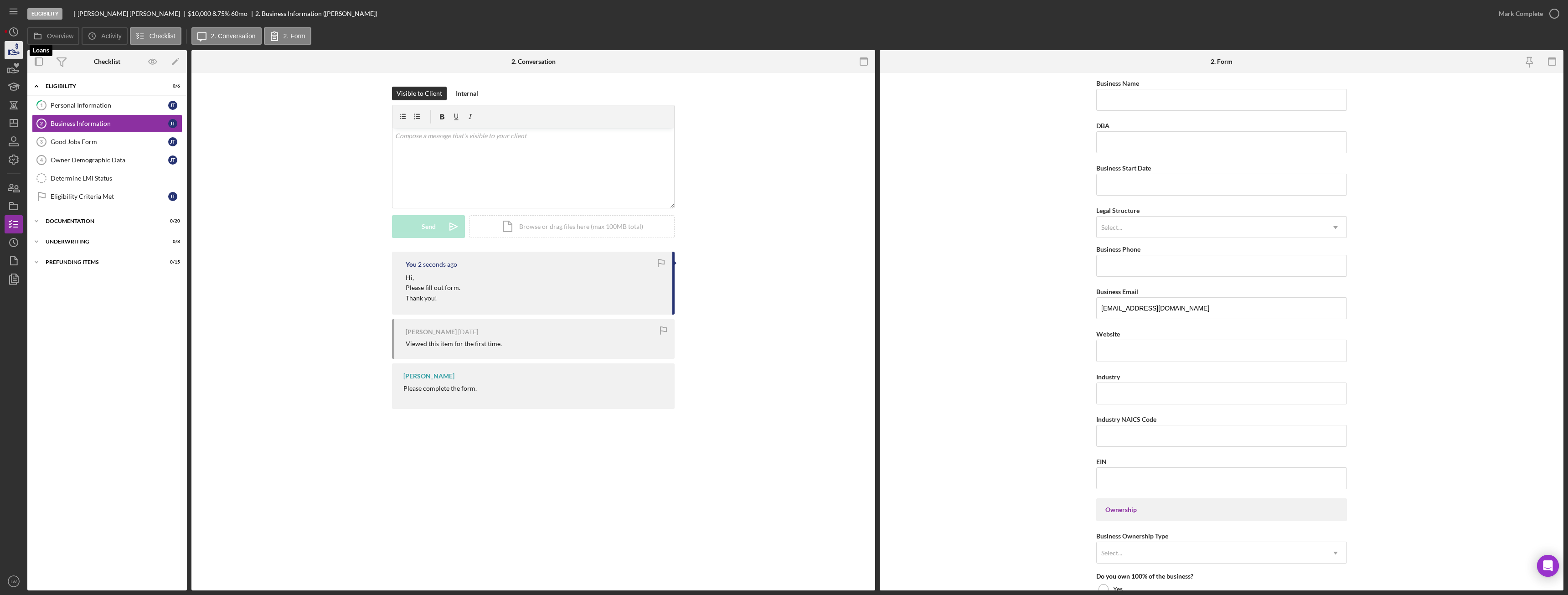
click at [7, 53] on icon "button" at bounding box center [13, 50] width 23 height 23
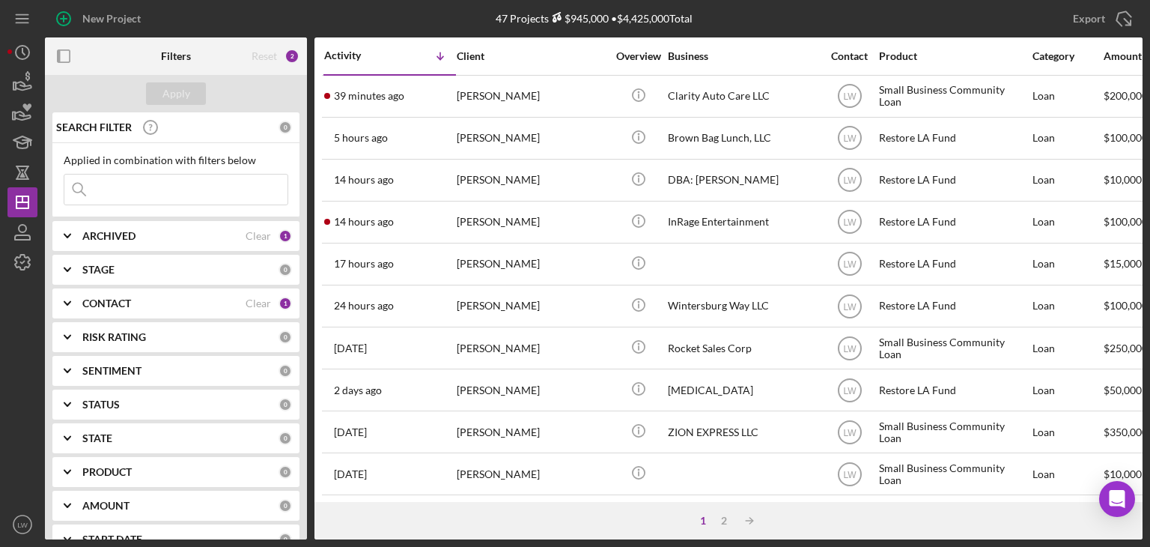
click at [128, 234] on b "ARCHIVED" at bounding box center [108, 236] width 53 height 12
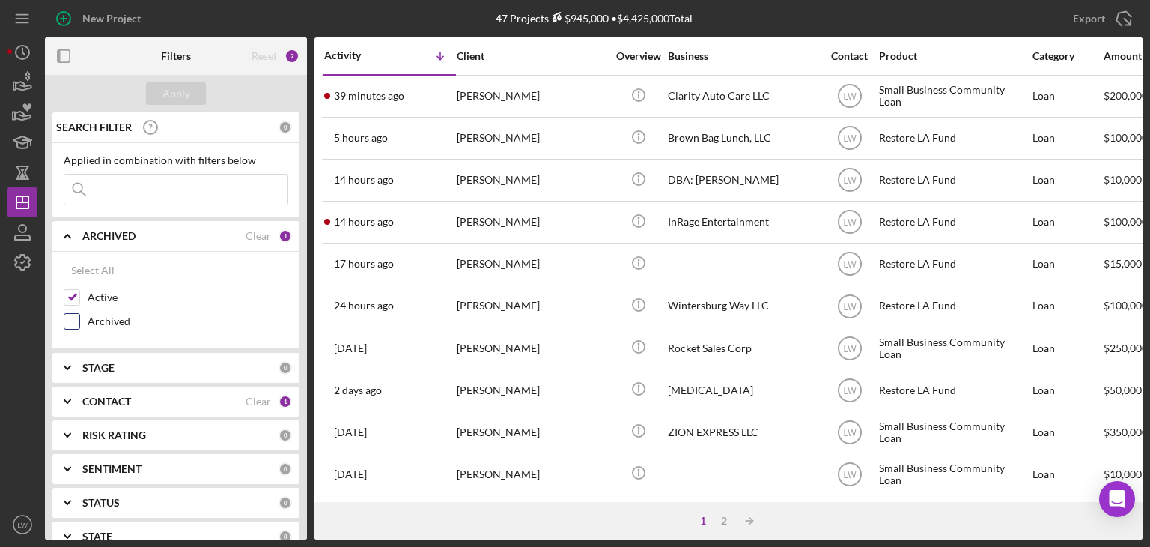
click at [72, 321] on input "Archived" at bounding box center [71, 321] width 15 height 15
checkbox input "true"
click at [74, 295] on input "Active" at bounding box center [71, 297] width 15 height 15
checkbox input "false"
click at [104, 396] on b "CONTACT" at bounding box center [106, 401] width 49 height 12
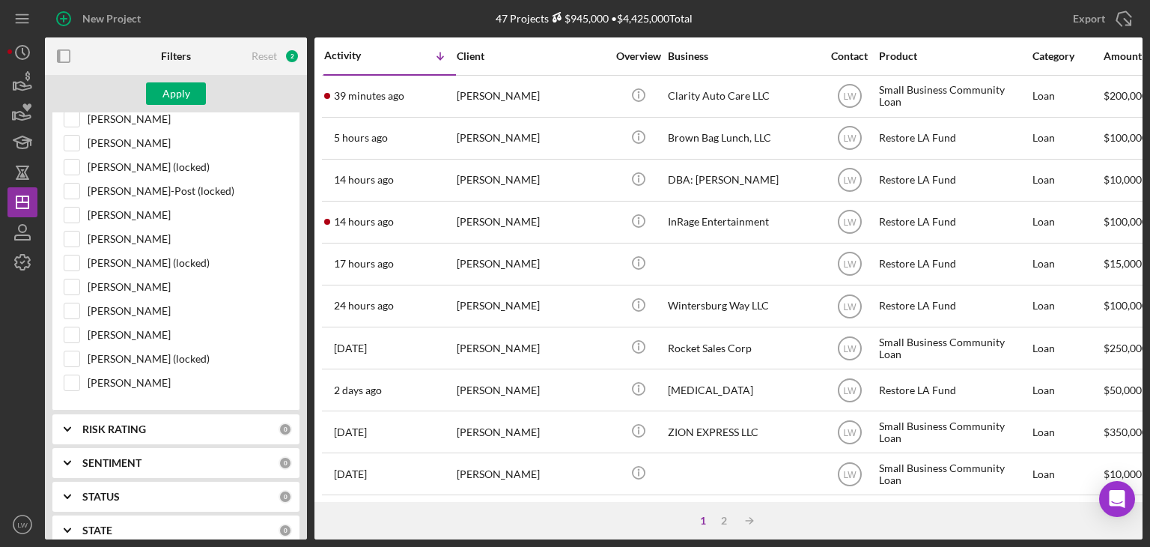
scroll to position [899, 0]
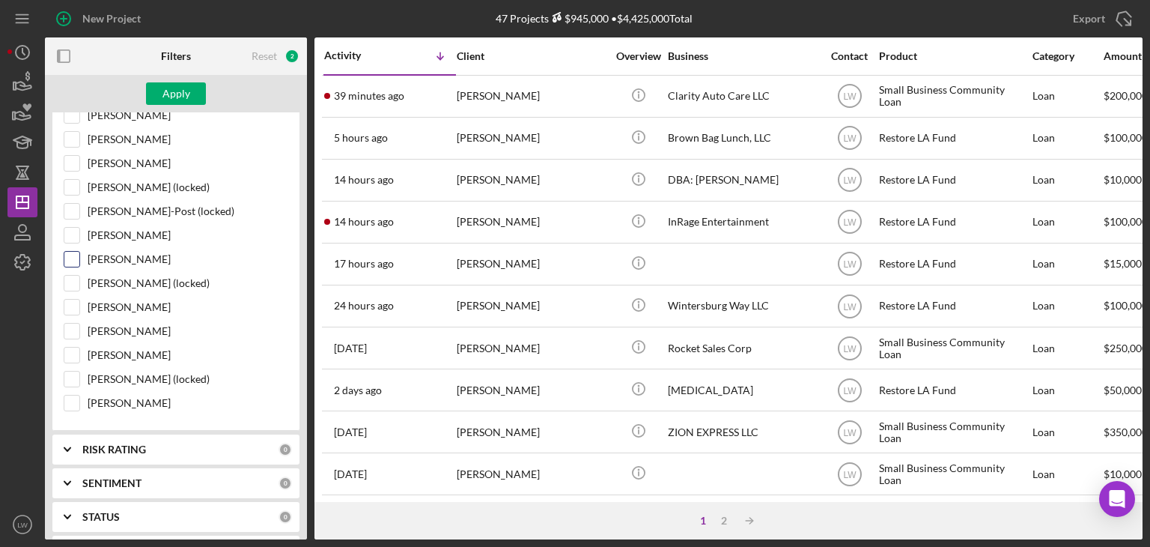
click at [70, 252] on input "[PERSON_NAME]" at bounding box center [71, 259] width 15 height 15
checkbox input "true"
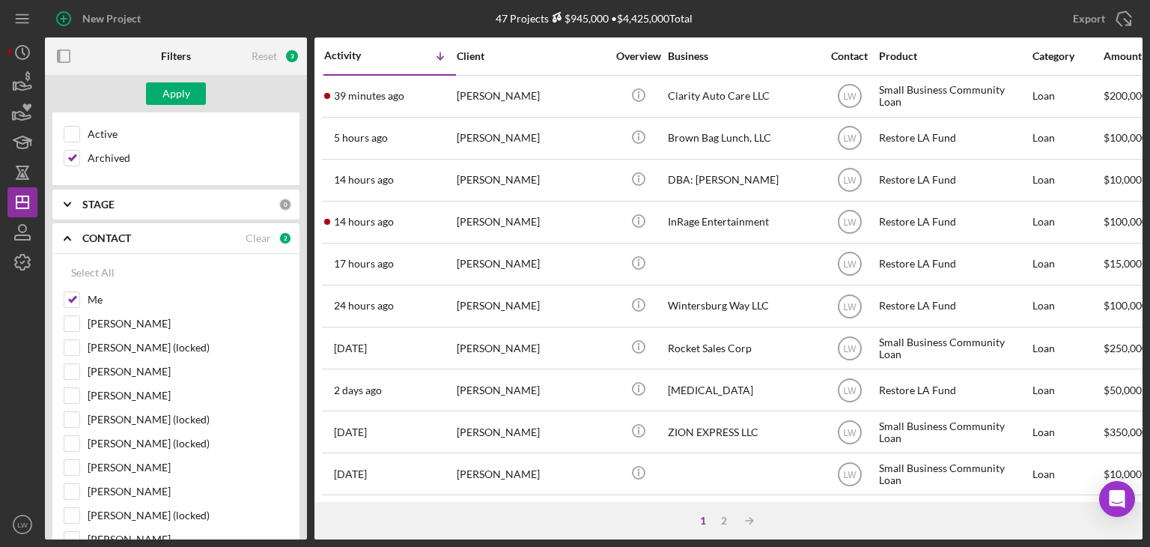
scroll to position [0, 0]
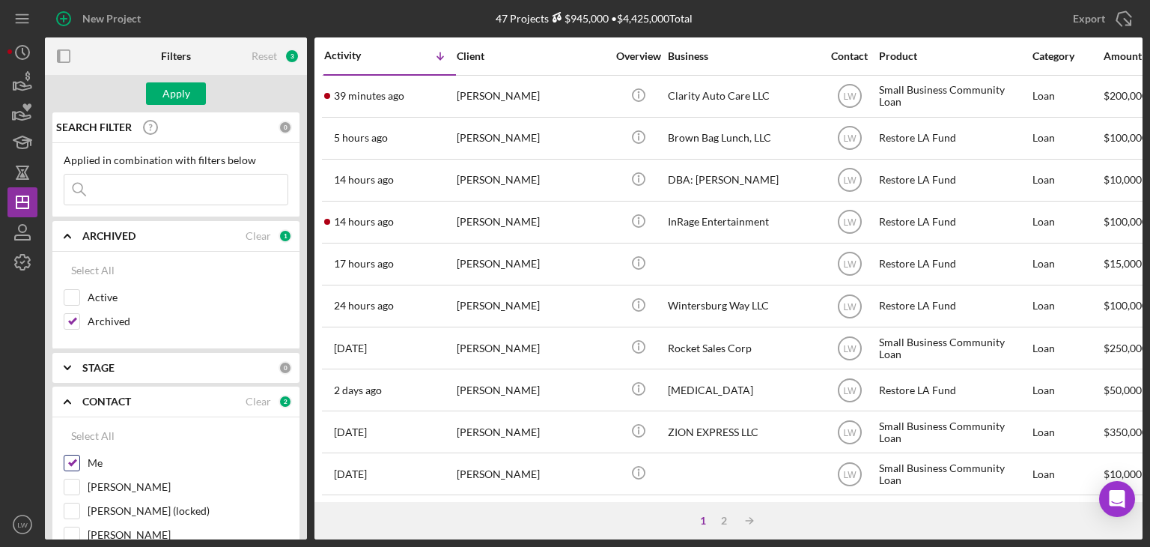
click at [70, 470] on div "Me" at bounding box center [176, 467] width 225 height 24
click at [71, 465] on input "Me" at bounding box center [71, 462] width 15 height 15
checkbox input "false"
click at [175, 94] on div "Apply" at bounding box center [176, 93] width 28 height 22
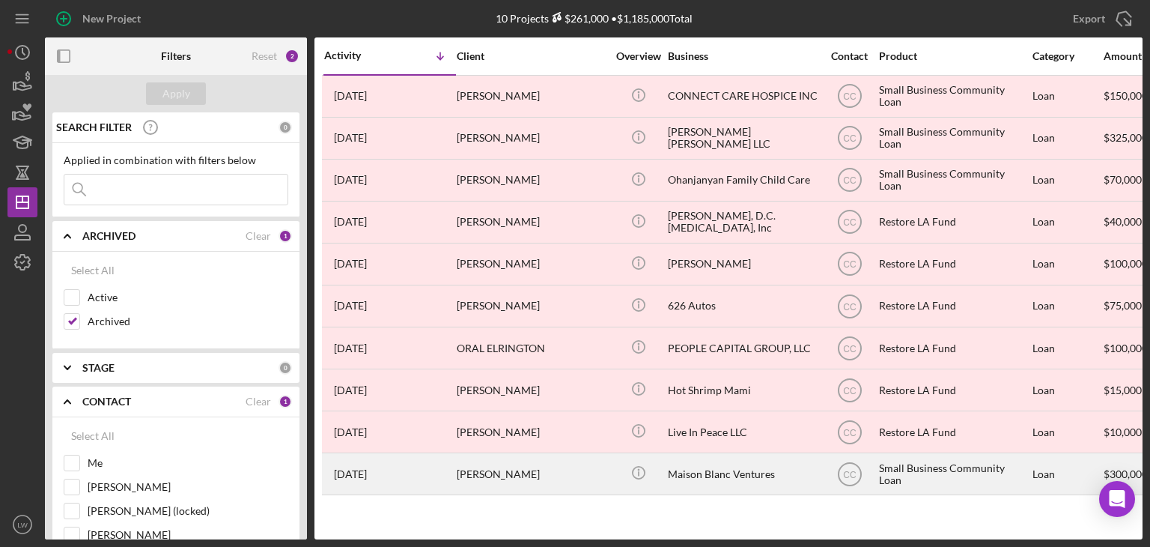
click at [520, 473] on div "[PERSON_NAME]" at bounding box center [532, 474] width 150 height 40
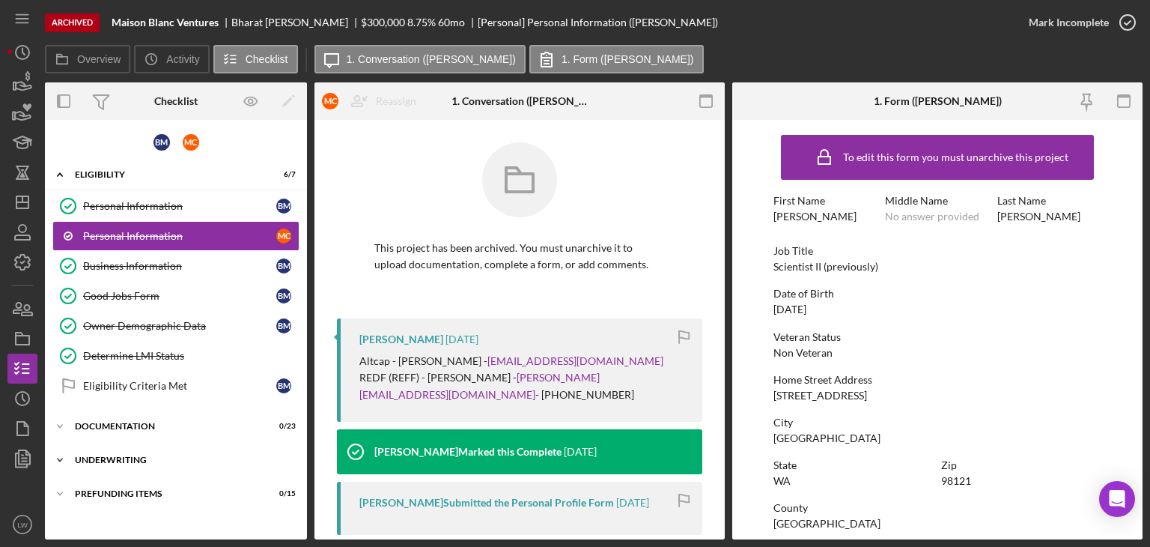
click at [153, 461] on div "Icon/Expander Underwriting 0 / 8" at bounding box center [176, 460] width 262 height 30
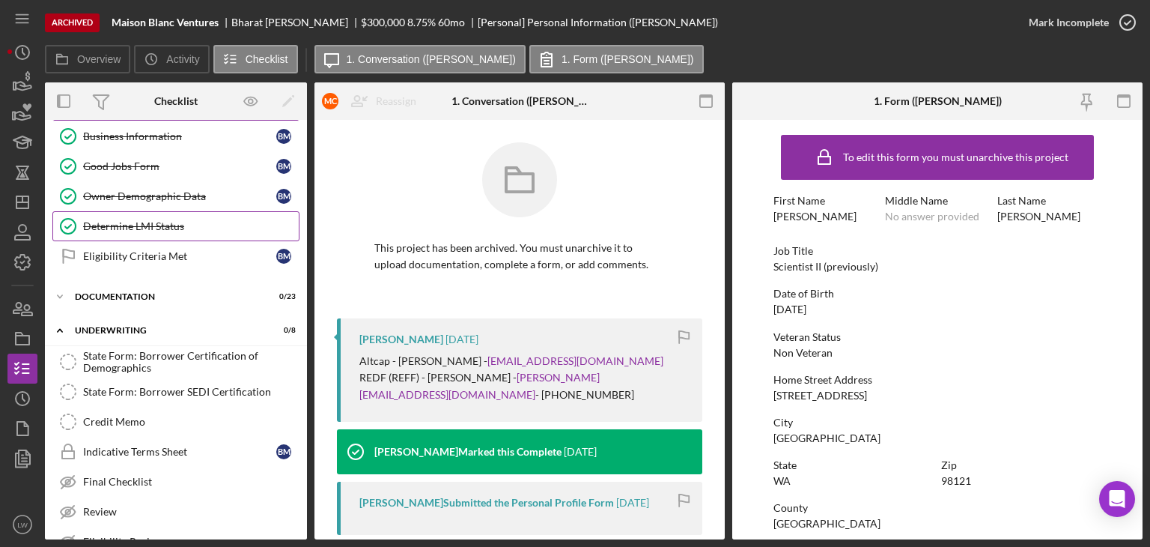
scroll to position [219, 0]
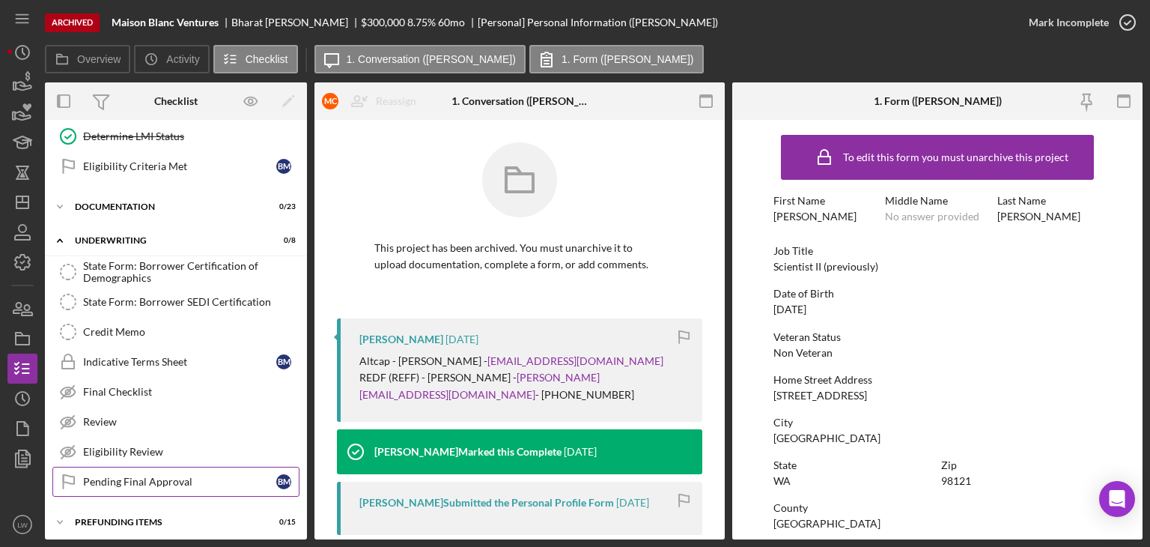
click at [171, 467] on link "Pending Final Approval Pending Final Approval B M" at bounding box center [175, 482] width 247 height 30
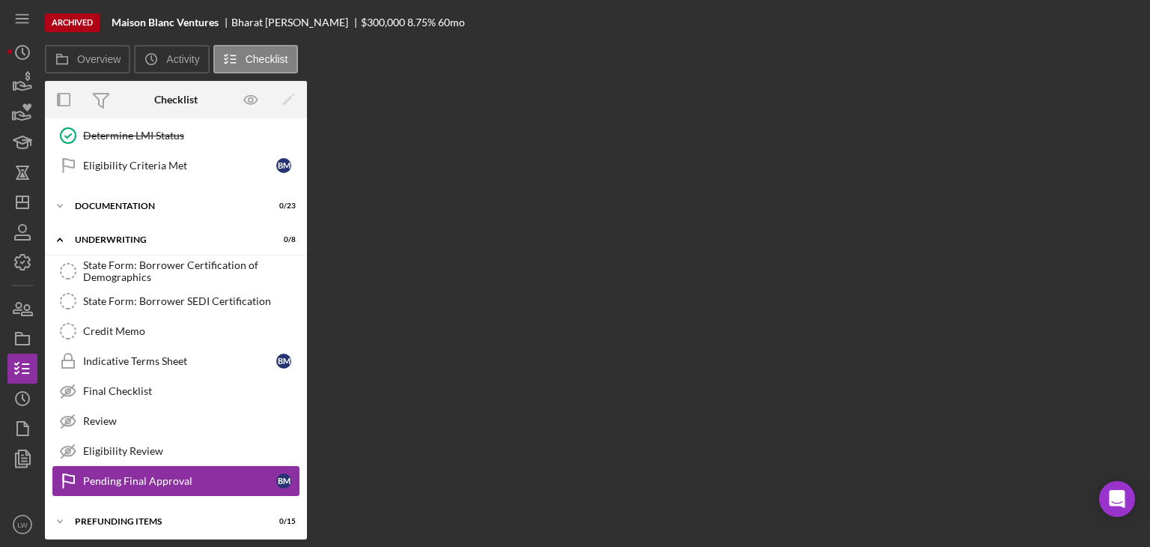
scroll to position [219, 0]
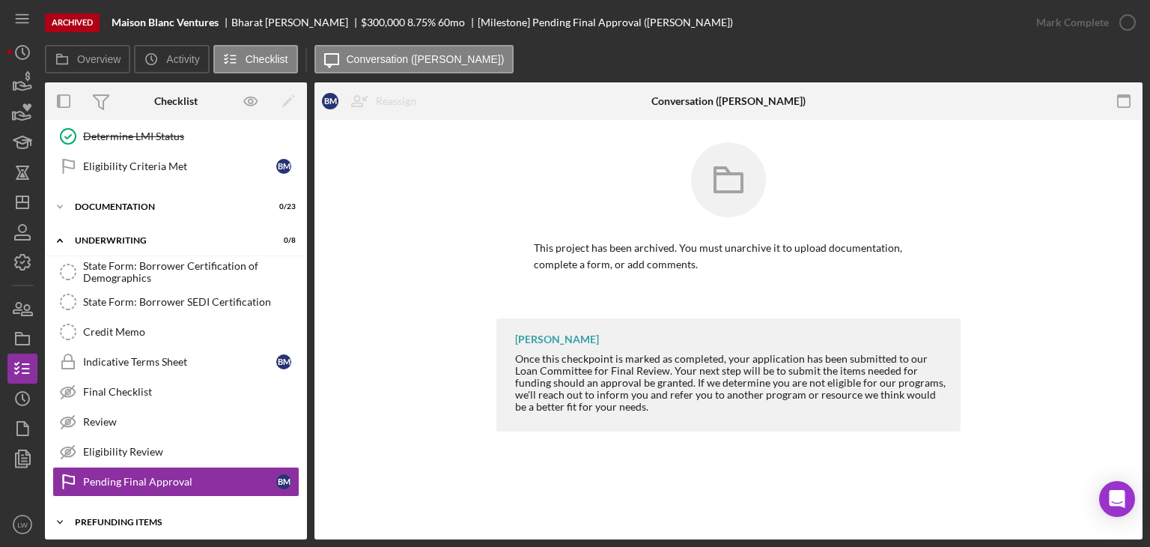
click at [157, 510] on div "Icon/Expander Prefunding Items 0 / 15" at bounding box center [176, 522] width 262 height 30
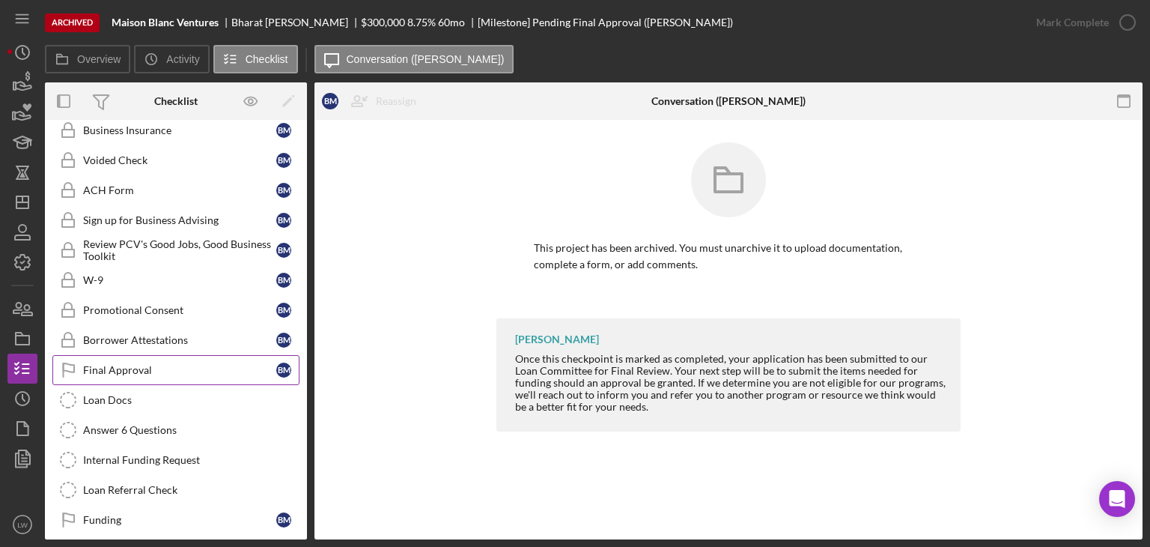
click at [183, 365] on div "Final Approval" at bounding box center [179, 370] width 193 height 12
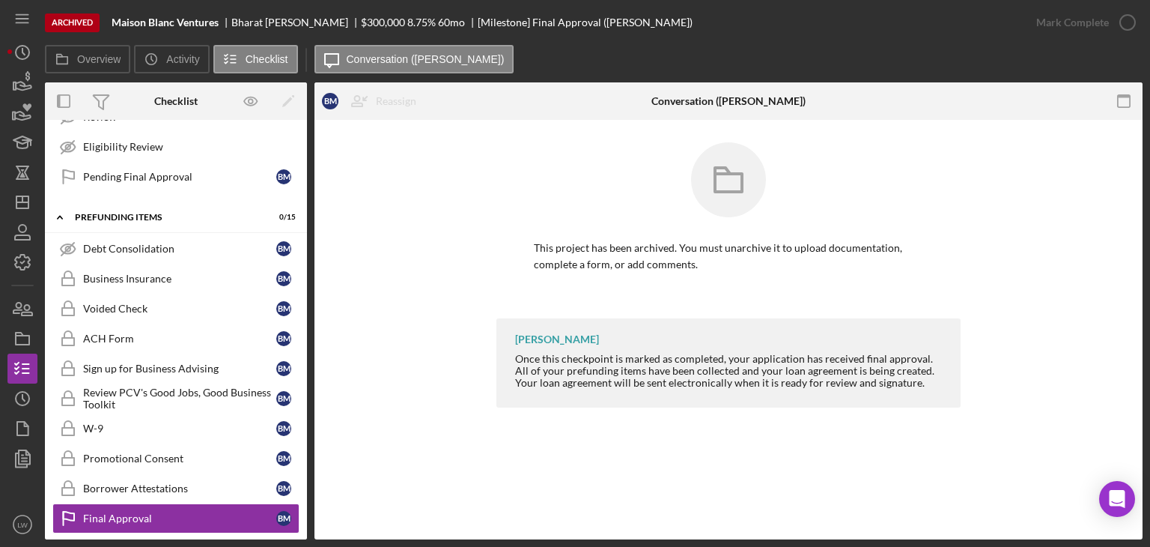
scroll to position [300, 0]
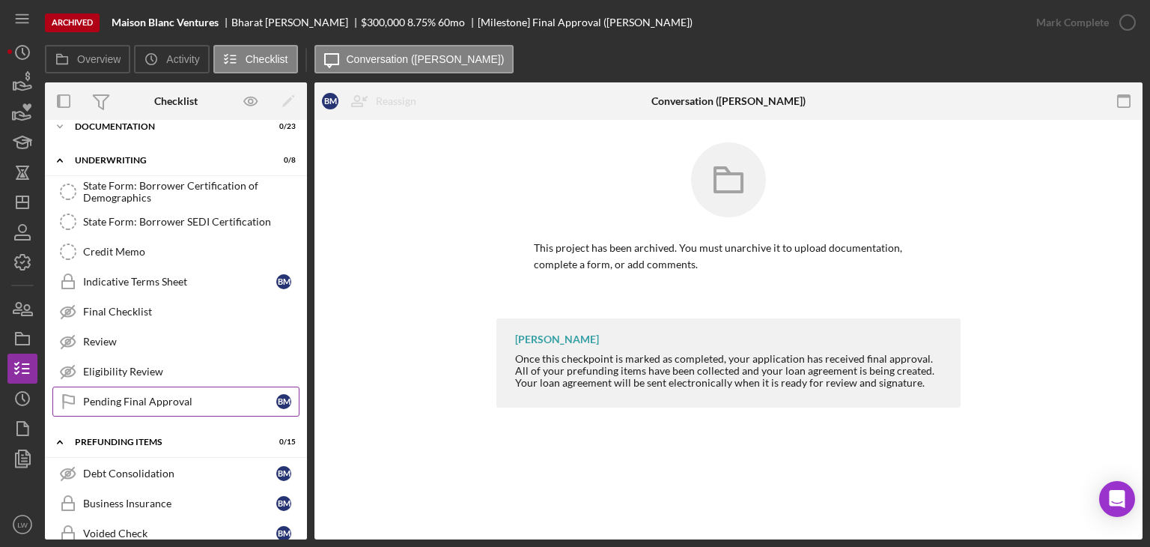
click at [183, 405] on link "Pending Final Approval Pending Final Approval B M" at bounding box center [175, 401] width 247 height 30
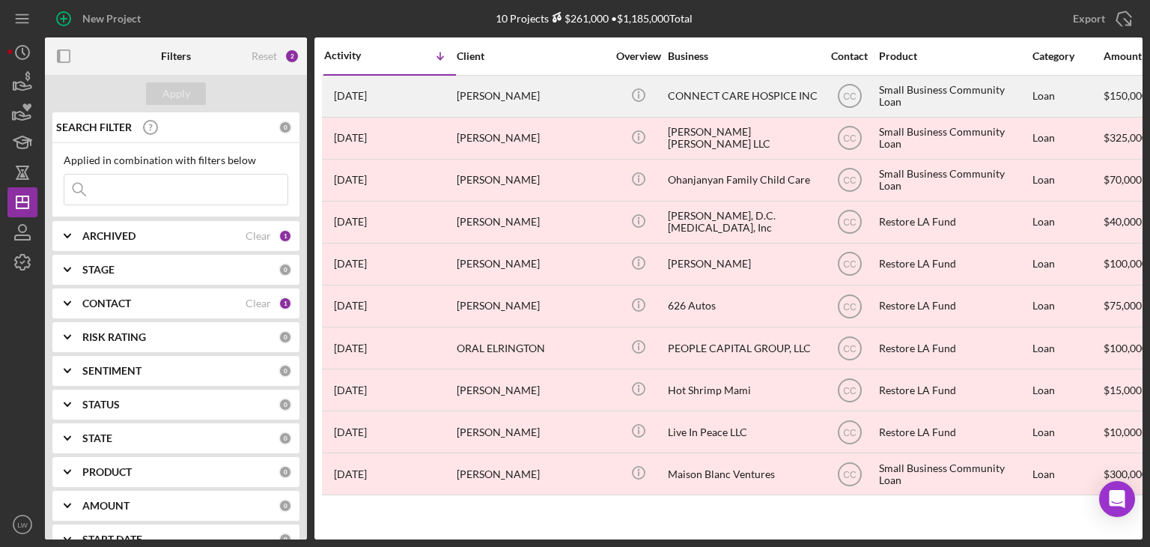
click at [476, 96] on div "[PERSON_NAME]" at bounding box center [532, 96] width 150 height 40
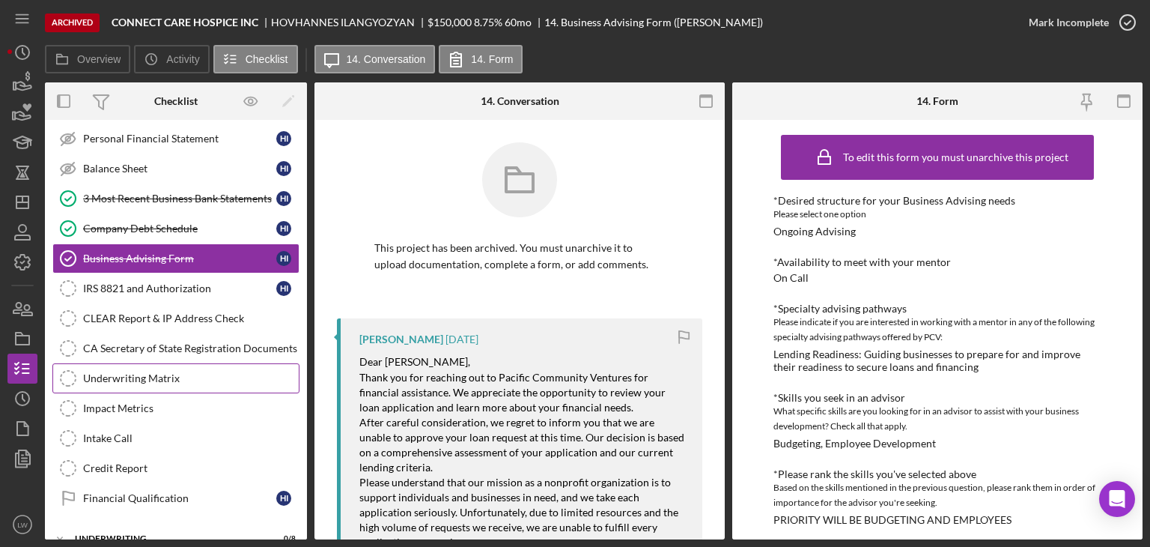
scroll to position [327, 0]
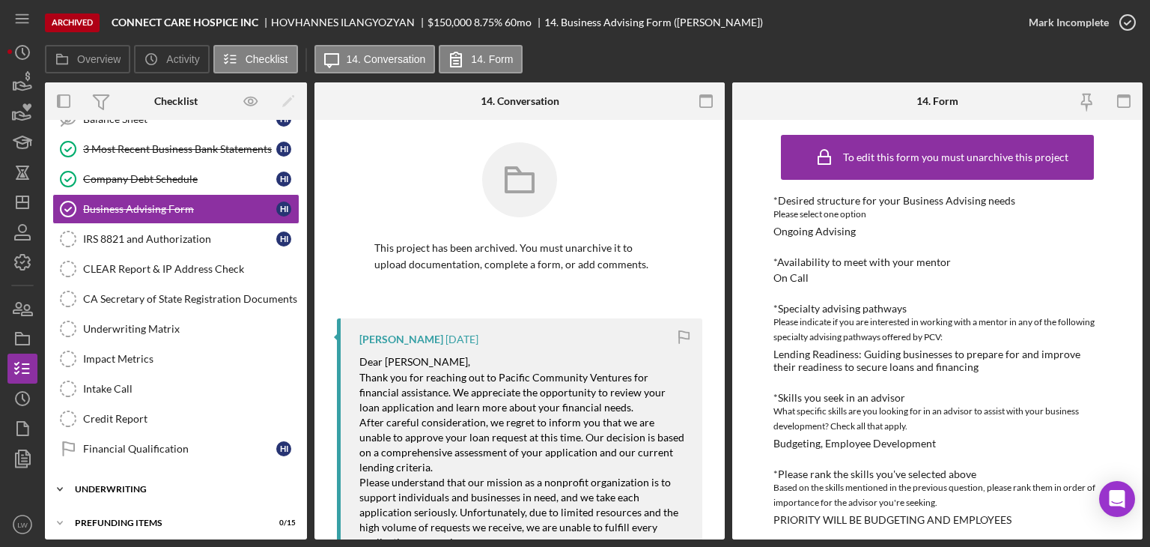
click at [121, 484] on div "Underwriting" at bounding box center [181, 488] width 213 height 9
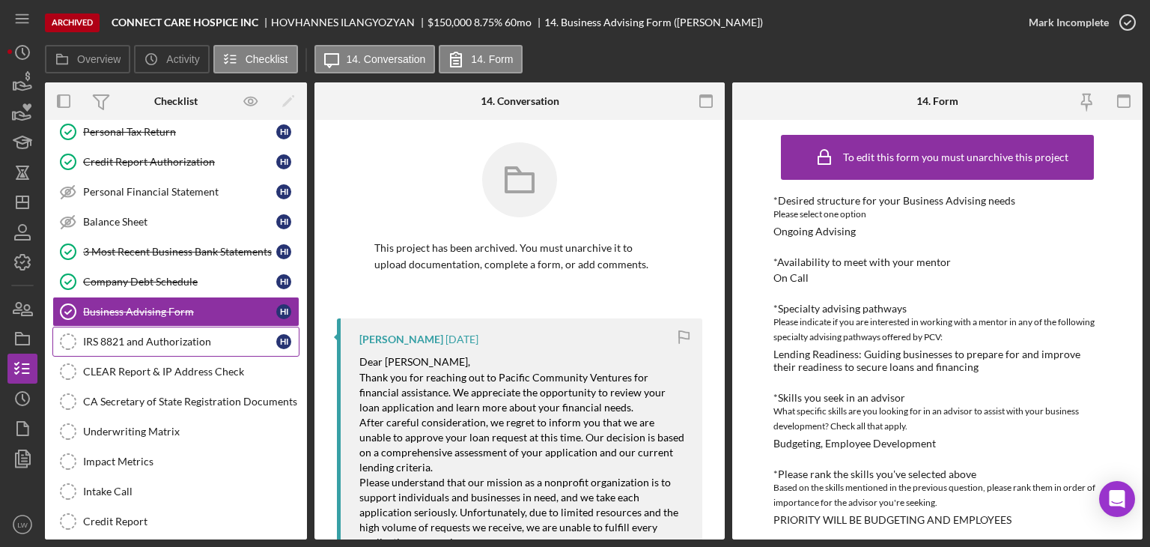
scroll to position [0, 0]
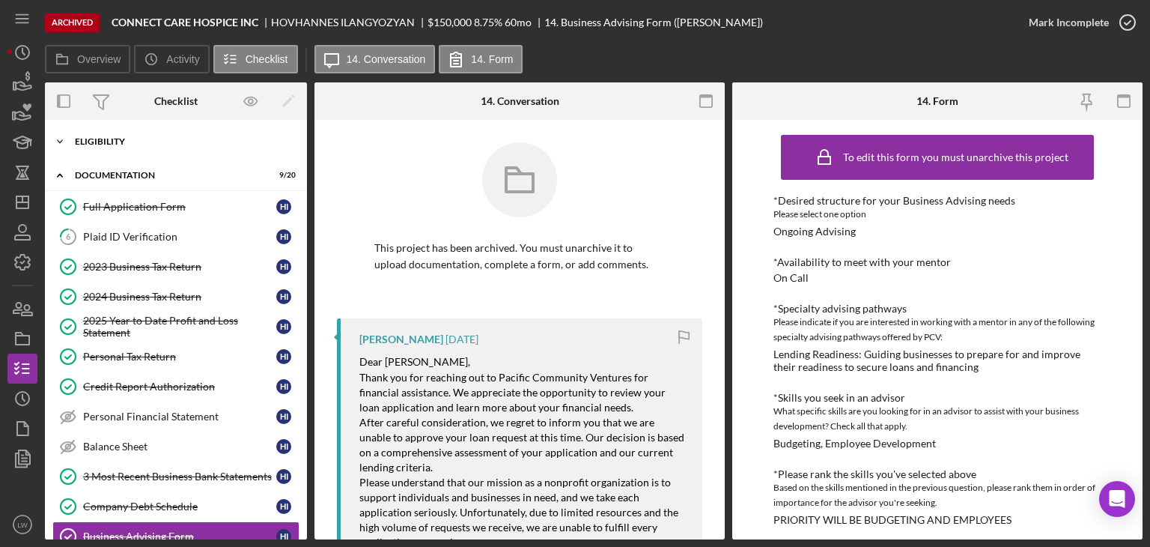
click at [145, 140] on div "Eligibility" at bounding box center [181, 141] width 213 height 9
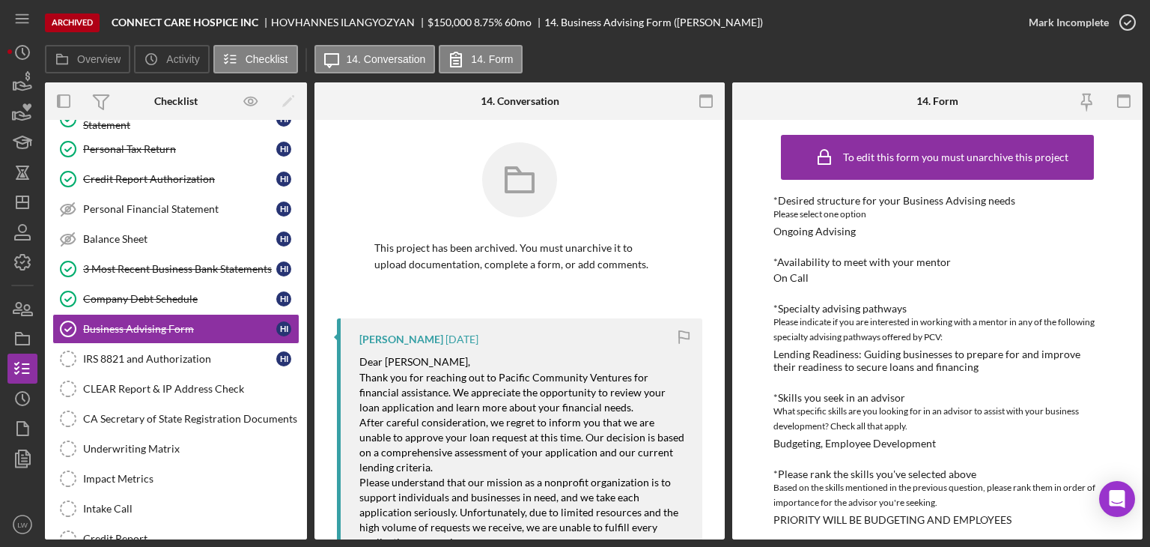
scroll to position [449, 0]
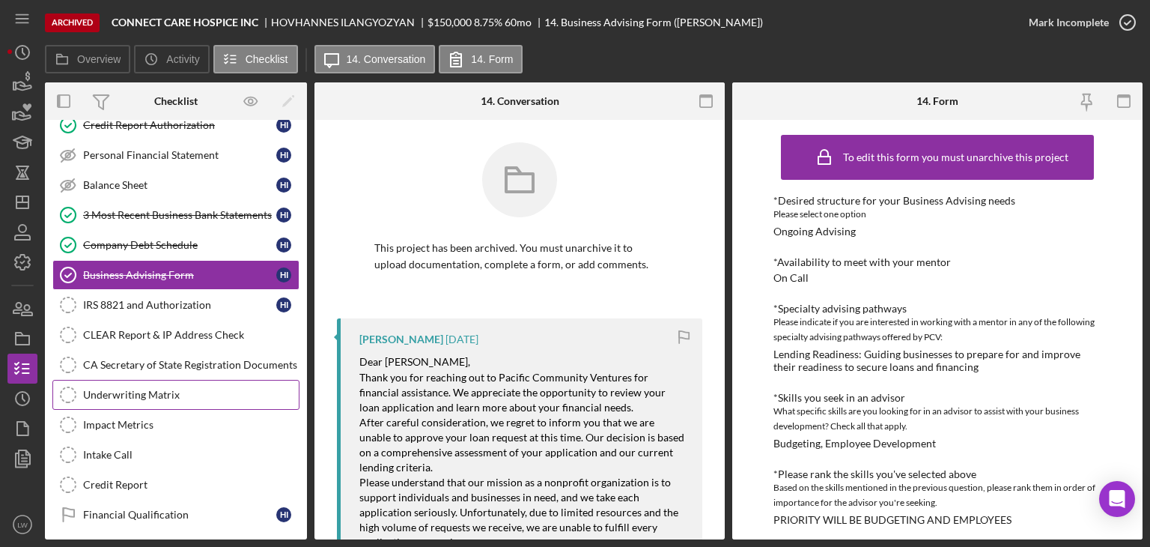
click at [192, 389] on div "Underwriting Matrix" at bounding box center [191, 395] width 216 height 12
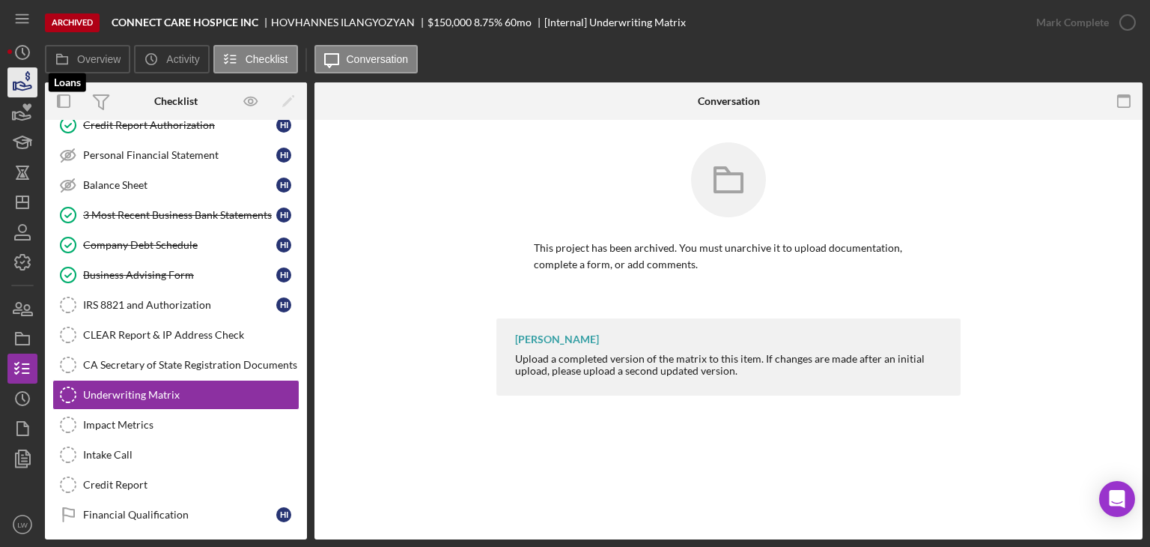
click at [29, 79] on icon "button" at bounding box center [22, 82] width 37 height 37
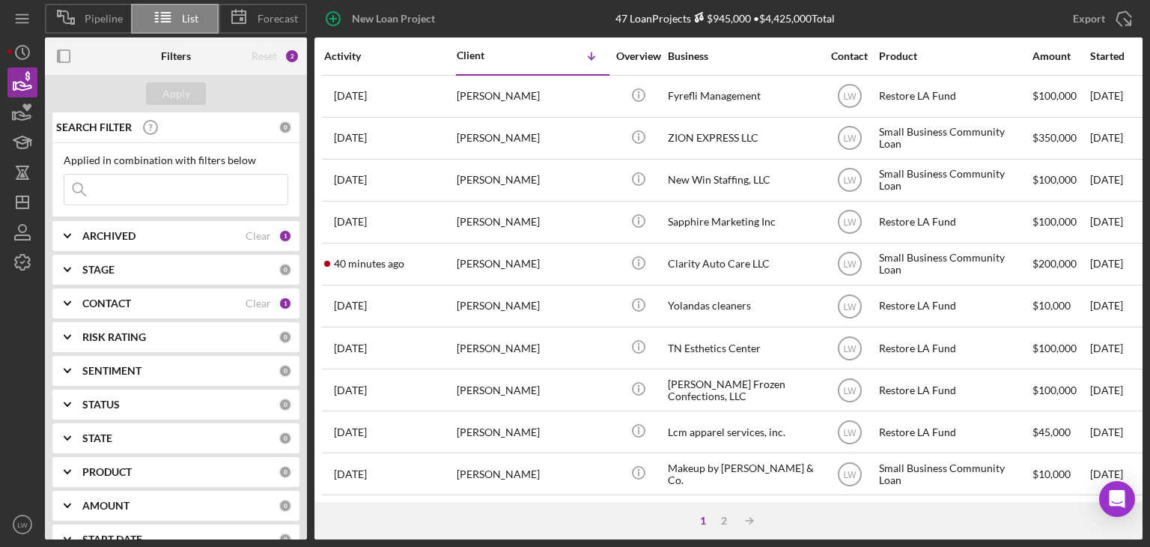
click at [154, 273] on div "STAGE" at bounding box center [180, 270] width 196 height 12
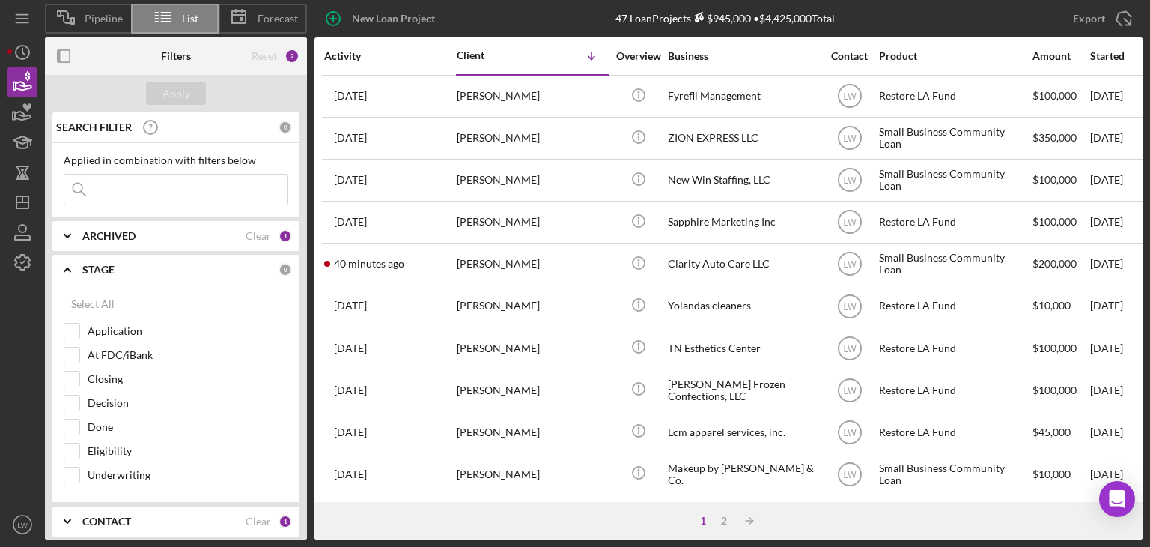
click at [154, 273] on div "STAGE" at bounding box center [180, 270] width 196 height 12
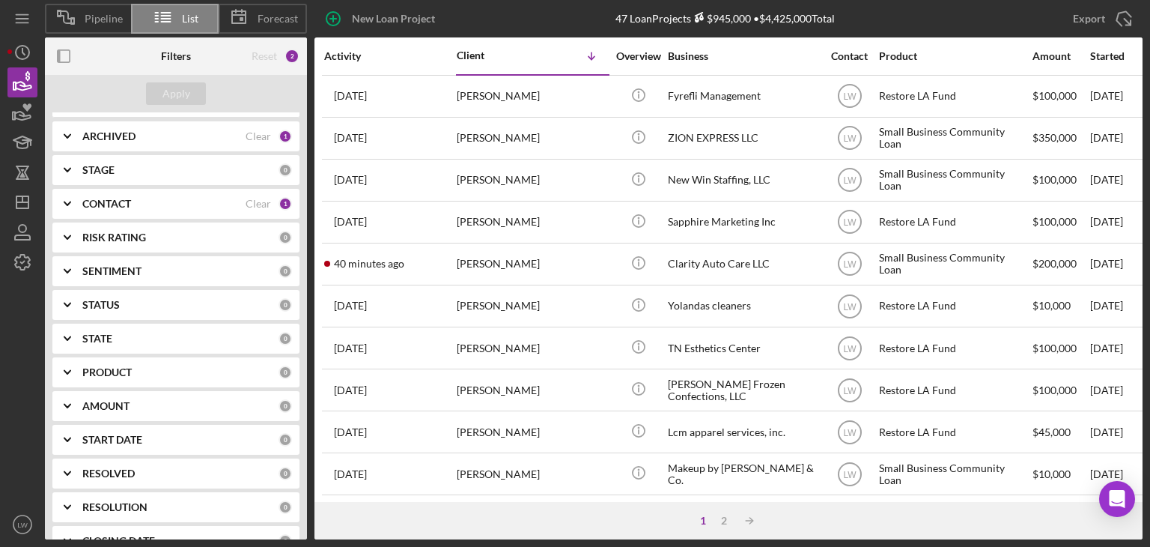
scroll to position [150, 0]
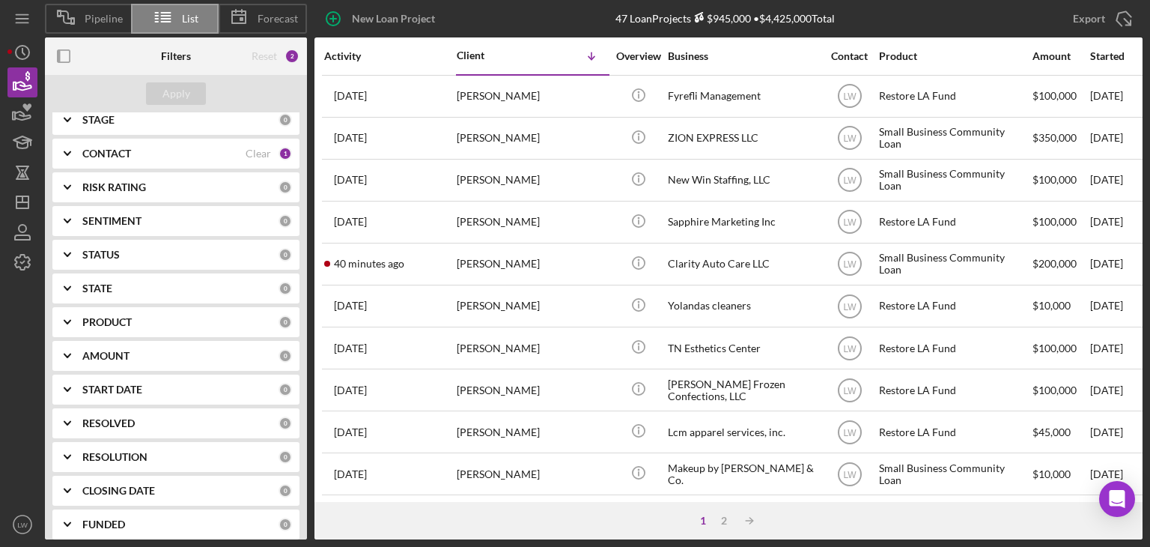
click at [148, 154] on div "CONTACT" at bounding box center [163, 154] width 163 height 12
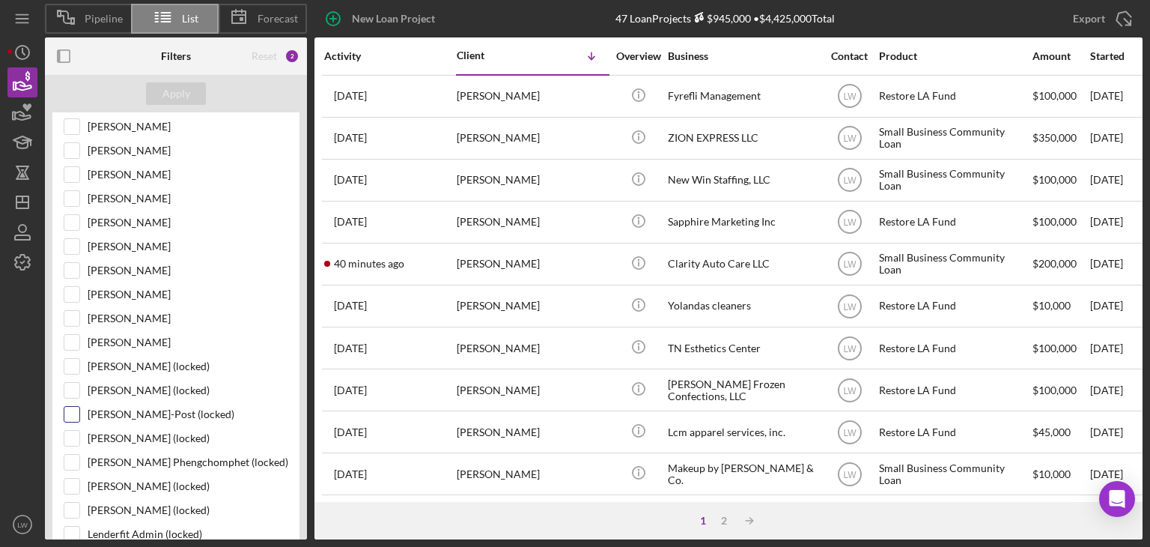
scroll to position [524, 0]
click at [78, 242] on input "[PERSON_NAME]" at bounding box center [71, 247] width 15 height 15
checkbox input "true"
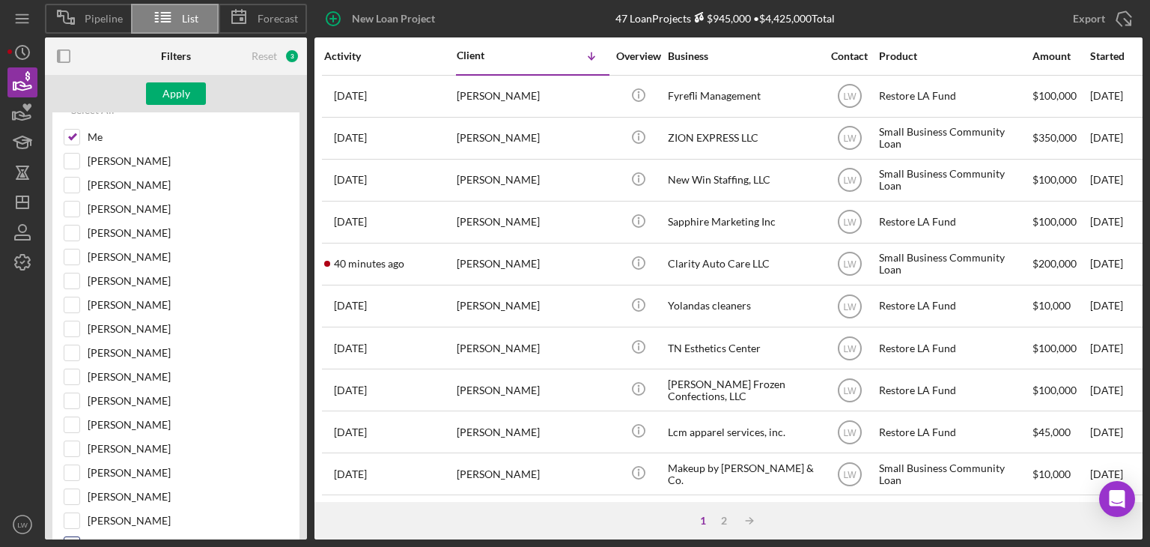
scroll to position [225, 0]
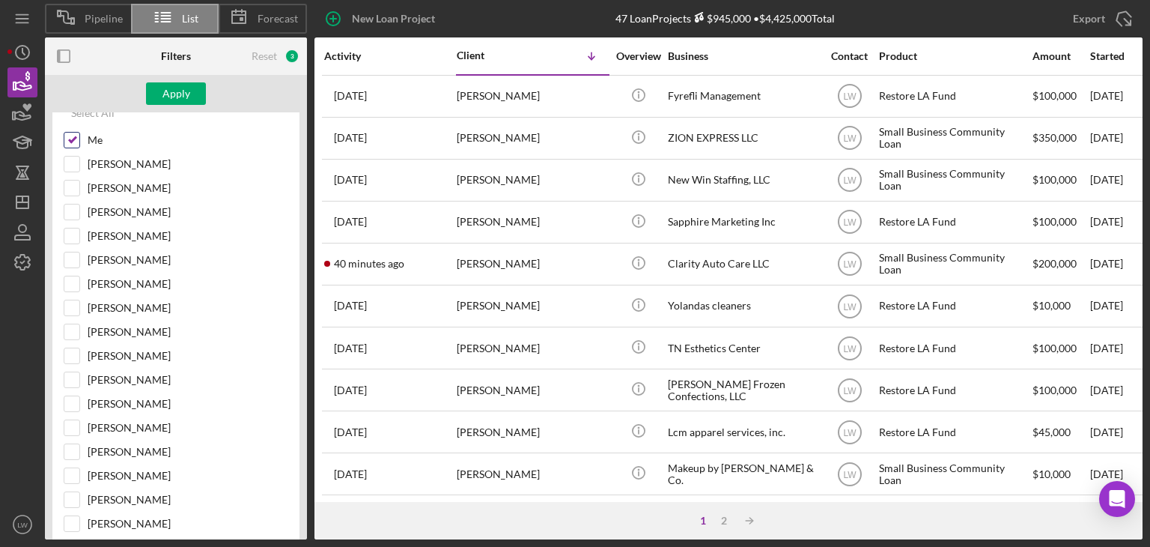
click at [70, 133] on input "Me" at bounding box center [71, 140] width 15 height 15
checkbox input "false"
click at [198, 86] on button "Apply" at bounding box center [176, 93] width 60 height 22
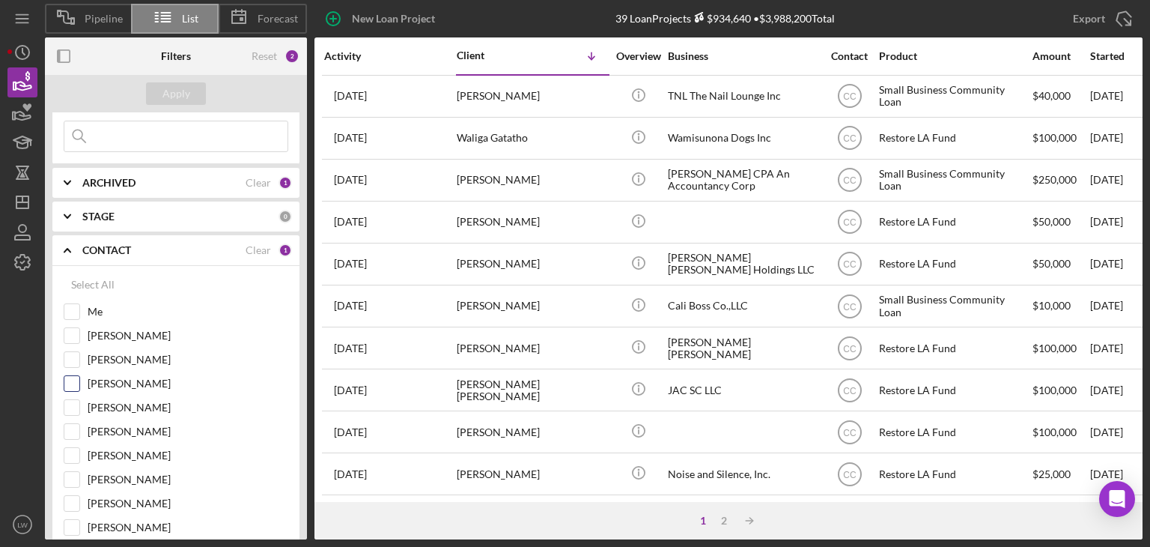
scroll to position [0, 0]
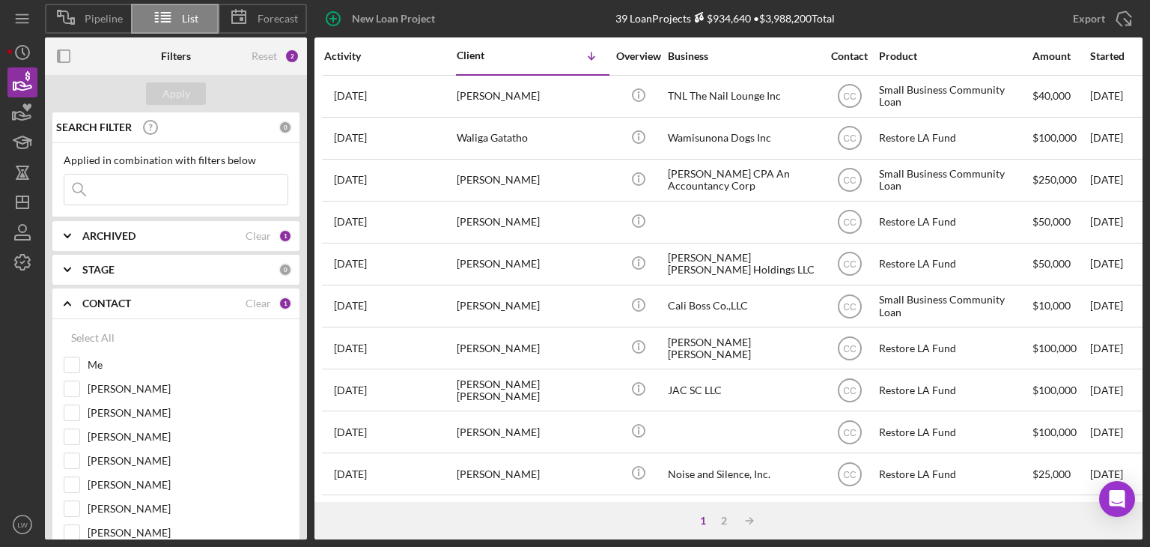
click at [189, 221] on div "ARCHIVED Clear 1" at bounding box center [187, 236] width 210 height 30
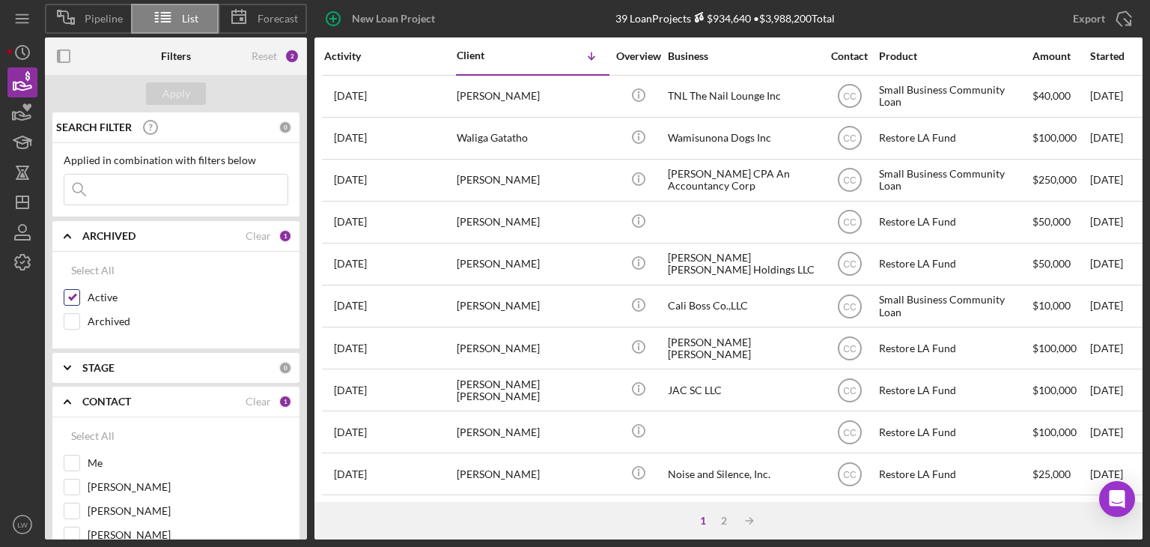
drag, startPoint x: 66, startPoint y: 318, endPoint x: 72, endPoint y: 303, distance: 16.1
click at [67, 315] on input "Archived" at bounding box center [71, 321] width 15 height 15
checkbox input "true"
click at [75, 291] on input "Active" at bounding box center [71, 297] width 15 height 15
checkbox input "false"
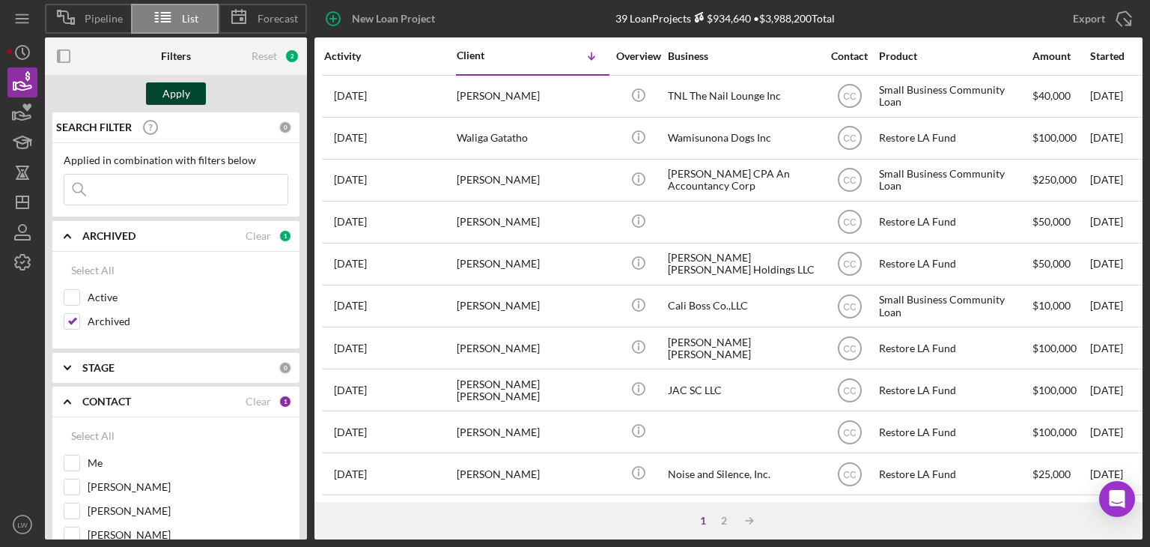
click at [191, 95] on button "Apply" at bounding box center [176, 93] width 60 height 22
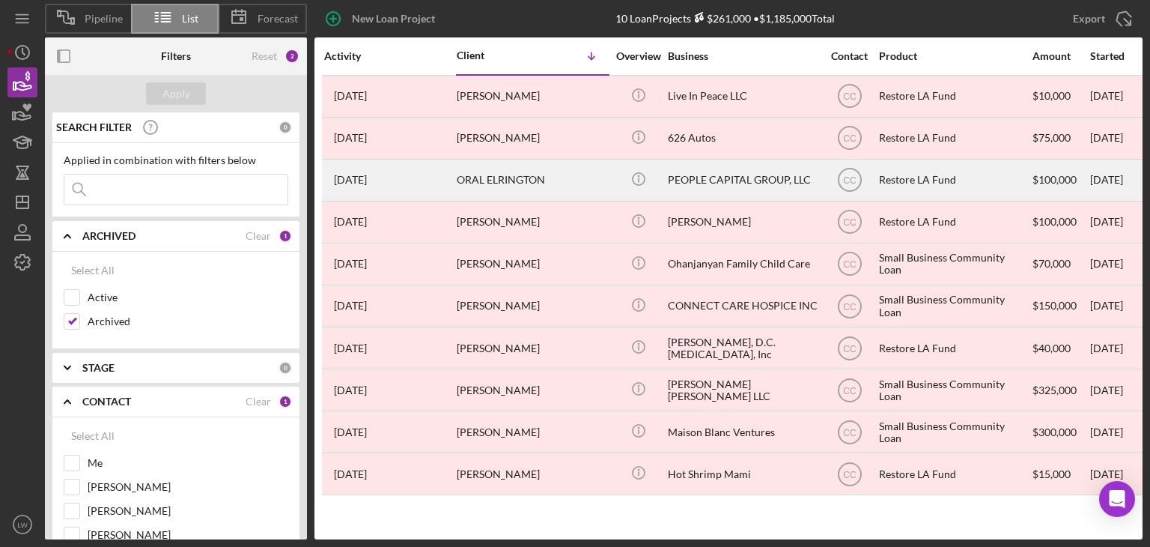
click at [549, 186] on div "ORAL ELRINGTON" at bounding box center [532, 180] width 150 height 40
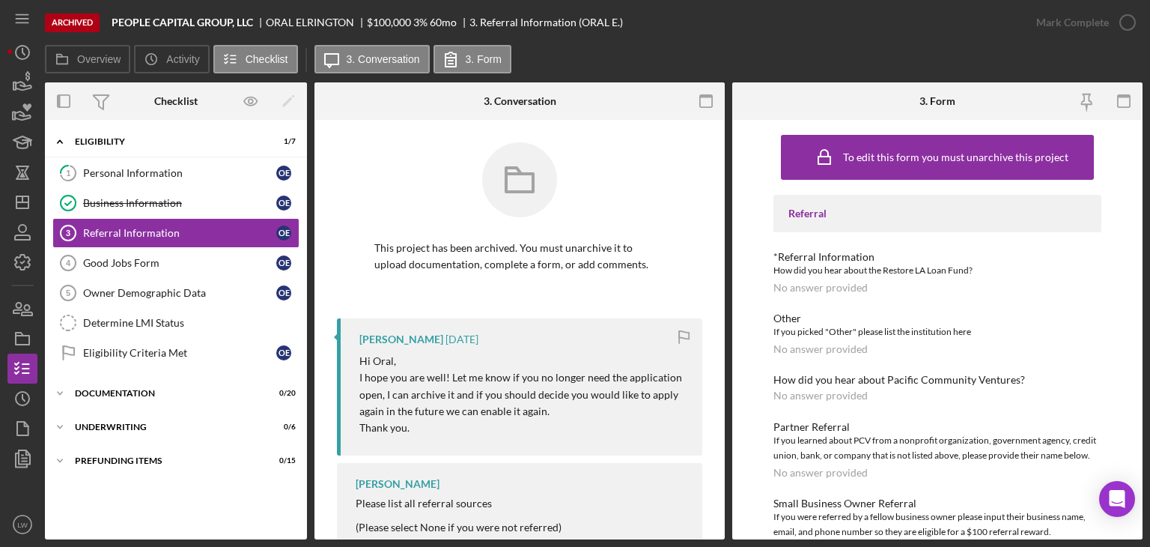
scroll to position [43, 0]
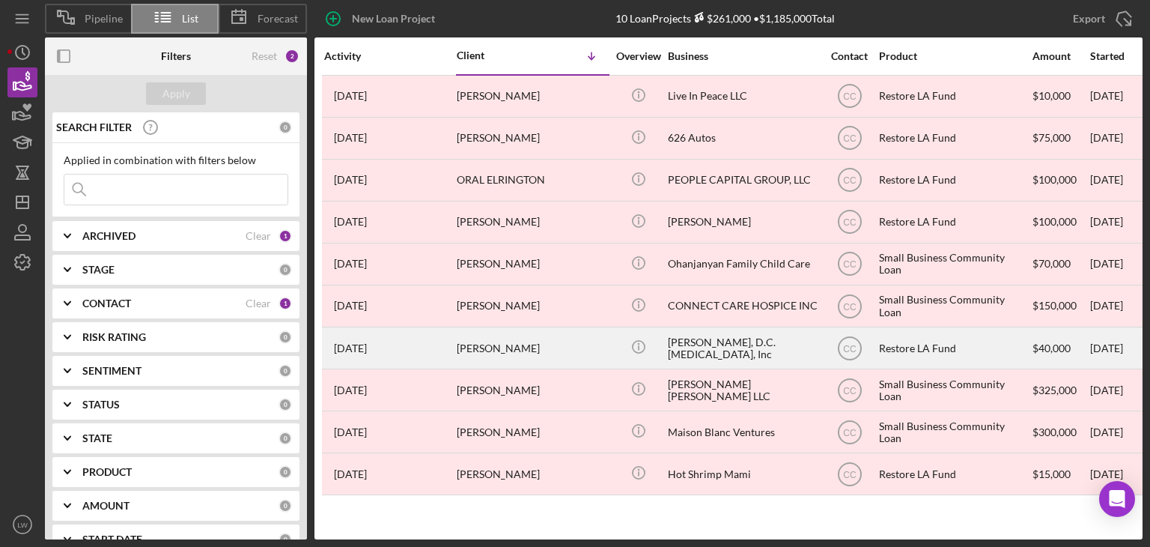
click at [559, 351] on div "[PERSON_NAME]" at bounding box center [532, 348] width 150 height 40
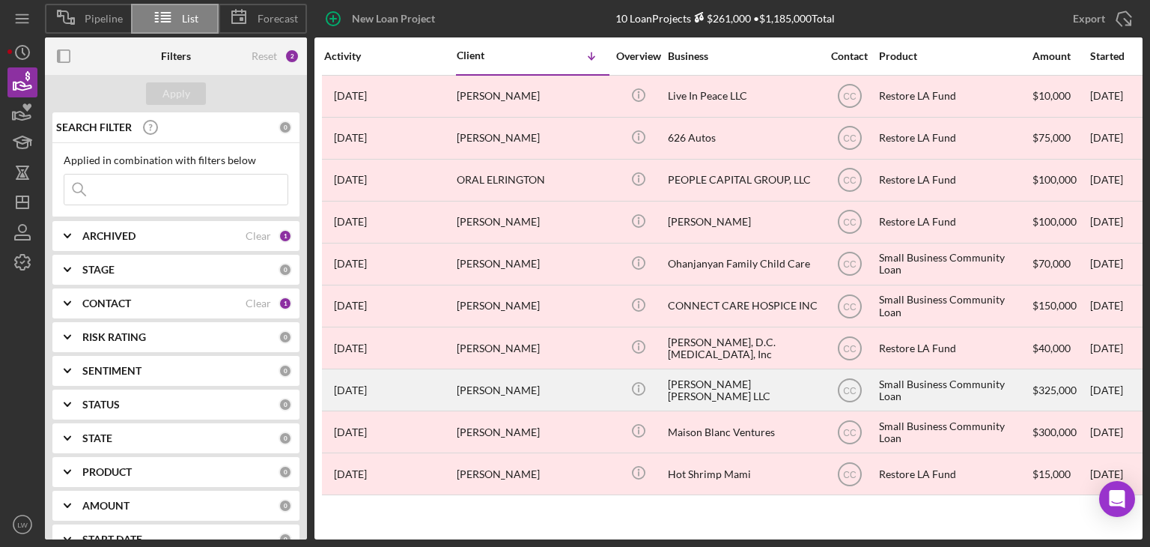
click at [530, 386] on div "[PERSON_NAME]" at bounding box center [532, 390] width 150 height 40
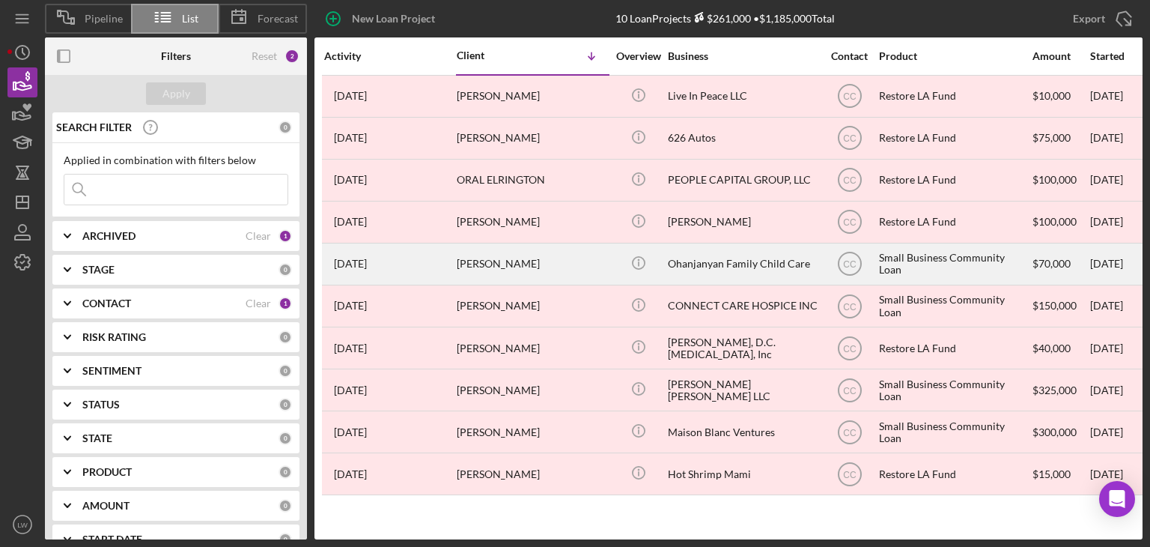
click at [536, 267] on div "[PERSON_NAME]" at bounding box center [532, 264] width 150 height 40
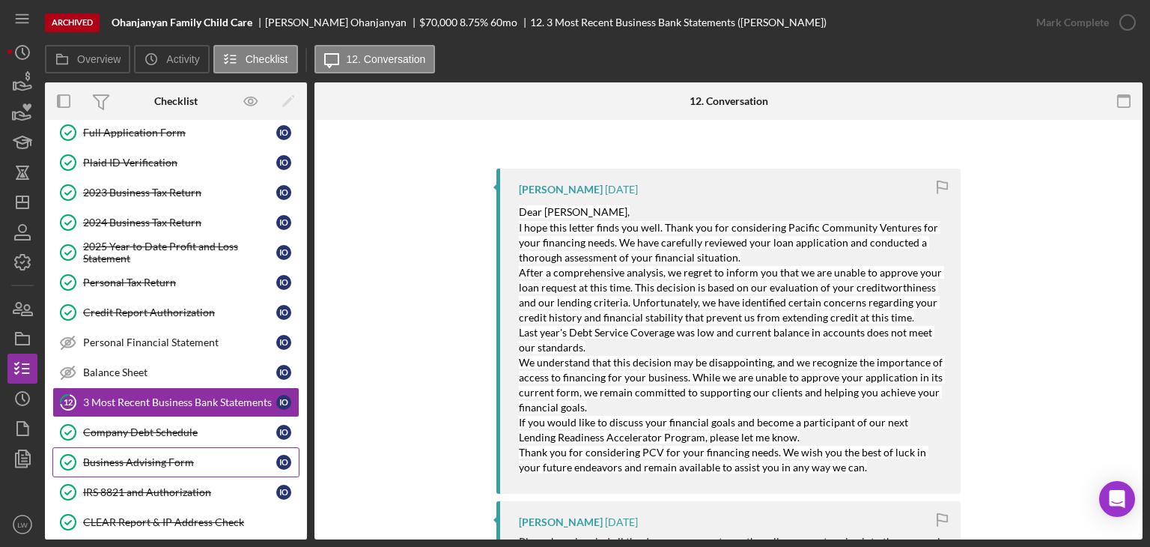
scroll to position [68, 0]
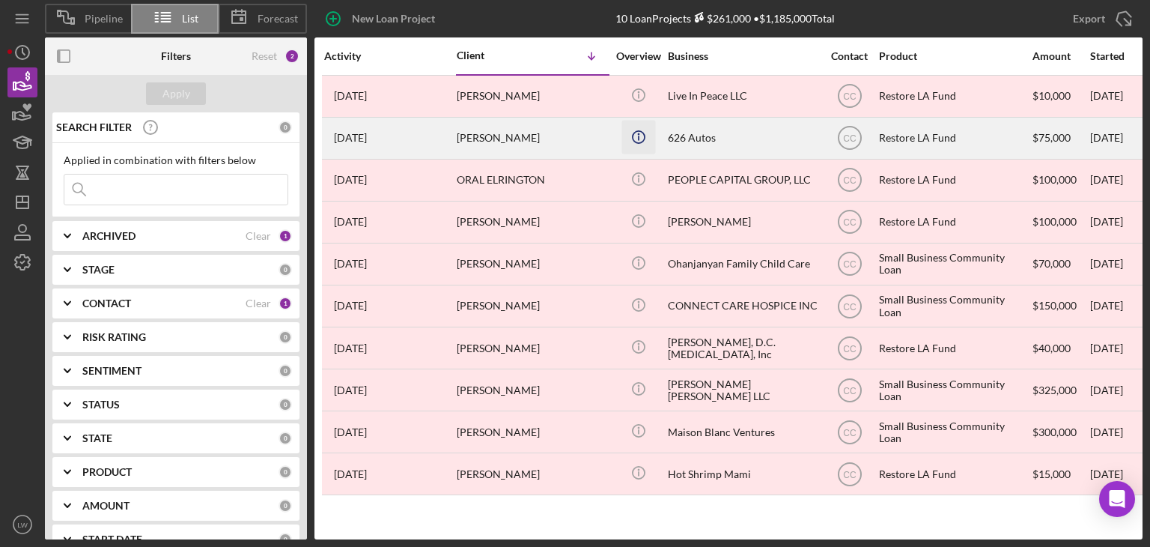
click at [627, 148] on icon "Icon/Info" at bounding box center [639, 137] width 34 height 34
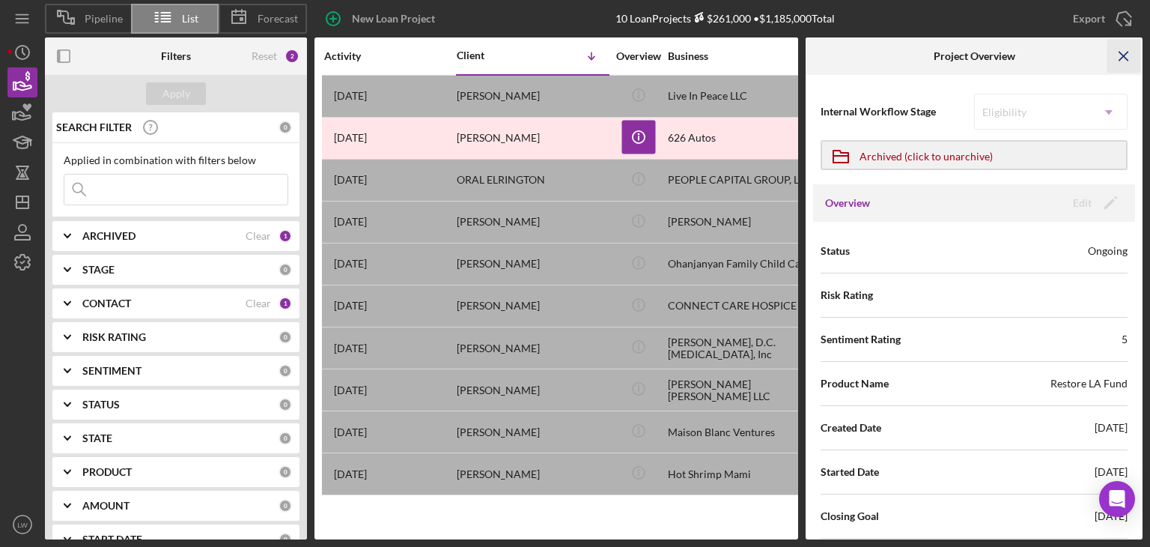
click at [1124, 61] on icon "Icon/Menu Close" at bounding box center [1125, 57] width 34 height 34
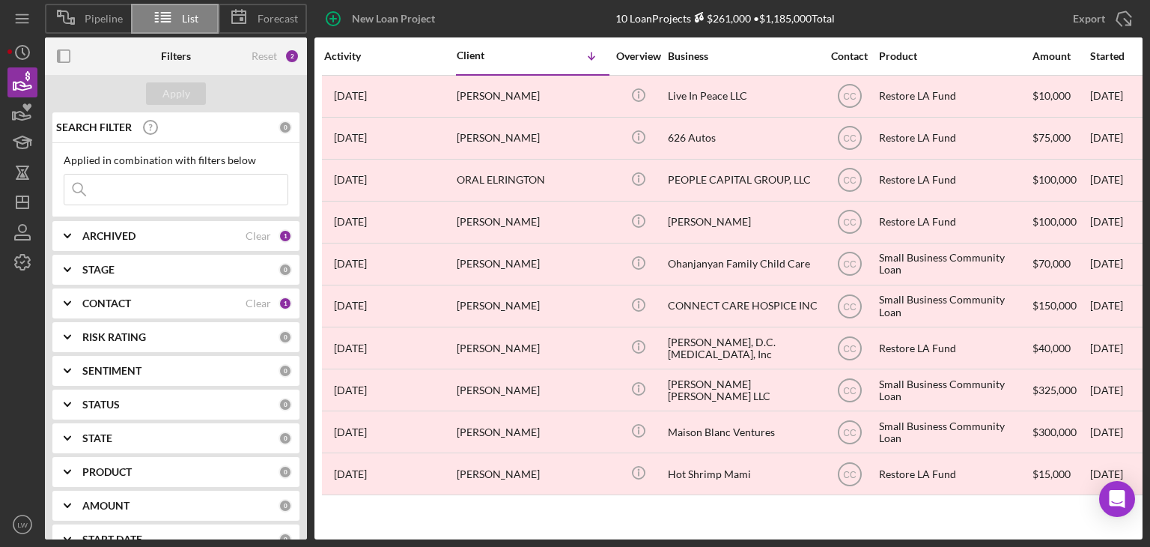
click at [511, 139] on div "[PERSON_NAME]" at bounding box center [532, 138] width 150 height 40
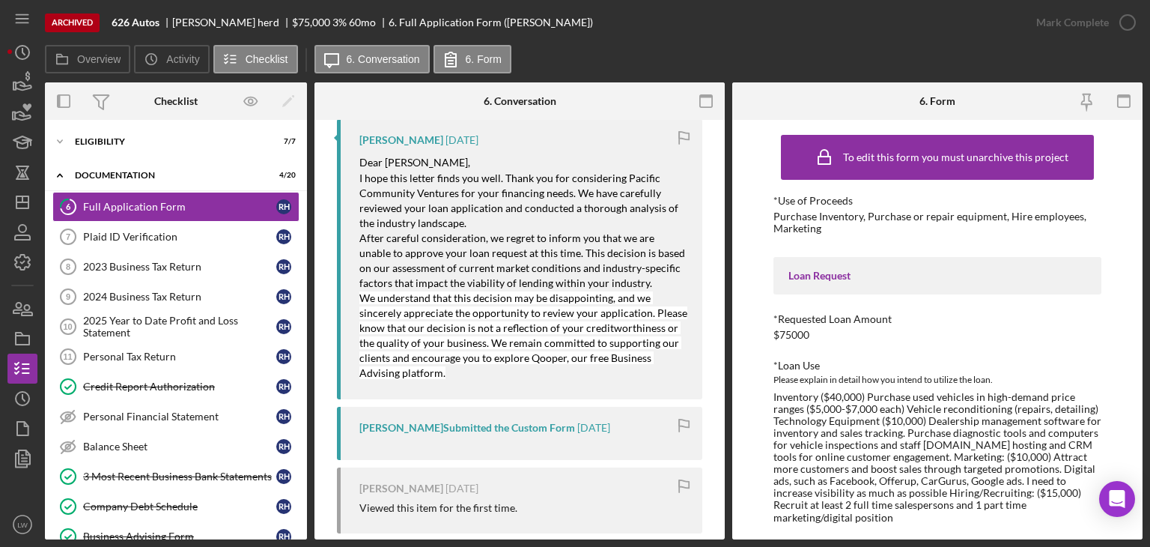
scroll to position [21, 0]
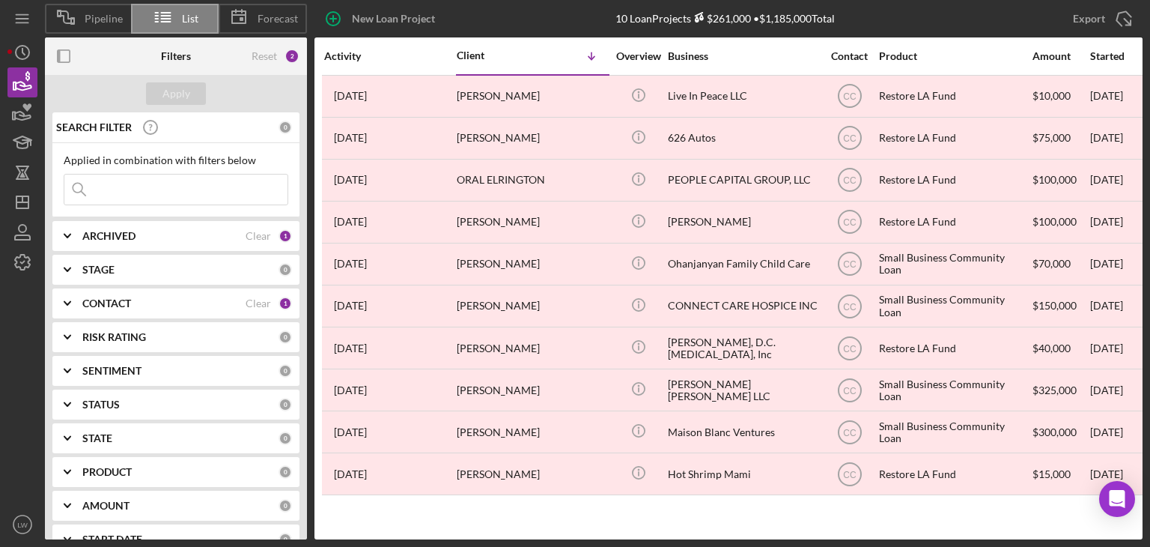
click at [107, 303] on b "CONTACT" at bounding box center [106, 303] width 49 height 12
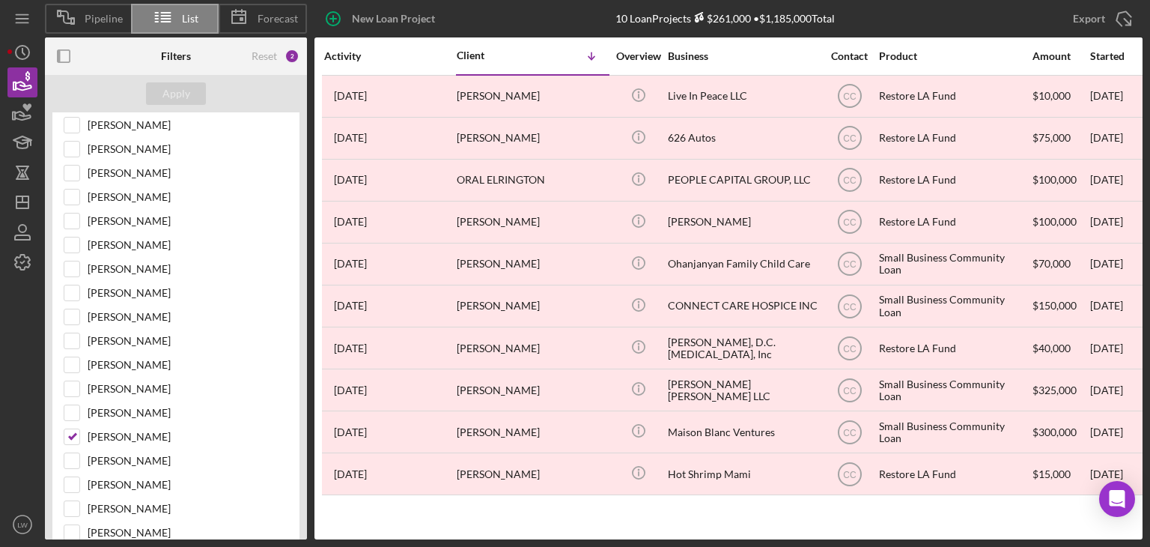
scroll to position [449, 0]
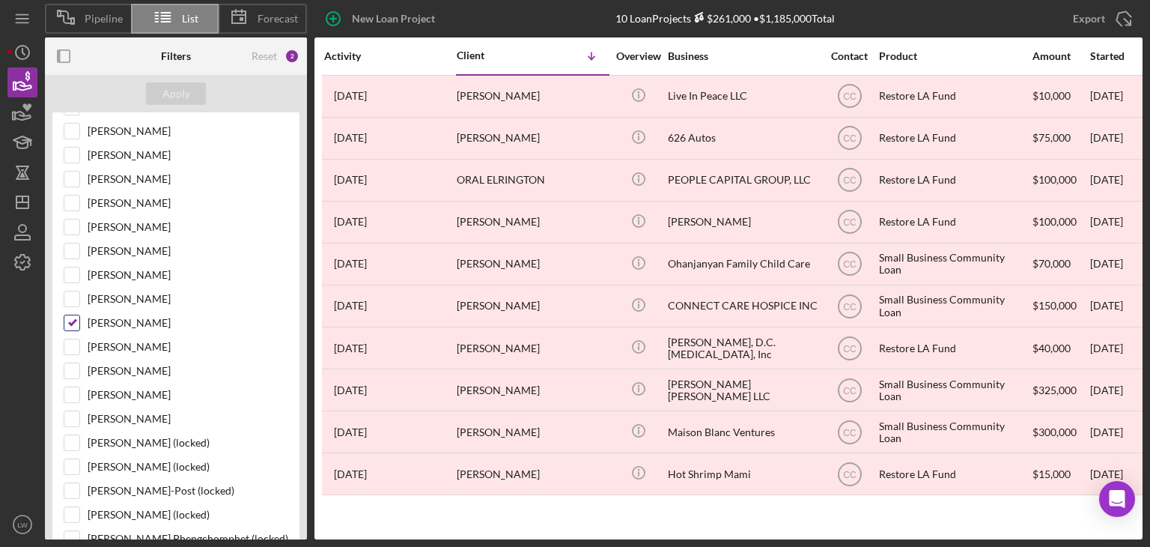
click at [74, 315] on input "[PERSON_NAME]" at bounding box center [71, 322] width 15 height 15
checkbox input "false"
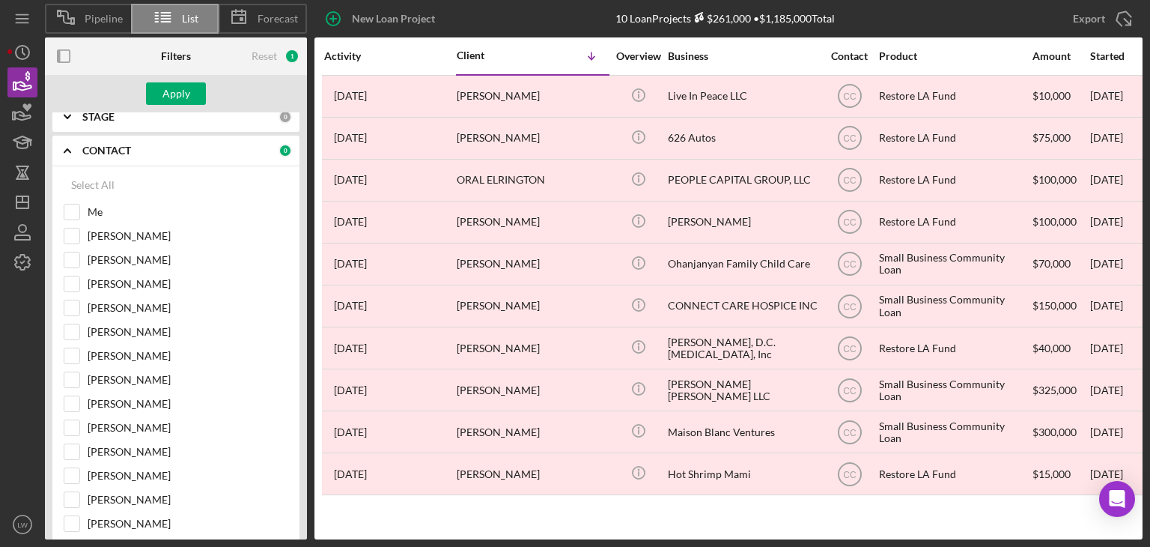
scroll to position [150, 0]
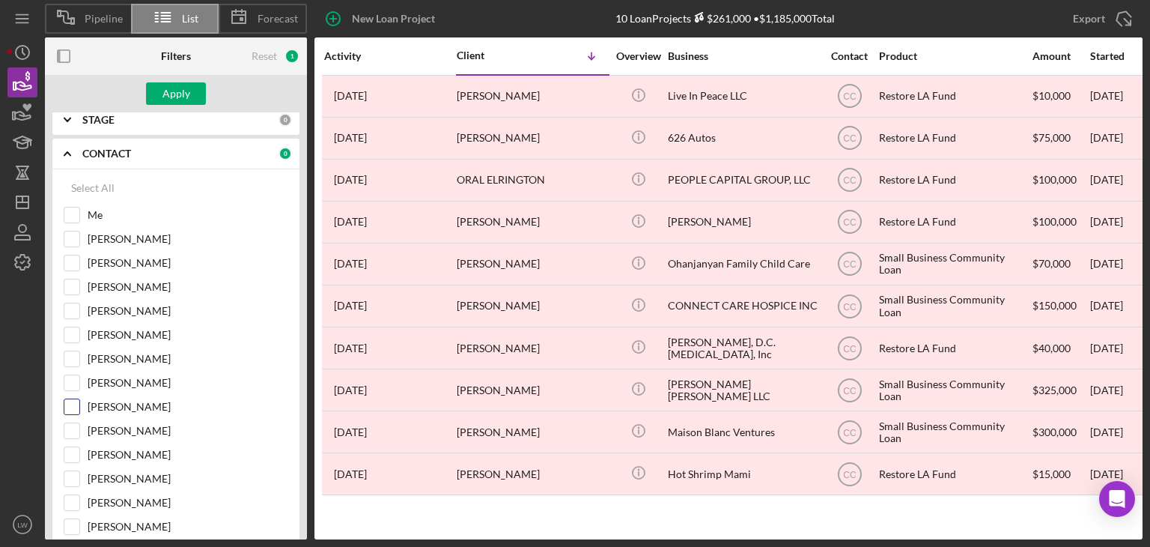
click at [71, 399] on input "[PERSON_NAME]" at bounding box center [71, 406] width 15 height 15
checkbox input "true"
click at [180, 89] on div "Apply" at bounding box center [176, 93] width 28 height 22
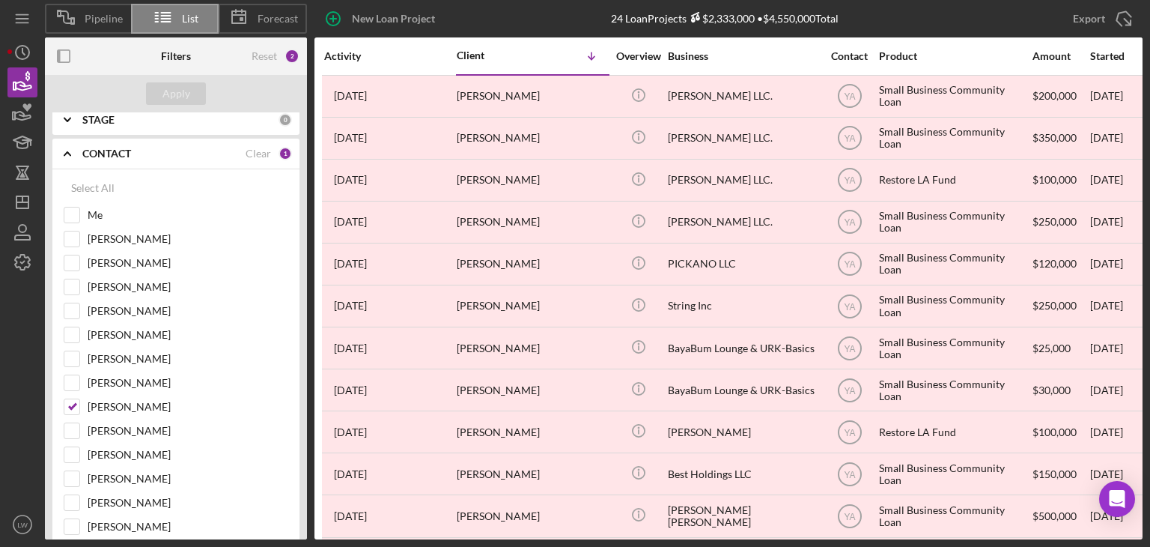
scroll to position [563, 0]
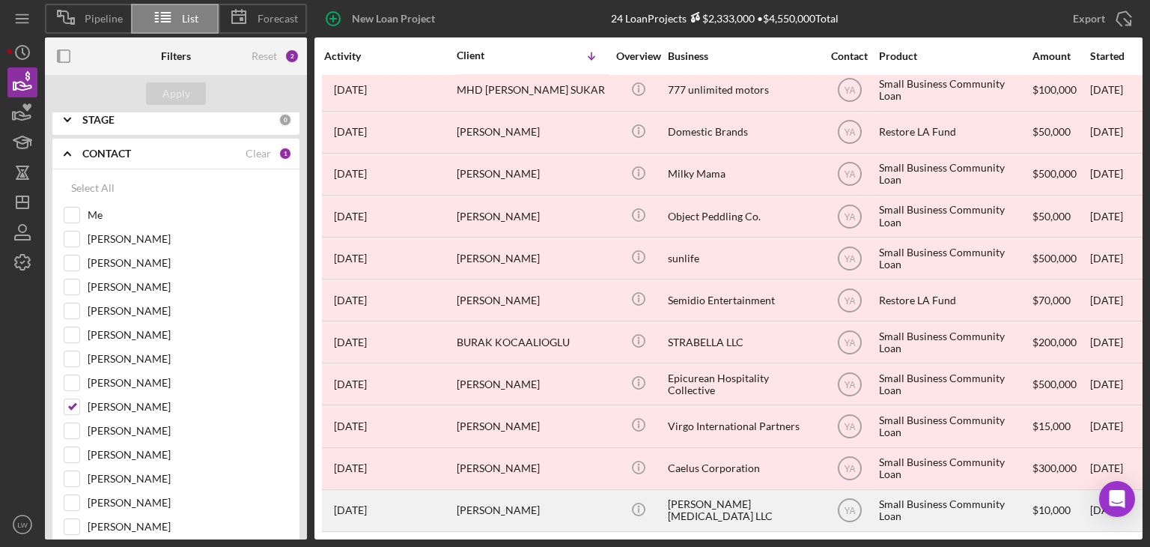
click at [541, 504] on div "[PERSON_NAME]" at bounding box center [532, 510] width 150 height 40
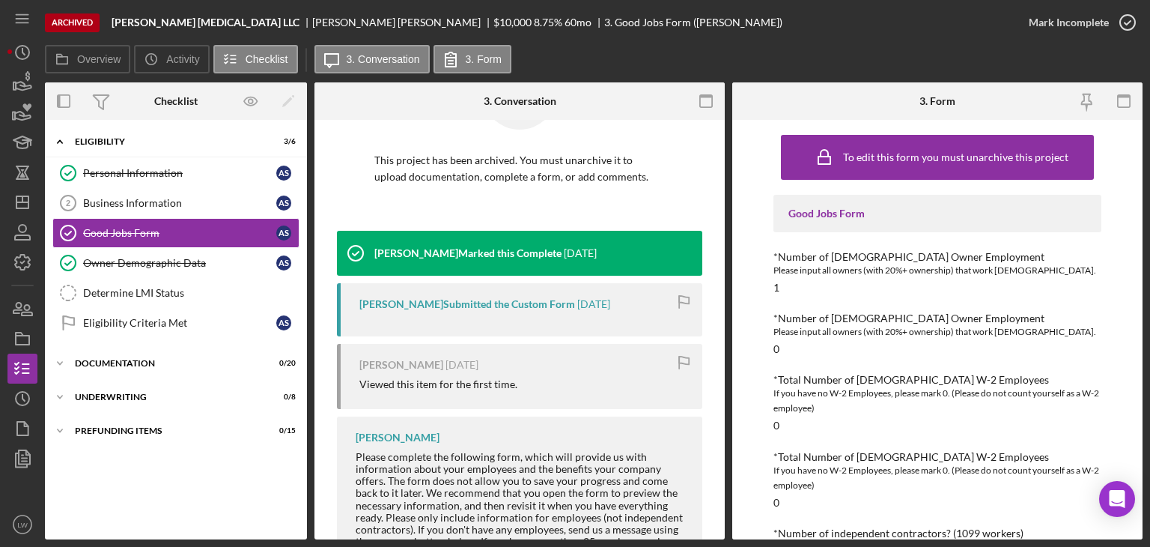
scroll to position [156, 0]
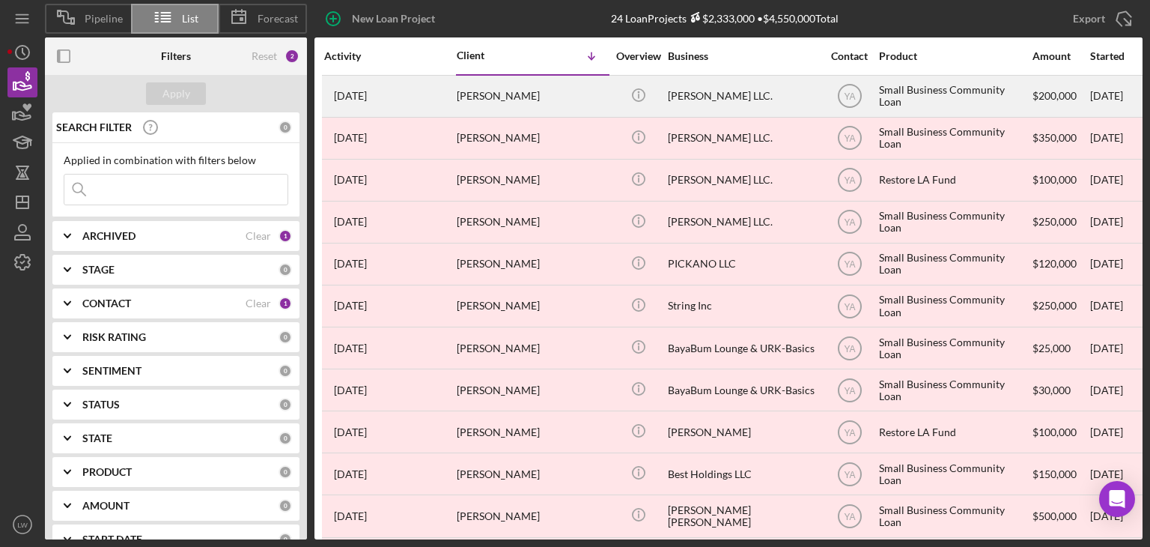
click at [491, 103] on div "[PERSON_NAME]" at bounding box center [532, 96] width 150 height 40
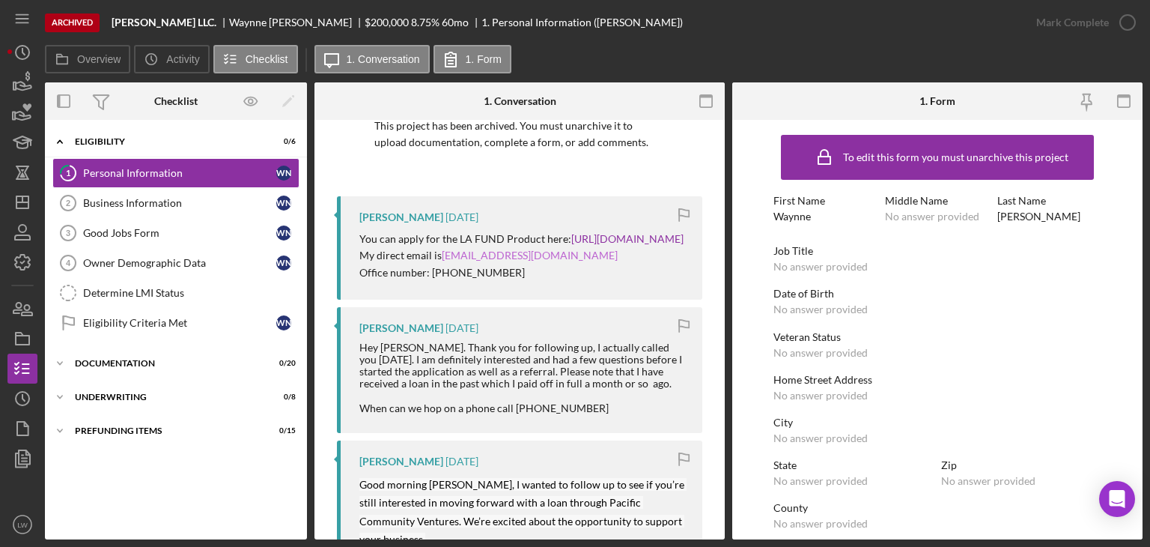
scroll to position [47, 0]
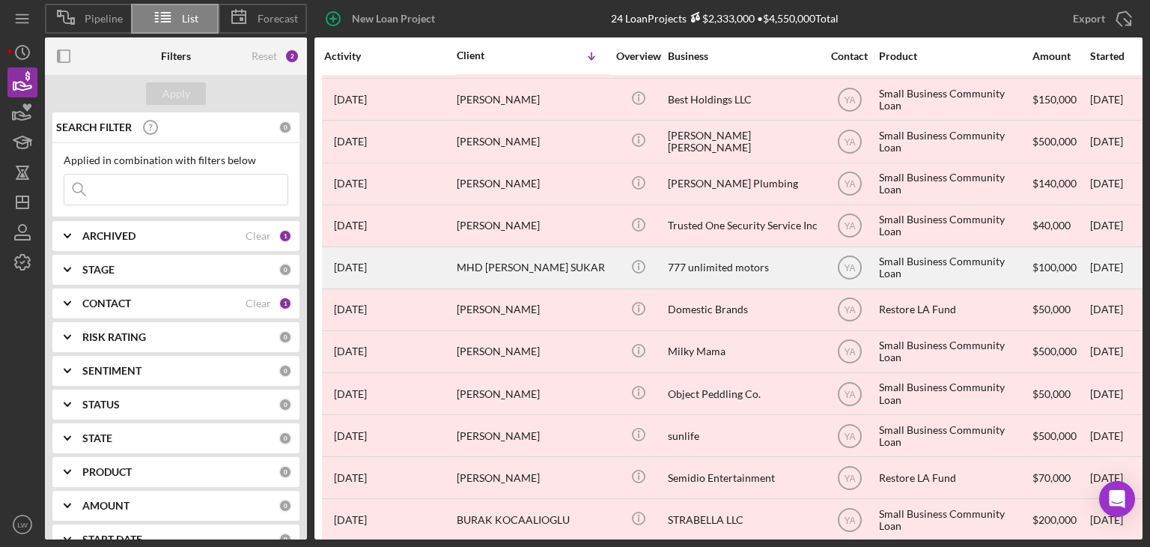
scroll to position [563, 0]
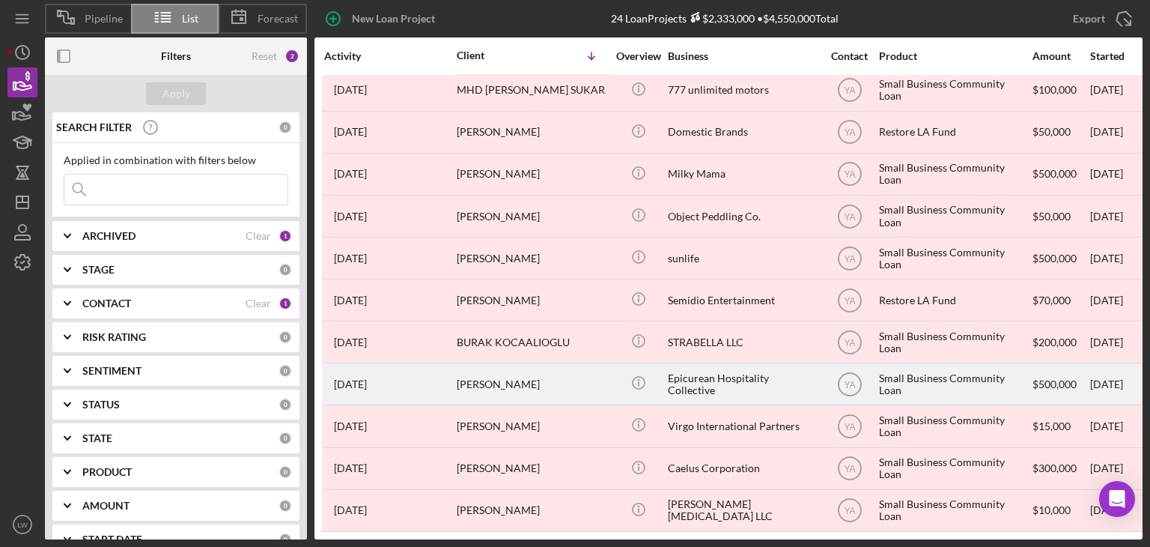
click at [512, 378] on div "[PERSON_NAME]" at bounding box center [532, 384] width 150 height 40
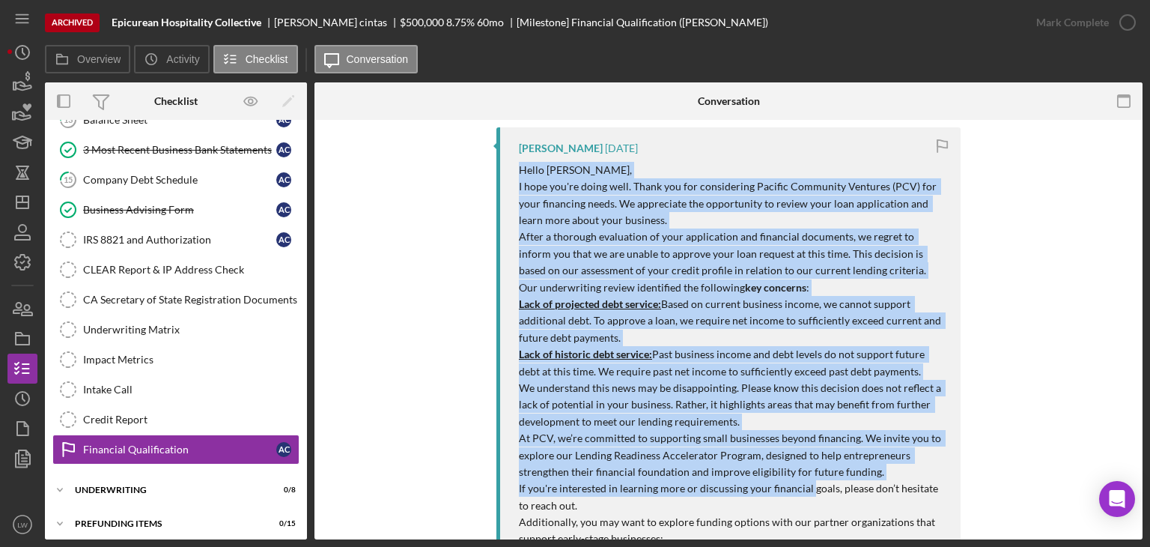
scroll to position [225, 0]
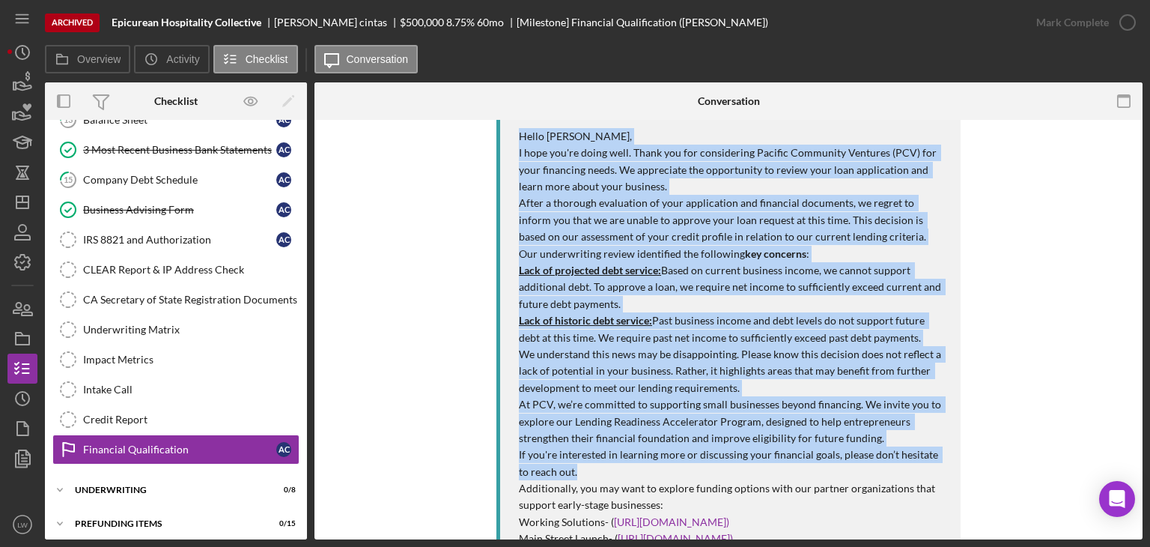
drag, startPoint x: 512, startPoint y: 205, endPoint x: 780, endPoint y: 474, distance: 379.7
click at [780, 474] on div "Yash Abichandani 2 weeks ago Hello Ashley, I hope you're doing well. Thank you …" at bounding box center [728, 355] width 464 height 523
copy div "Hello Ashley, I hope you're doing well. Thank you for considering Pacific Commu…"
click at [677, 240] on p "After a thorough evaluation of your application and financial documents, we reg…" at bounding box center [732, 220] width 427 height 50
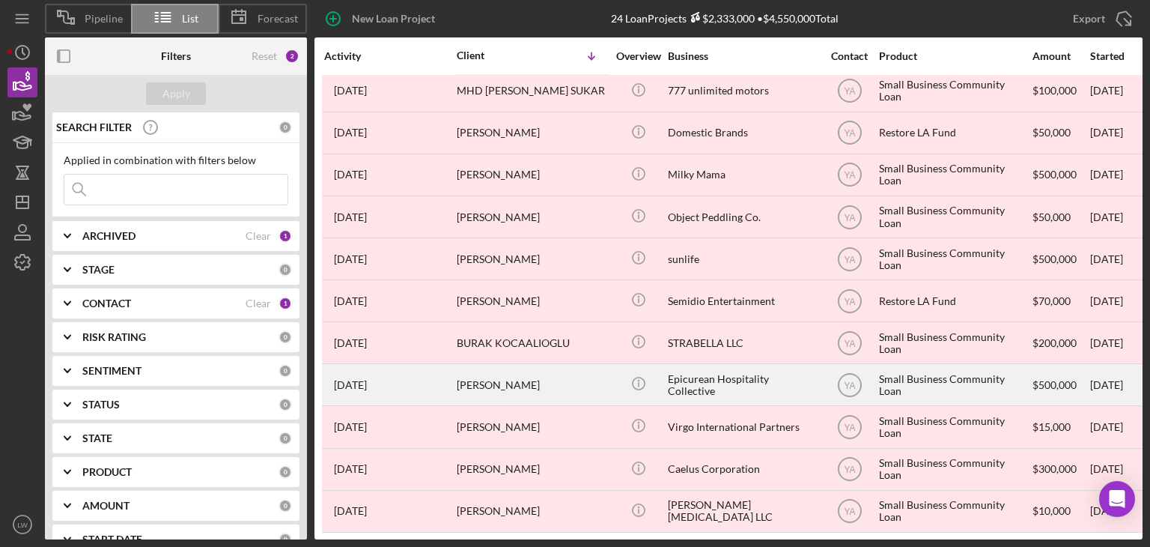
scroll to position [563, 0]
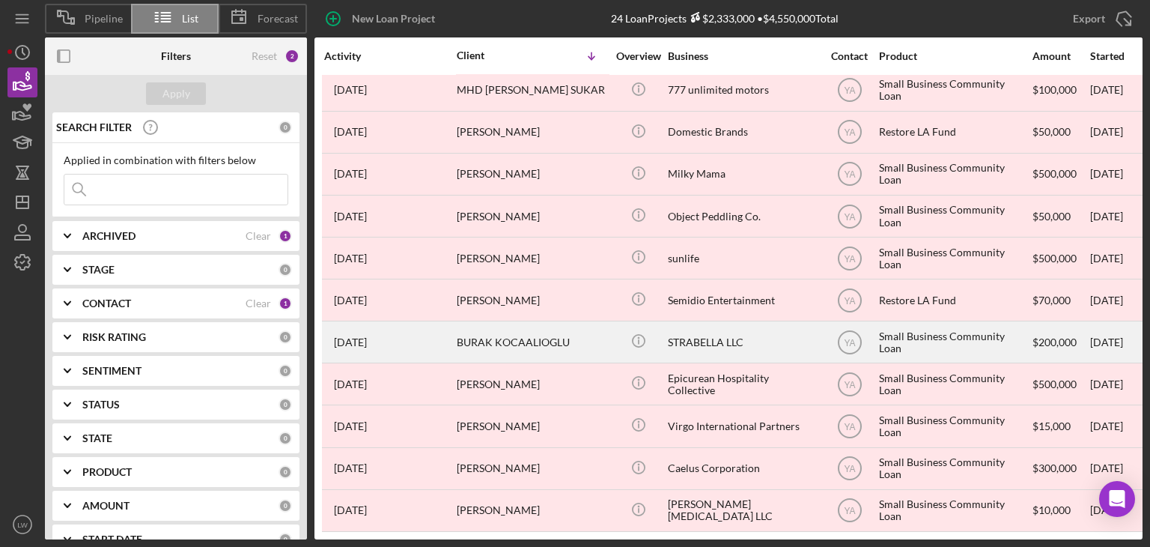
click at [485, 327] on div "BURAK KOCAALIOGLU" at bounding box center [532, 342] width 150 height 40
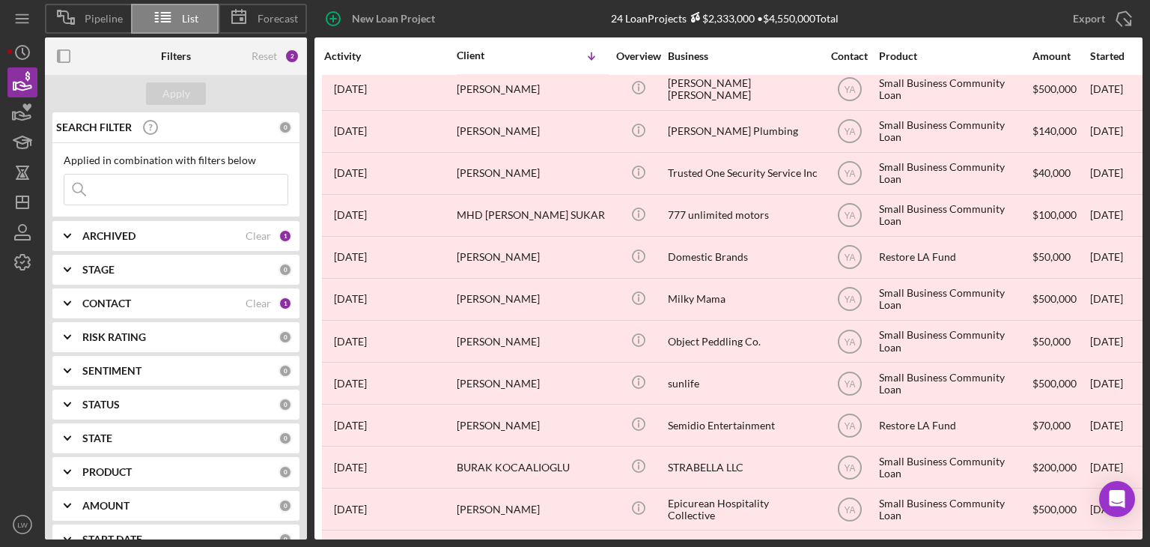
scroll to position [563, 0]
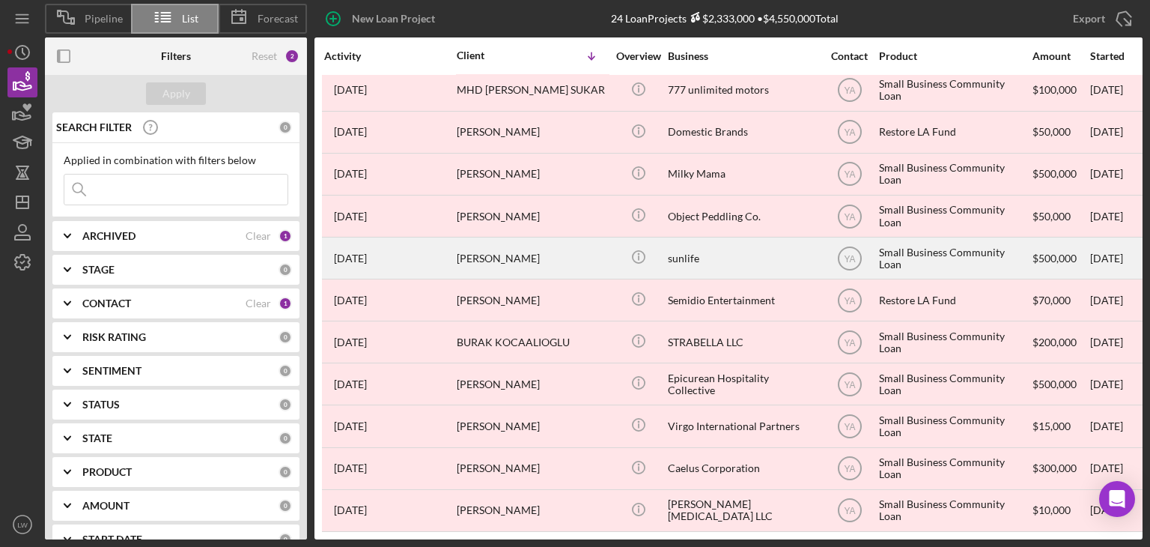
click at [488, 245] on div "[PERSON_NAME]" at bounding box center [532, 258] width 150 height 40
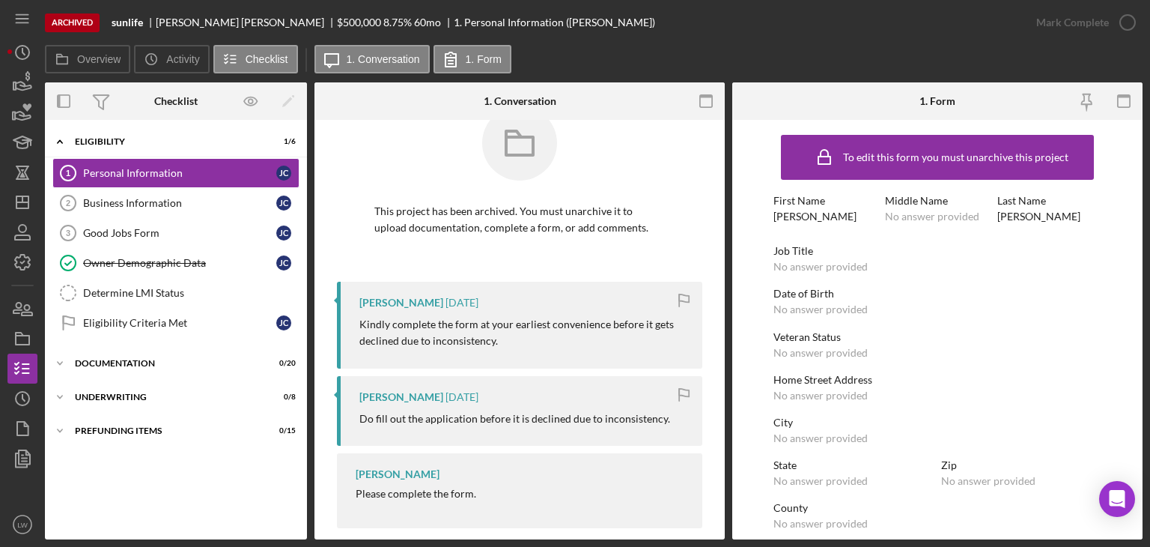
scroll to position [55, 0]
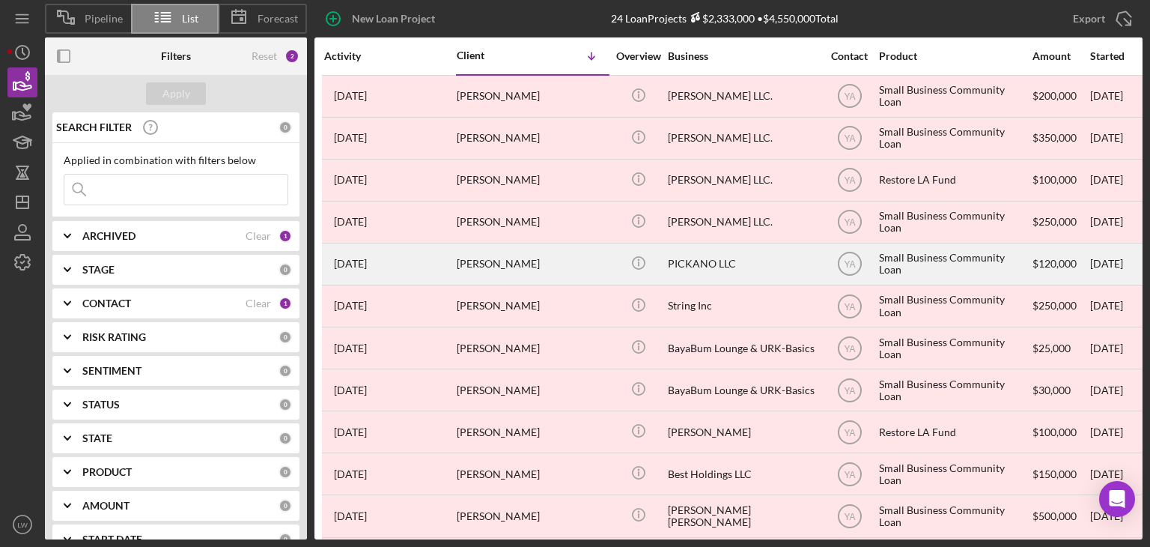
click at [518, 260] on div "[PERSON_NAME]" at bounding box center [532, 264] width 150 height 40
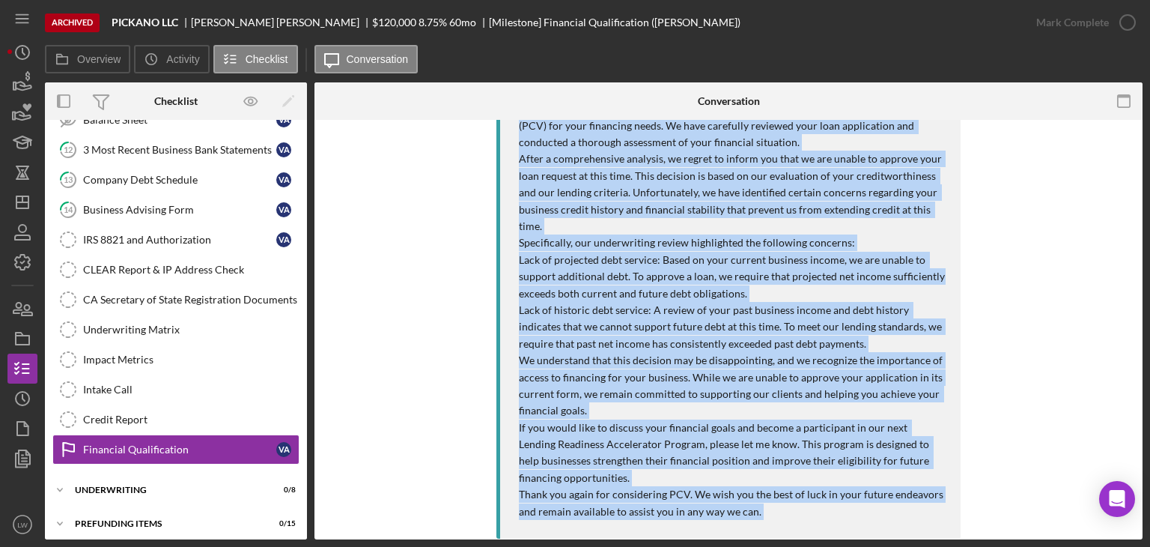
scroll to position [371, 0]
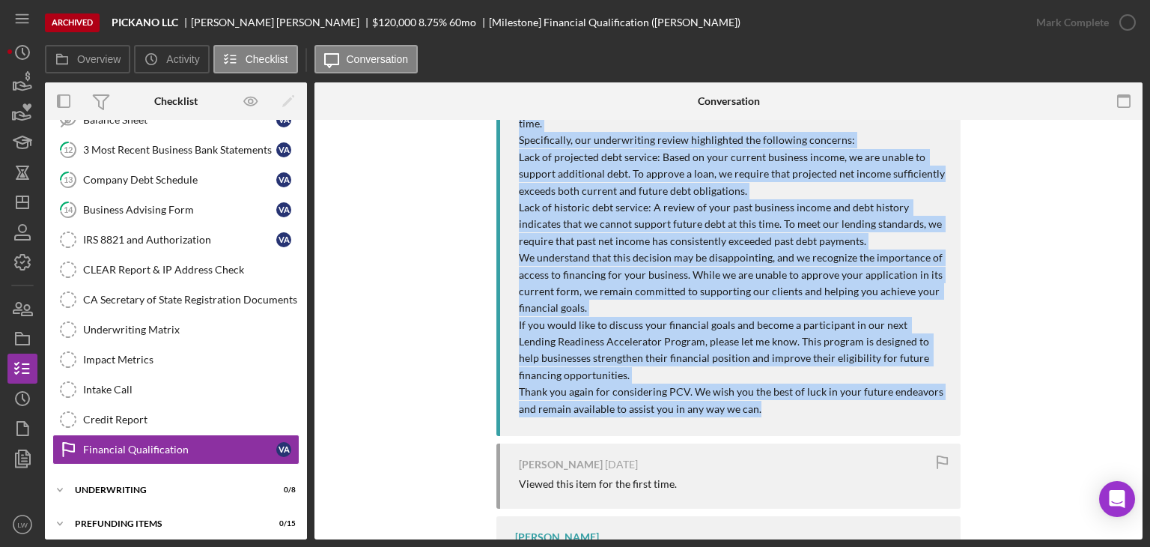
drag, startPoint x: 514, startPoint y: 204, endPoint x: 785, endPoint y: 414, distance: 342.1
click at [791, 418] on div "Yash Abichandani 3 months ago Hello Vilma, I hope this letter finds you well. T…" at bounding box center [728, 191] width 464 height 489
copy div "Hello Vilma, I hope this letter finds you well. Thank you for considering Pacif…"
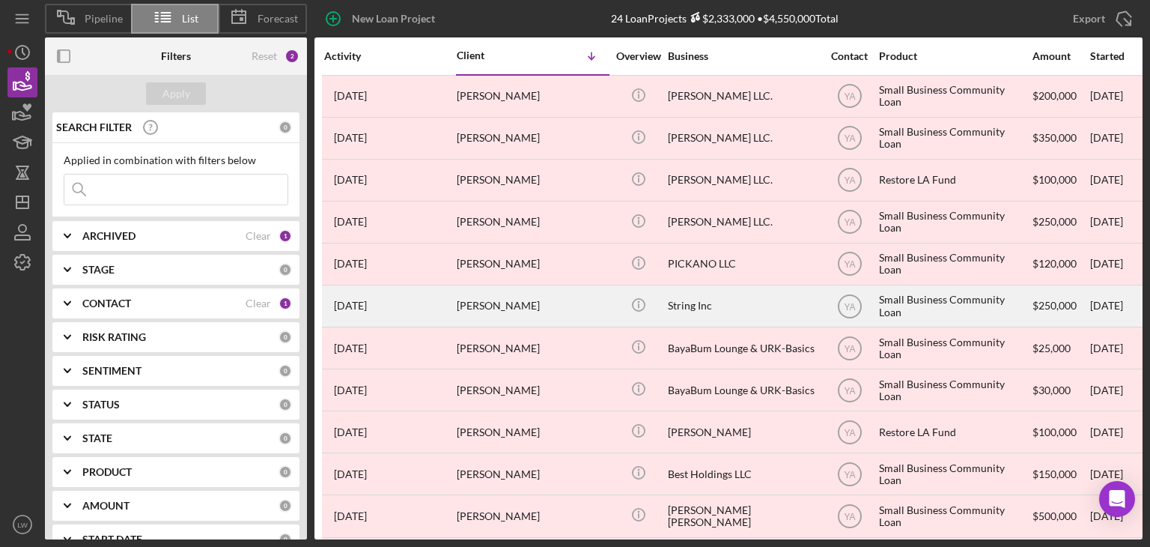
click at [526, 308] on div "[PERSON_NAME]" at bounding box center [532, 306] width 150 height 40
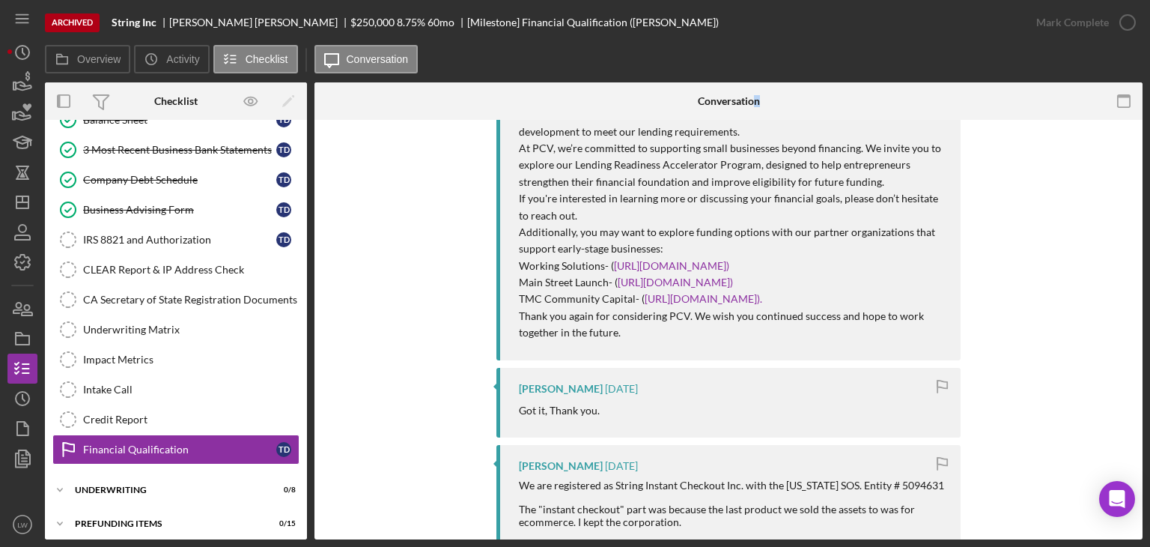
scroll to position [288, 0]
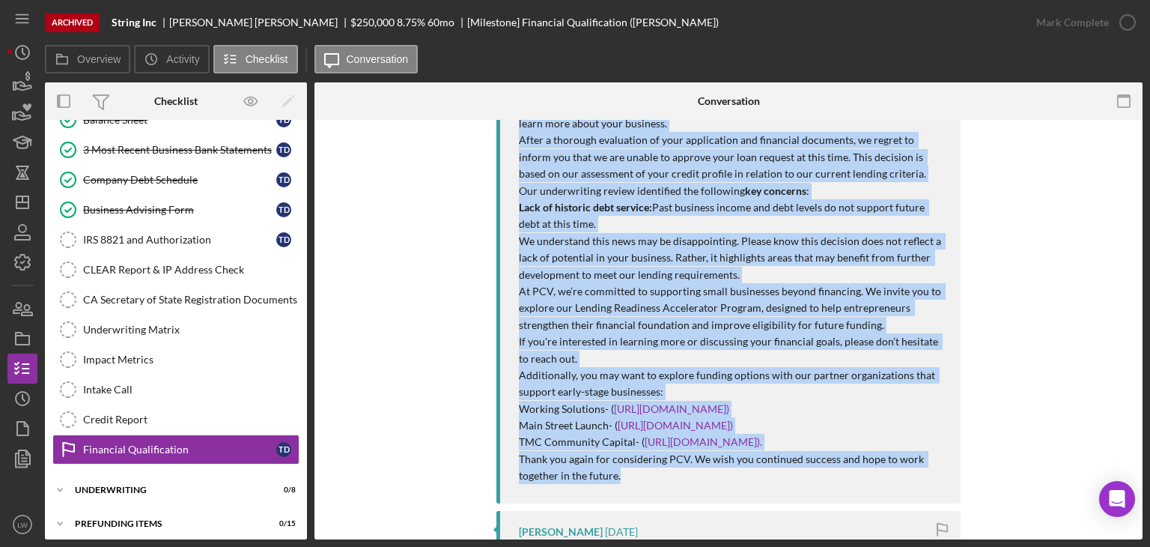
drag, startPoint x: 512, startPoint y: 352, endPoint x: 676, endPoint y: 273, distance: 181.9
click at [721, 483] on div "Yash Abichandani 1 week ago Hello Tyler, I hope you're doing well. Thank you fo…" at bounding box center [728, 267] width 464 height 473
copy div "Hello Tyler, I hope you're doing well. Thank you for considering Pacific Commun…"
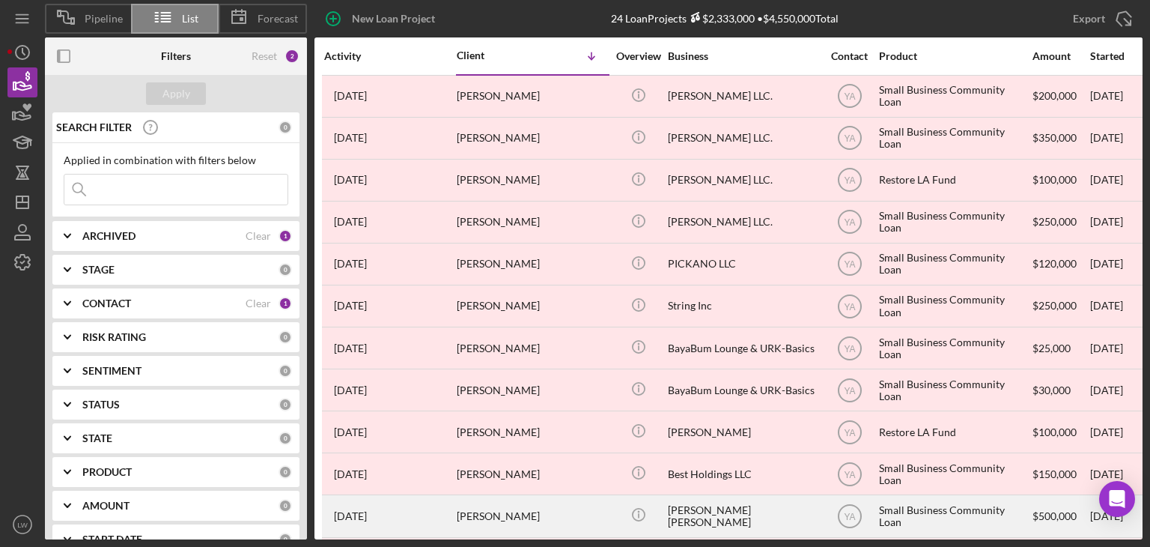
scroll to position [225, 0]
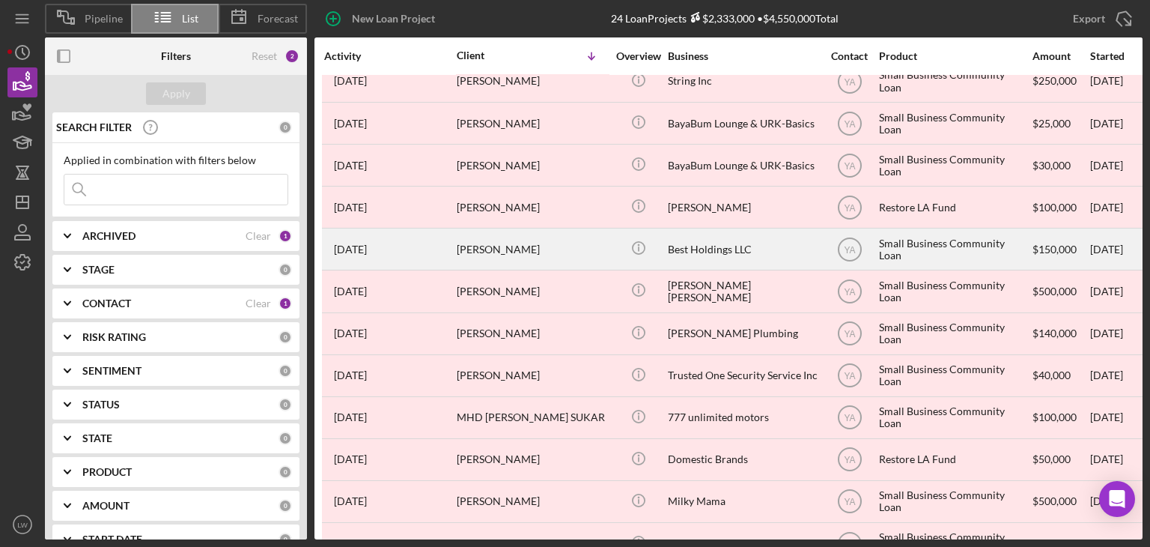
click at [565, 252] on div "[PERSON_NAME]" at bounding box center [532, 249] width 150 height 40
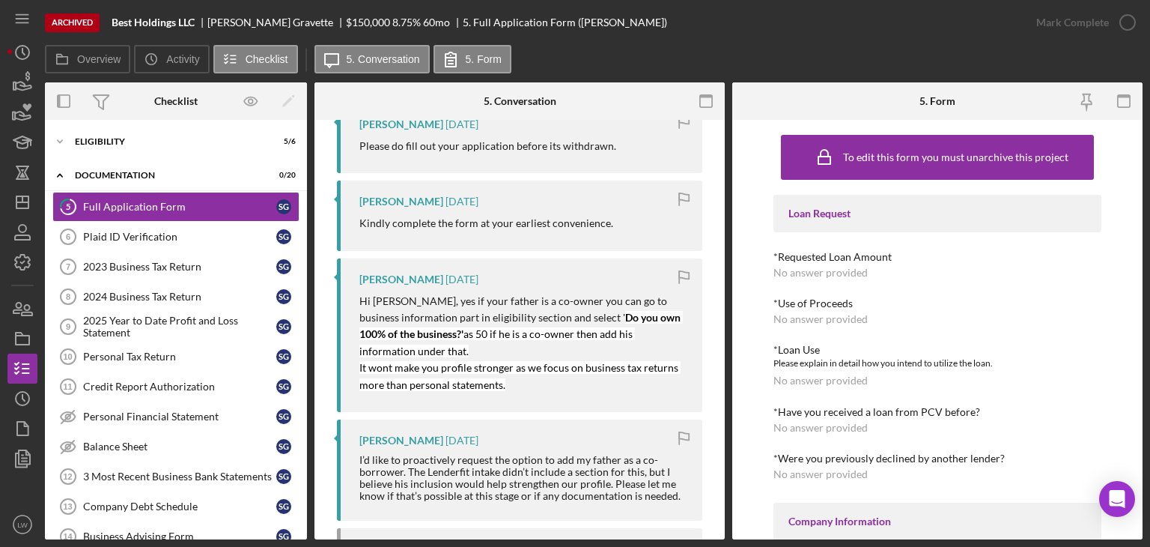
scroll to position [334, 0]
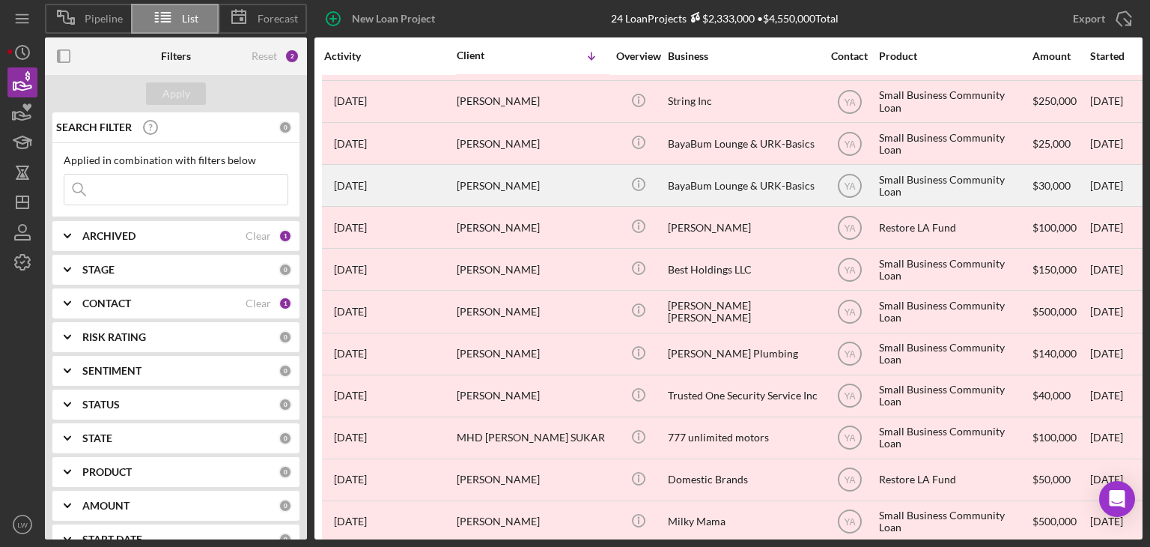
scroll to position [300, 0]
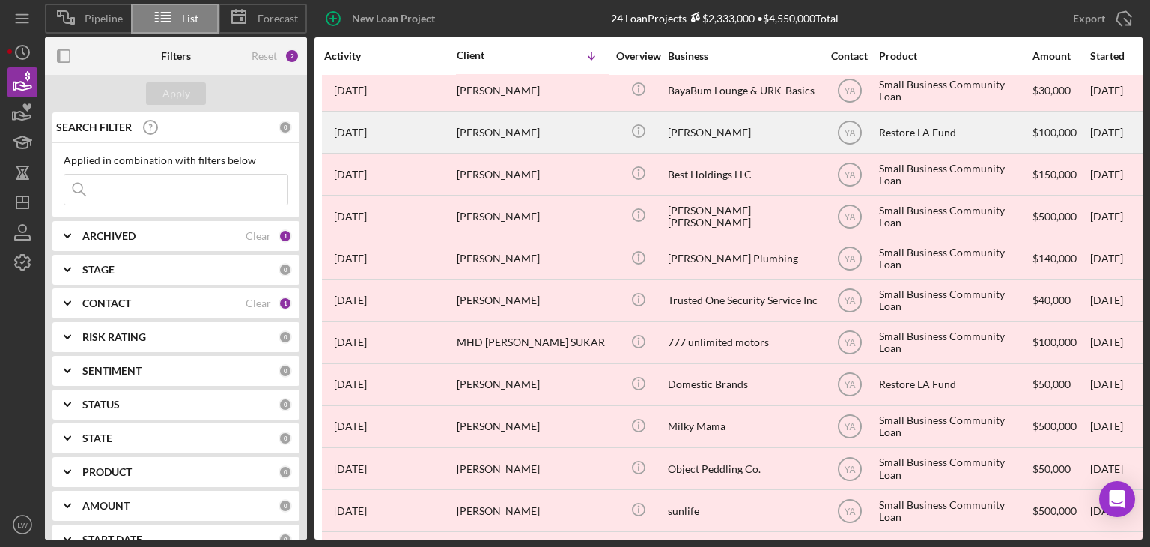
click at [503, 132] on div "[PERSON_NAME]" at bounding box center [532, 132] width 150 height 40
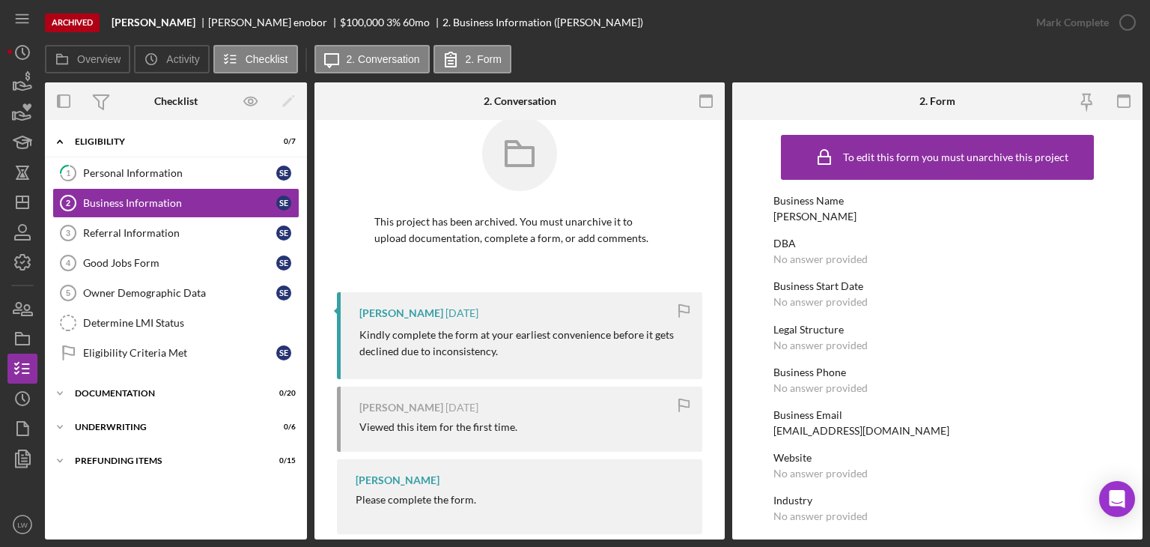
scroll to position [51, 0]
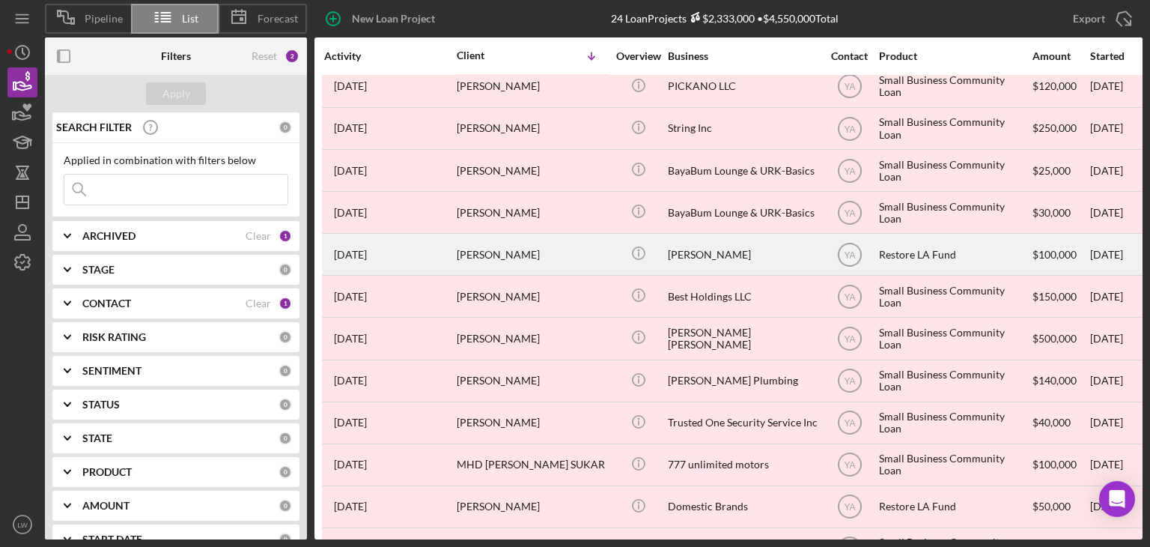
scroll to position [225, 0]
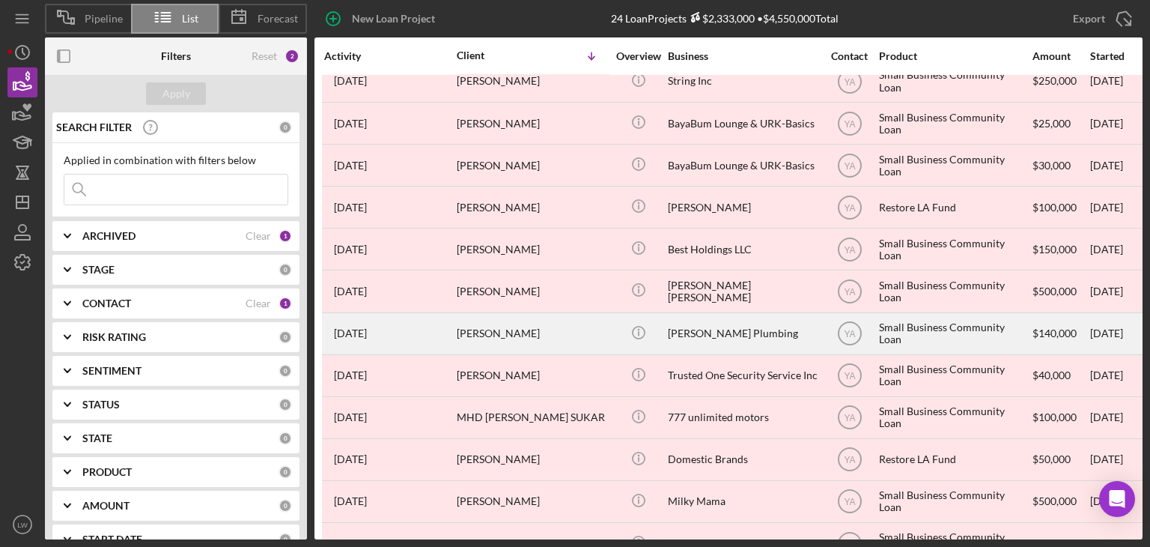
click at [710, 341] on div "[PERSON_NAME] Plumbing" at bounding box center [743, 334] width 150 height 40
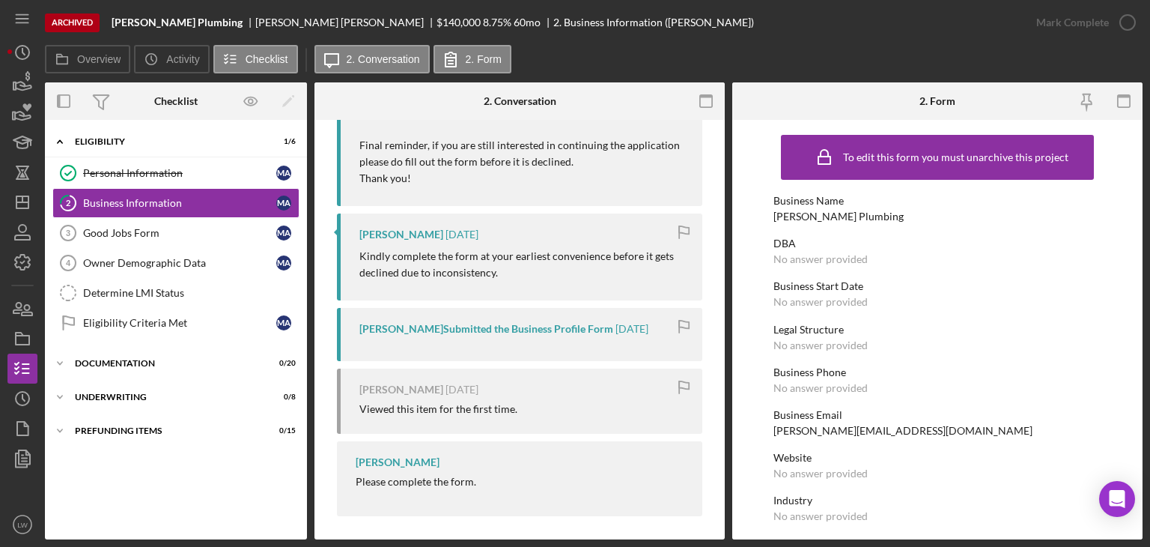
scroll to position [256, 0]
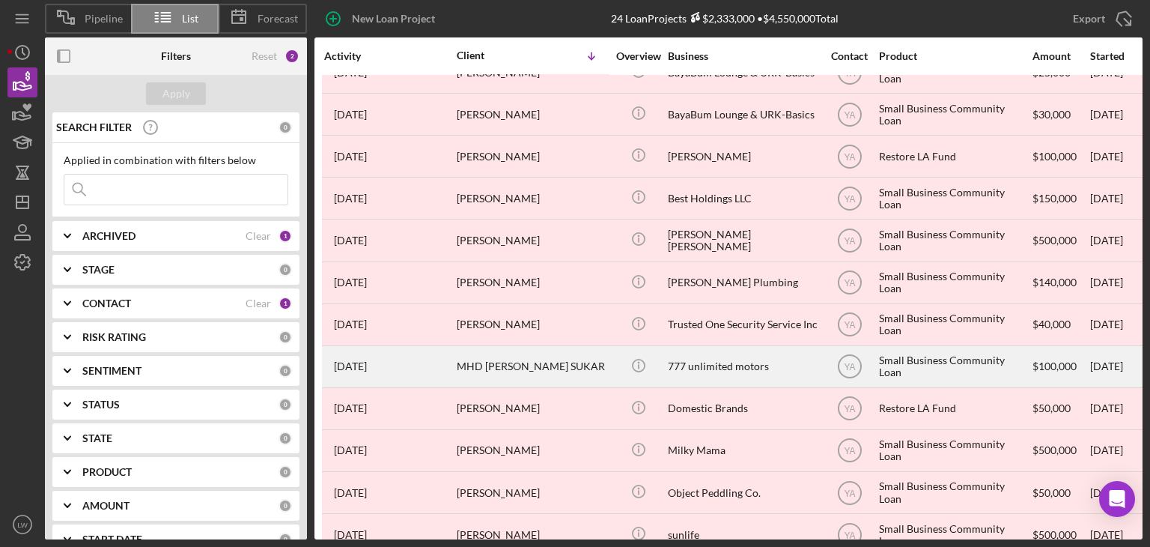
scroll to position [300, 0]
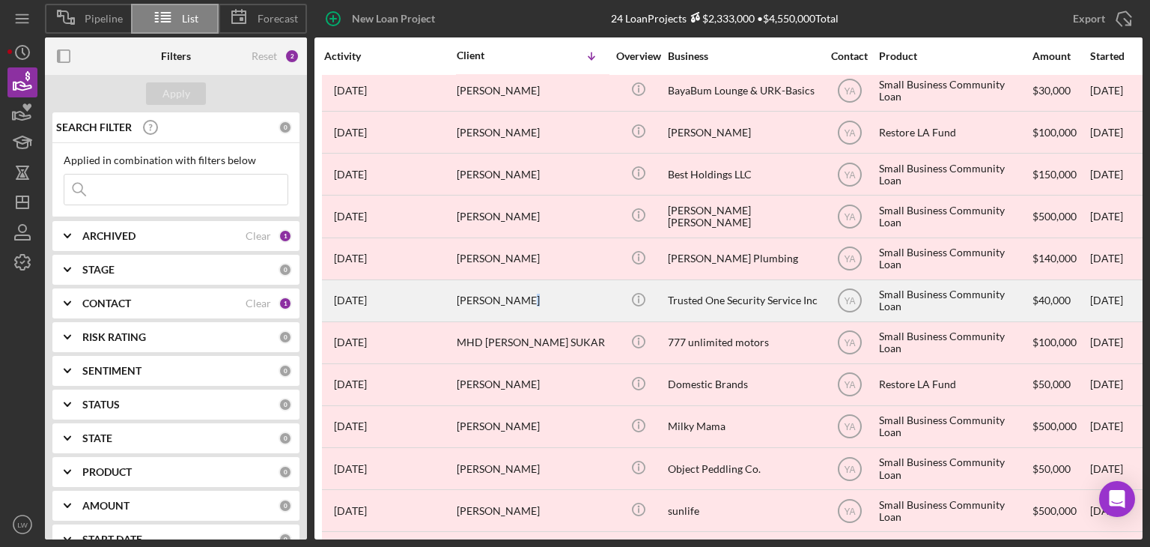
click at [526, 300] on div "[PERSON_NAME]" at bounding box center [532, 301] width 150 height 40
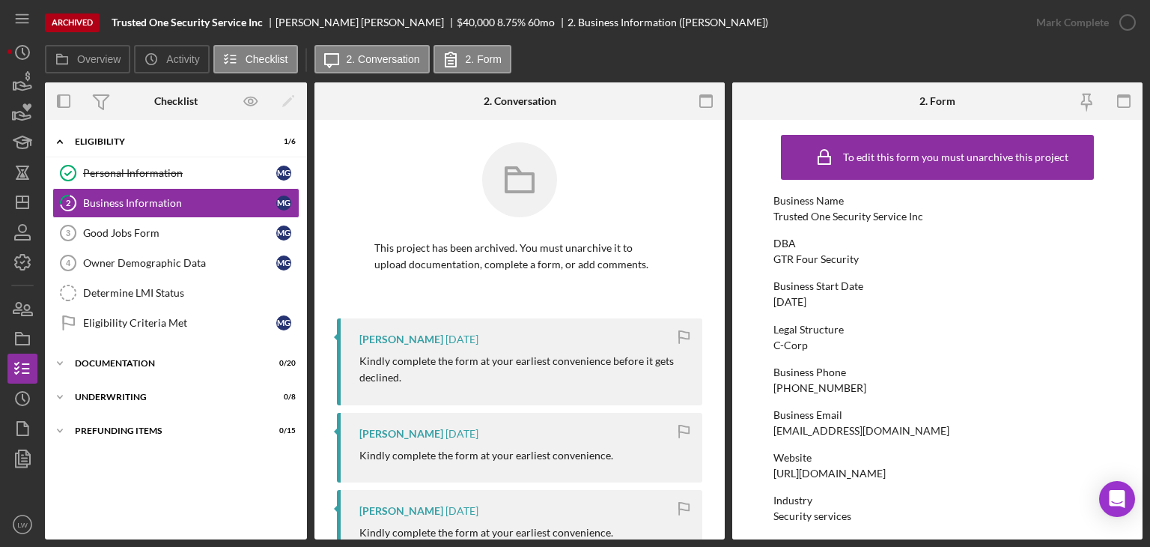
scroll to position [279, 0]
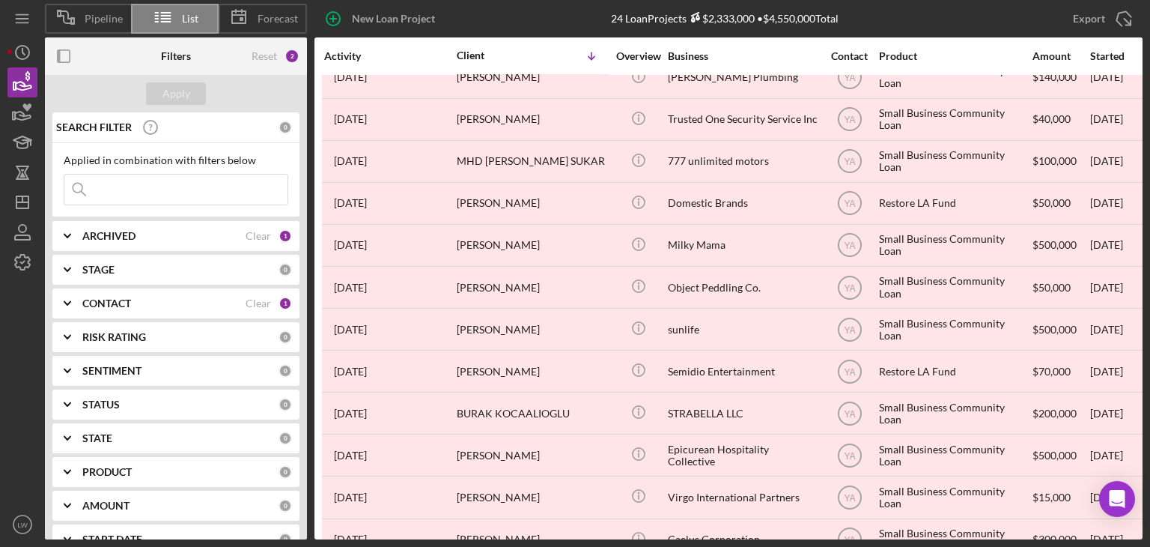
scroll to position [524, 0]
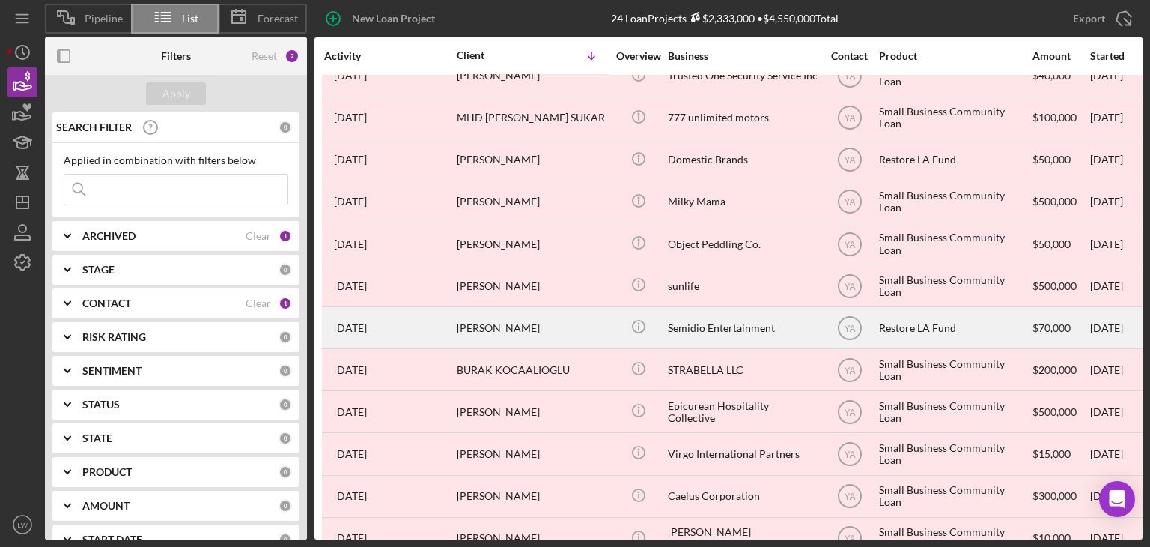
click at [583, 324] on div "[PERSON_NAME]" at bounding box center [532, 328] width 150 height 40
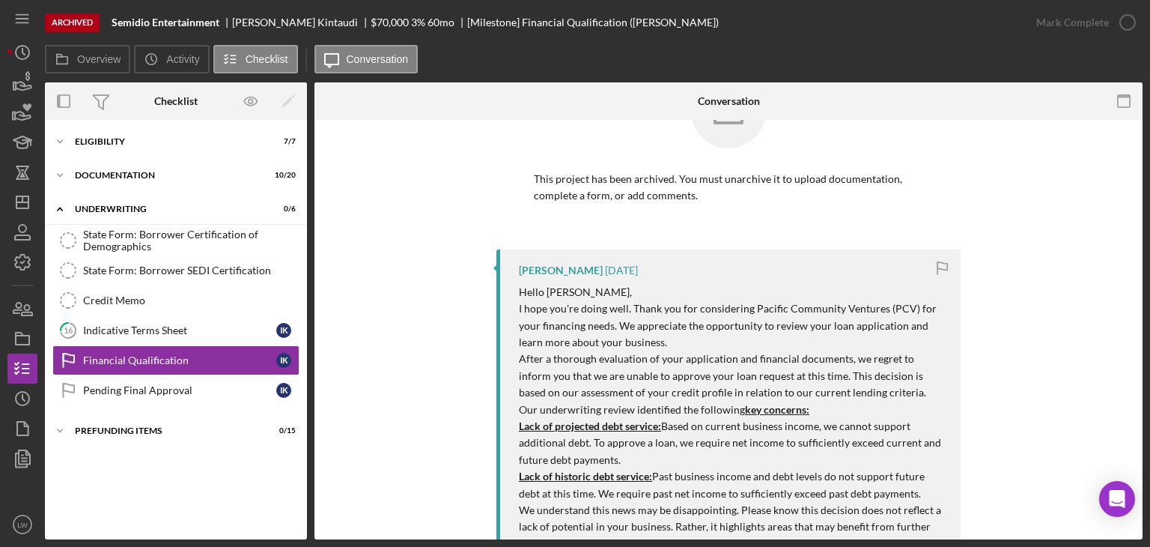
scroll to position [150, 0]
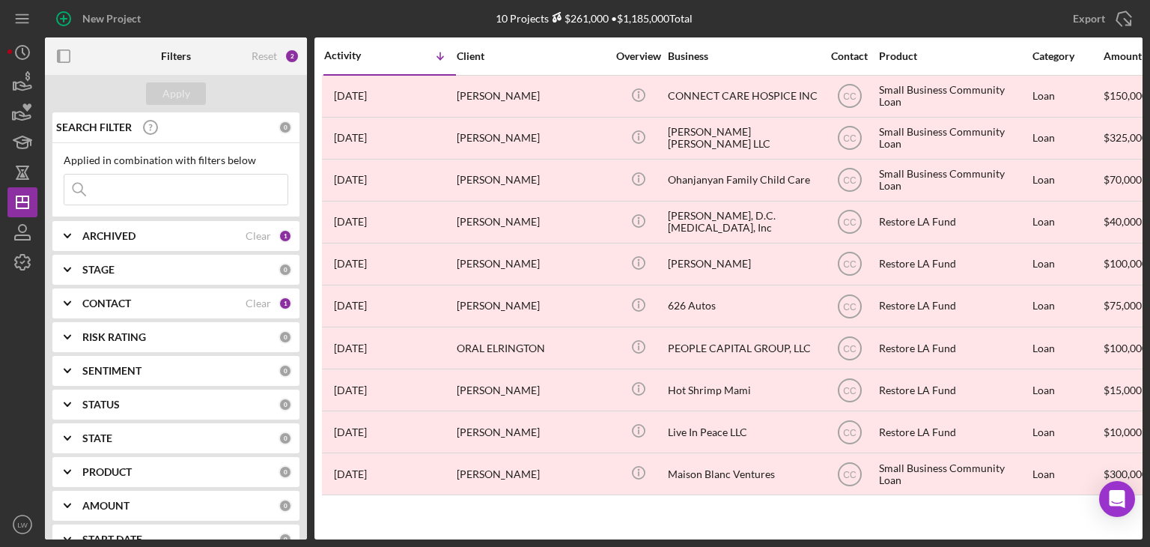
click at [216, 231] on div "ARCHIVED" at bounding box center [163, 236] width 163 height 12
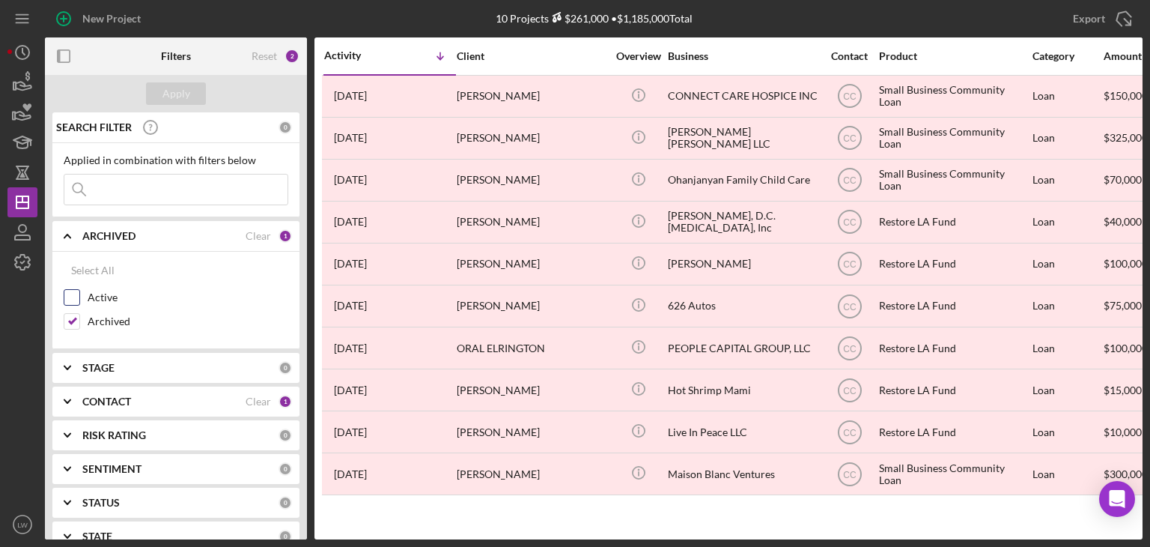
click at [69, 297] on input "Active" at bounding box center [71, 297] width 15 height 15
checkbox input "true"
click at [70, 317] on input "Archived" at bounding box center [71, 321] width 15 height 15
checkbox input "false"
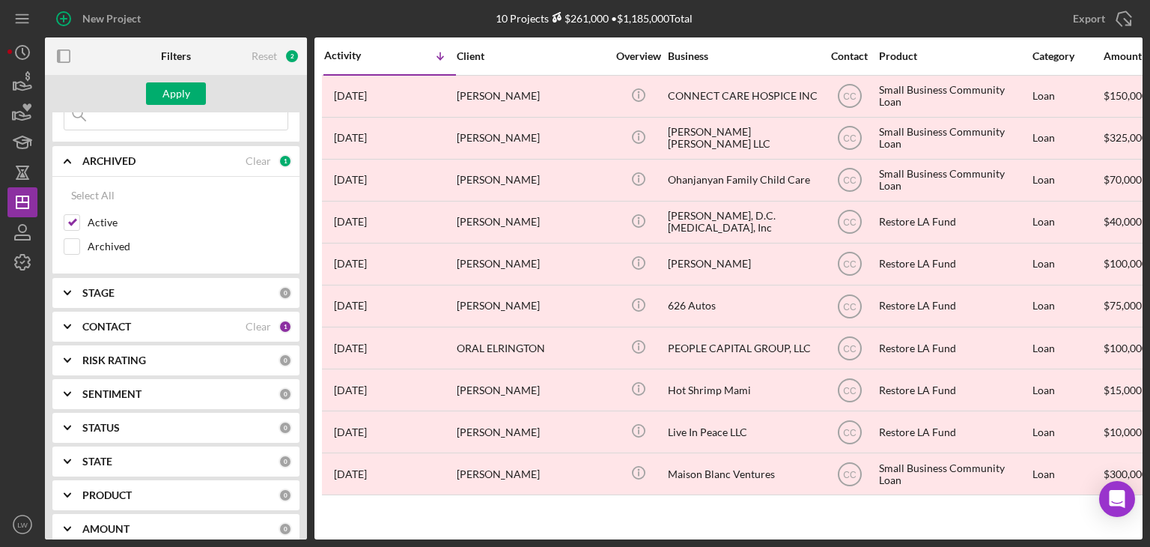
click at [138, 318] on div "CONTACT Clear 1" at bounding box center [187, 327] width 210 height 30
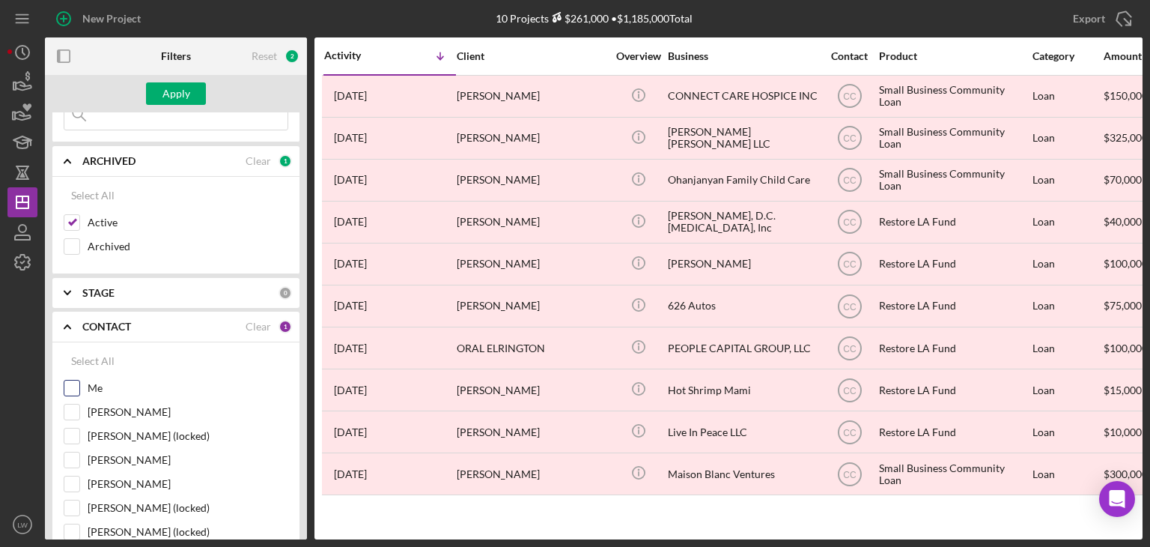
click at [73, 392] on input "Me" at bounding box center [71, 387] width 15 height 15
checkbox input "true"
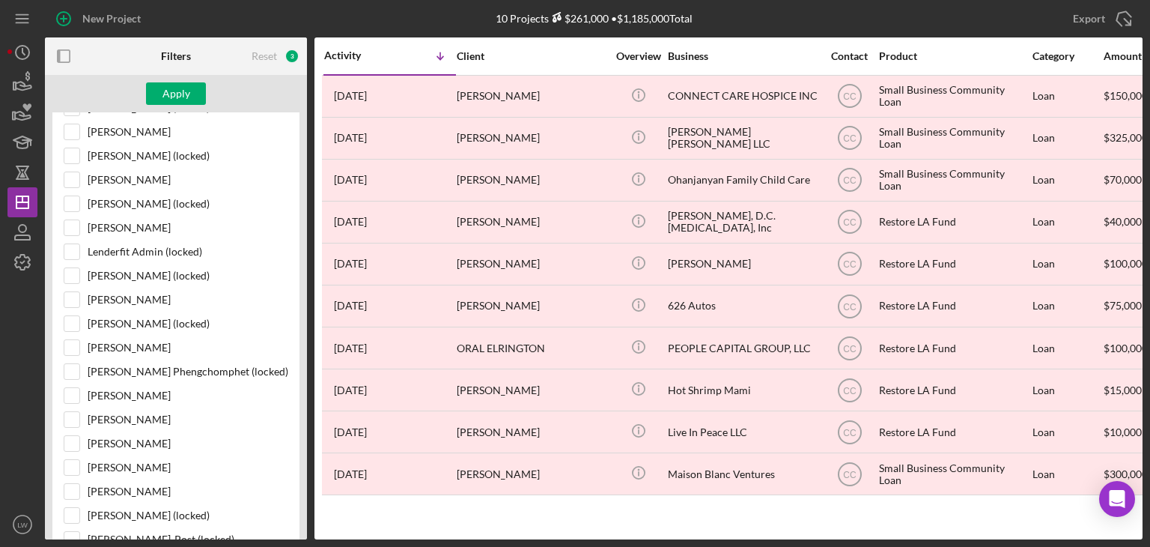
scroll to position [674, 0]
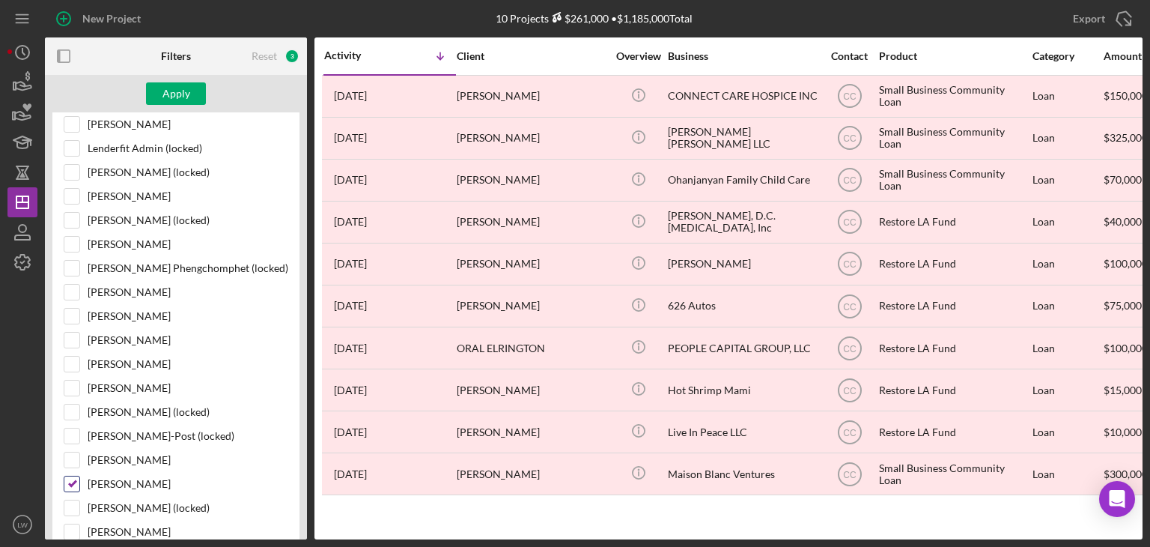
click at [75, 476] on input "[PERSON_NAME]" at bounding box center [71, 483] width 15 height 15
checkbox input "false"
click at [171, 97] on div "Apply" at bounding box center [176, 93] width 28 height 22
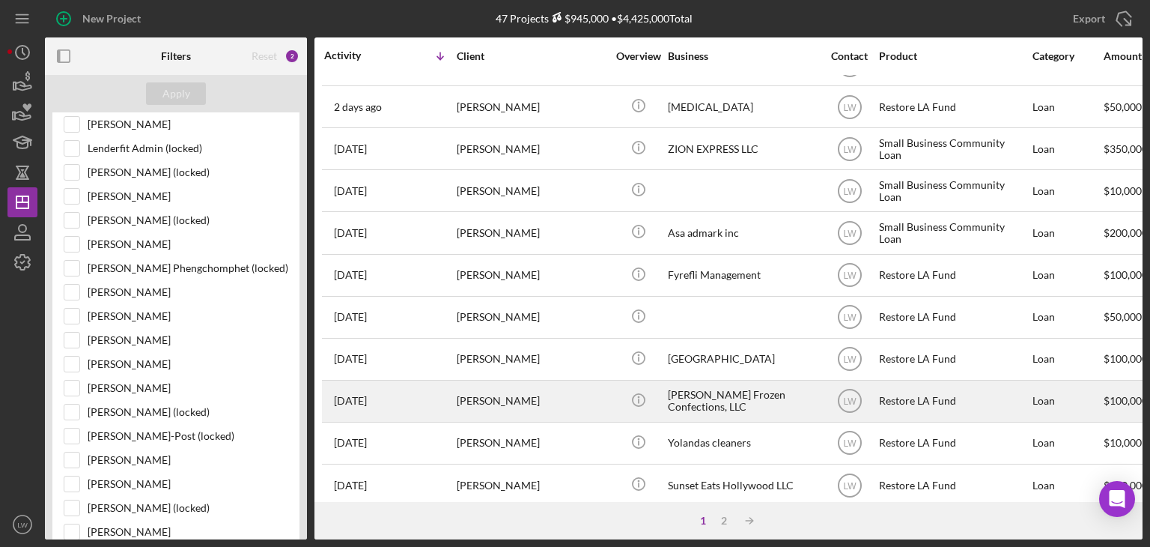
scroll to position [374, 0]
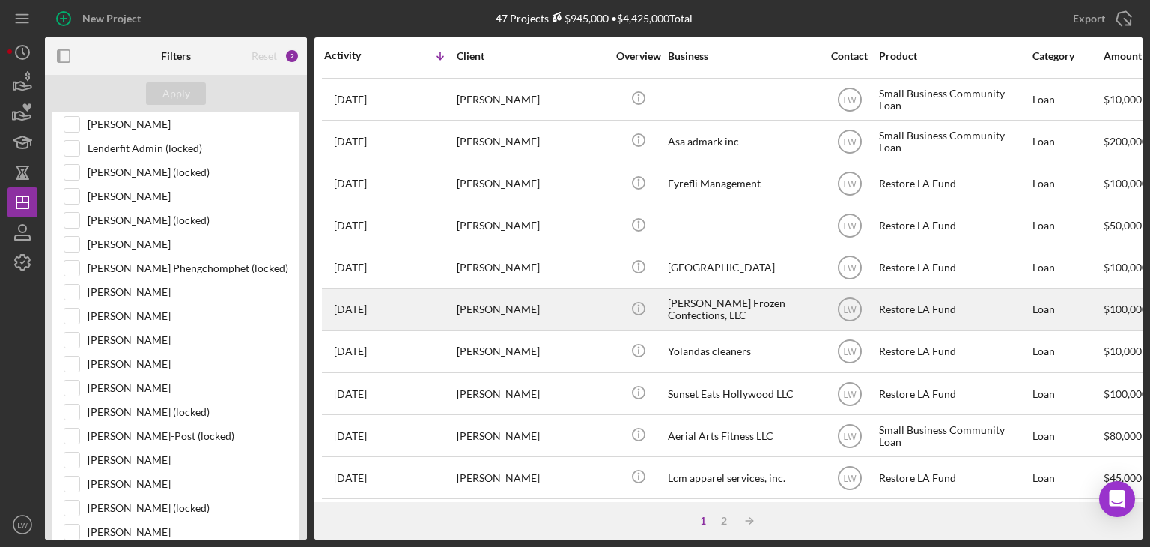
click at [738, 319] on div "[PERSON_NAME] Frozen Confections, LLC" at bounding box center [743, 310] width 150 height 40
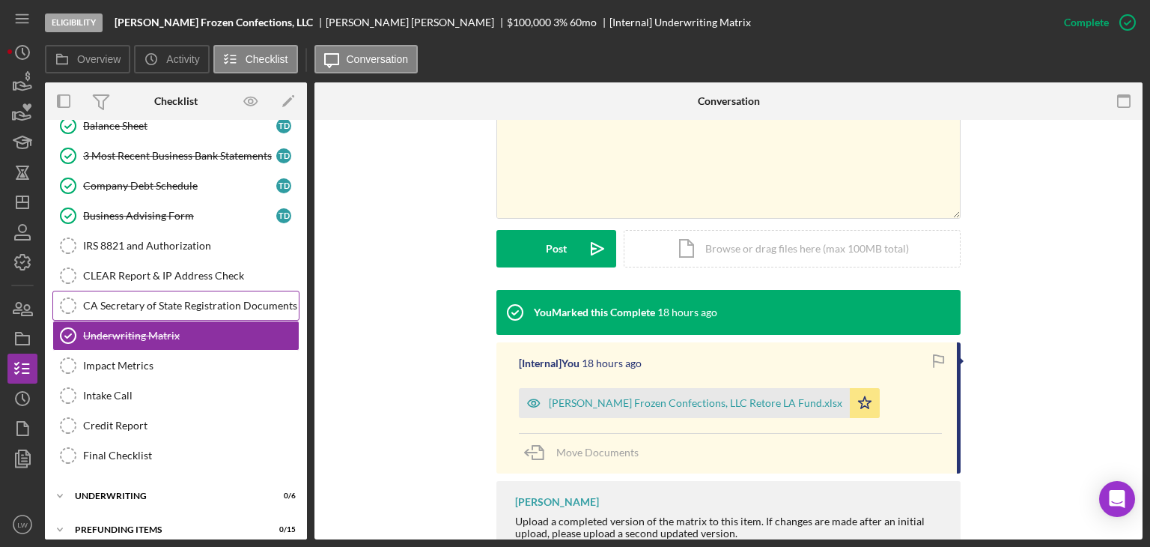
scroll to position [359, 0]
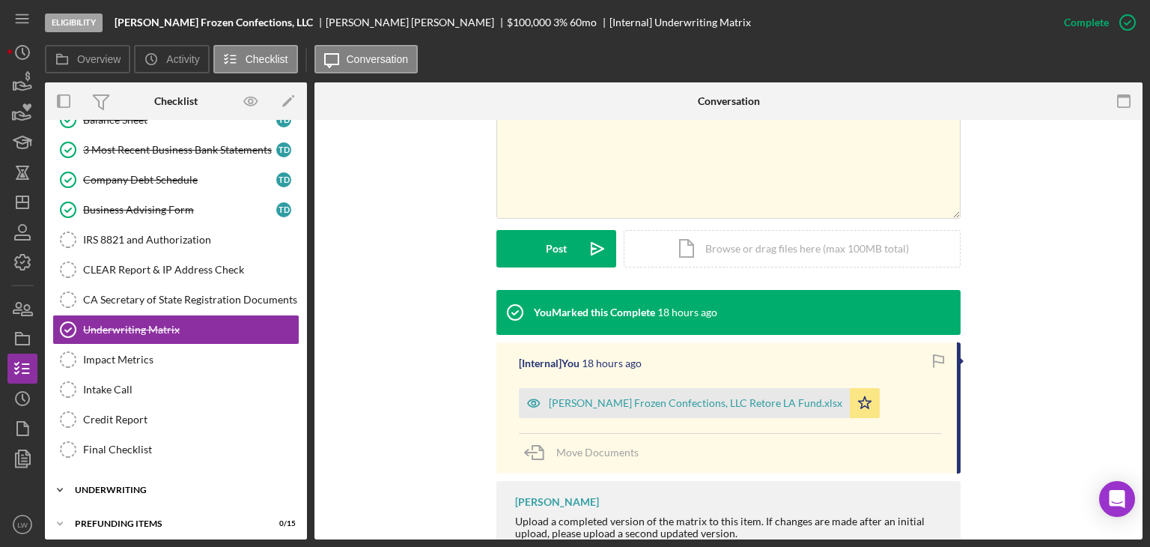
click at [147, 485] on div "Underwriting" at bounding box center [181, 489] width 213 height 9
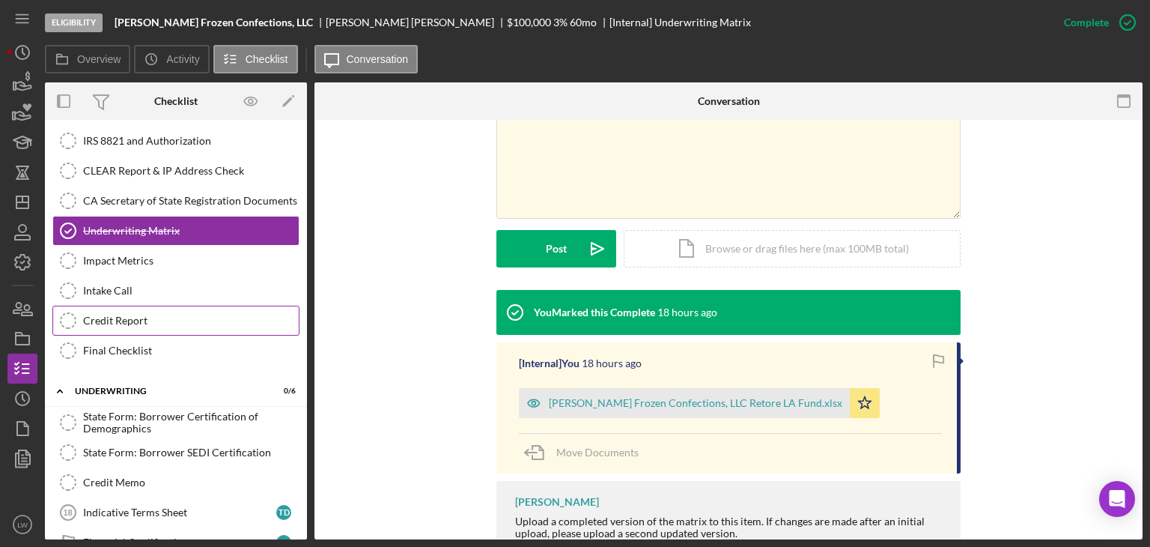
scroll to position [545, 0]
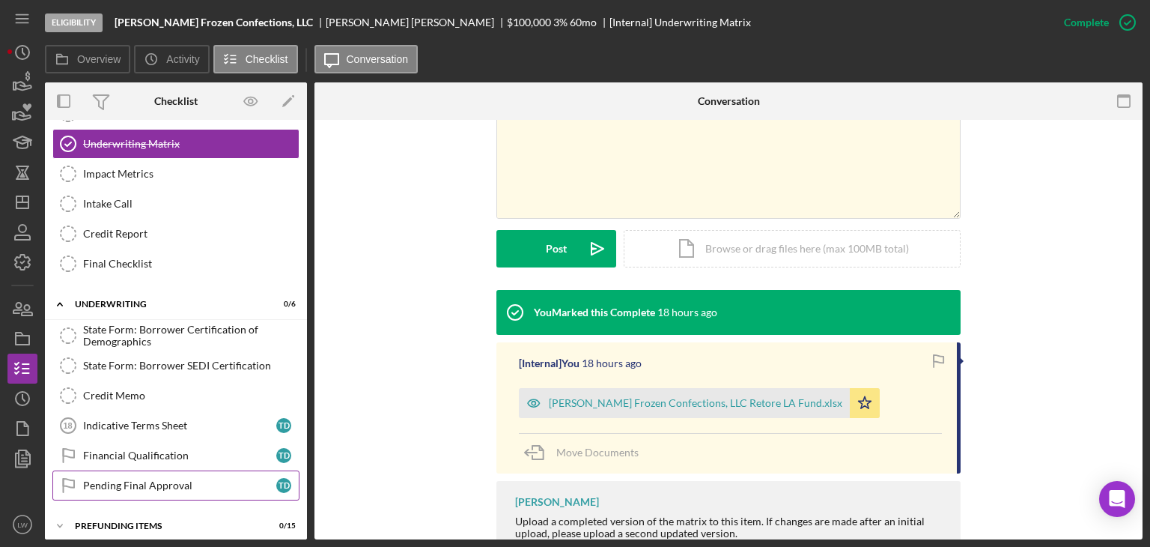
click at [171, 479] on div "Pending Final Approval" at bounding box center [179, 485] width 193 height 12
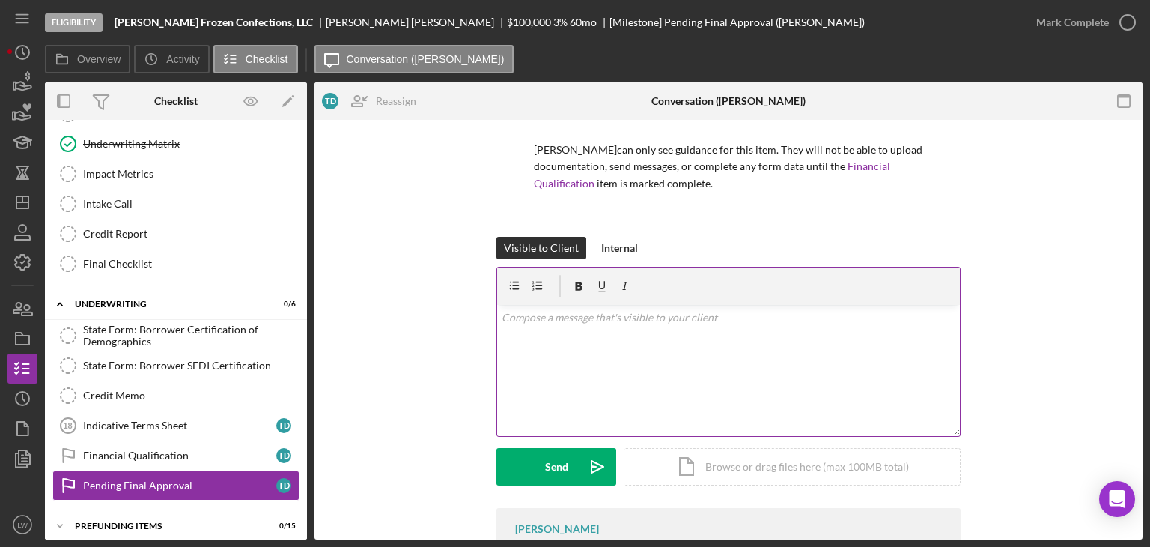
scroll to position [210, 0]
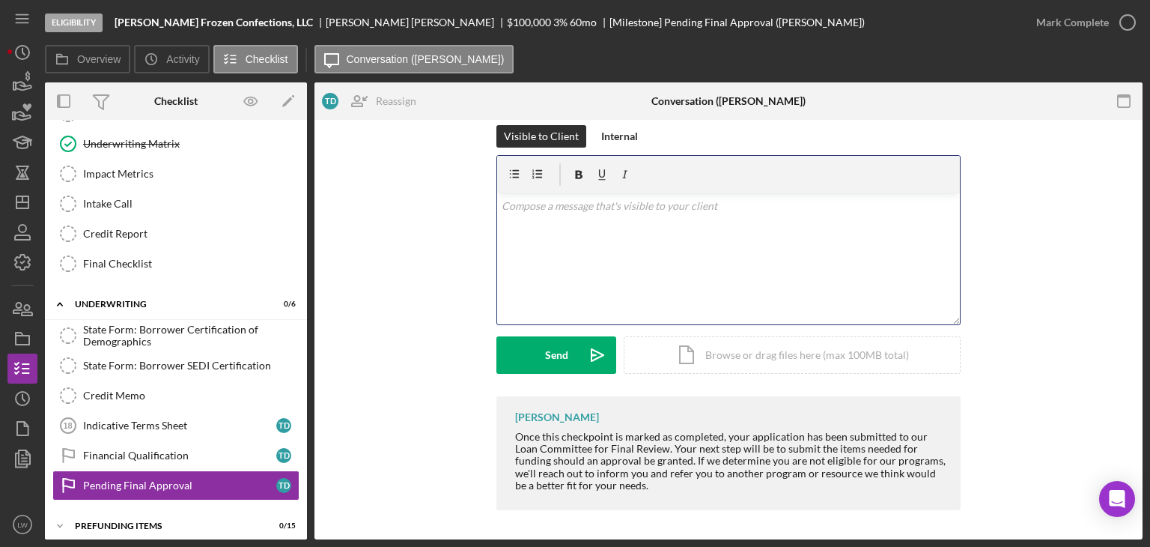
click at [585, 261] on div "v Color teal Color pink Remove color Add row above Add row below Add column bef…" at bounding box center [728, 258] width 463 height 131
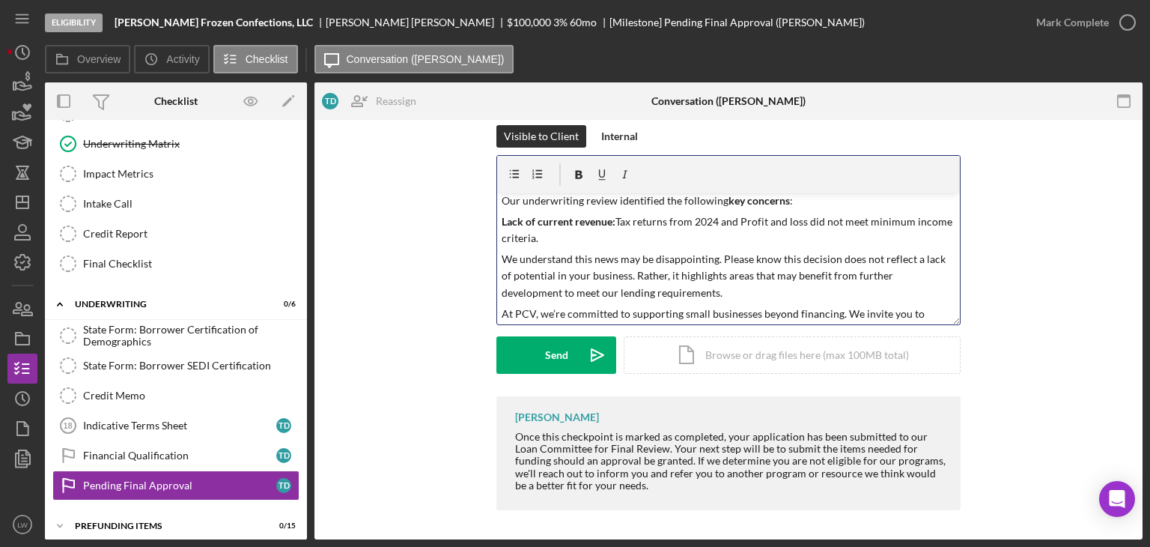
scroll to position [0, 0]
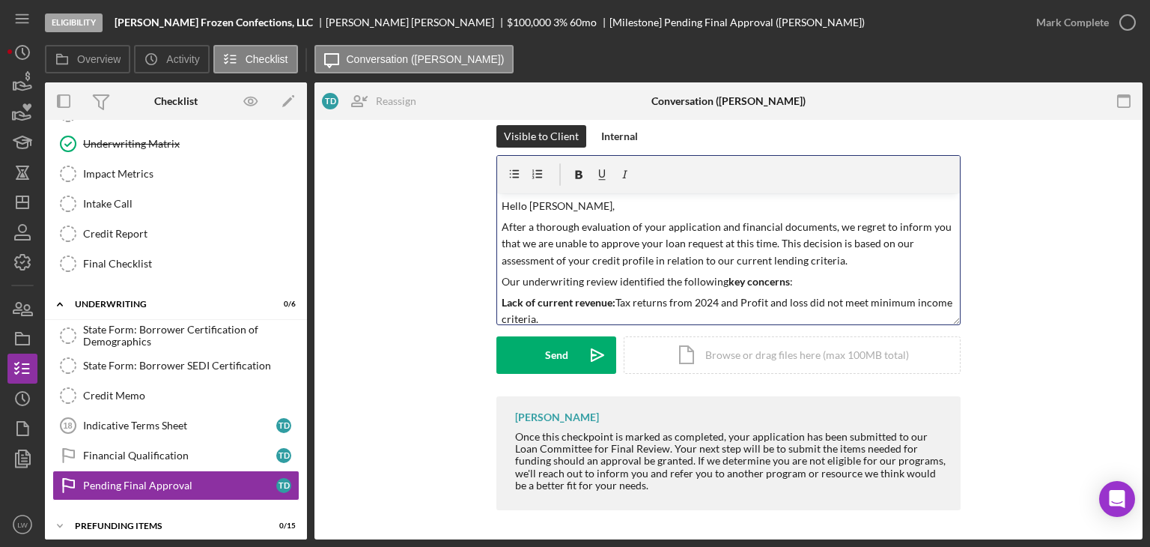
click at [502, 279] on p "Our underwriting review identified the following key concerns :" at bounding box center [729, 281] width 455 height 16
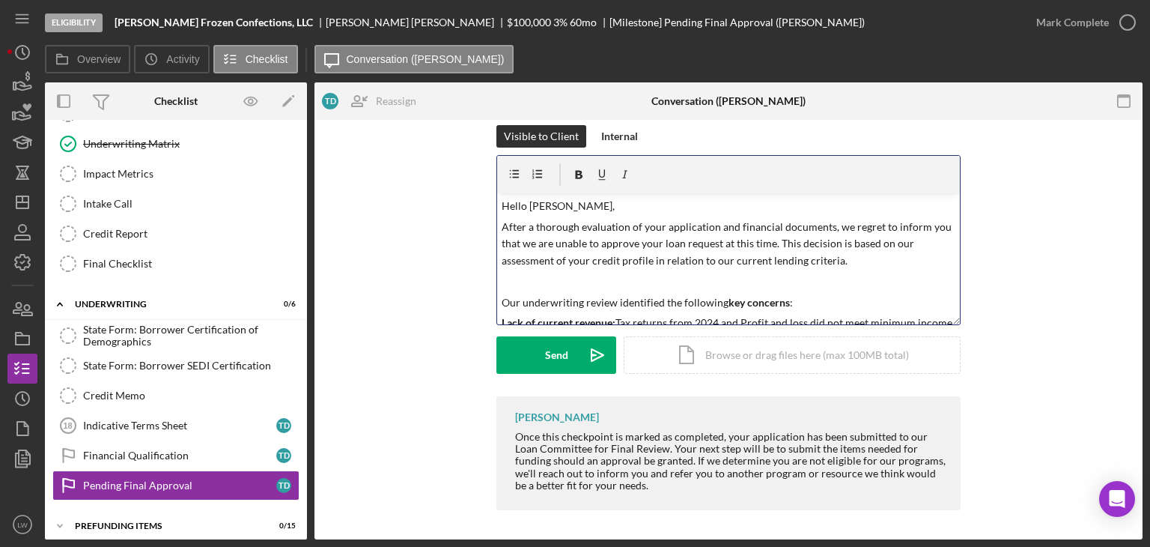
scroll to position [75, 0]
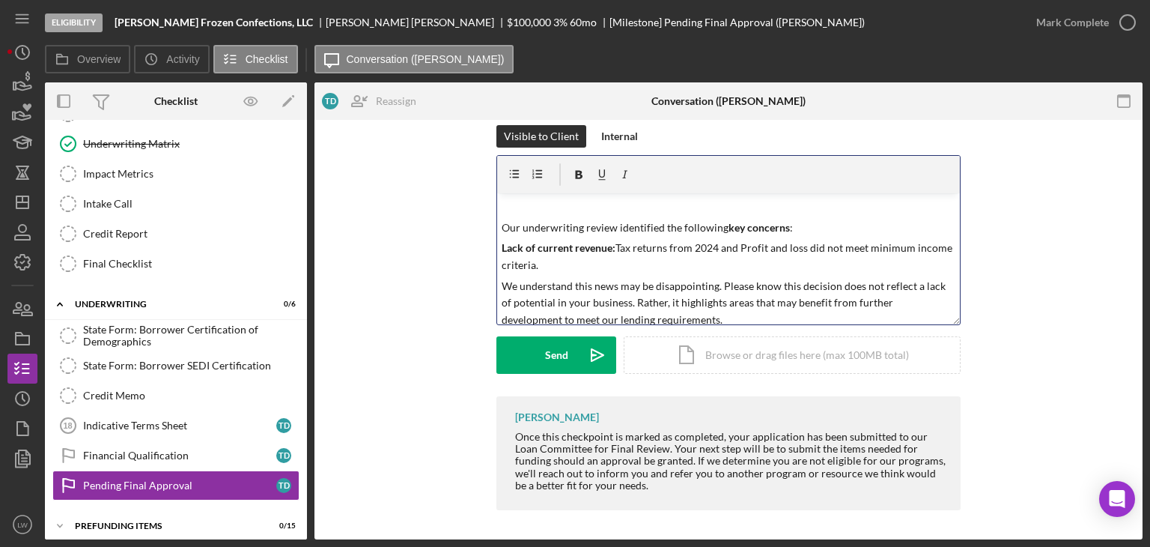
click at [497, 284] on div "v Color teal Color pink Remove color Add row above Add row below Add column bef…" at bounding box center [728, 258] width 463 height 131
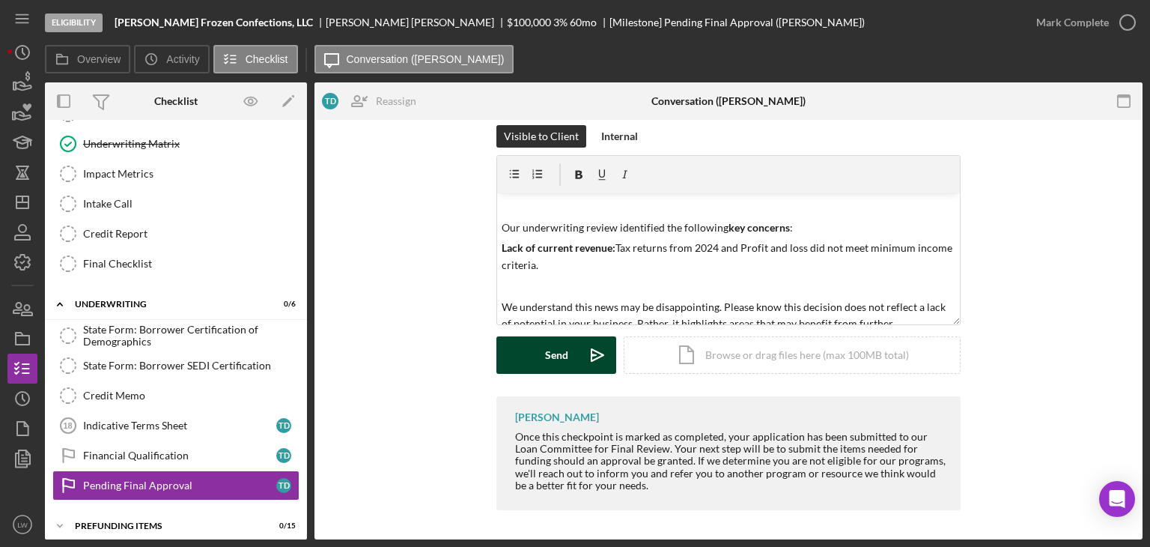
click at [593, 359] on icon "Icon/icon-invite-send" at bounding box center [597, 354] width 37 height 37
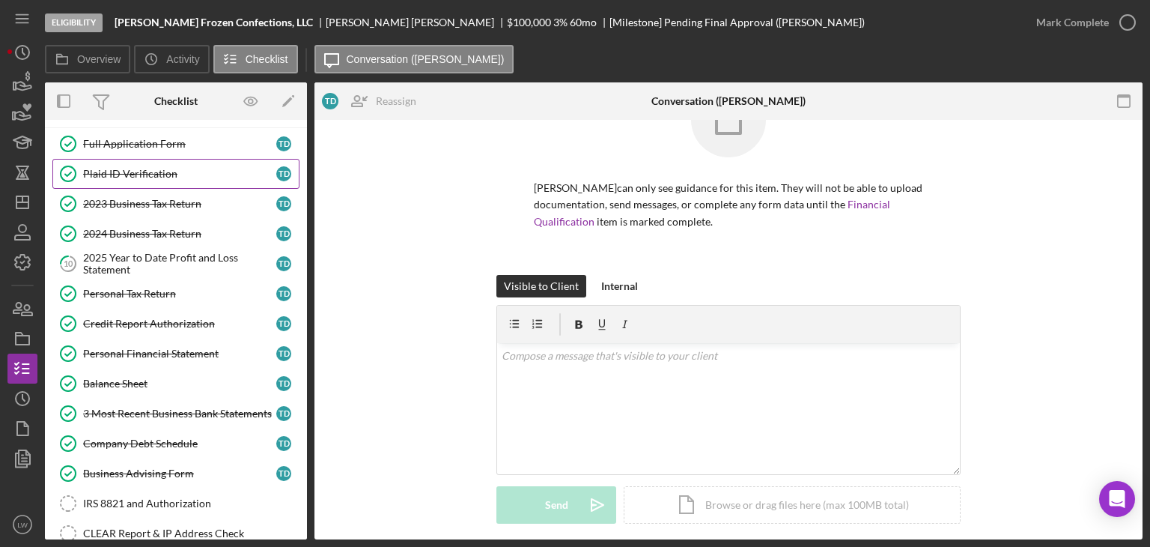
scroll to position [0, 0]
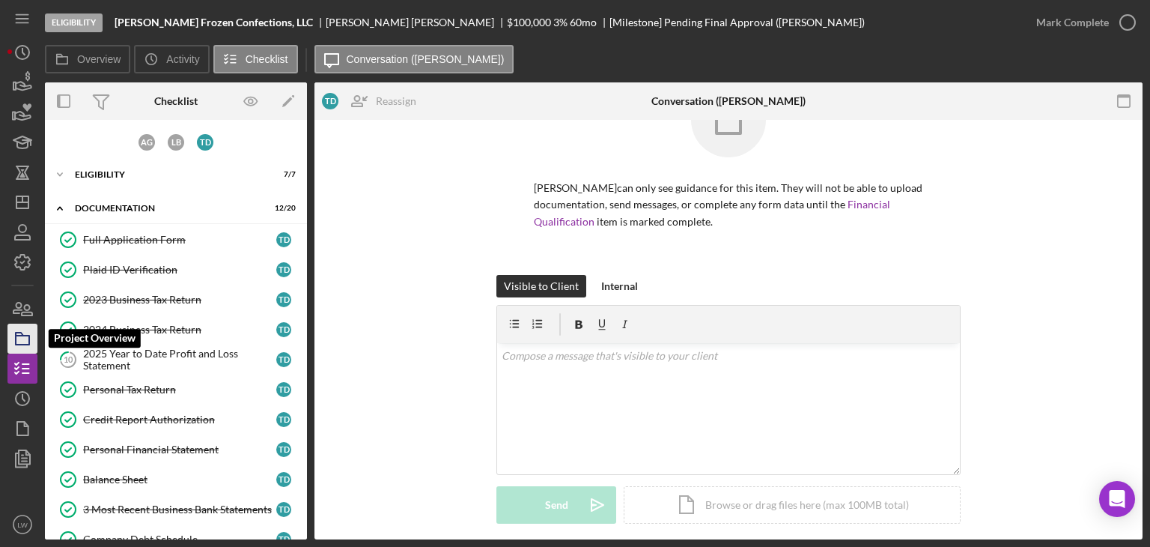
click at [28, 343] on icon "button" at bounding box center [22, 338] width 37 height 37
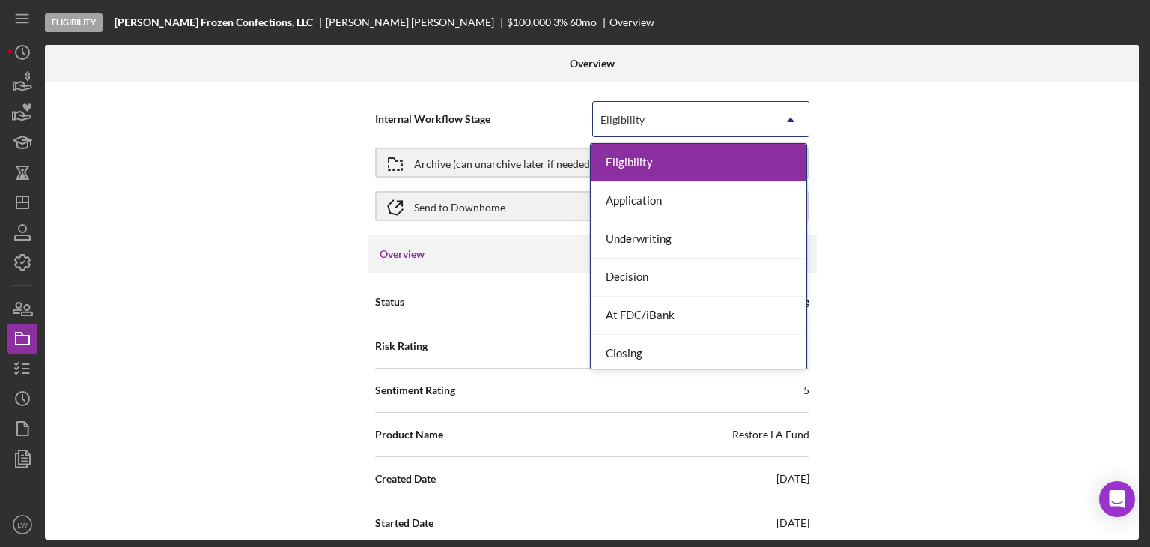
click at [688, 116] on div "Eligibility" at bounding box center [683, 120] width 180 height 34
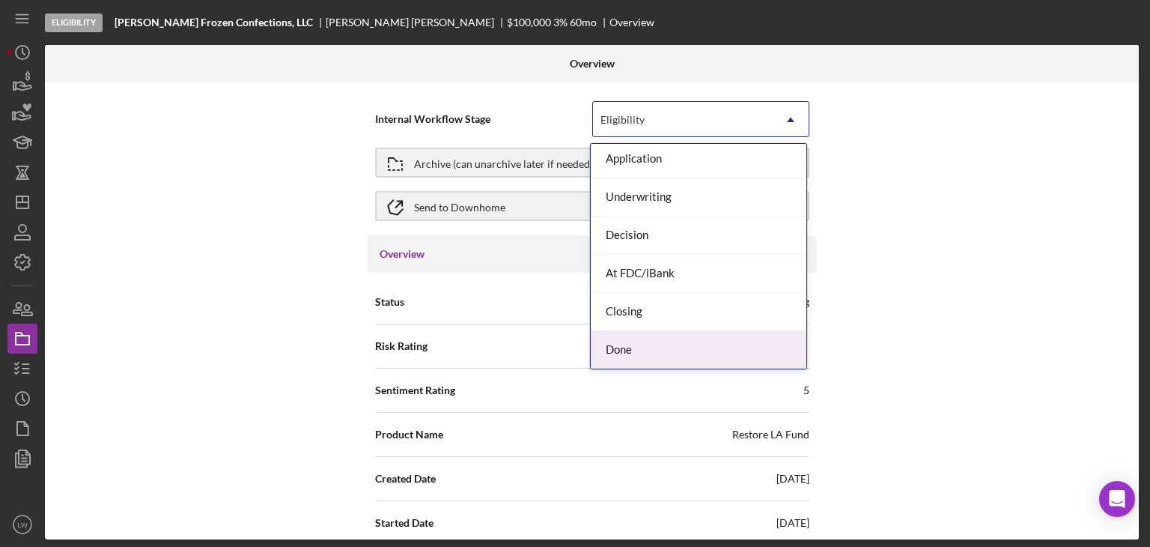
click at [653, 351] on div "Done" at bounding box center [699, 350] width 216 height 38
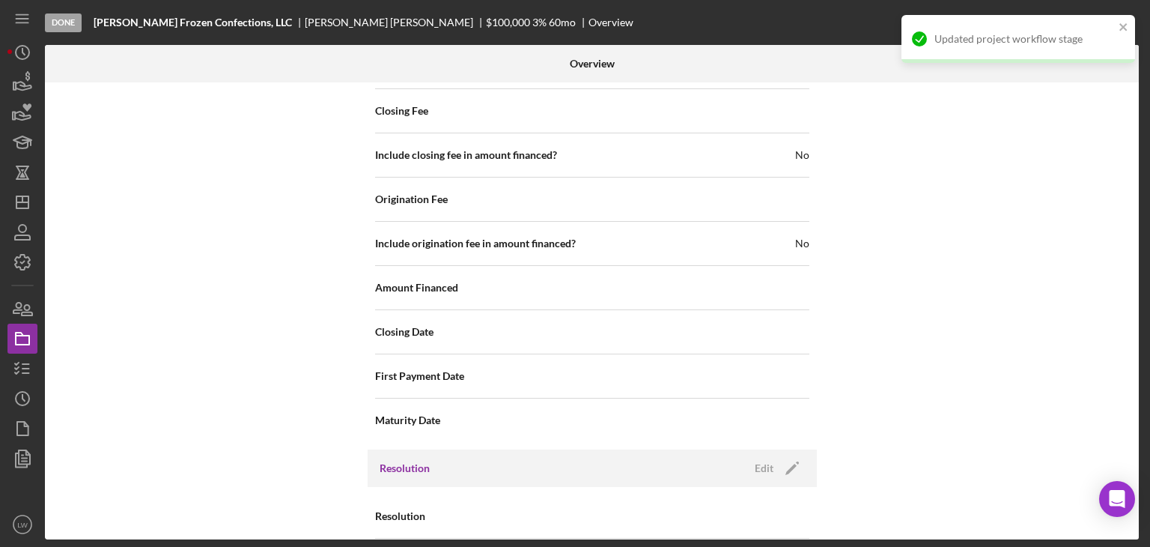
scroll to position [1913, 0]
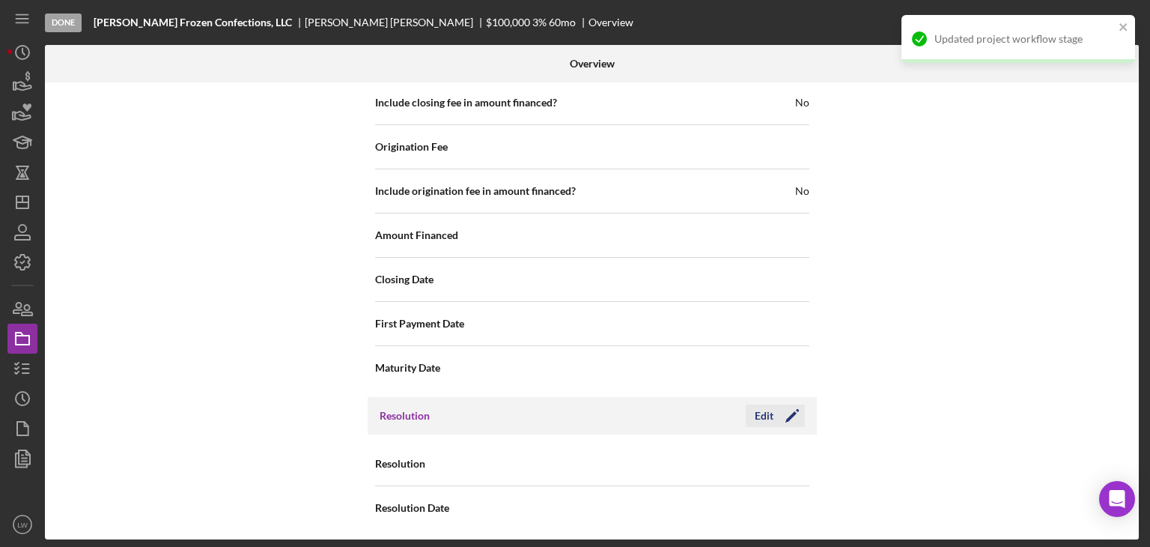
click at [760, 410] on div "Edit" at bounding box center [764, 415] width 19 height 22
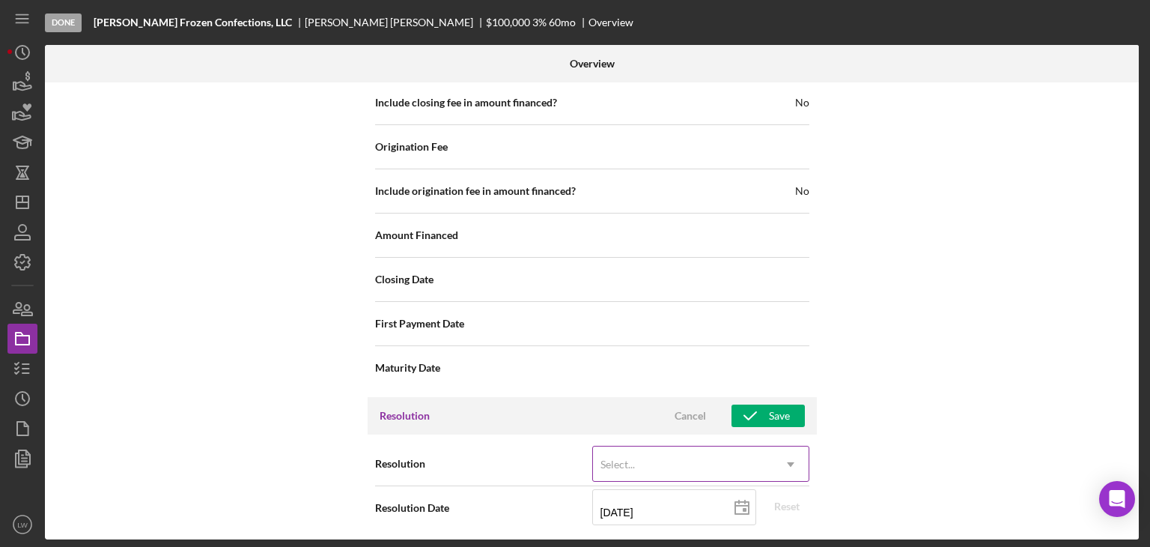
click at [740, 454] on div "Select..." at bounding box center [683, 464] width 180 height 34
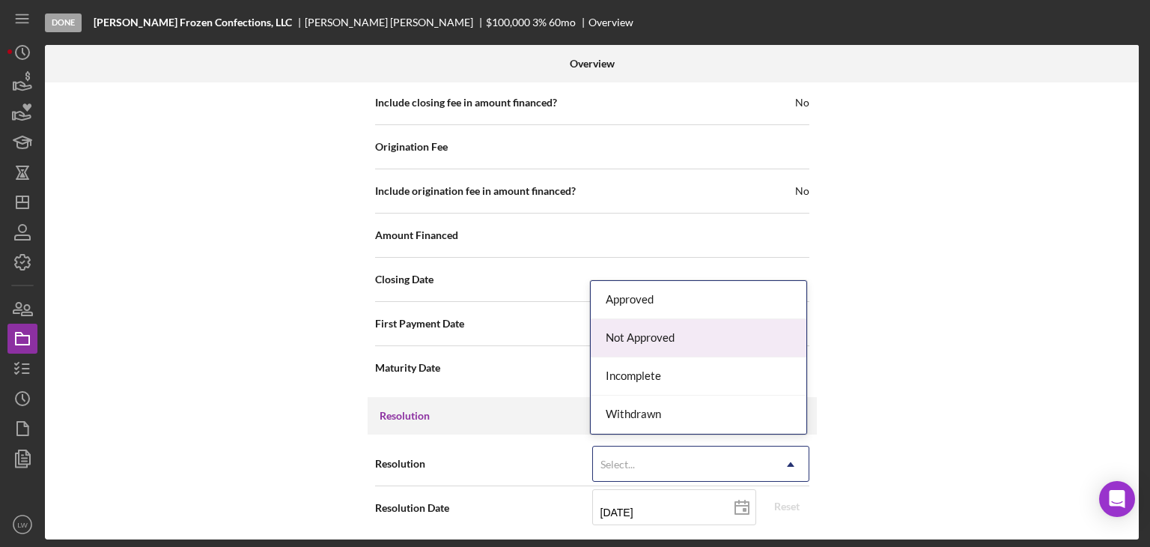
click at [699, 338] on div "Not Approved" at bounding box center [699, 338] width 216 height 38
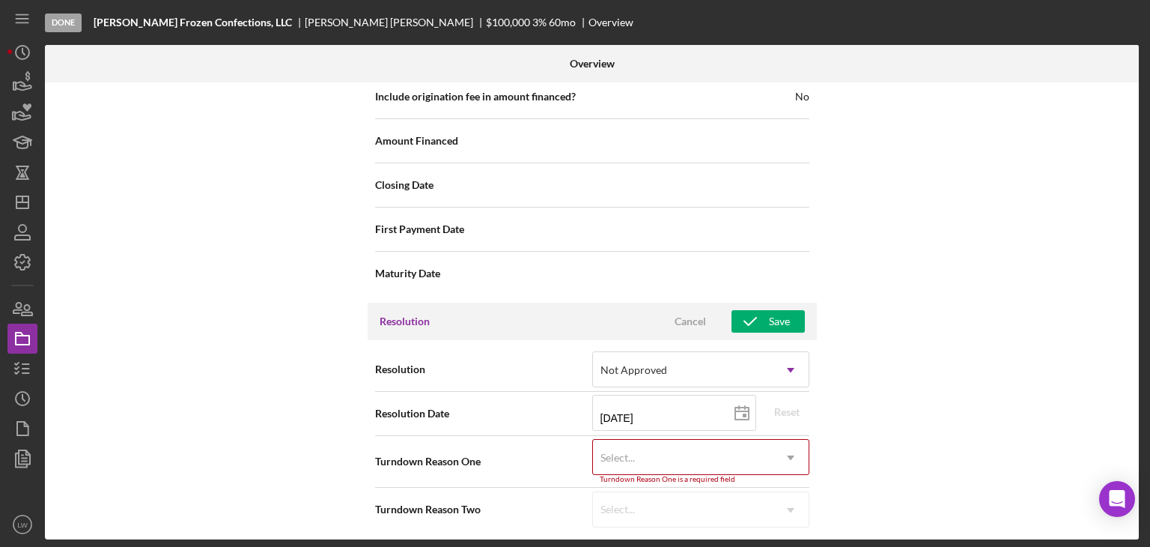
scroll to position [2007, 0]
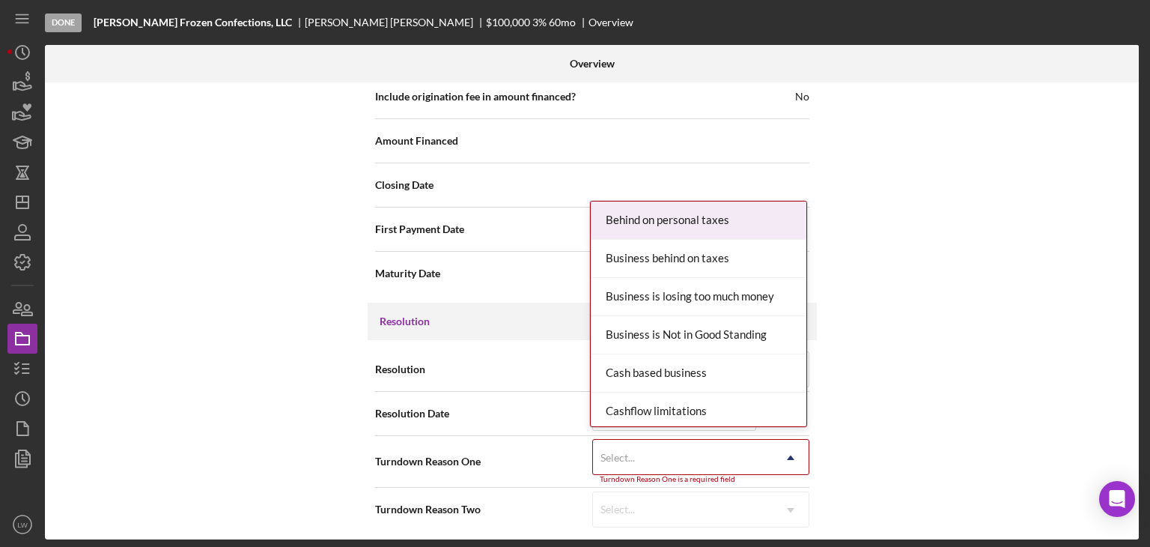
click at [746, 454] on div "Select..." at bounding box center [683, 457] width 180 height 34
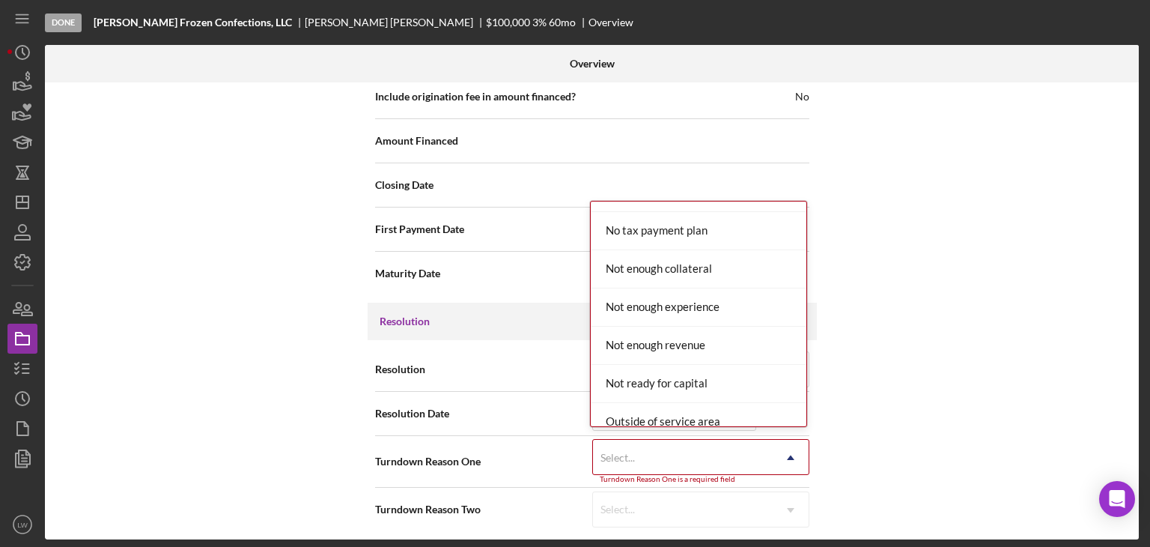
scroll to position [1123, 0]
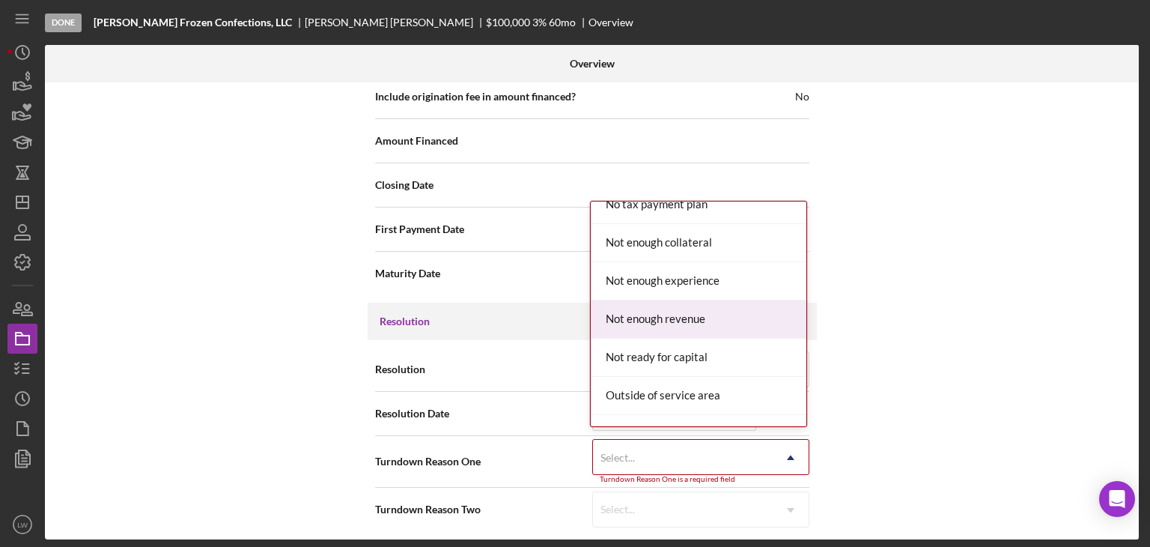
click at [750, 315] on div "Not enough revenue" at bounding box center [699, 319] width 216 height 38
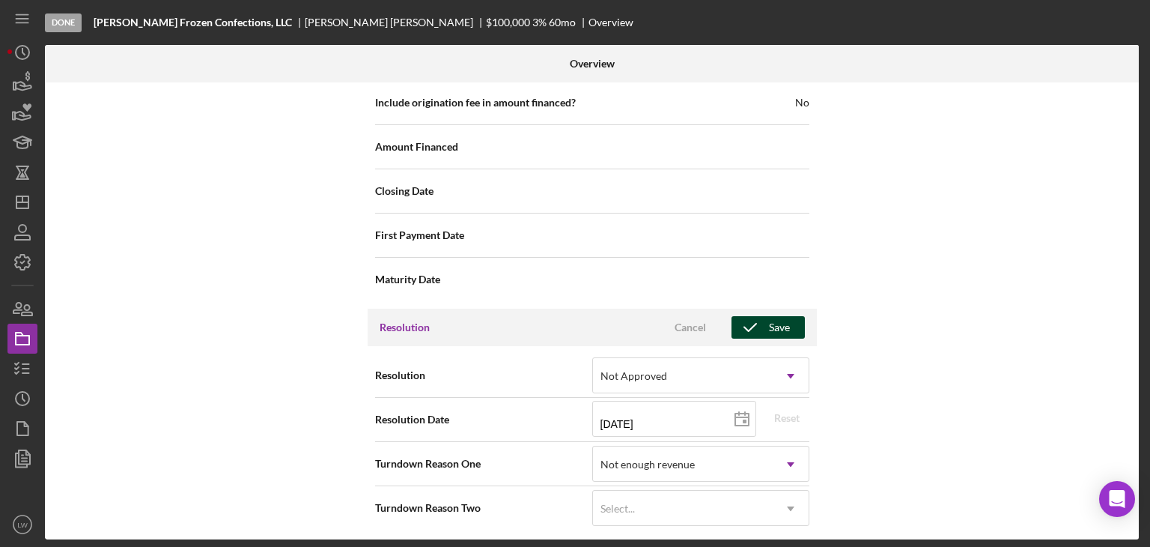
click at [776, 321] on div "Save" at bounding box center [779, 327] width 21 height 22
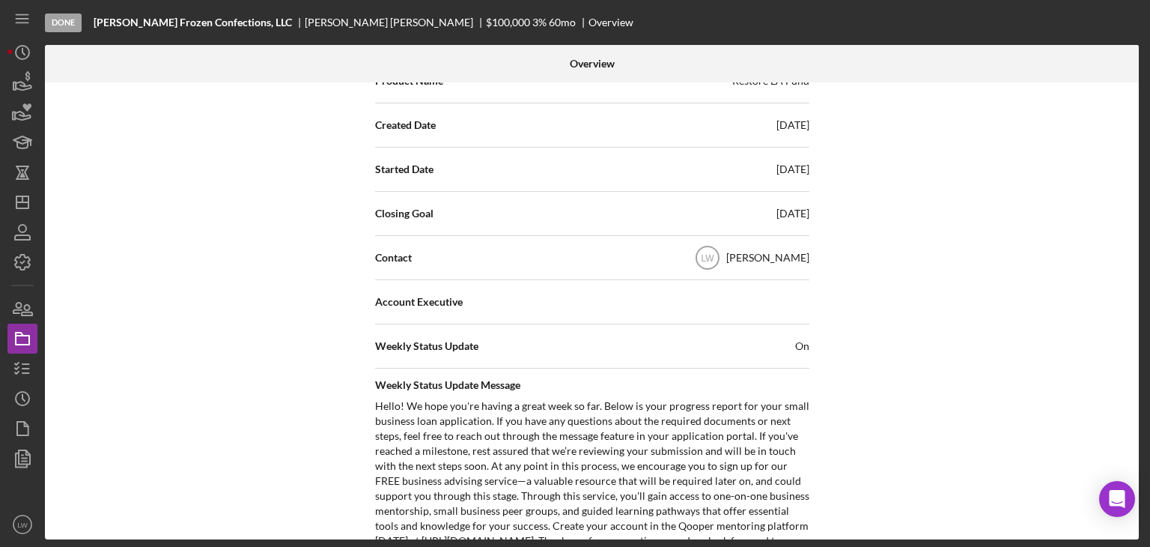
scroll to position [0, 0]
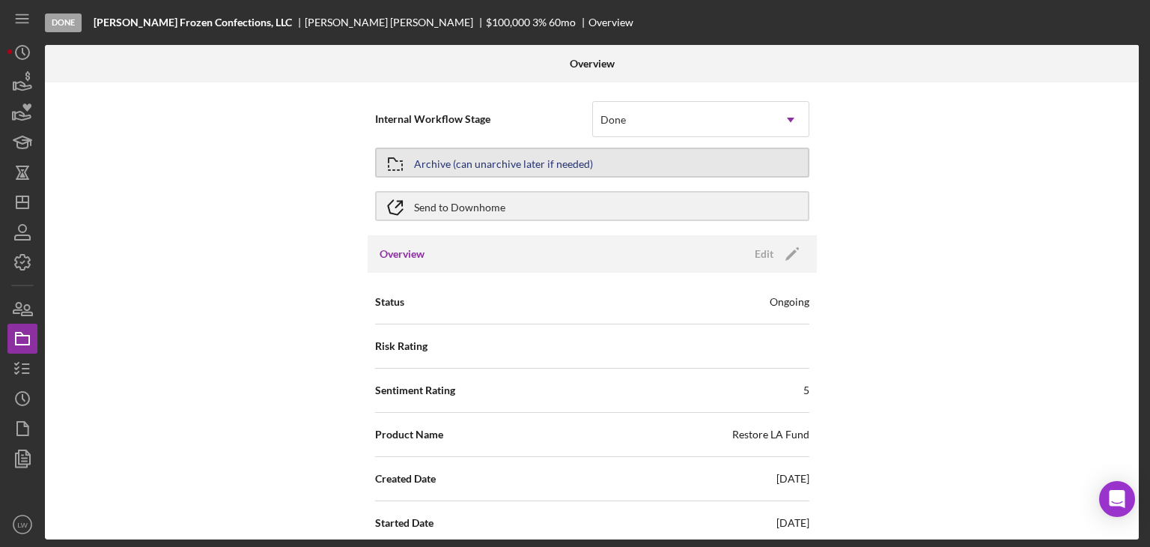
click at [517, 164] on div "Archive (can unarchive later if needed)" at bounding box center [503, 162] width 179 height 27
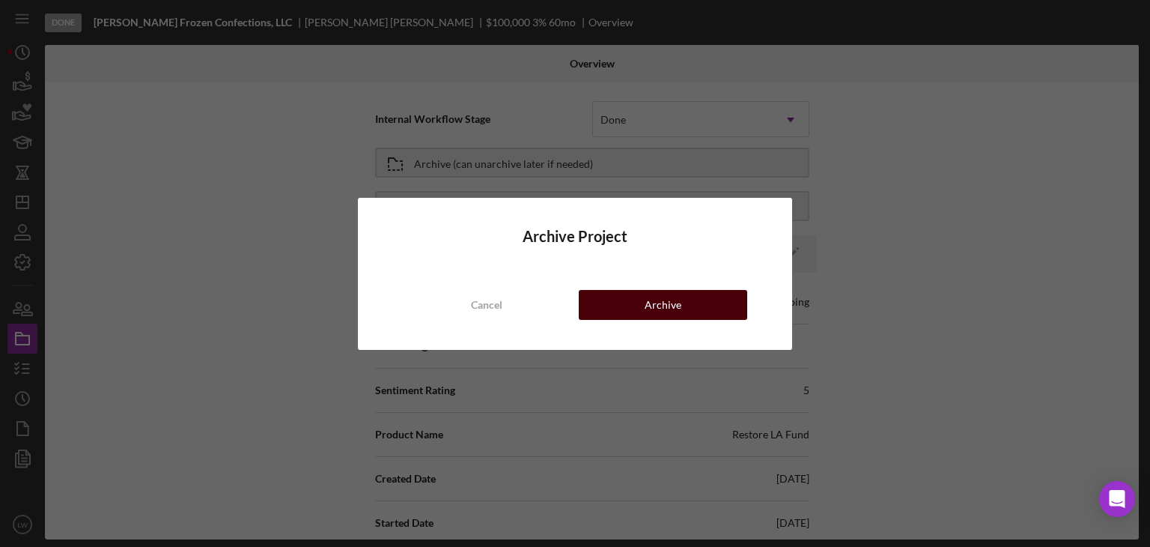
click at [696, 309] on button "Archive" at bounding box center [663, 305] width 168 height 30
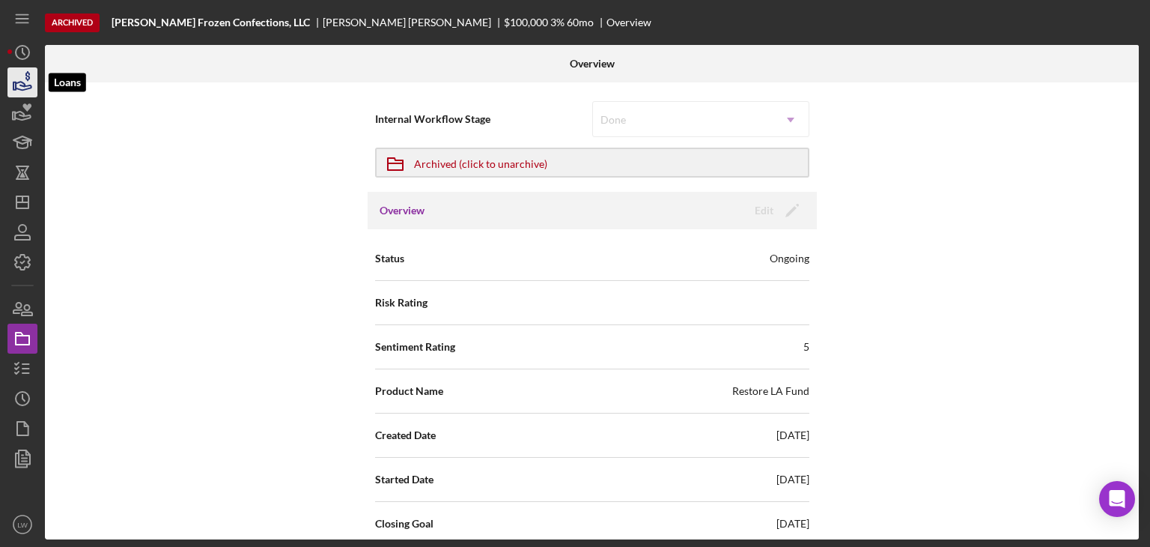
click at [21, 82] on icon "button" at bounding box center [24, 86] width 16 height 8
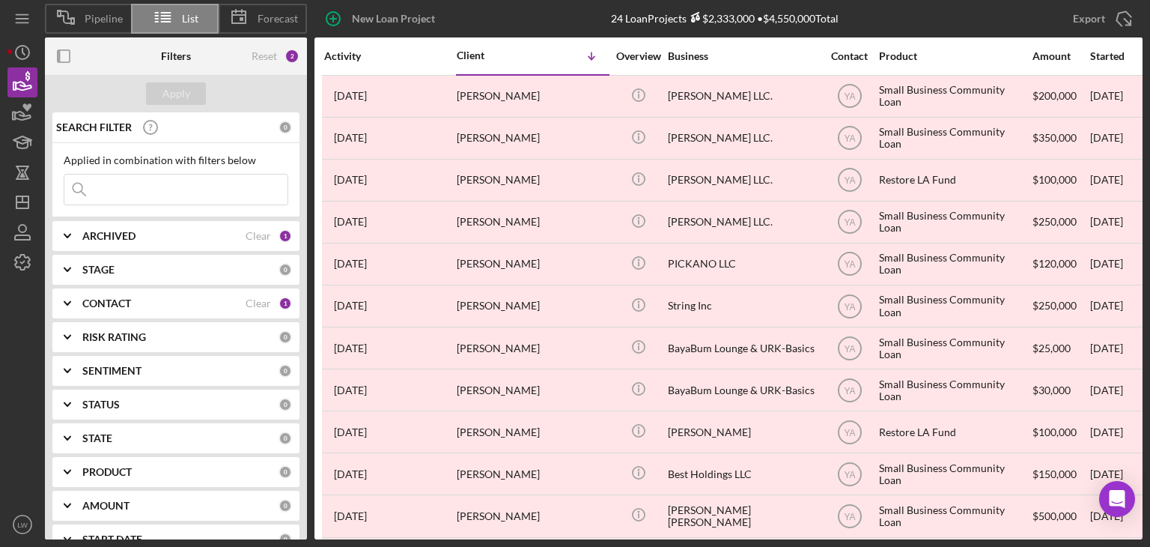
click at [189, 235] on div "ARCHIVED" at bounding box center [163, 236] width 163 height 12
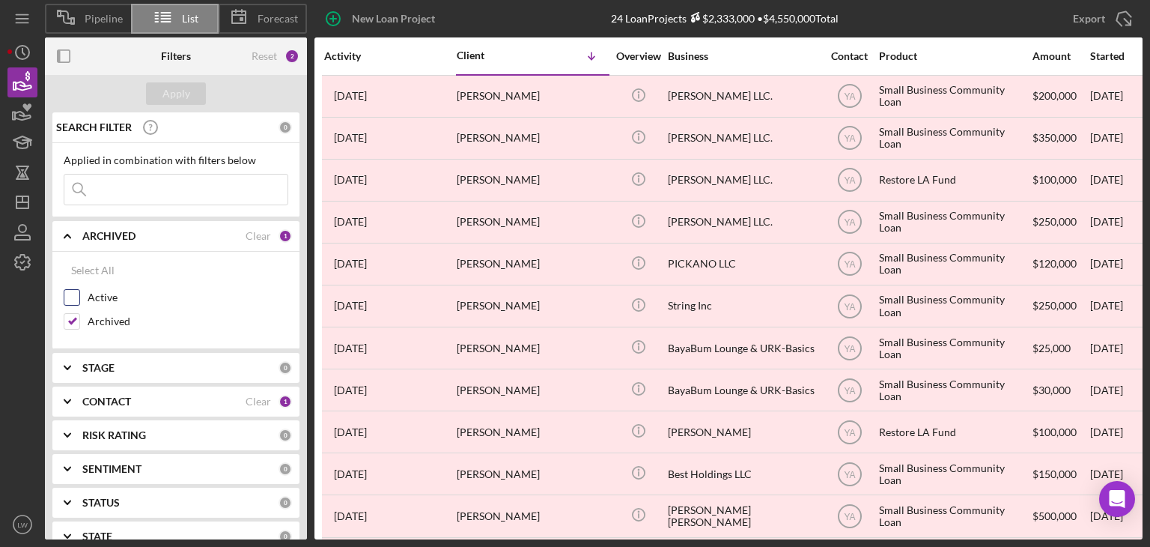
click at [70, 296] on input "Active" at bounding box center [71, 297] width 15 height 15
checkbox input "true"
drag, startPoint x: 71, startPoint y: 321, endPoint x: 90, endPoint y: 288, distance: 37.2
click at [72, 321] on input "Archived" at bounding box center [71, 321] width 15 height 15
checkbox input "false"
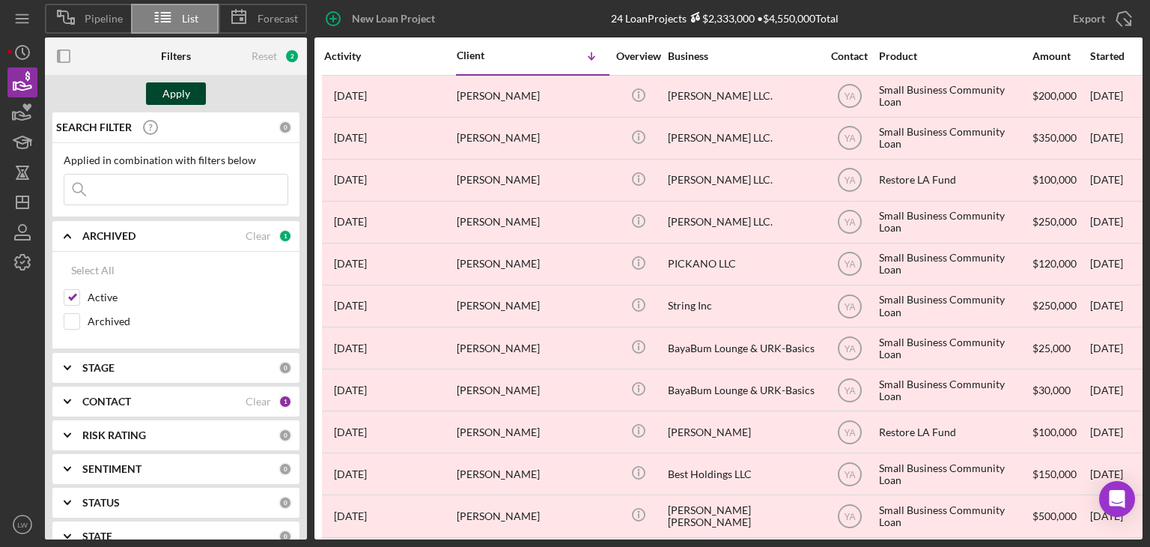
click at [186, 94] on div "Apply" at bounding box center [176, 93] width 28 height 22
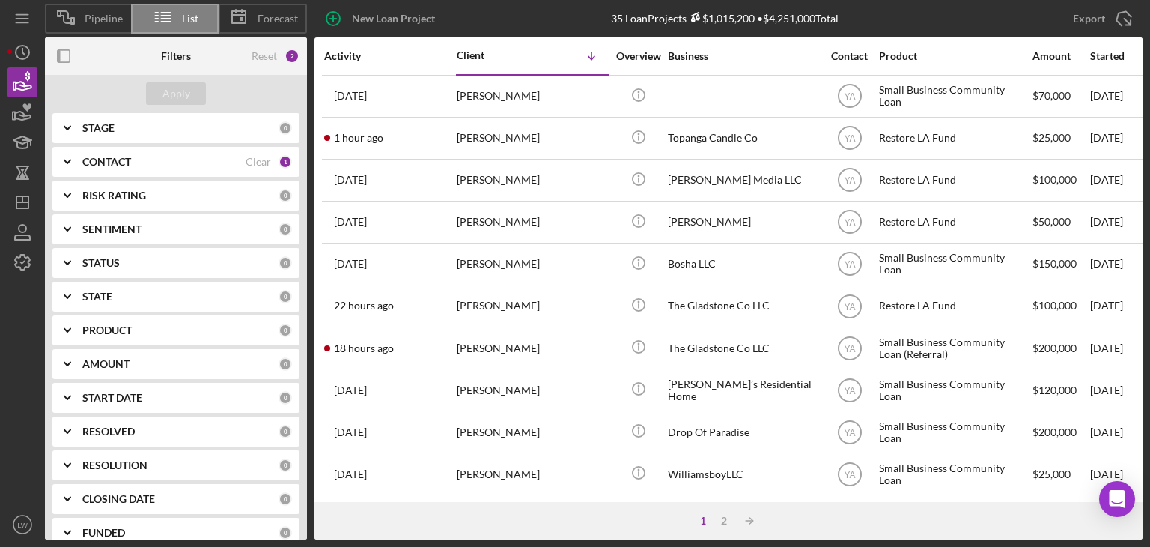
scroll to position [216, 0]
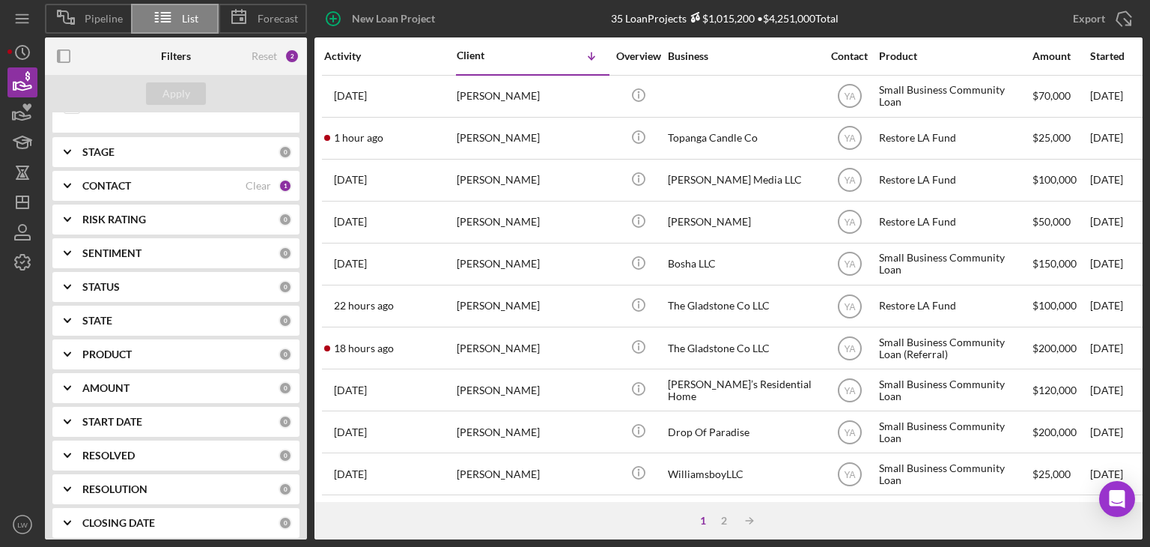
click at [148, 183] on div "CONTACT" at bounding box center [163, 186] width 163 height 12
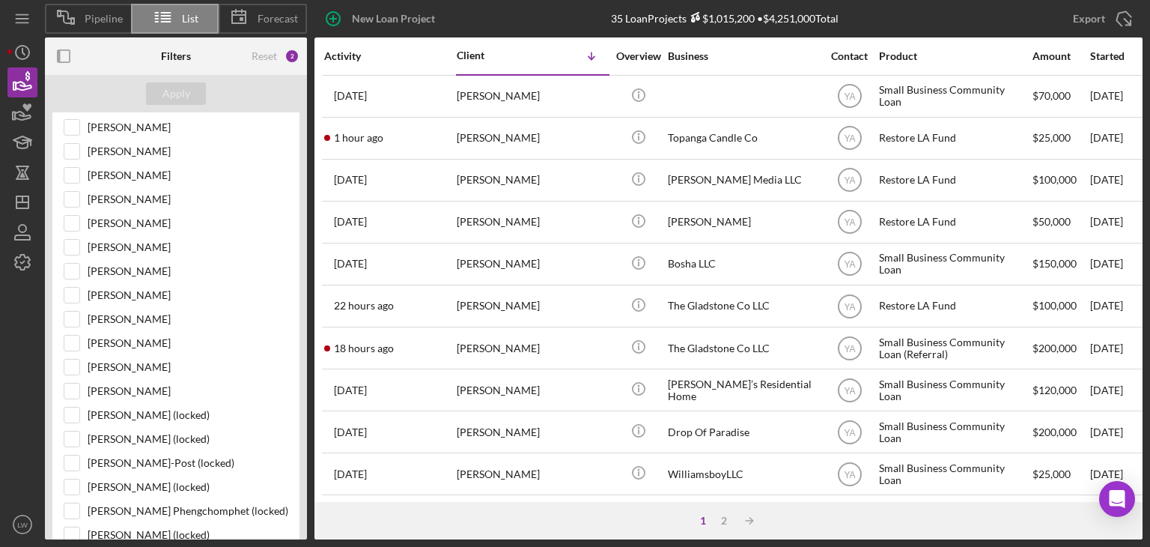
scroll to position [515, 0]
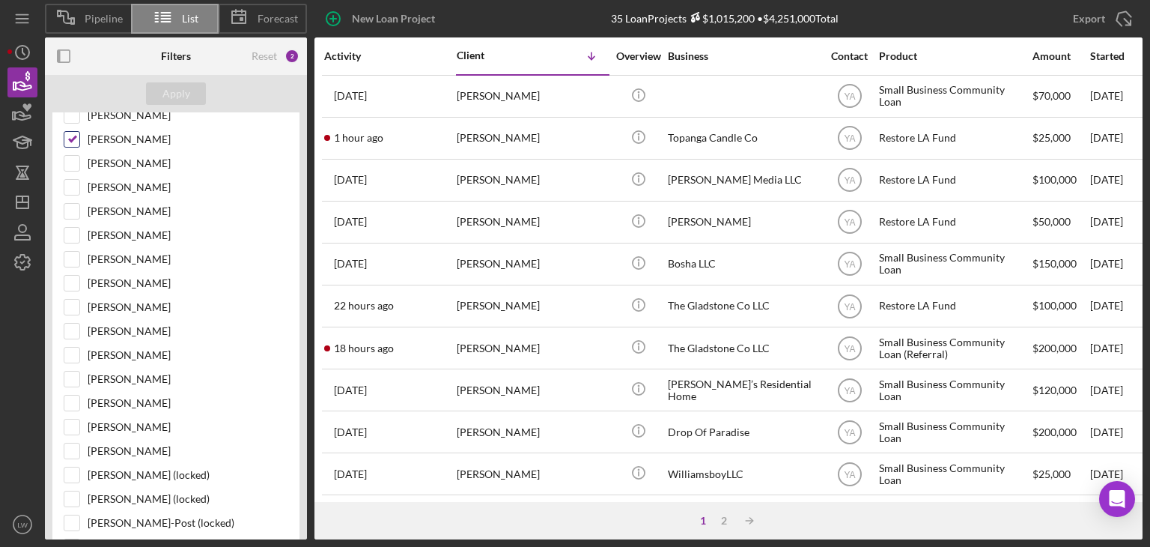
click at [73, 136] on input "[PERSON_NAME]" at bounding box center [71, 139] width 15 height 15
checkbox input "false"
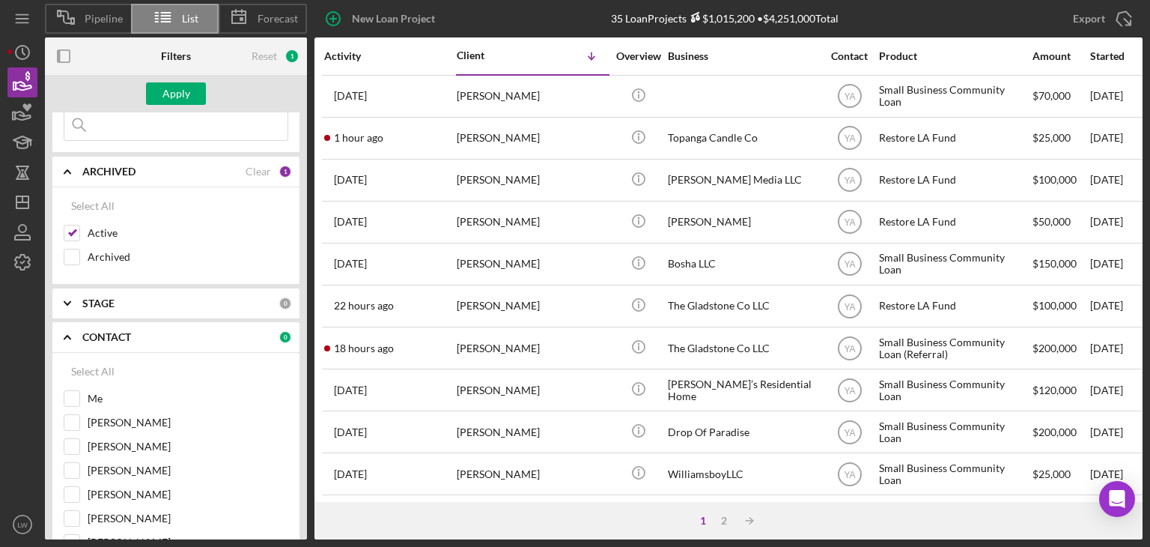
scroll to position [0, 0]
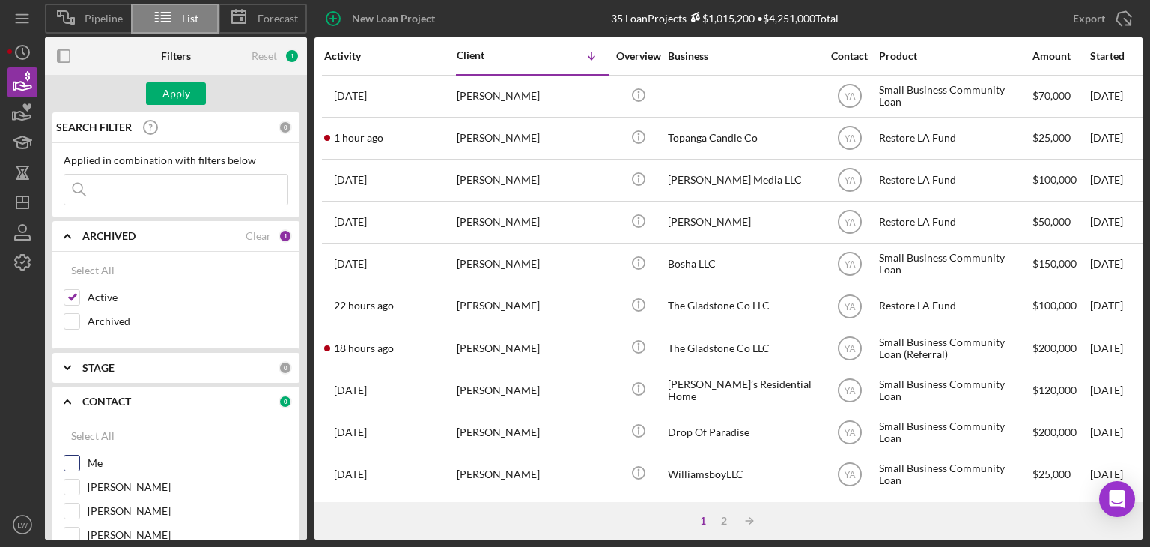
click at [70, 459] on input "Me" at bounding box center [71, 462] width 15 height 15
checkbox input "true"
click at [186, 94] on div "Apply" at bounding box center [176, 93] width 28 height 22
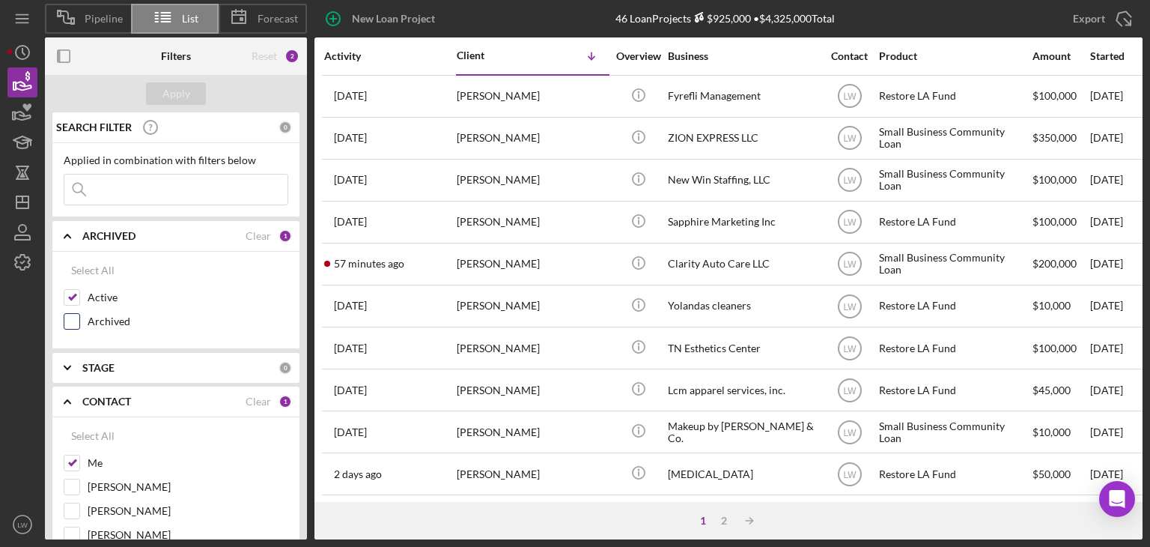
click at [72, 323] on input "Archived" at bounding box center [71, 321] width 15 height 15
checkbox input "true"
click at [76, 294] on input "Active" at bounding box center [71, 297] width 15 height 15
checkbox input "false"
click at [177, 94] on div "Apply" at bounding box center [176, 93] width 28 height 22
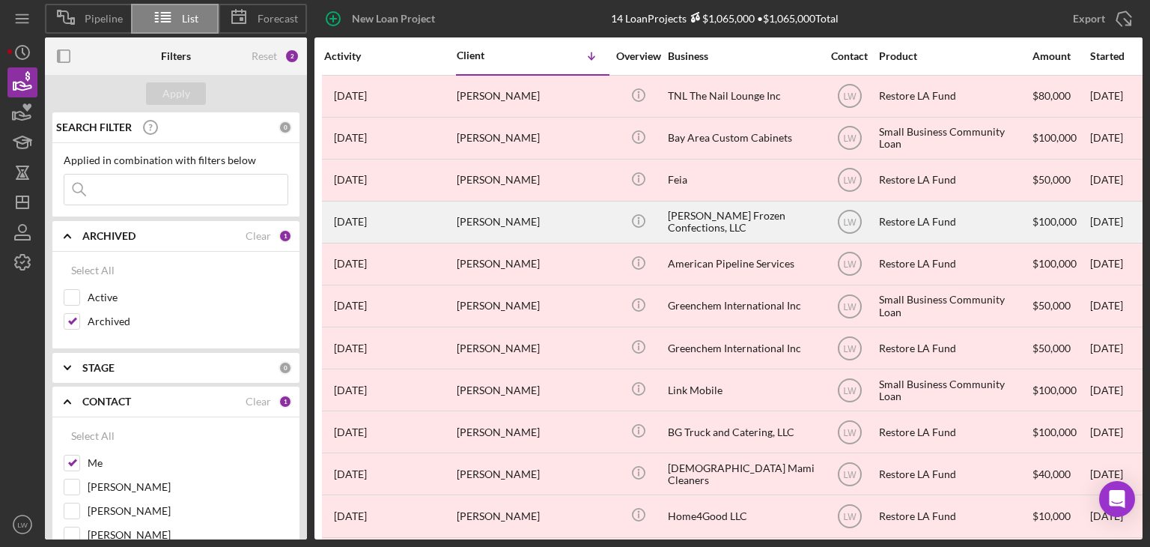
click at [571, 225] on div "[PERSON_NAME]" at bounding box center [532, 222] width 150 height 40
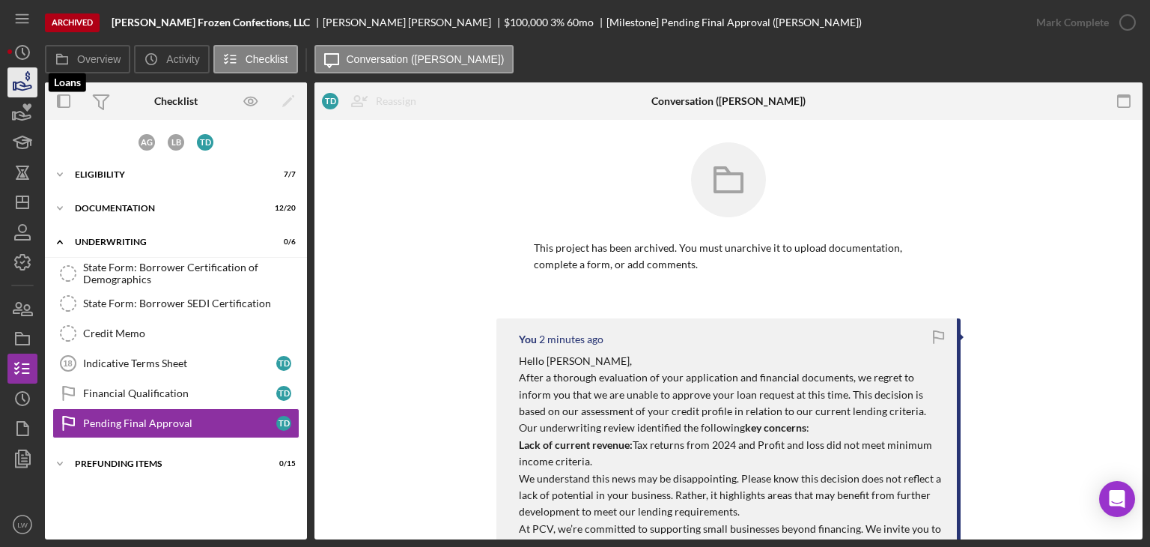
click at [30, 76] on icon "button" at bounding box center [22, 82] width 37 height 37
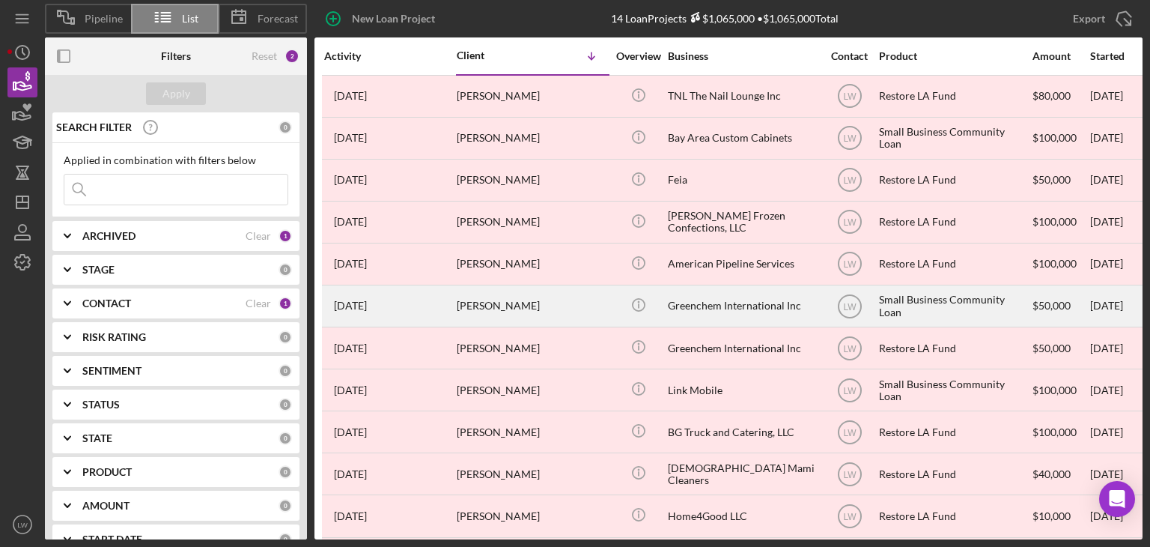
click at [539, 305] on div "[PERSON_NAME]" at bounding box center [532, 306] width 150 height 40
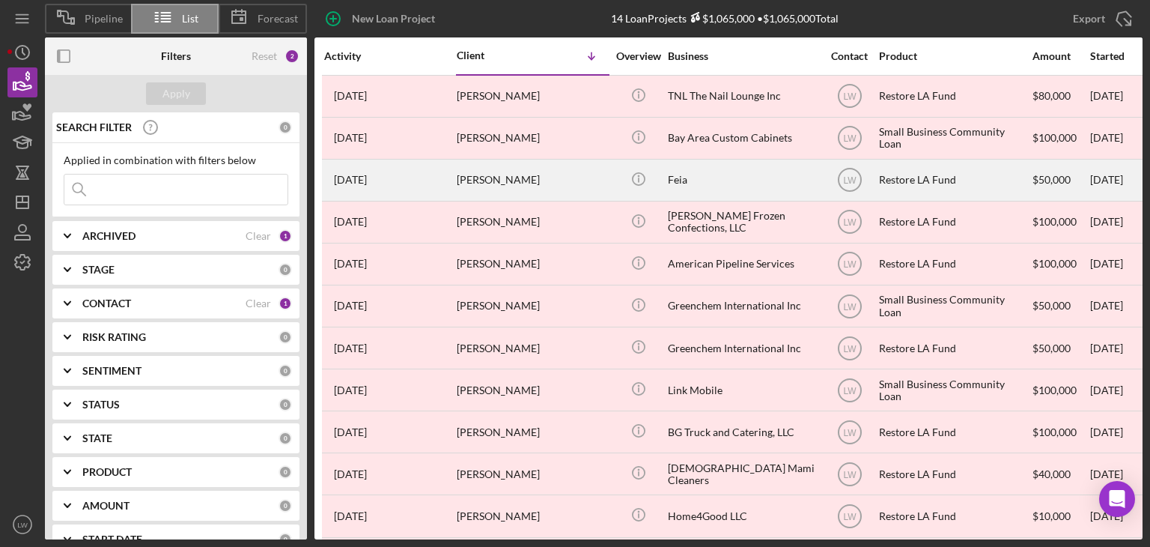
click at [541, 181] on div "[PERSON_NAME]" at bounding box center [532, 180] width 150 height 40
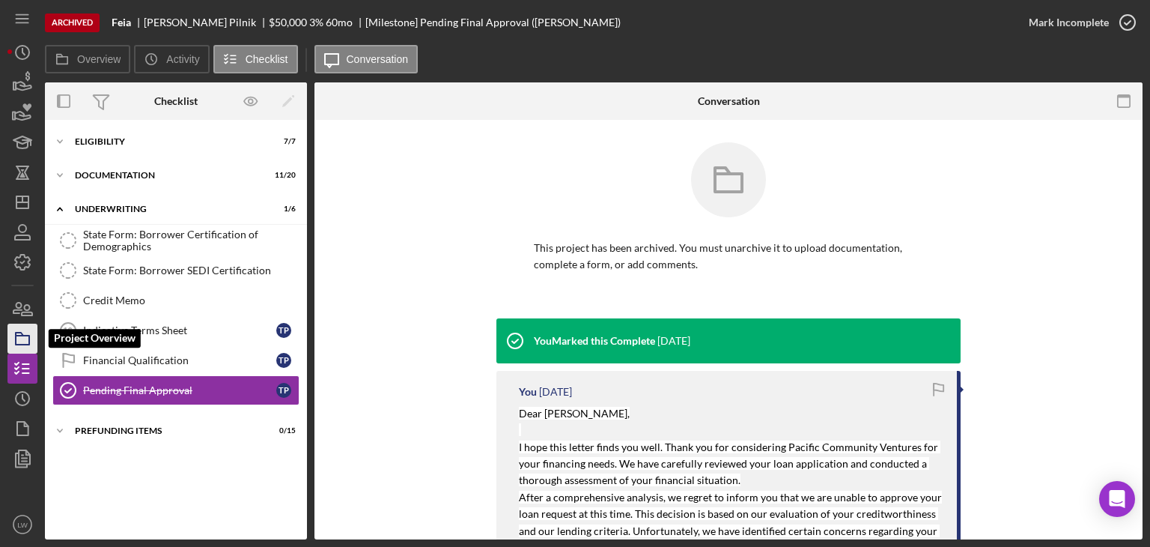
click at [34, 338] on icon "button" at bounding box center [22, 338] width 37 height 37
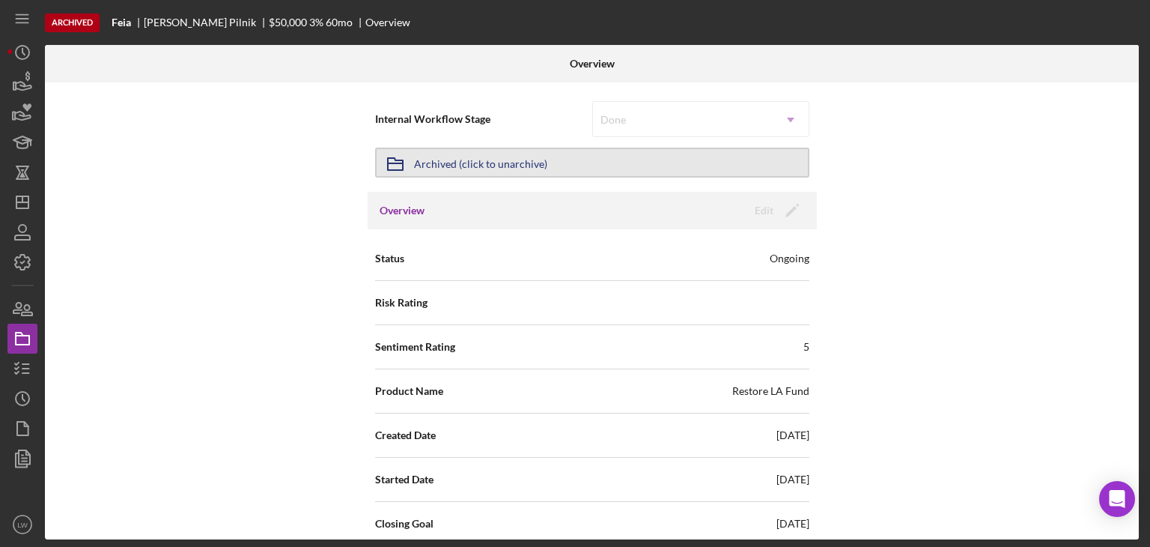
click at [450, 165] on div "Archived (click to unarchive)" at bounding box center [480, 162] width 133 height 27
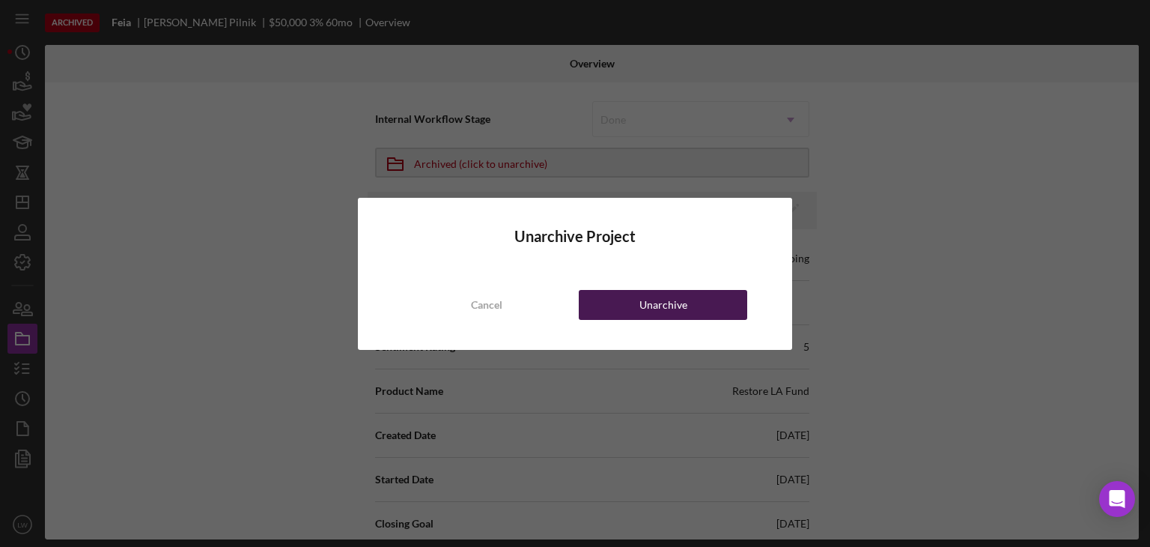
click at [659, 306] on div "Unarchive" at bounding box center [664, 305] width 48 height 30
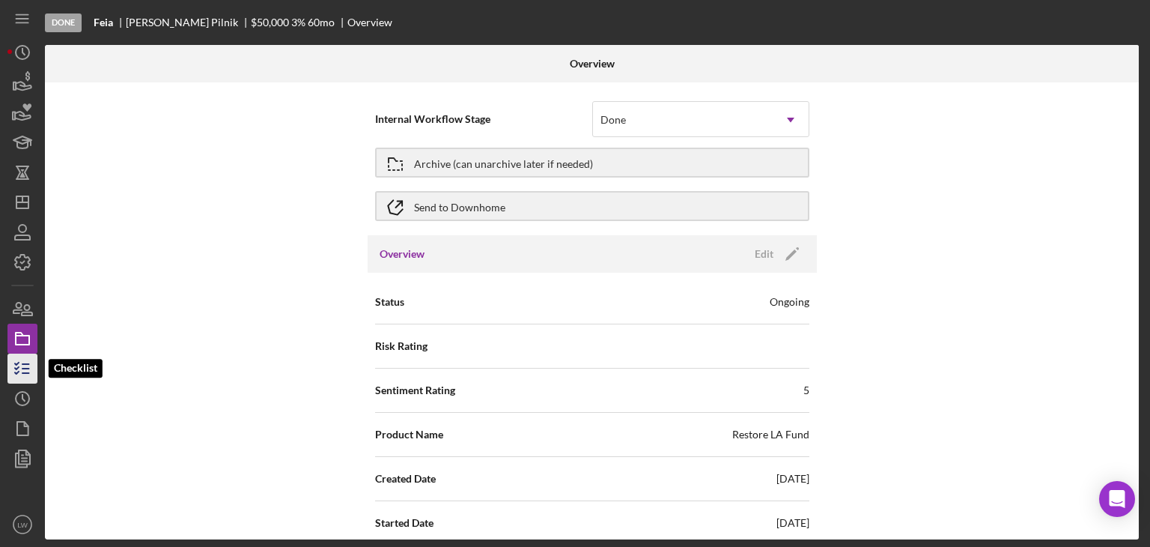
click at [34, 370] on icon "button" at bounding box center [22, 368] width 37 height 37
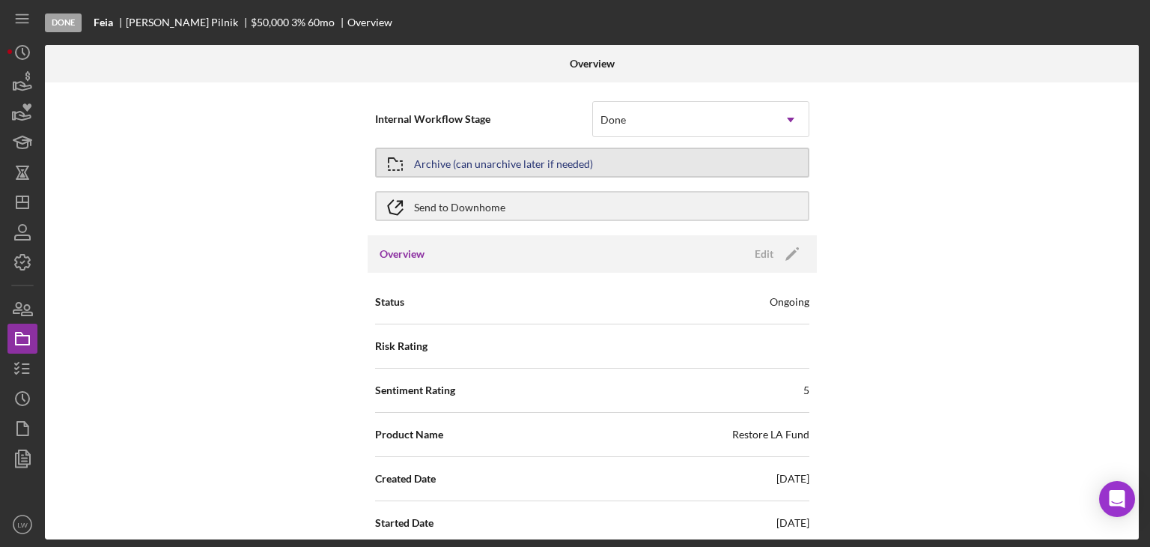
click at [550, 161] on div "Archive (can unarchive later if needed)" at bounding box center [503, 162] width 179 height 27
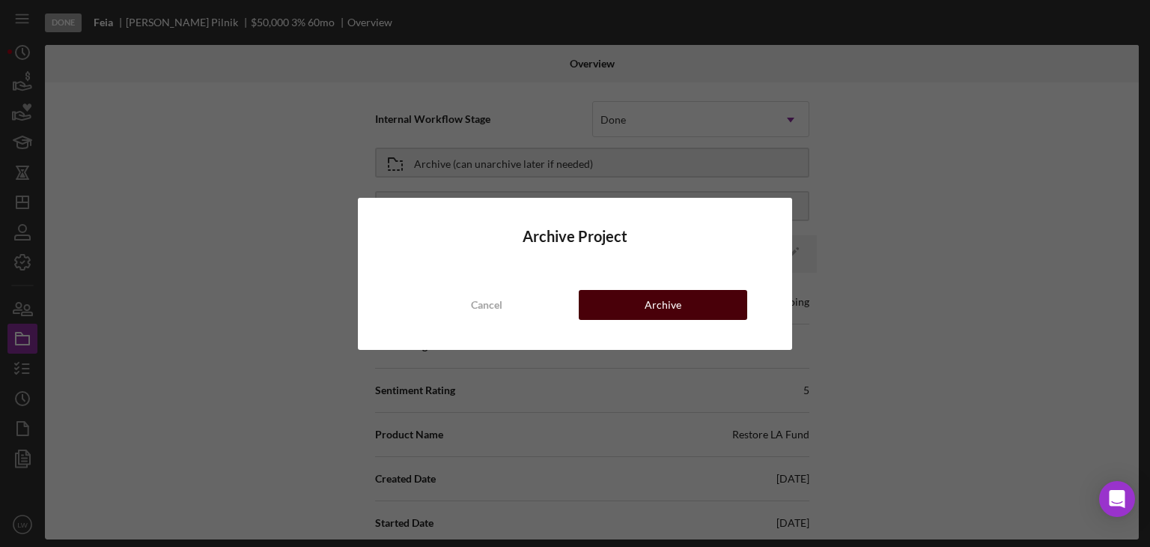
click at [710, 309] on button "Archive" at bounding box center [663, 305] width 168 height 30
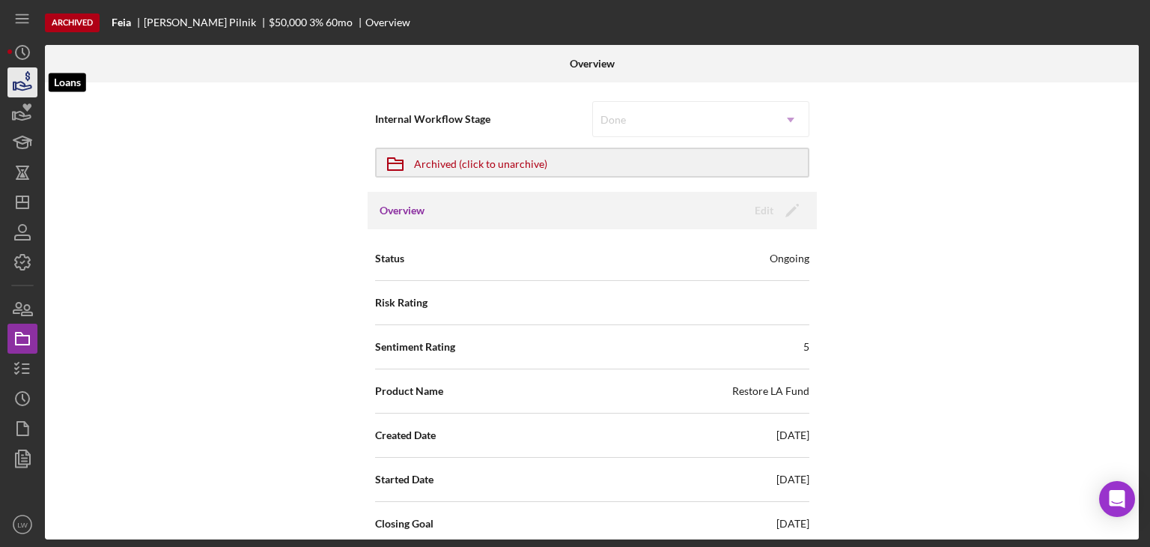
click at [28, 85] on icon "button" at bounding box center [24, 86] width 16 height 8
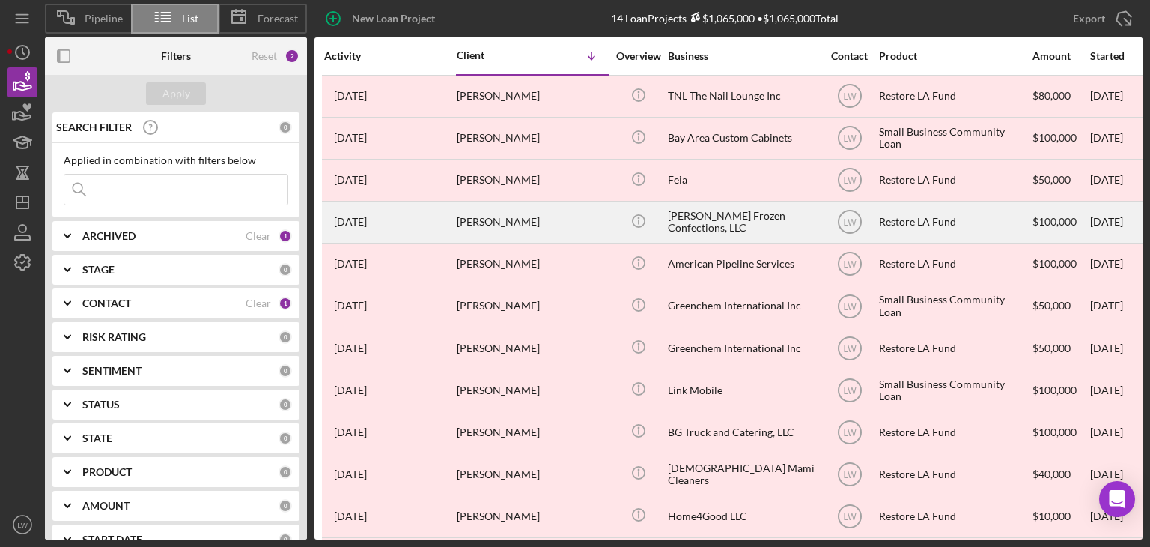
click at [537, 226] on div "[PERSON_NAME]" at bounding box center [532, 222] width 150 height 40
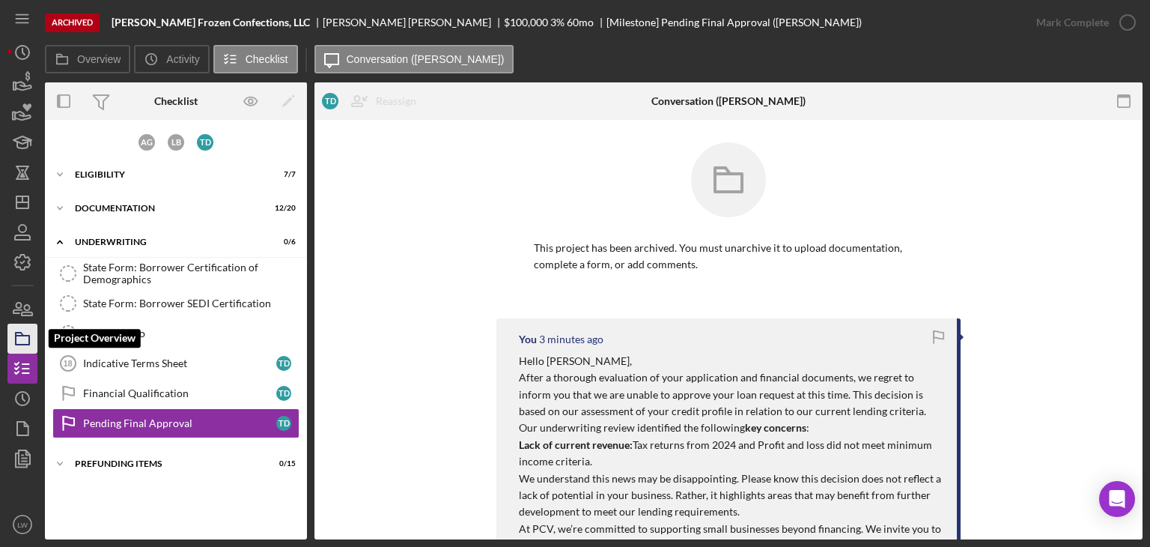
click at [16, 338] on rect "button" at bounding box center [22, 339] width 13 height 9
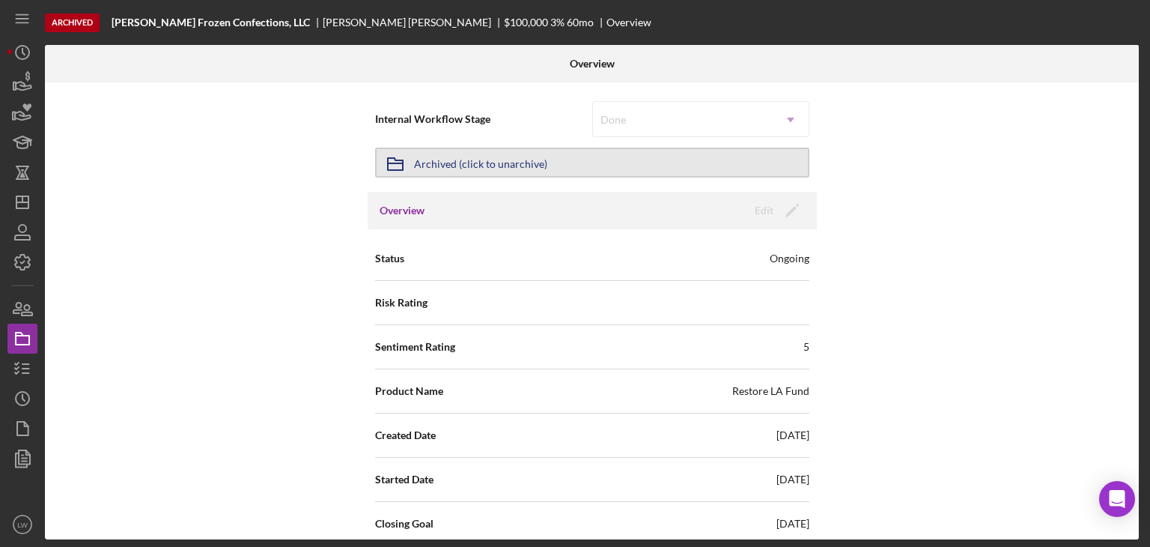
click at [450, 165] on div "Archived (click to unarchive)" at bounding box center [480, 162] width 133 height 27
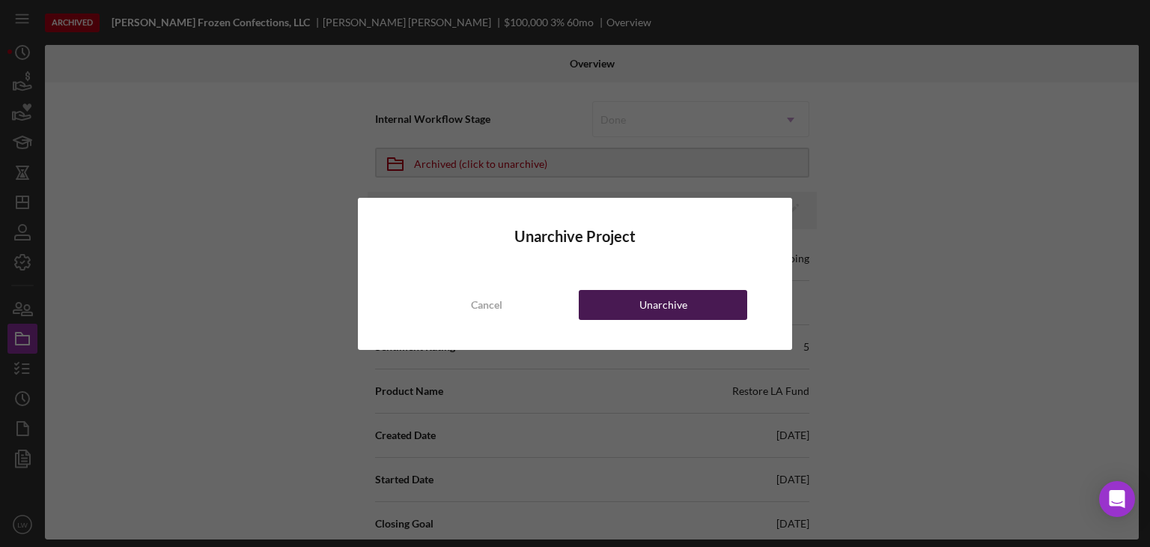
click at [687, 298] on button "Unarchive" at bounding box center [663, 305] width 168 height 30
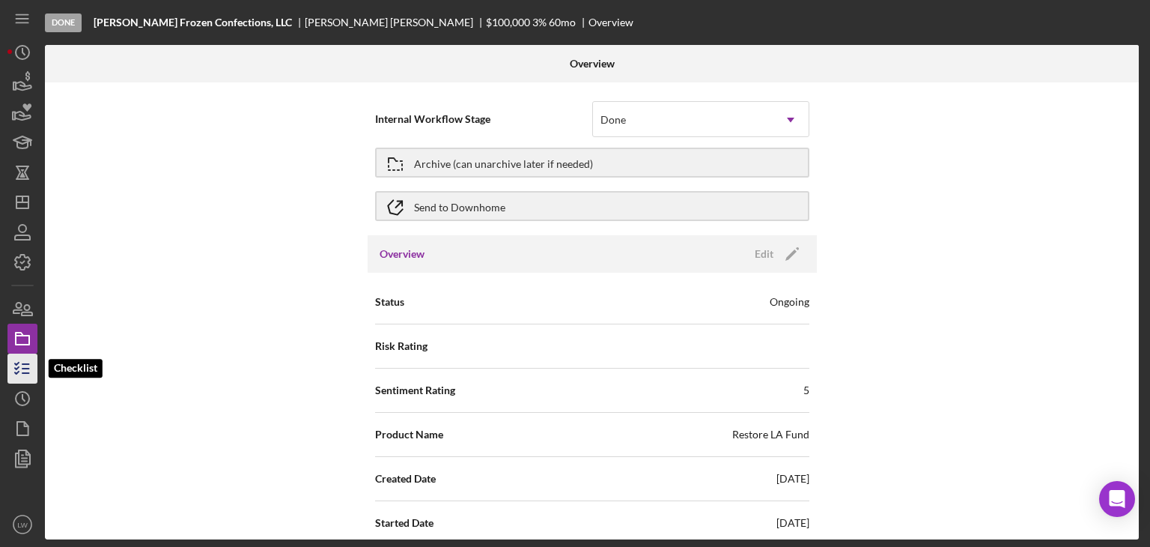
click at [28, 371] on icon "button" at bounding box center [22, 368] width 37 height 37
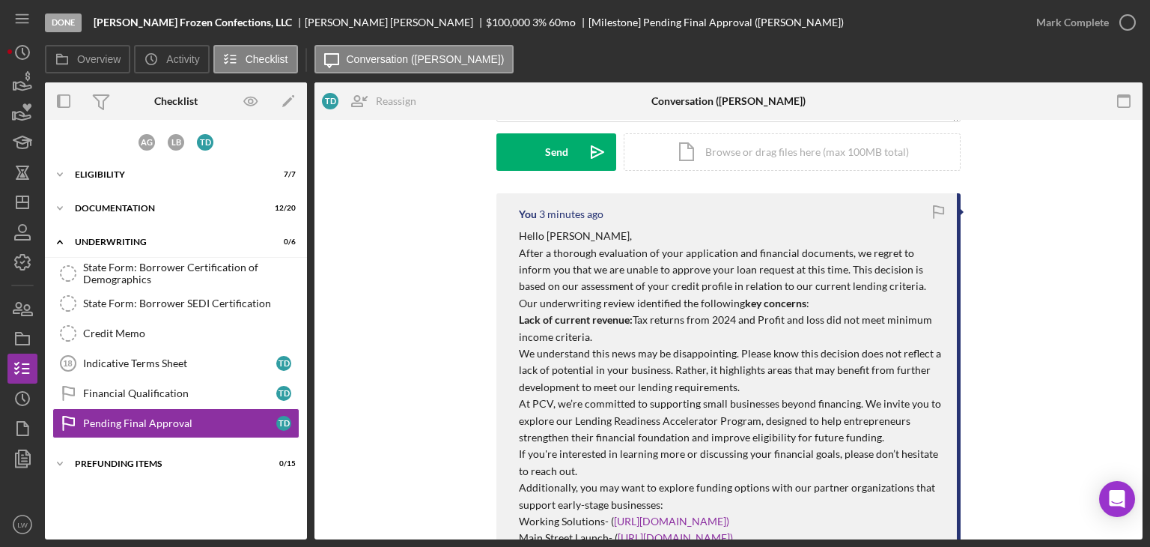
scroll to position [150, 0]
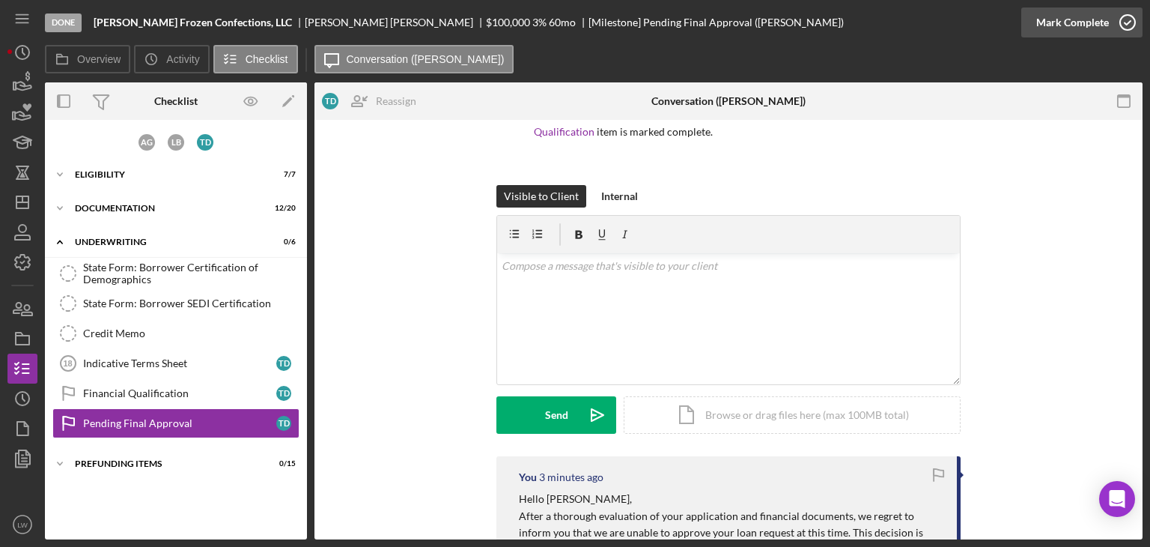
click at [1059, 25] on div "Mark Complete" at bounding box center [1072, 22] width 73 height 30
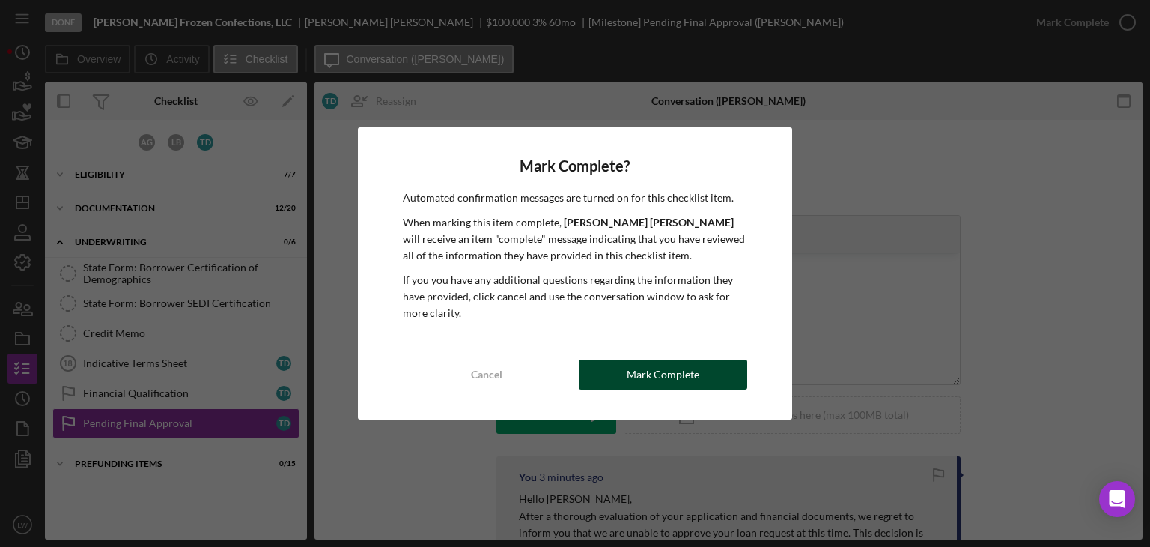
click at [644, 377] on div "Mark Complete" at bounding box center [663, 374] width 73 height 30
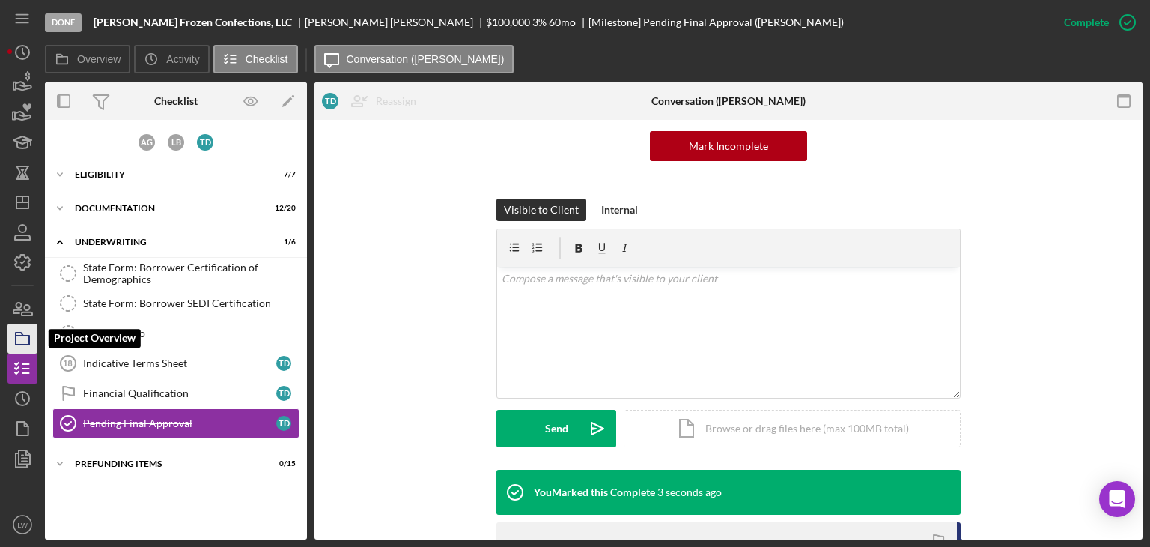
click at [36, 340] on icon "button" at bounding box center [22, 338] width 37 height 37
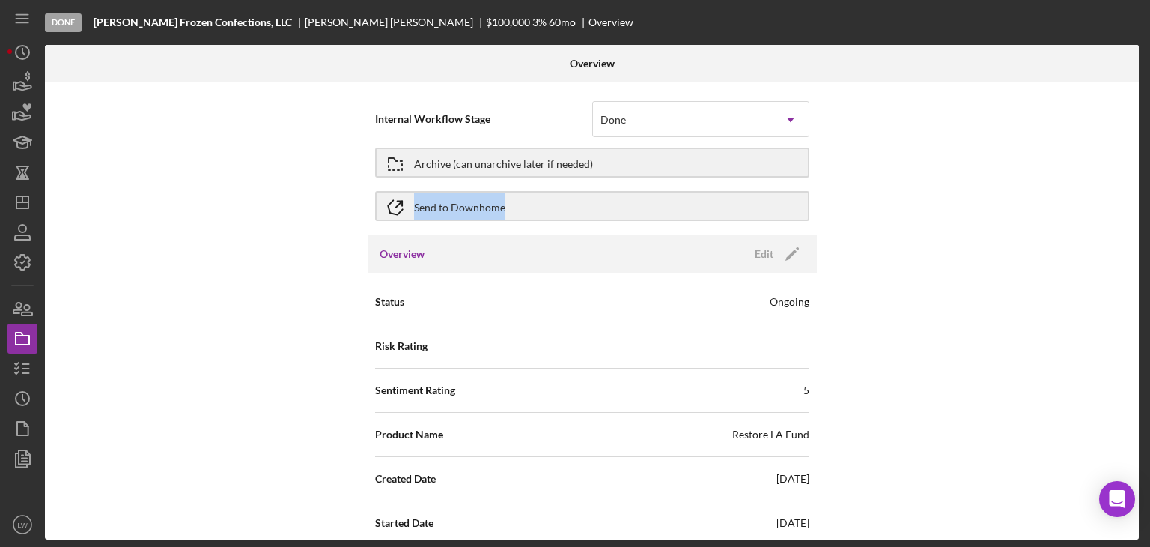
click at [935, 185] on div "Internal Workflow Stage Done Icon/Dropdown Arrow Archive (can unarchive later i…" at bounding box center [592, 310] width 1094 height 457
click at [502, 167] on div "Archive (can unarchive later if needed)" at bounding box center [503, 162] width 179 height 27
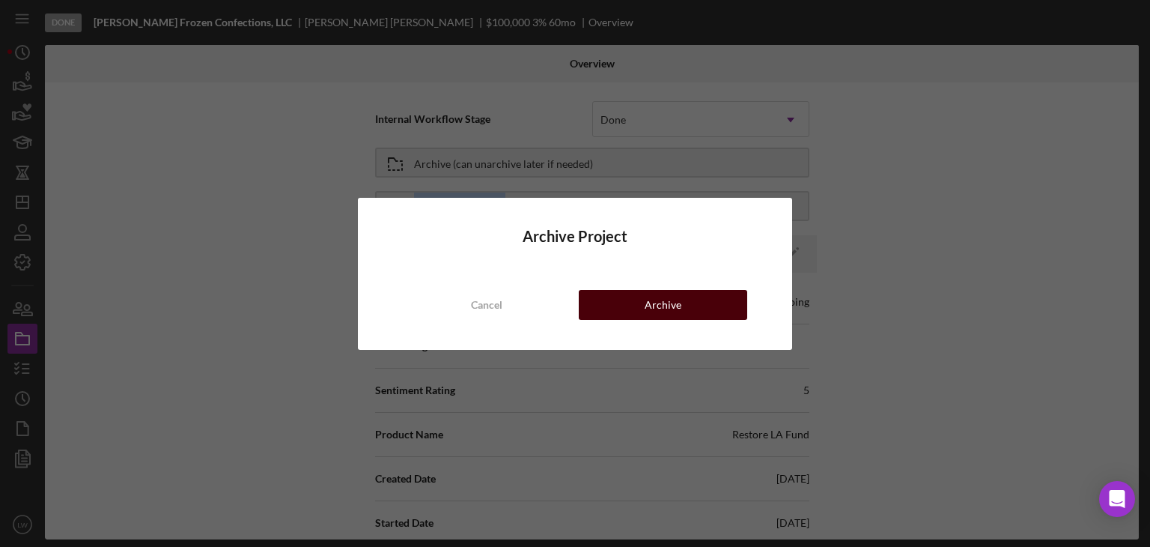
click at [714, 316] on button "Archive" at bounding box center [663, 305] width 168 height 30
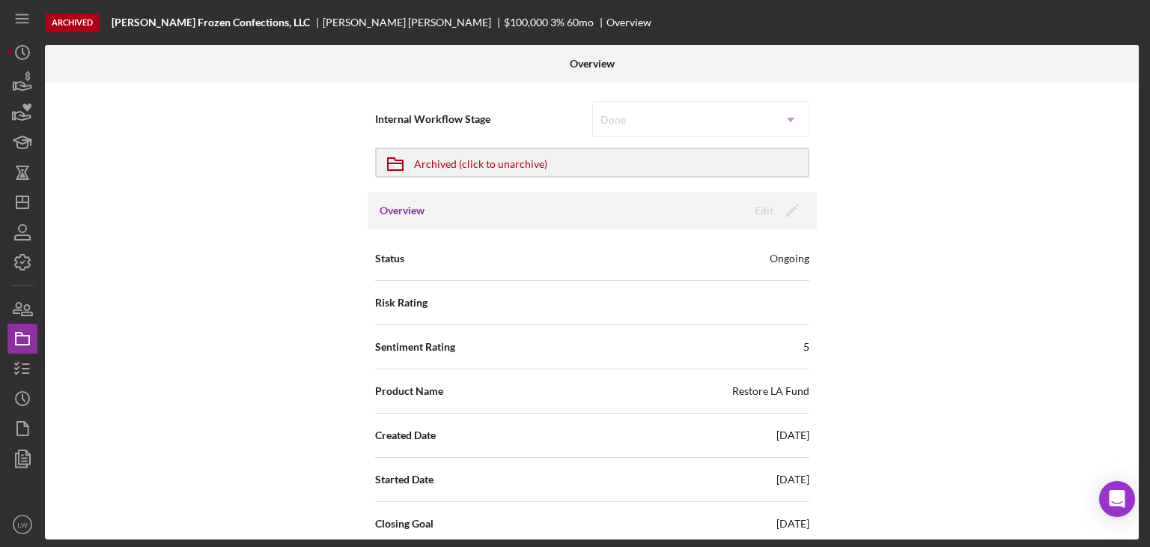
click at [133, 186] on div "Internal Workflow Stage Done Icon/Dropdown Arrow Icon/Archived Archived (click …" at bounding box center [592, 310] width 1094 height 457
click at [43, 82] on nav "Icon/Menu Icon/Dashboard Dashboard Navigation Divider Mobile Checklist Icon/Ove…" at bounding box center [25, 269] width 37 height 539
click at [21, 81] on icon "button" at bounding box center [22, 82] width 37 height 37
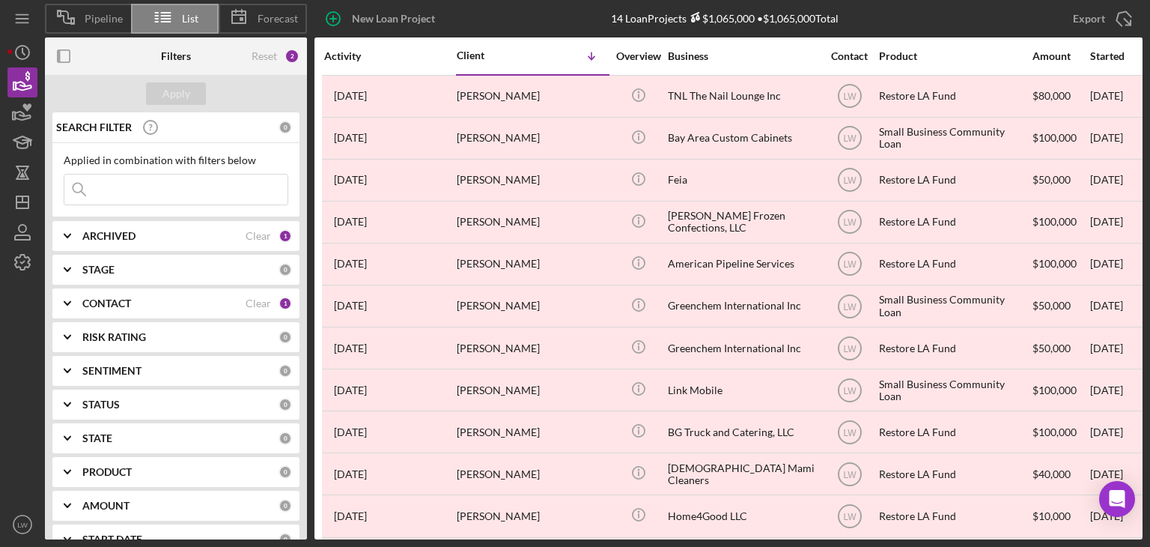
click at [88, 238] on b "ARCHIVED" at bounding box center [108, 236] width 53 height 12
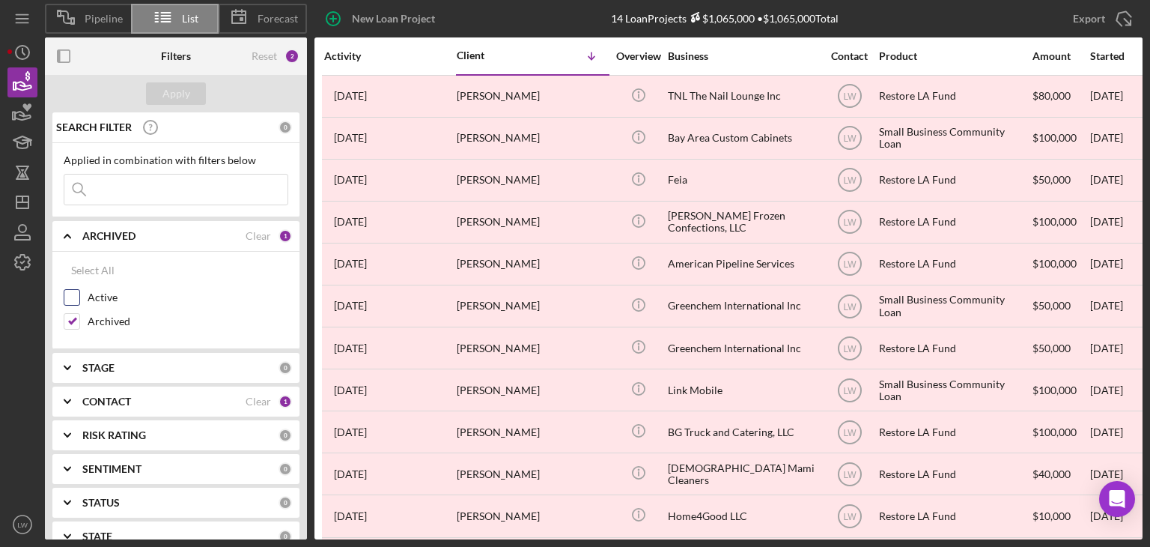
drag, startPoint x: 73, startPoint y: 296, endPoint x: 72, endPoint y: 303, distance: 7.6
click at [73, 296] on input "Active" at bounding box center [71, 297] width 15 height 15
checkbox input "true"
click at [70, 321] on input "Archived" at bounding box center [71, 321] width 15 height 15
checkbox input "false"
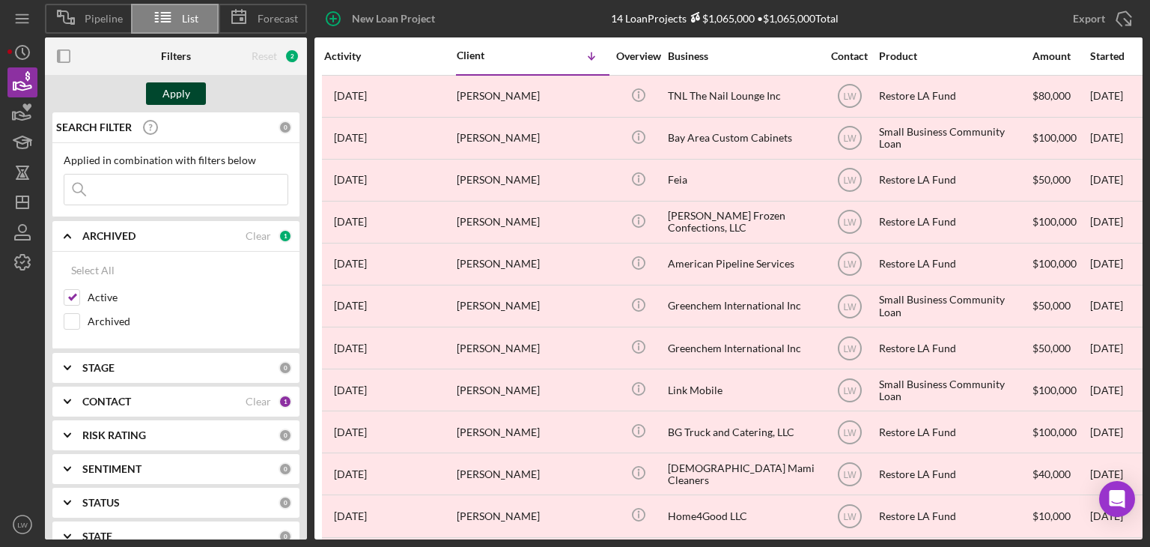
click at [177, 84] on div "Apply" at bounding box center [176, 93] width 28 height 22
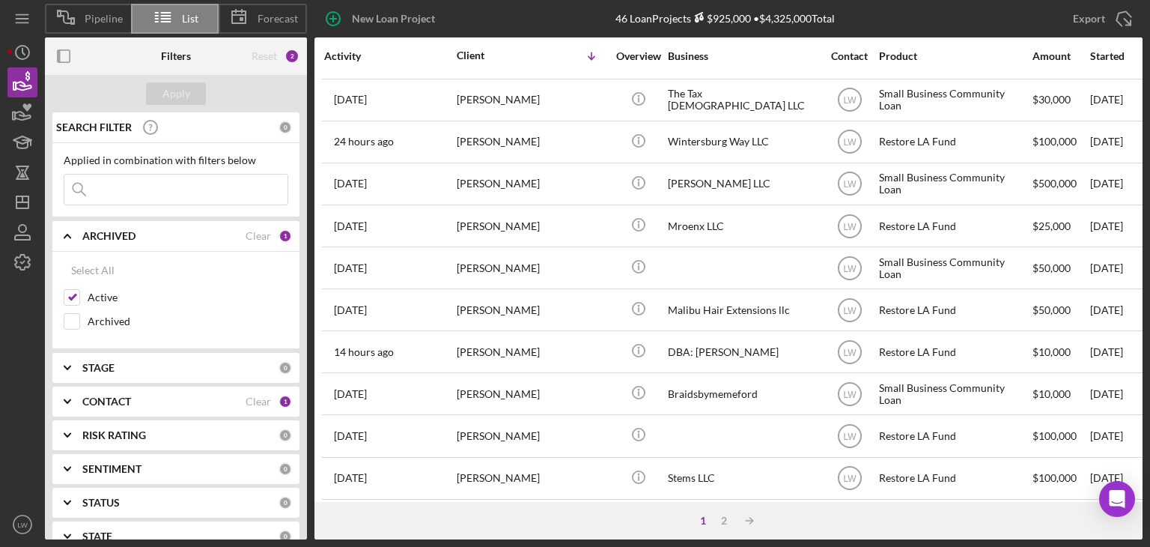
scroll to position [643, 0]
